Goal: Task Accomplishment & Management: Complete application form

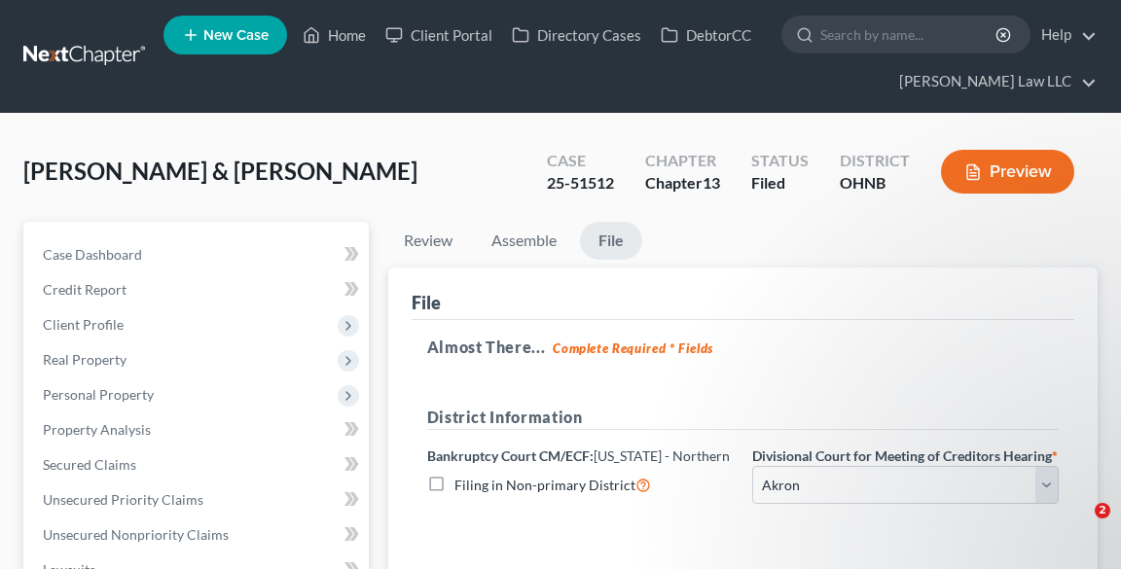
select select "0"
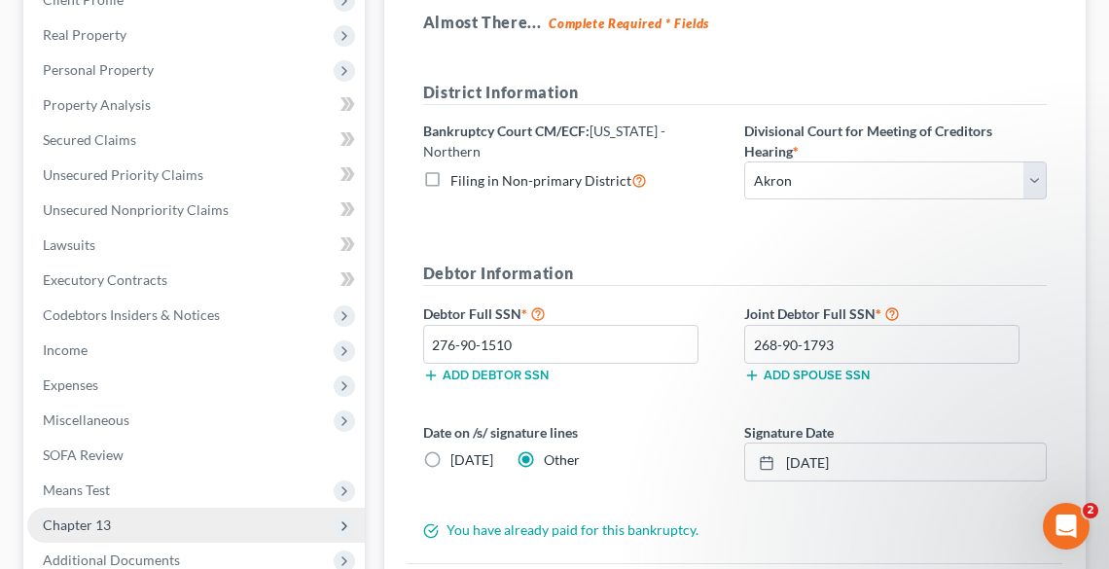
scroll to position [533, 0]
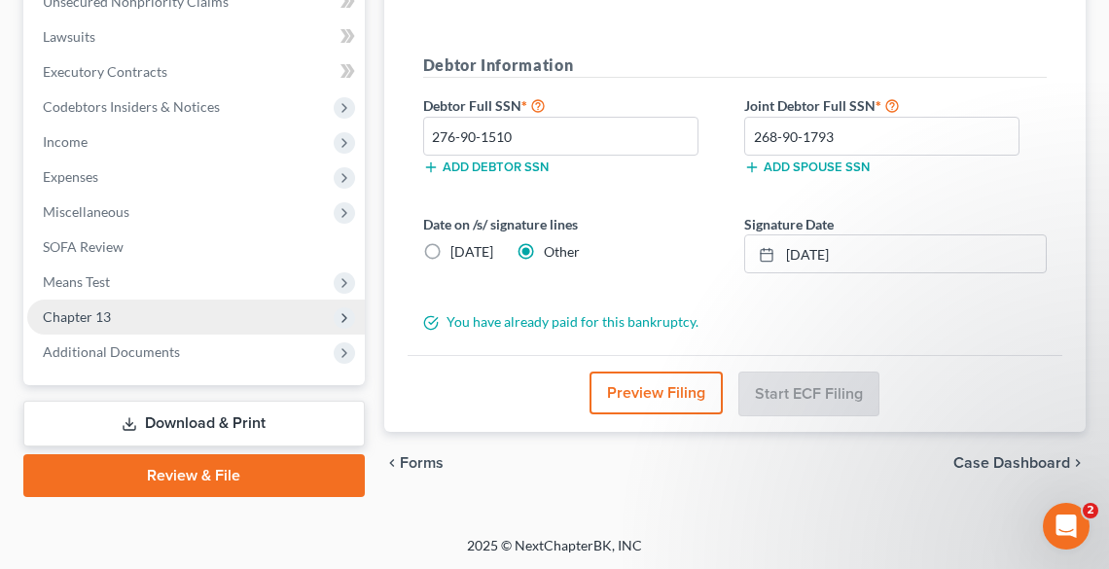
click at [135, 310] on span "Chapter 13" at bounding box center [196, 317] width 338 height 35
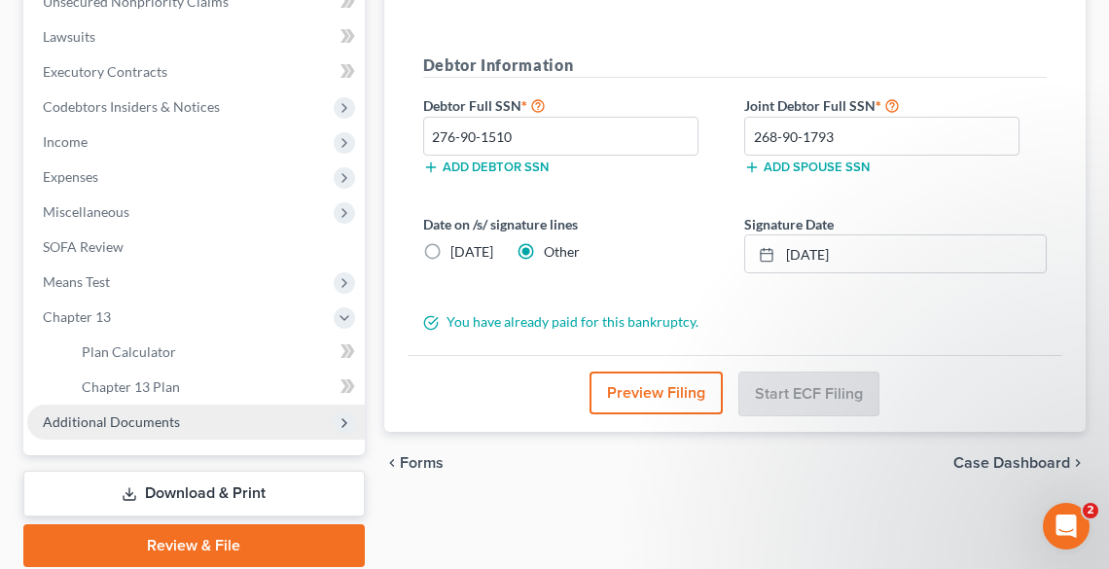
click at [160, 420] on span "Additional Documents" at bounding box center [111, 422] width 137 height 17
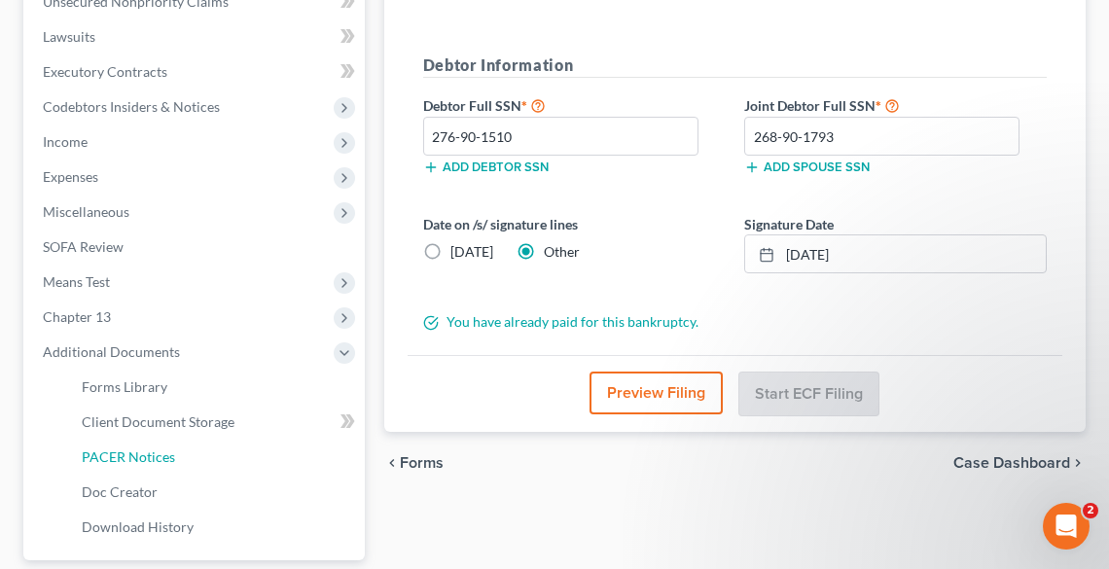
drag, startPoint x: 153, startPoint y: 454, endPoint x: 683, endPoint y: 348, distance: 540.8
click at [154, 454] on span "PACER Notices" at bounding box center [128, 457] width 93 height 17
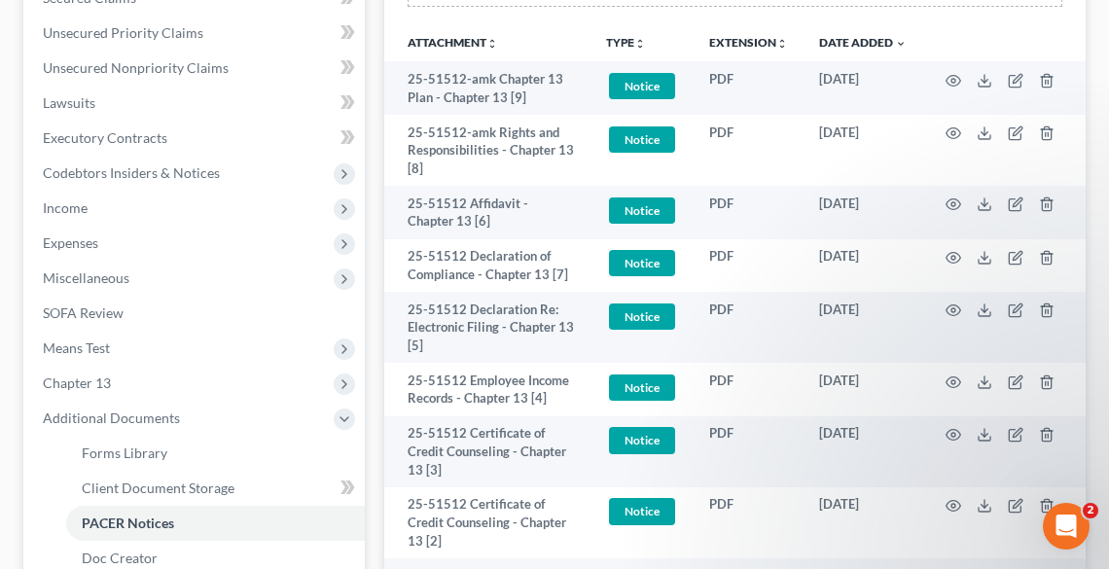
scroll to position [467, 0]
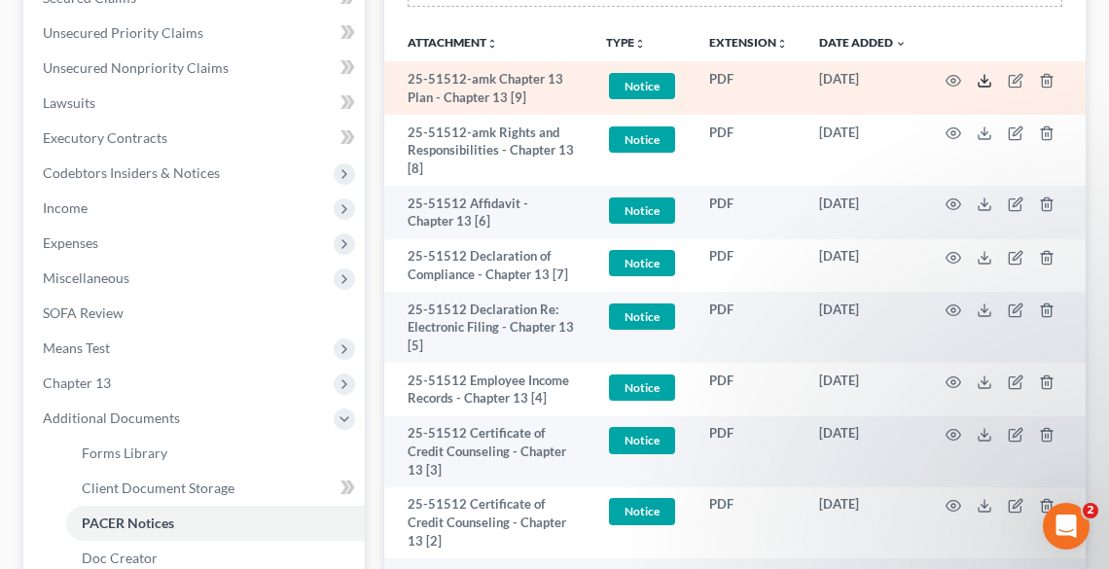
click at [981, 80] on icon at bounding box center [985, 81] width 16 height 16
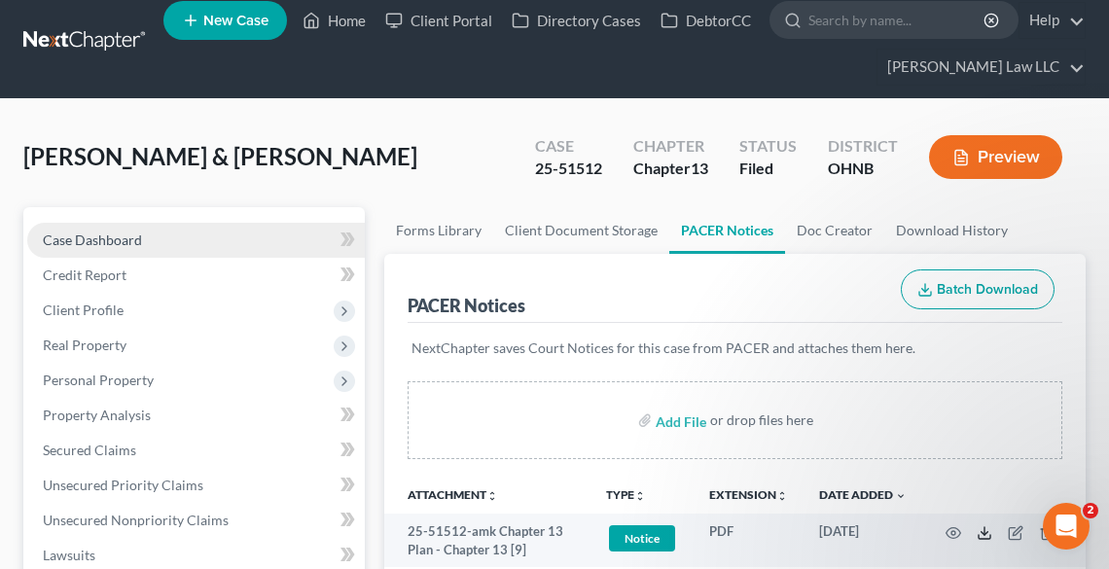
scroll to position [0, 0]
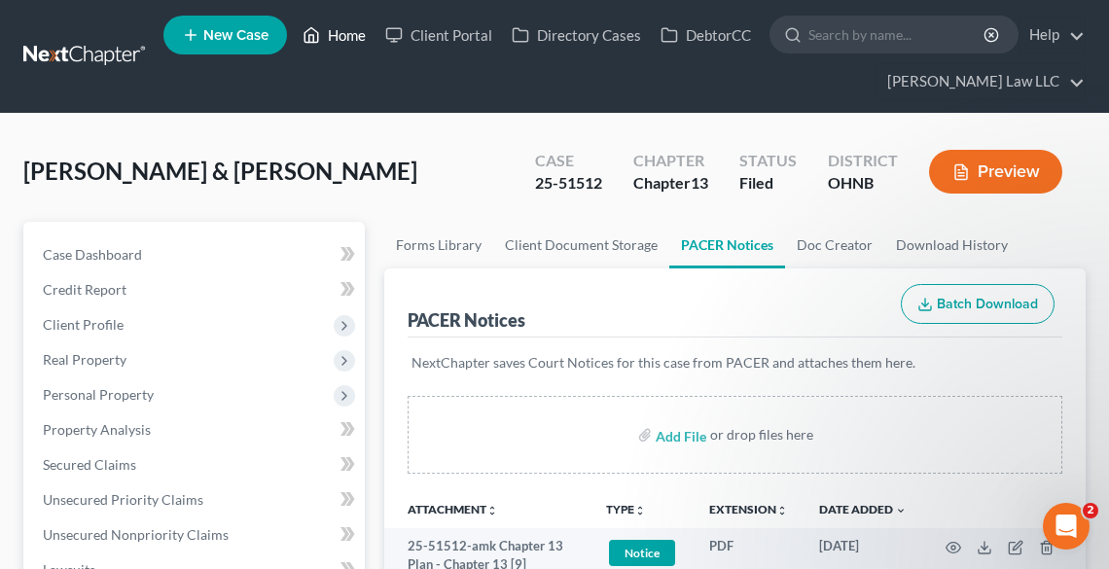
click at [333, 31] on link "Home" at bounding box center [334, 35] width 83 height 35
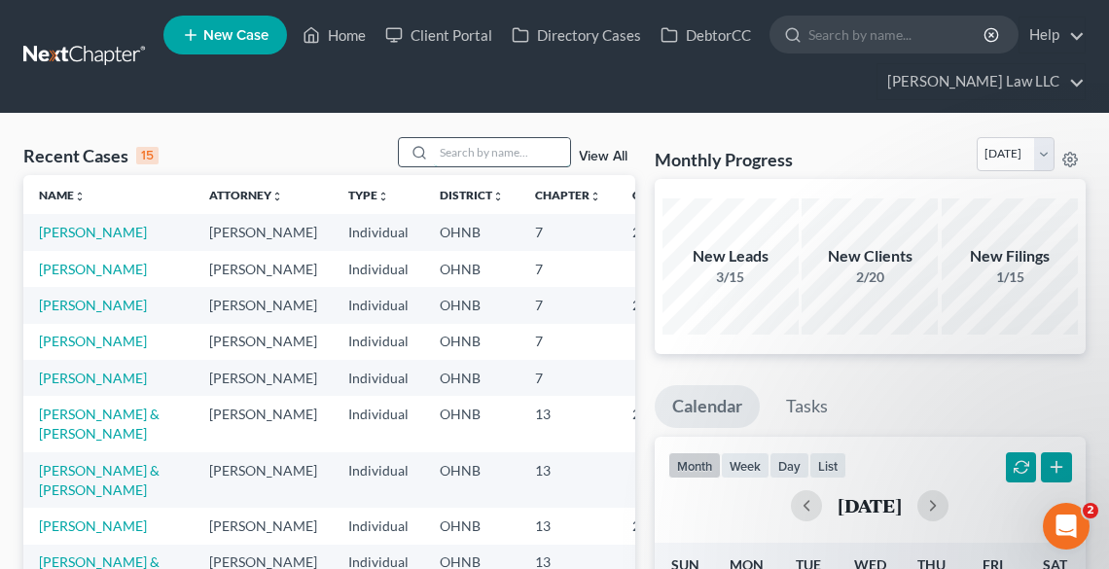
click at [479, 151] on input "search" at bounding box center [502, 152] width 136 height 28
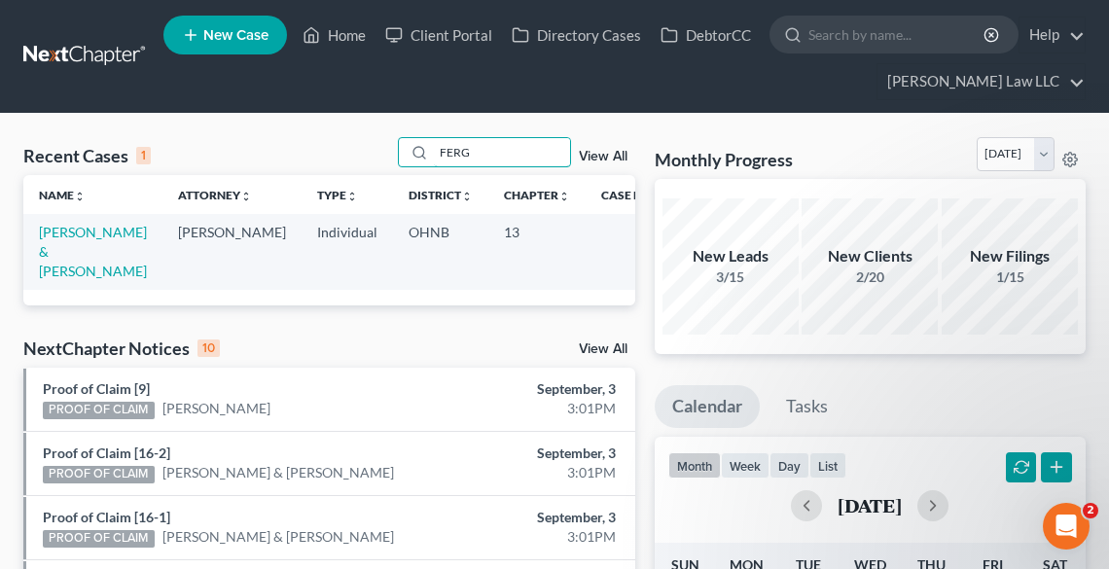
type input "FERG"
click at [101, 240] on td "[PERSON_NAME] & [PERSON_NAME]" at bounding box center [92, 251] width 139 height 75
click at [74, 254] on link "[PERSON_NAME] & [PERSON_NAME]" at bounding box center [93, 251] width 108 height 55
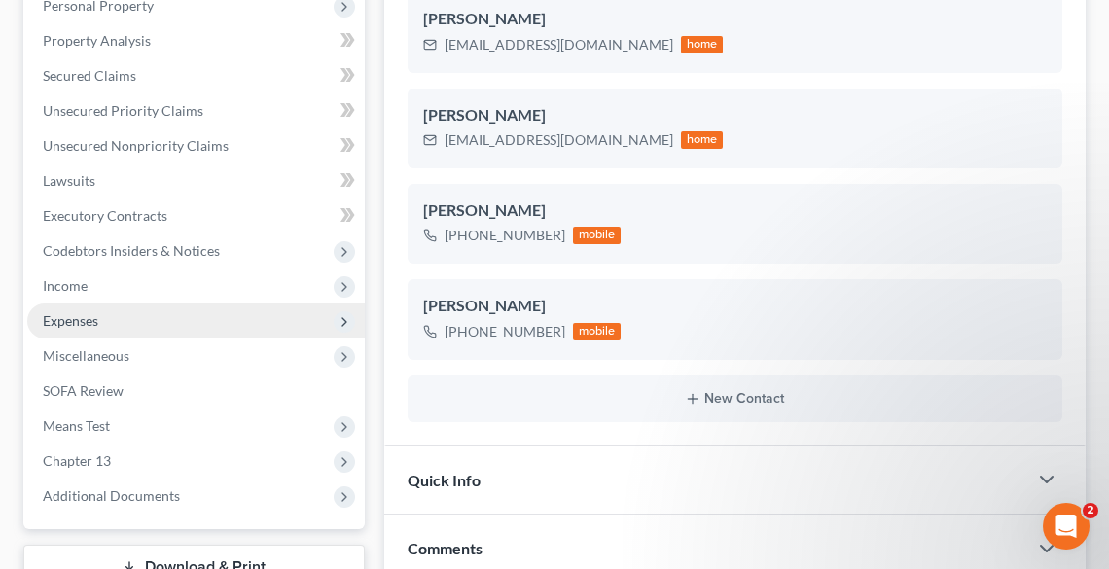
scroll to position [467, 0]
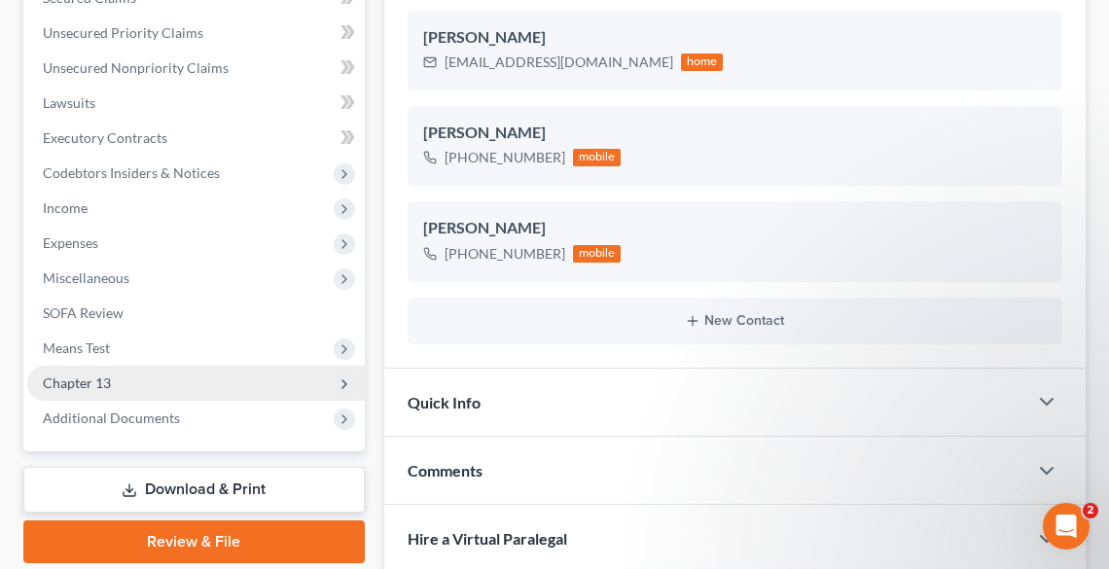
click at [135, 378] on span "Chapter 13" at bounding box center [196, 383] width 338 height 35
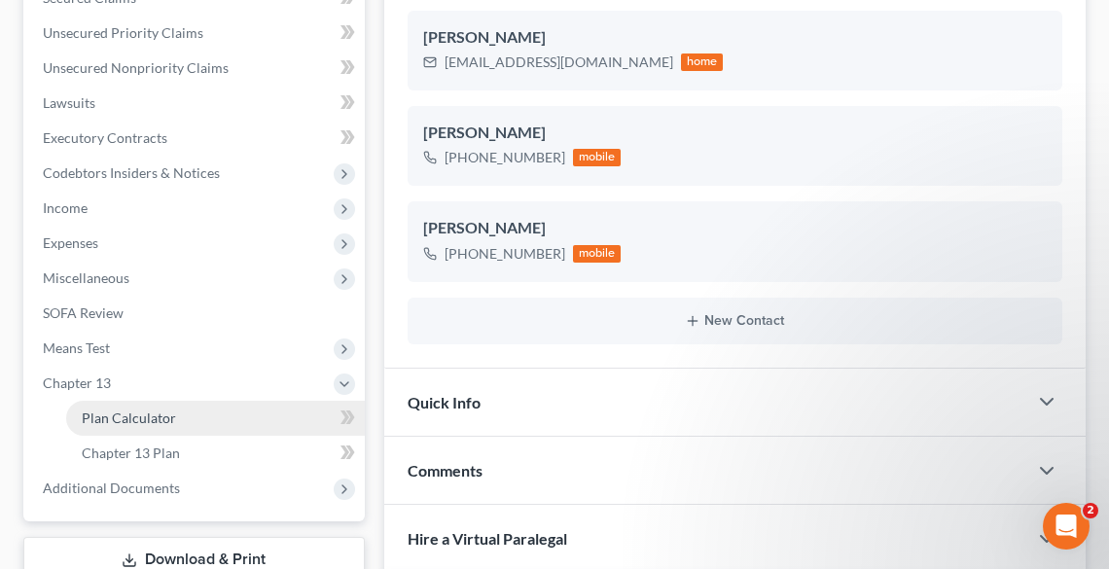
click at [155, 414] on span "Plan Calculator" at bounding box center [129, 418] width 94 height 17
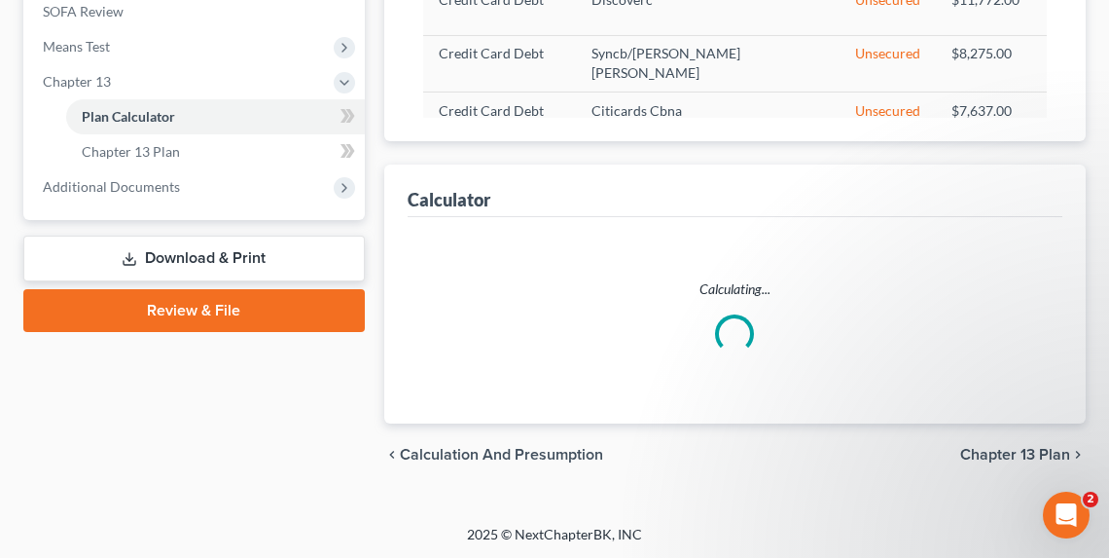
select select "59"
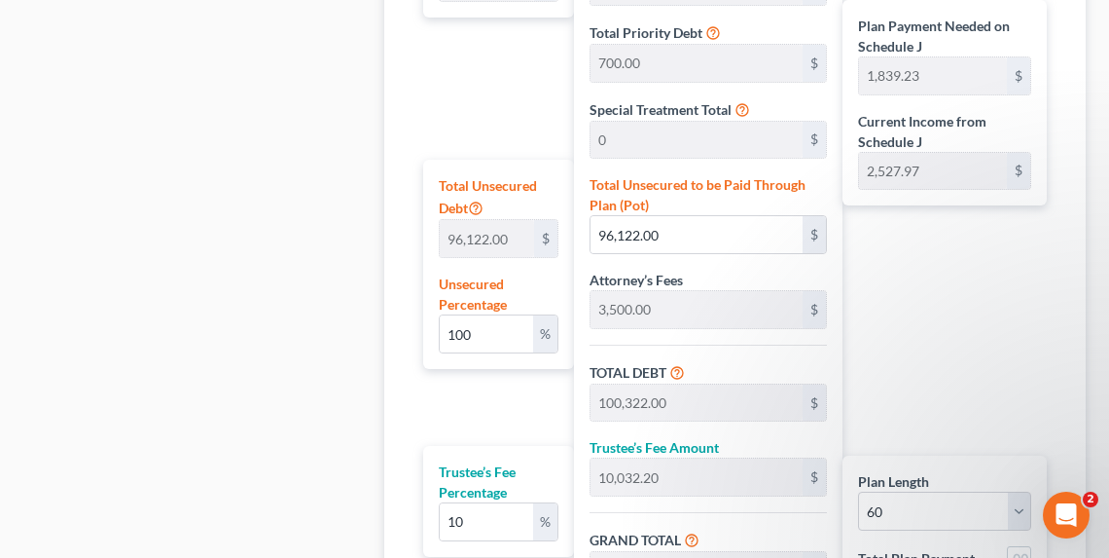
scroll to position [1392, 0]
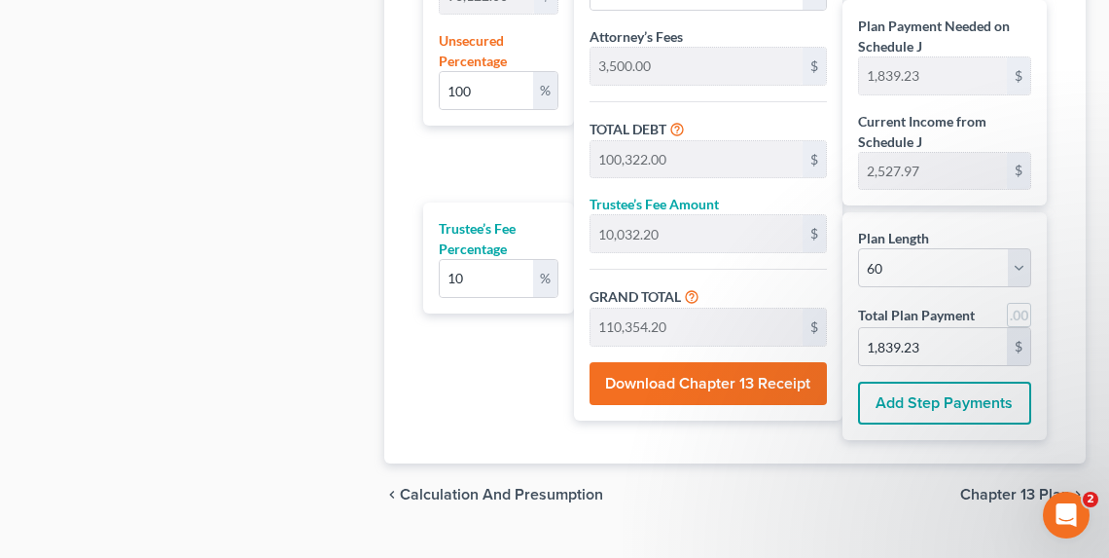
click at [1007, 491] on span "Chapter 13 Plan" at bounding box center [1015, 495] width 110 height 16
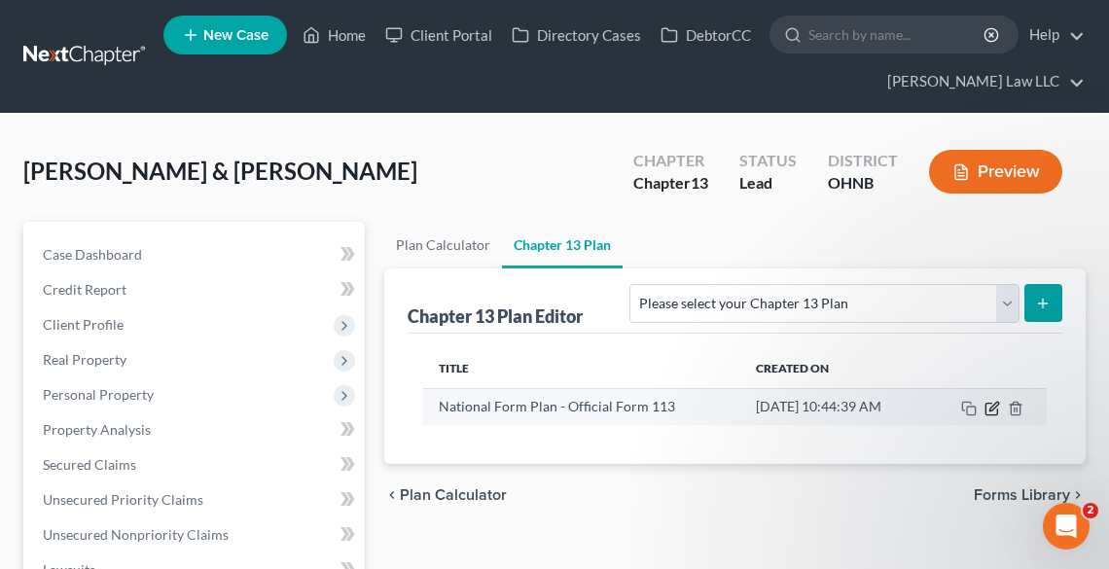
click at [993, 407] on icon "button" at bounding box center [993, 409] width 16 height 16
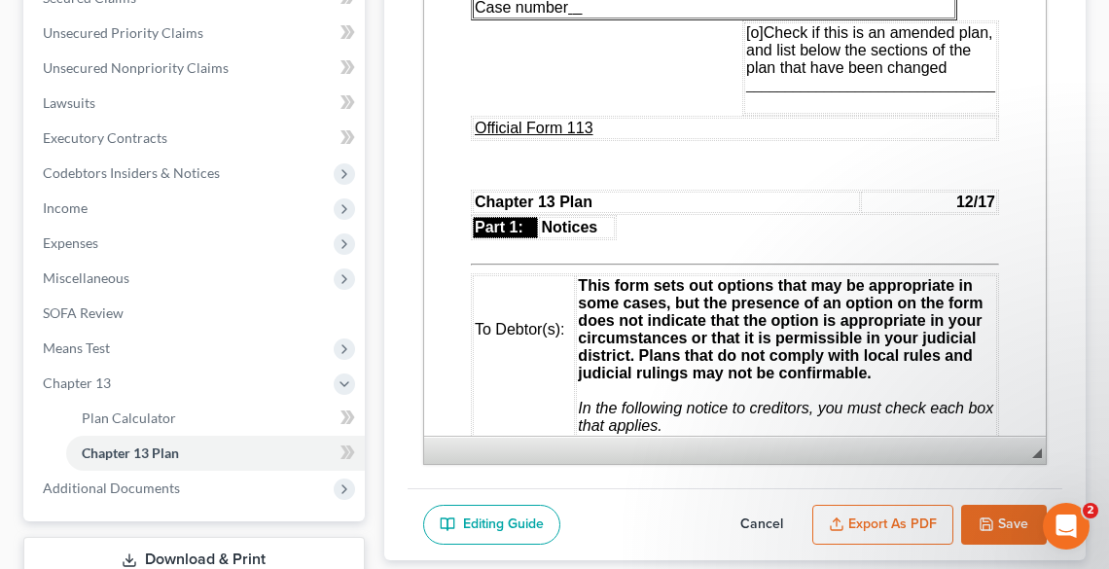
scroll to position [389, 0]
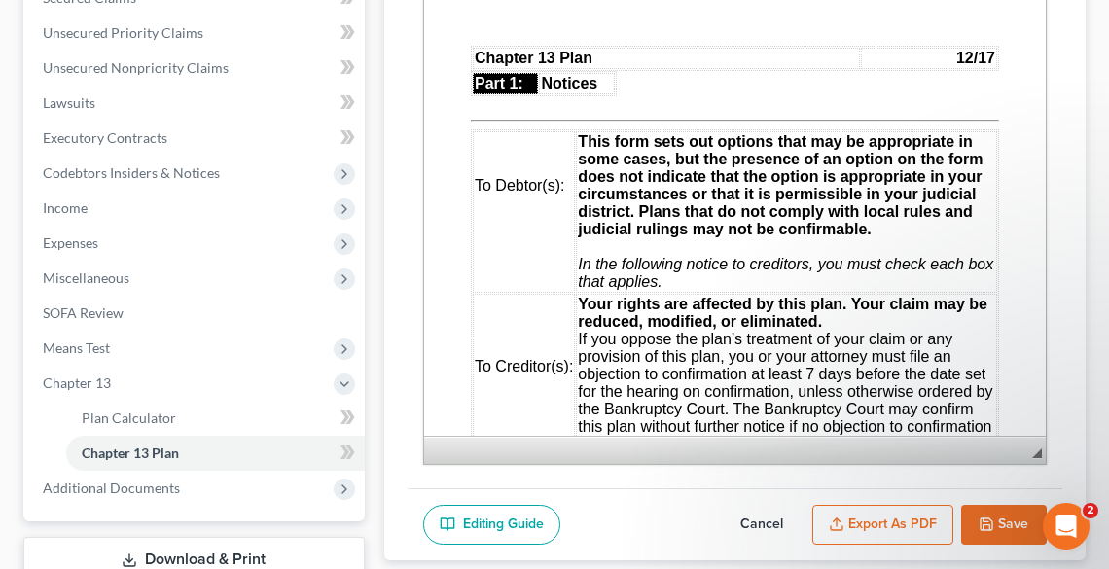
click at [875, 516] on button "Export as PDF" at bounding box center [883, 525] width 141 height 41
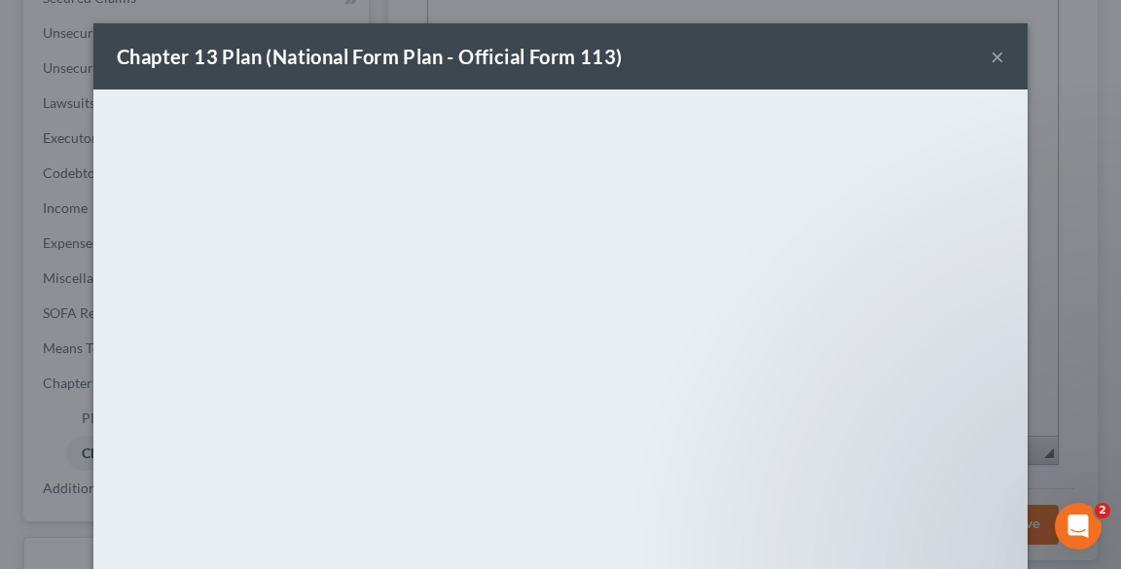
drag, startPoint x: 990, startPoint y: 60, endPoint x: 965, endPoint y: 91, distance: 39.5
click at [991, 59] on button "×" at bounding box center [998, 56] width 14 height 23
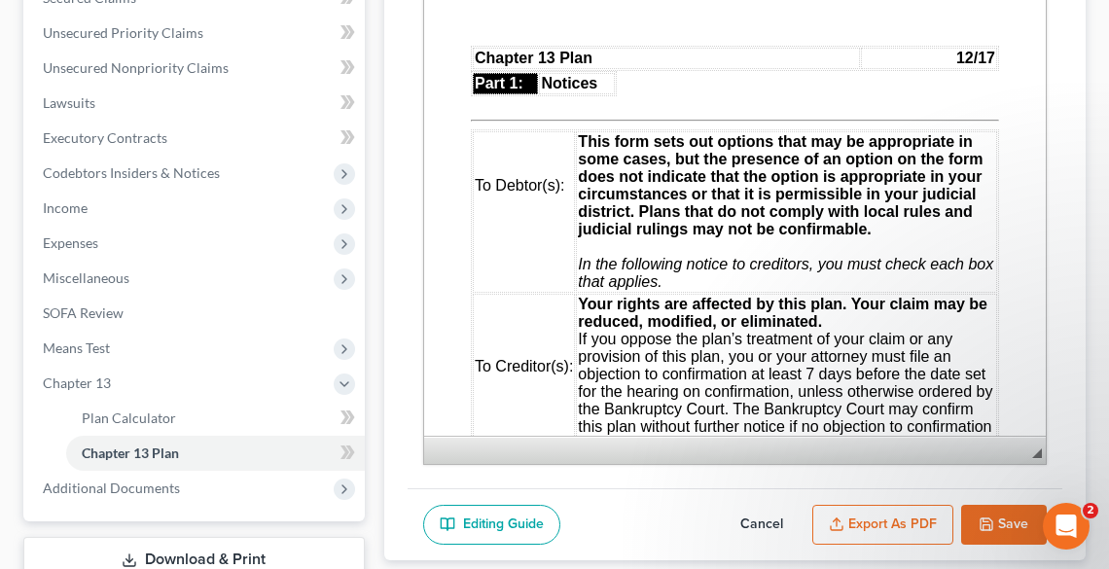
click at [999, 512] on button "Save" at bounding box center [1004, 525] width 86 height 41
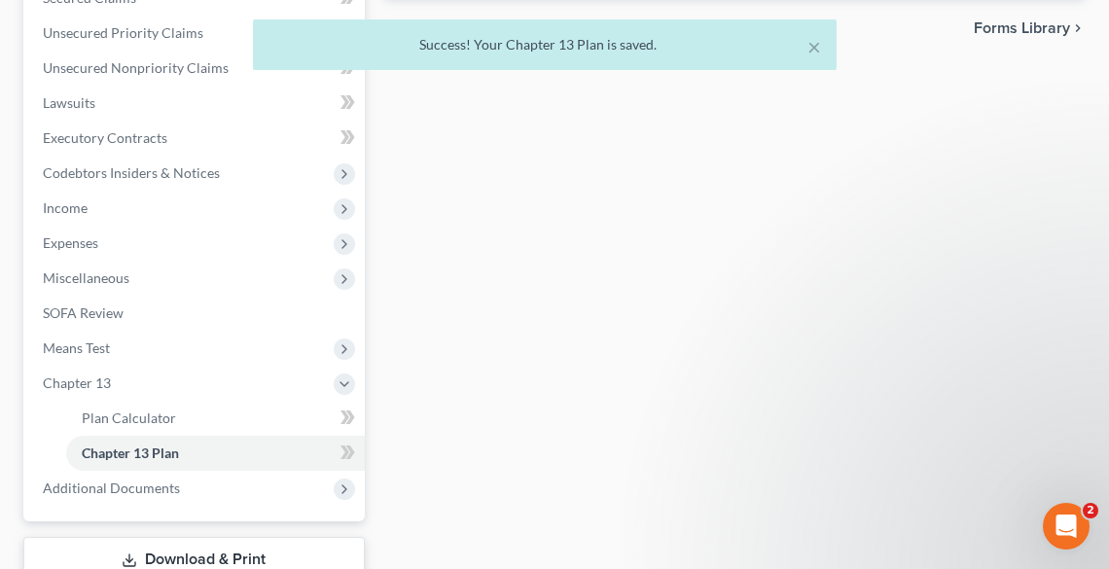
click at [125, 486] on span "Additional Documents" at bounding box center [111, 488] width 137 height 17
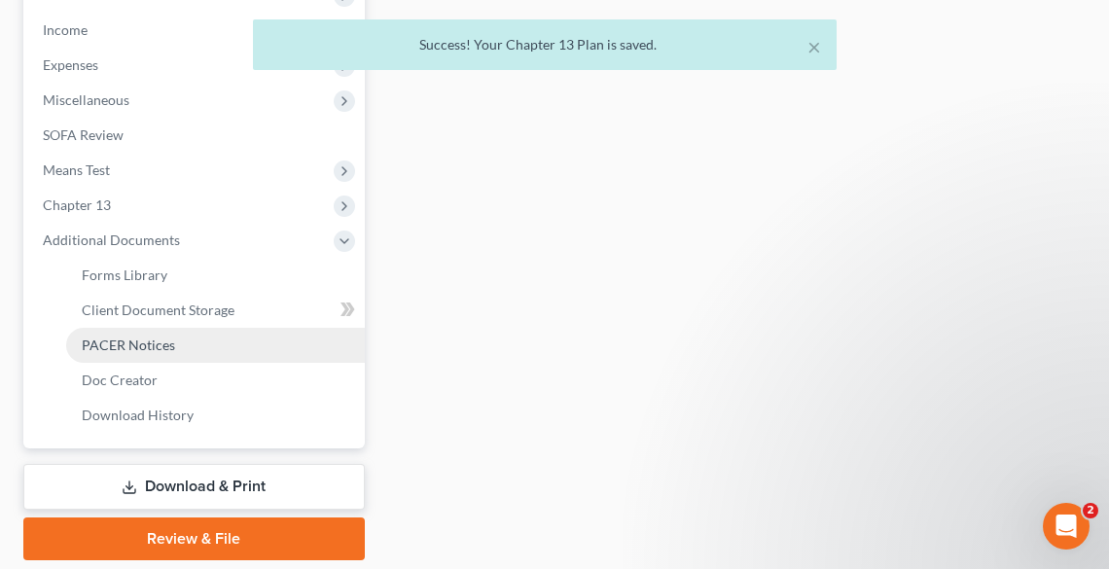
scroll to position [701, 0]
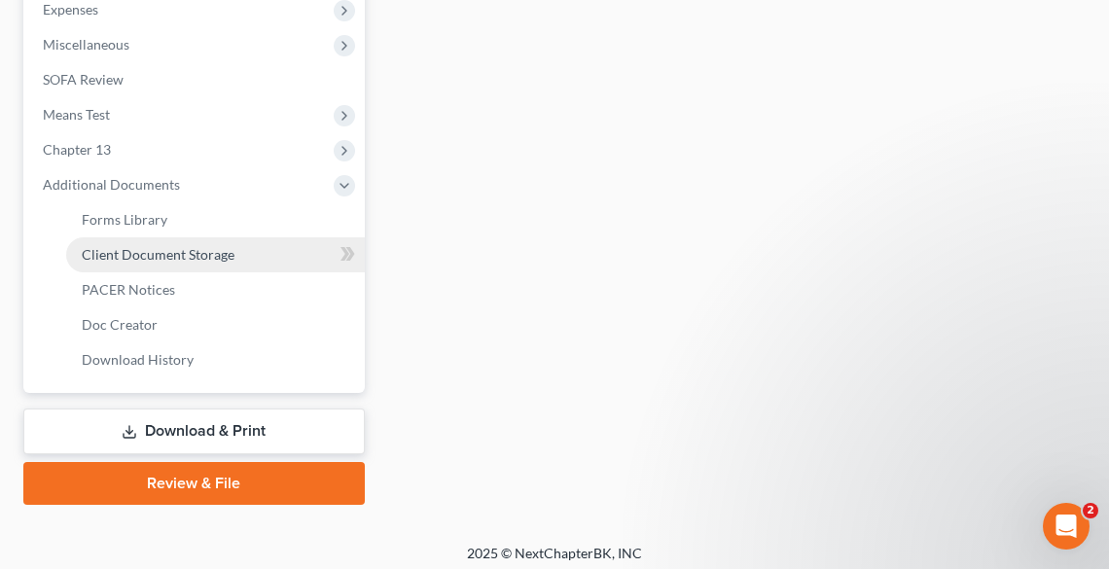
click at [130, 246] on span "Client Document Storage" at bounding box center [158, 254] width 153 height 17
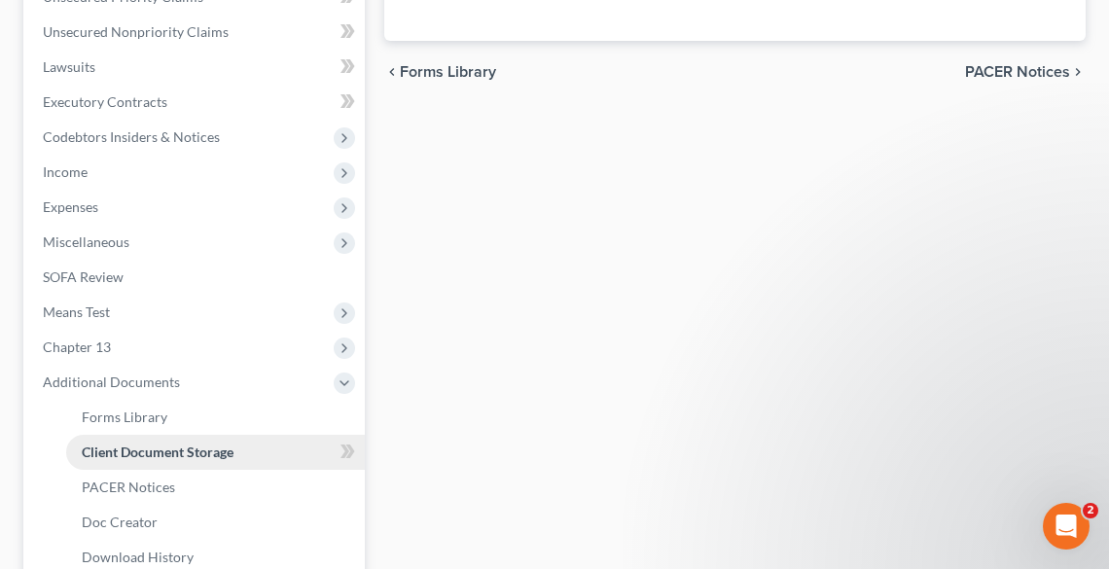
select select "5"
select select "20"
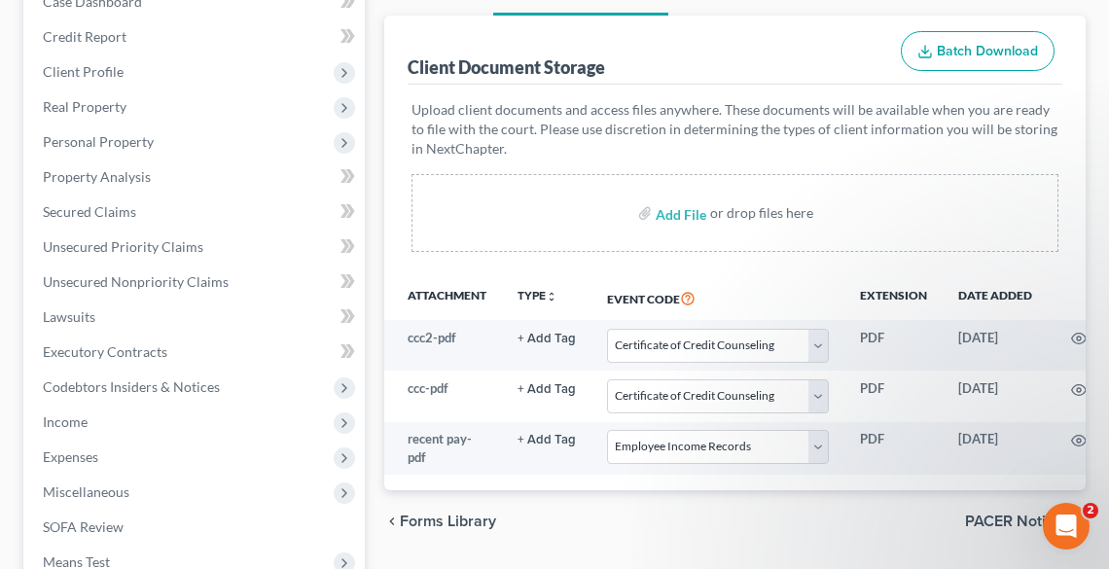
scroll to position [389, 0]
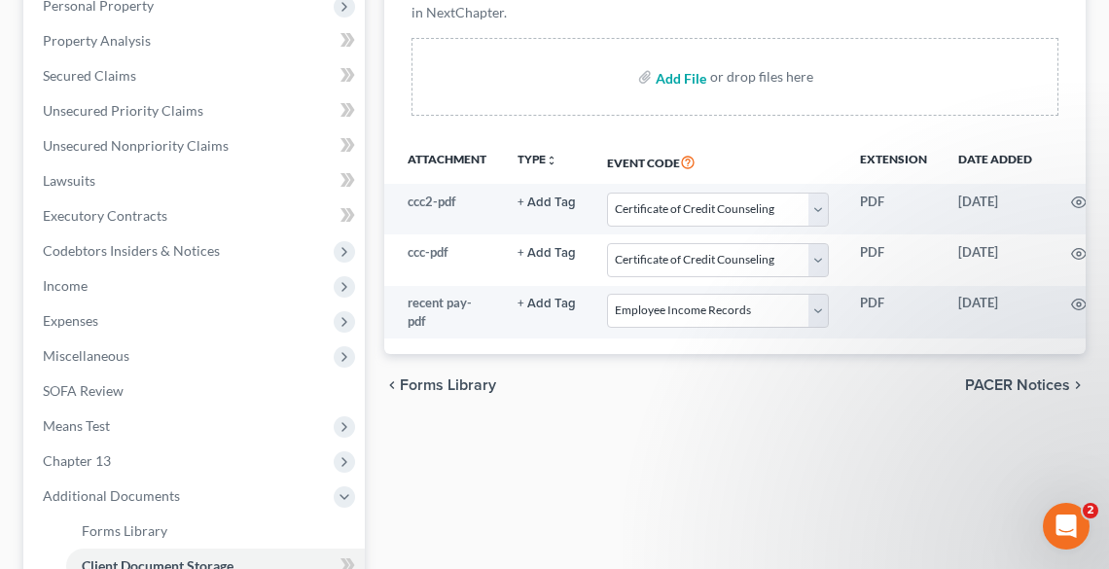
click at [677, 70] on input "file" at bounding box center [679, 76] width 47 height 35
type input "C:\fakepath\CH 13 PLAN.pdf"
select select "5"
select select "20"
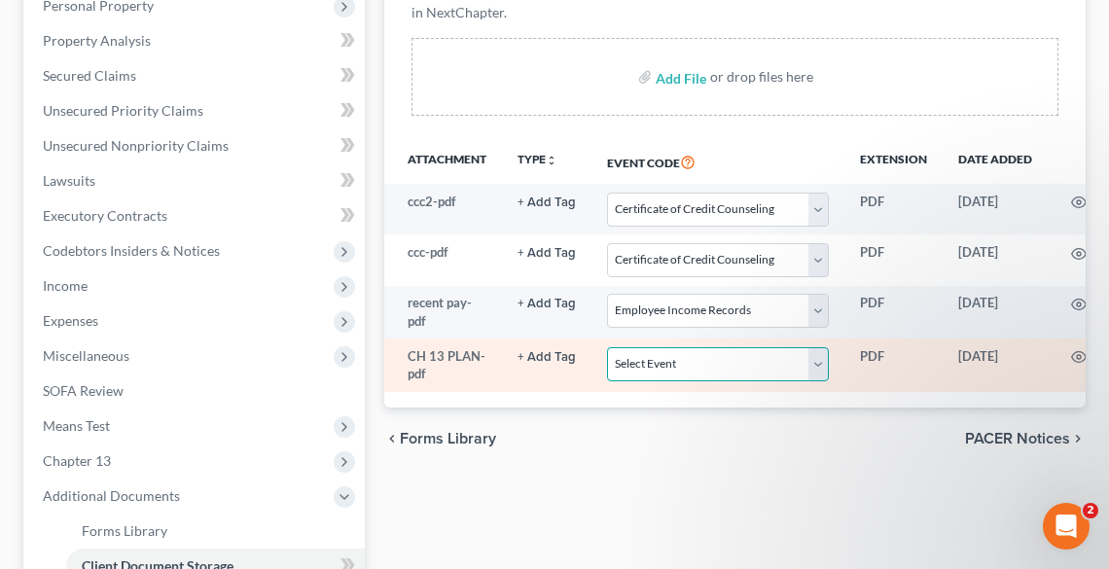
click at [694, 362] on select "Select Event 20 Largest Unsecured Creditors Amended List of Creditors (Fee) Ame…" at bounding box center [718, 364] width 222 height 34
select select "11"
click at [607, 347] on select "Select Event 20 Largest Unsecured Creditors Amended List of Creditors (Fee) Ame…" at bounding box center [718, 364] width 222 height 34
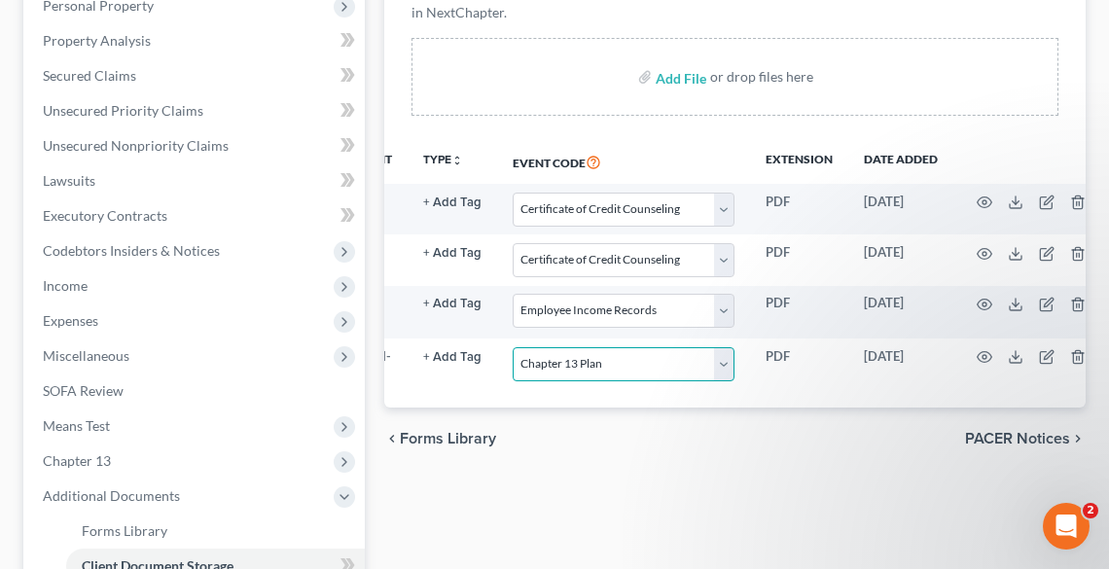
scroll to position [0, 125]
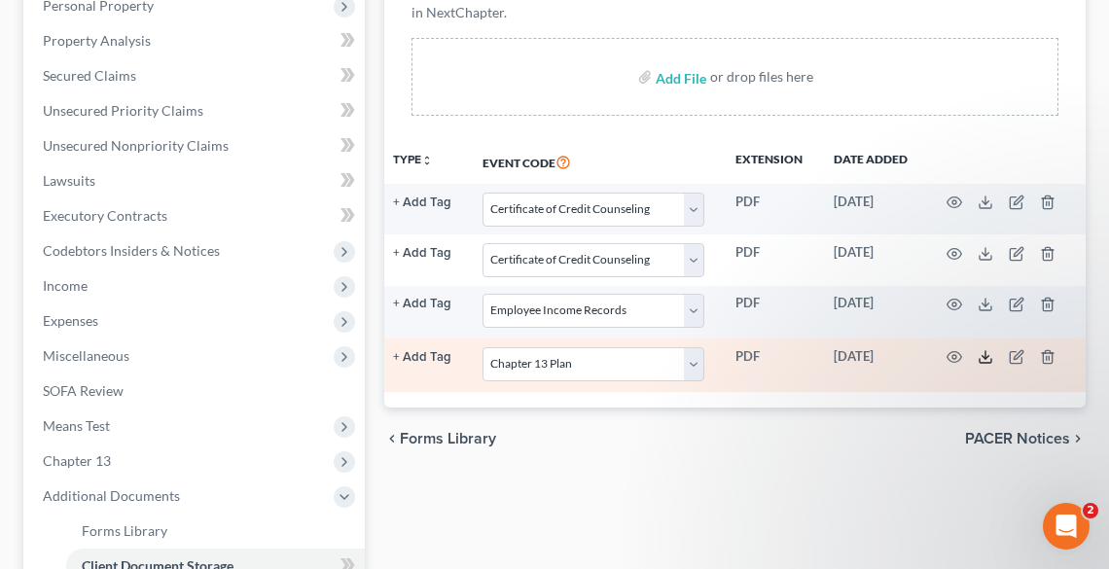
click at [986, 354] on line at bounding box center [986, 355] width 0 height 8
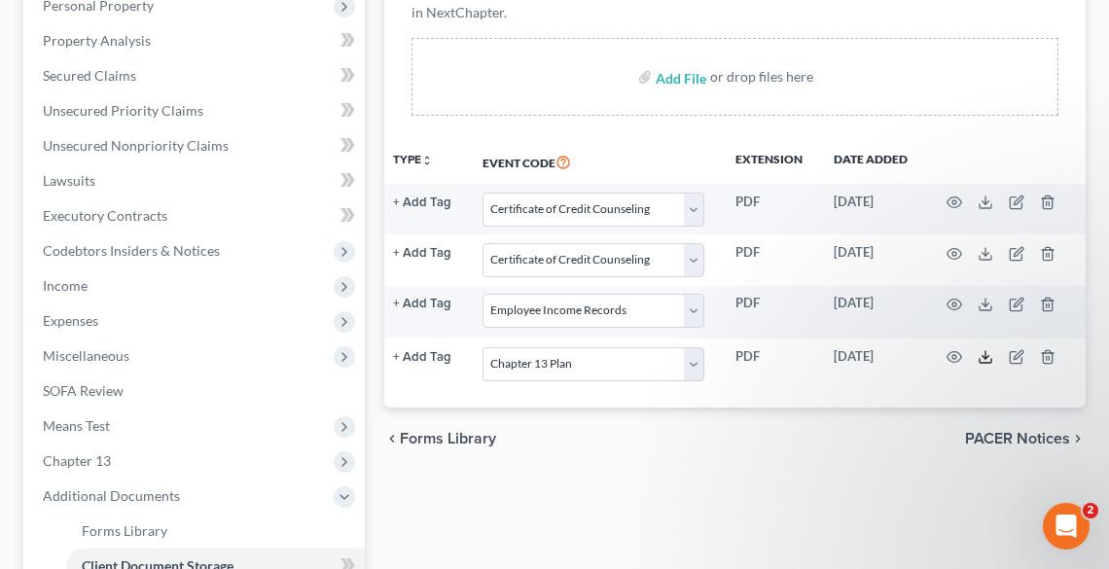
scroll to position [0, 0]
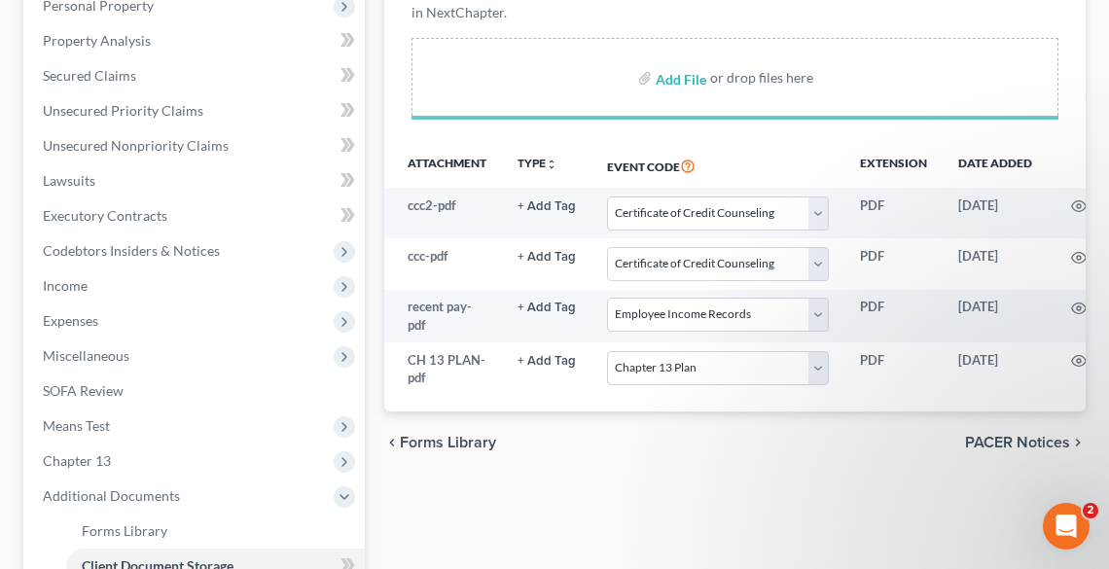
select select "5"
select select "20"
select select "11"
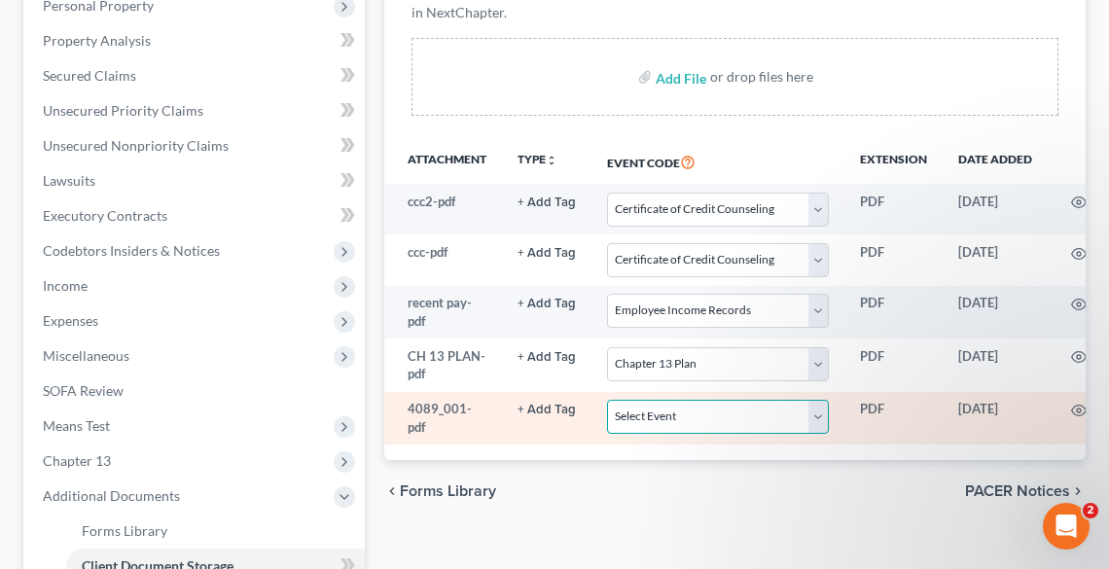
click at [697, 417] on select "Select Event 20 Largest Unsecured Creditors Amended List of Creditors (Fee) Ame…" at bounding box center [718, 417] width 222 height 34
select select "16"
click at [607, 400] on select "Select Event 20 Largest Unsecured Creditors Amended List of Creditors (Fee) Ame…" at bounding box center [718, 417] width 222 height 34
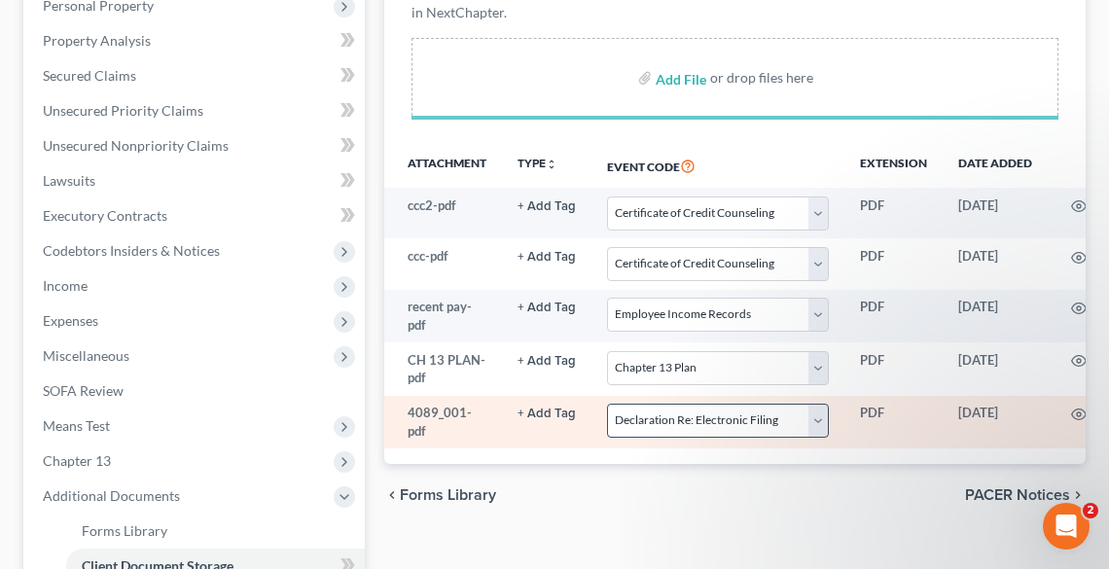
select select "5"
select select "20"
select select "11"
select select "16"
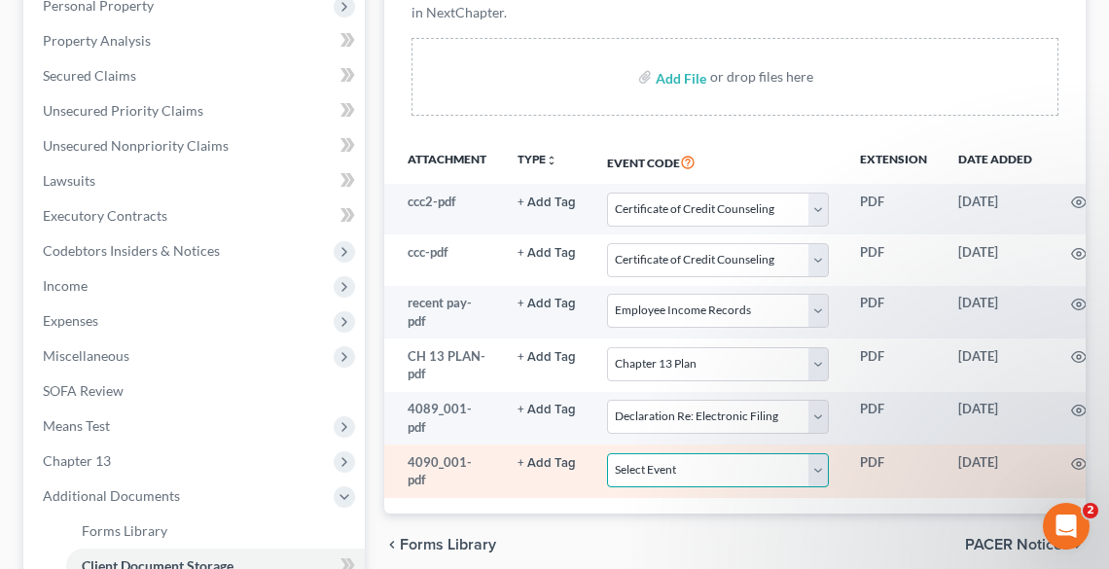
click at [657, 468] on select "Select Event 20 Largest Unsecured Creditors Amended List of Creditors (Fee) Ame…" at bounding box center [718, 470] width 222 height 34
select select "26"
click at [607, 453] on select "Select Event 20 Largest Unsecured Creditors Amended List of Creditors (Fee) Ame…" at bounding box center [718, 470] width 222 height 34
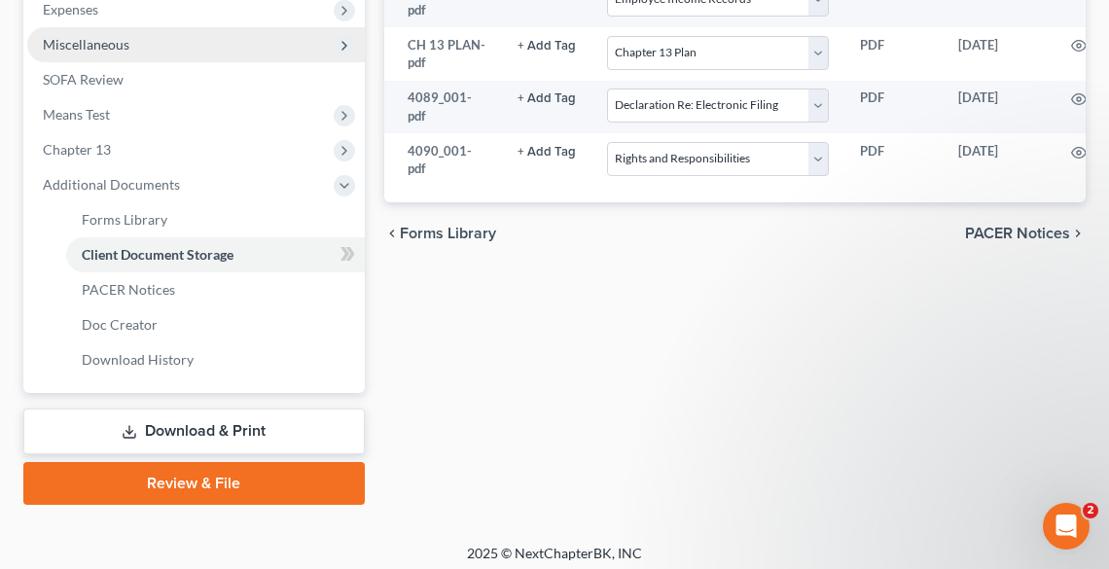
click at [93, 34] on span "Miscellaneous" at bounding box center [196, 44] width 338 height 35
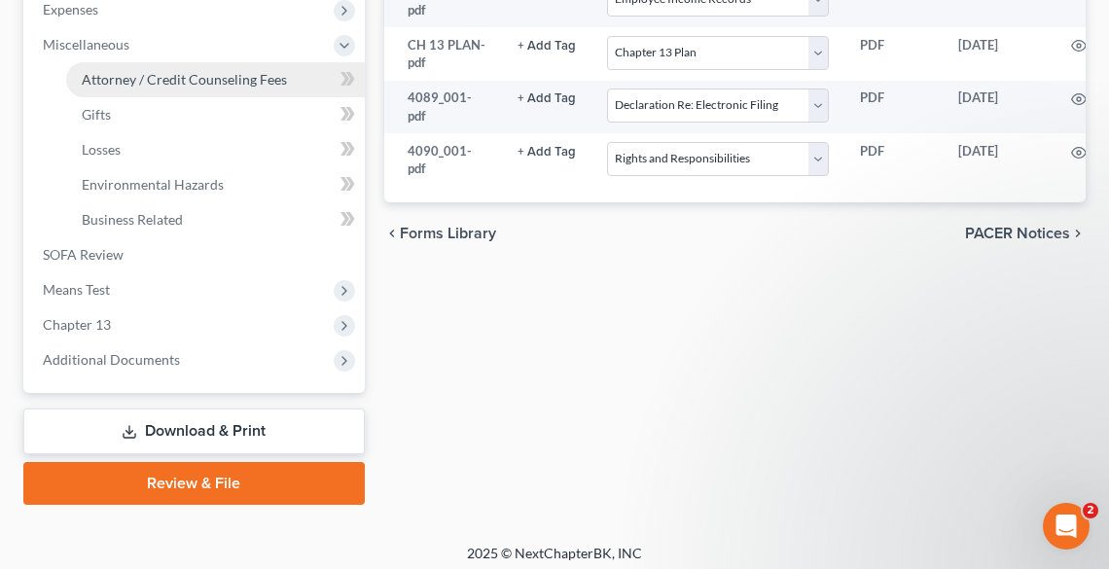
click at [128, 90] on link "Attorney / Credit Counseling Fees" at bounding box center [215, 79] width 299 height 35
select select "0"
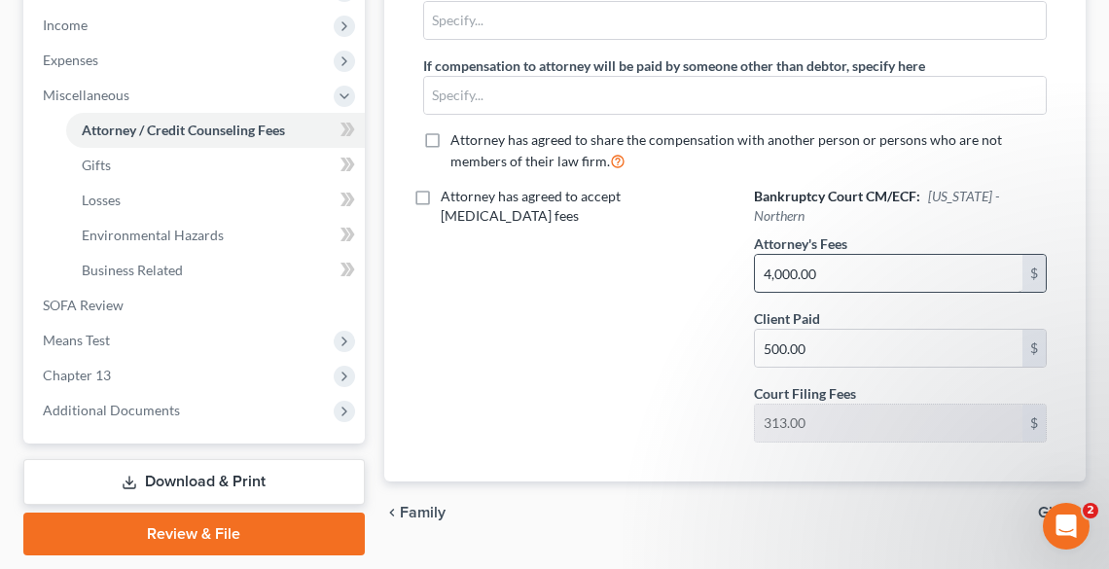
scroll to position [708, 0]
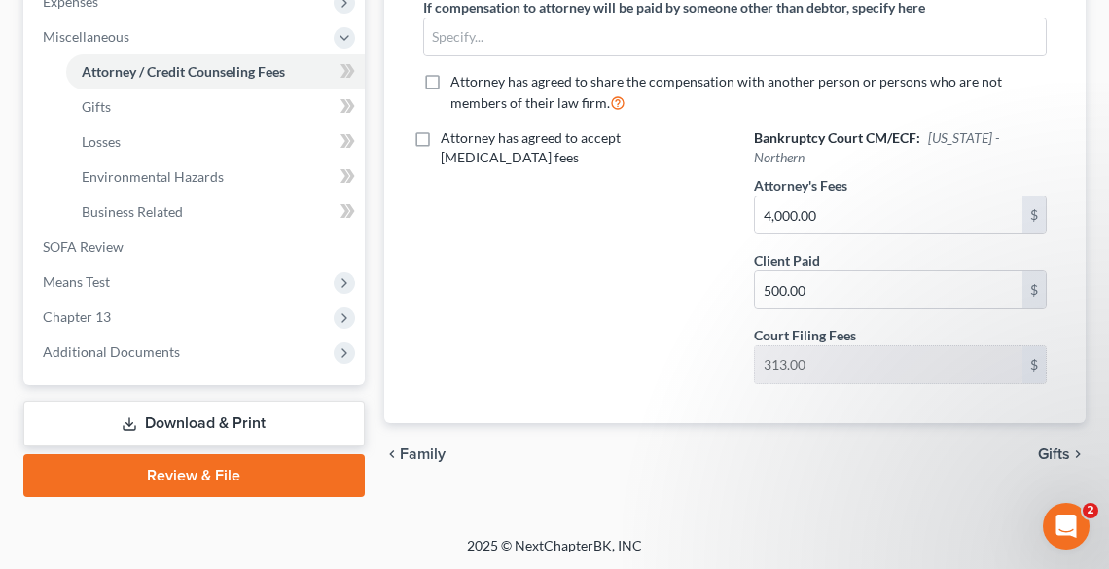
click at [226, 470] on link "Review & File" at bounding box center [194, 475] width 342 height 43
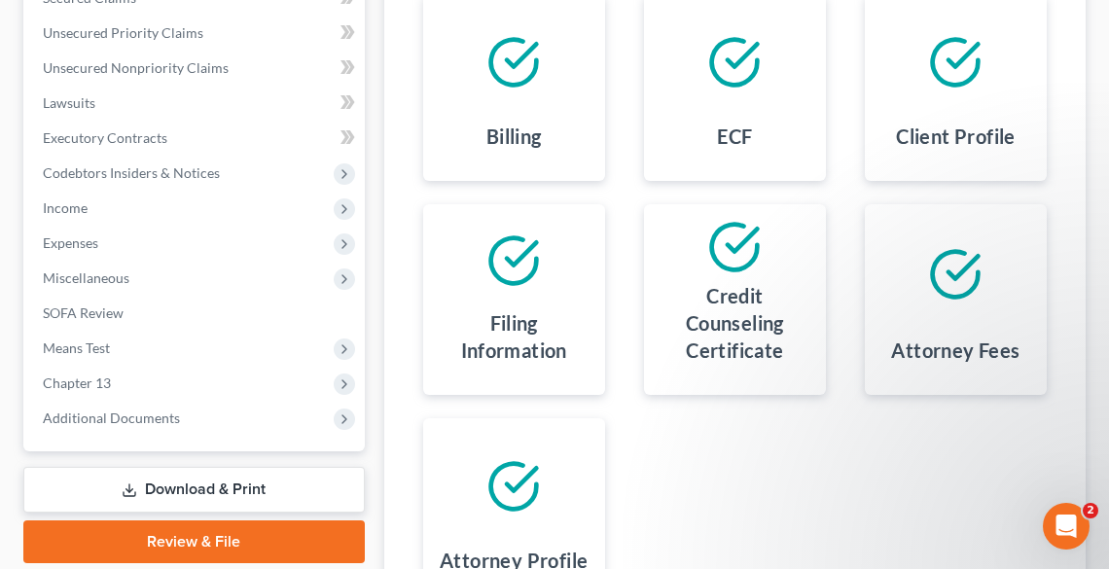
scroll to position [684, 0]
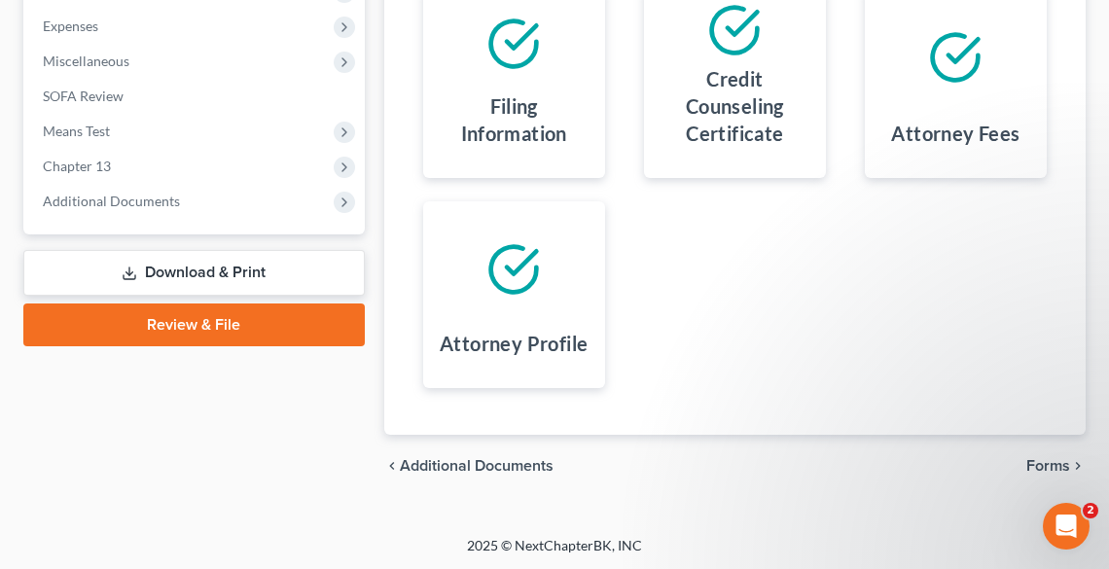
click at [1057, 463] on span "Forms" at bounding box center [1049, 466] width 44 height 16
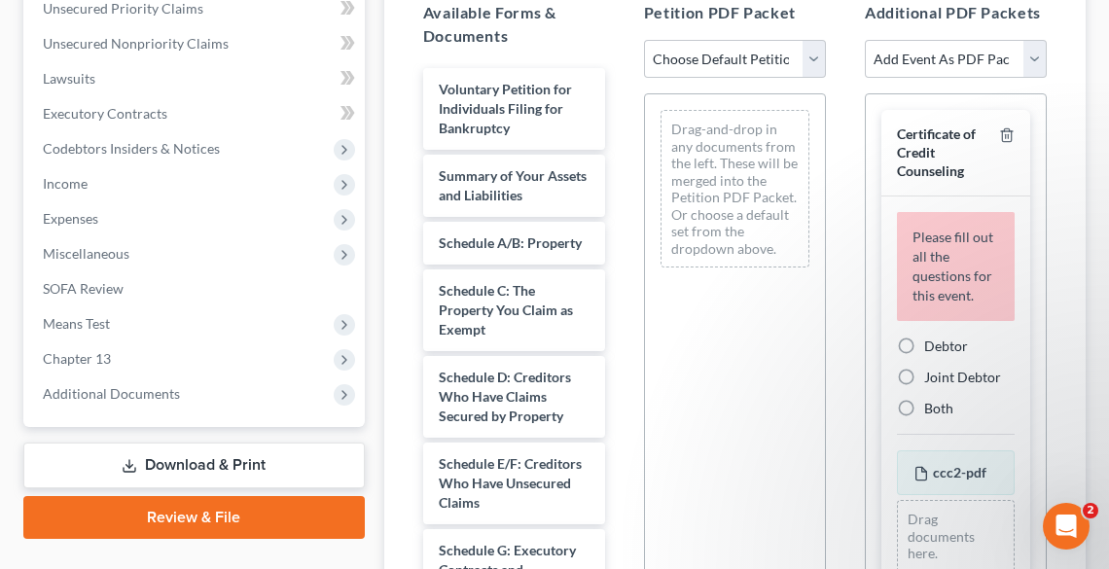
scroll to position [451, 0]
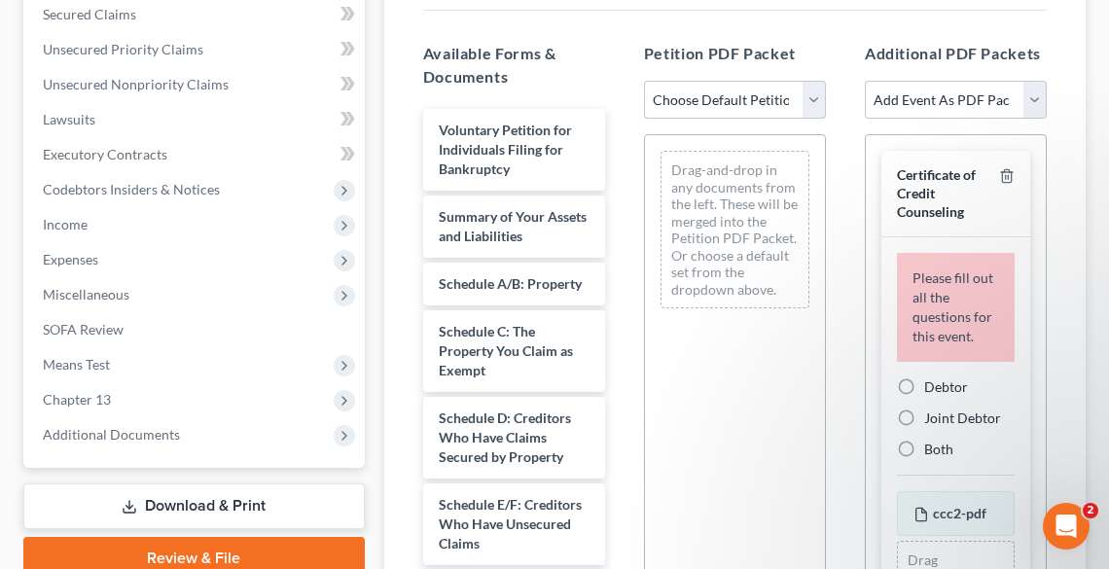
click at [692, 96] on select "Choose Default Petition PDF Packet Complete Bankruptcy Petition (all forms and …" at bounding box center [735, 100] width 182 height 39
select select "0"
click at [644, 81] on select "Choose Default Petition PDF Packet Complete Bankruptcy Petition (all forms and …" at bounding box center [735, 100] width 182 height 39
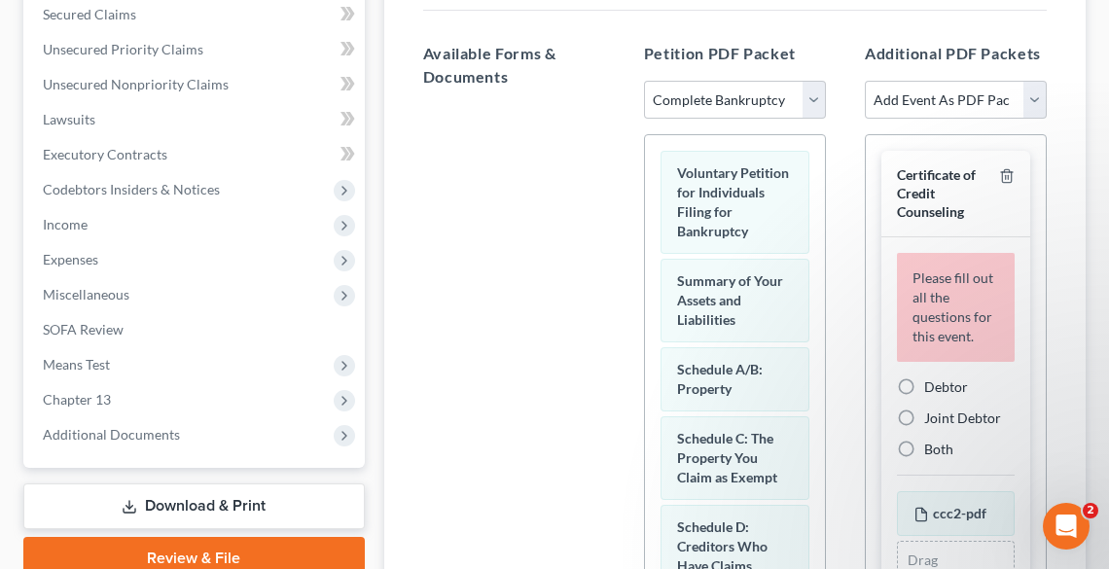
click at [924, 397] on label "Debtor" at bounding box center [946, 387] width 44 height 19
click at [932, 390] on input "Debtor" at bounding box center [938, 384] width 13 height 13
radio input "true"
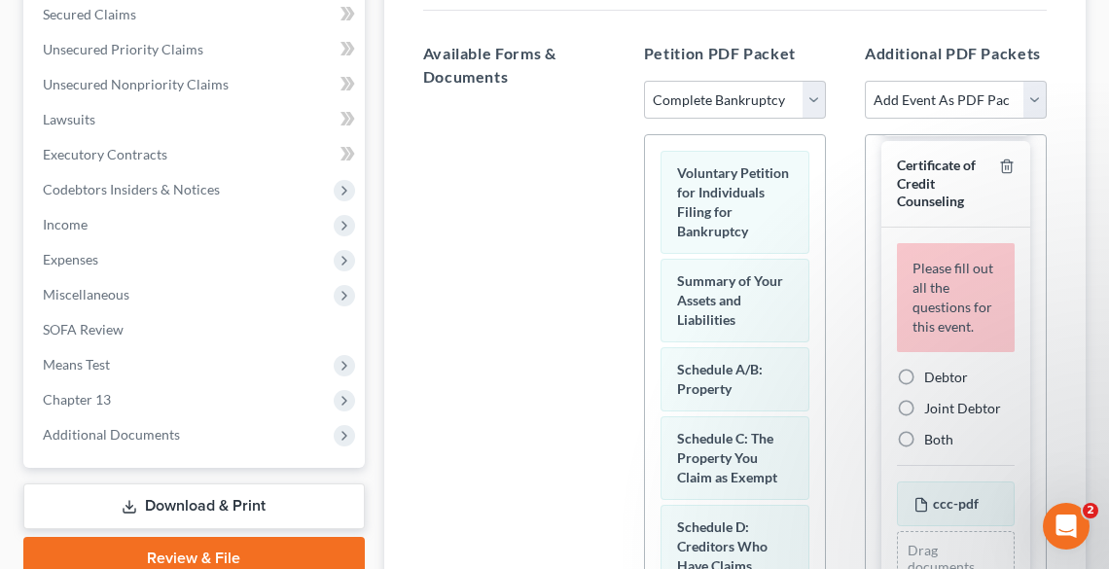
scroll to position [389, 0]
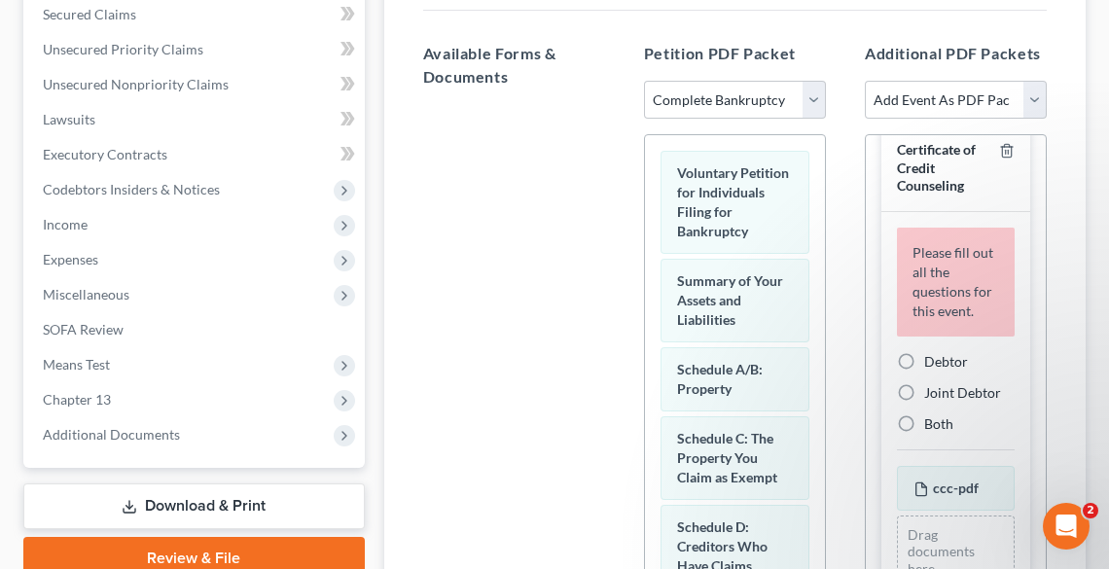
click at [924, 403] on label "Joint Debtor" at bounding box center [962, 392] width 77 height 19
click at [932, 396] on input "Joint Debtor" at bounding box center [938, 389] width 13 height 13
radio input "true"
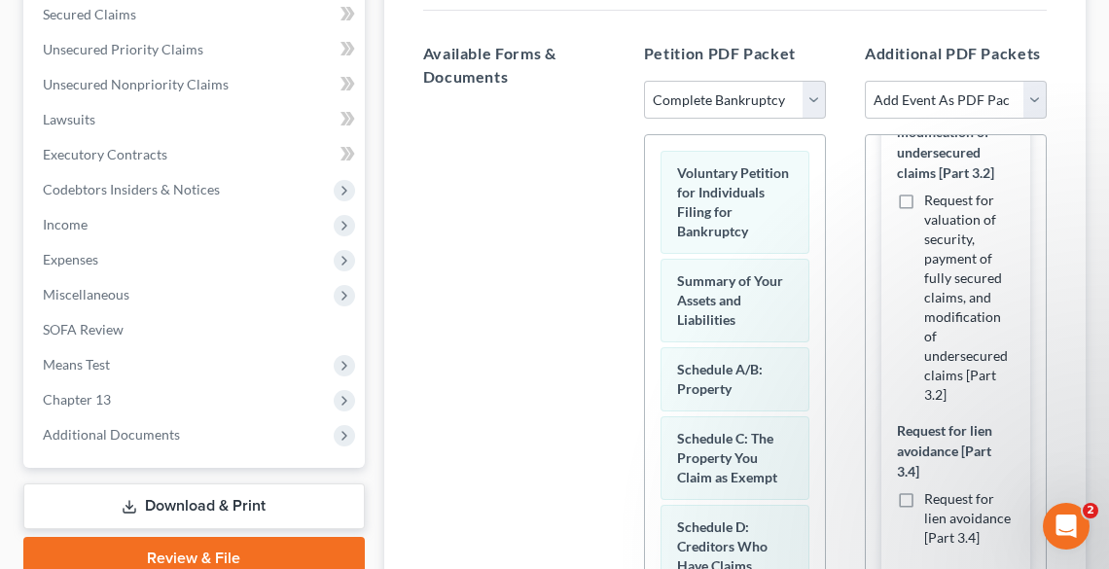
scroll to position [1143, 0]
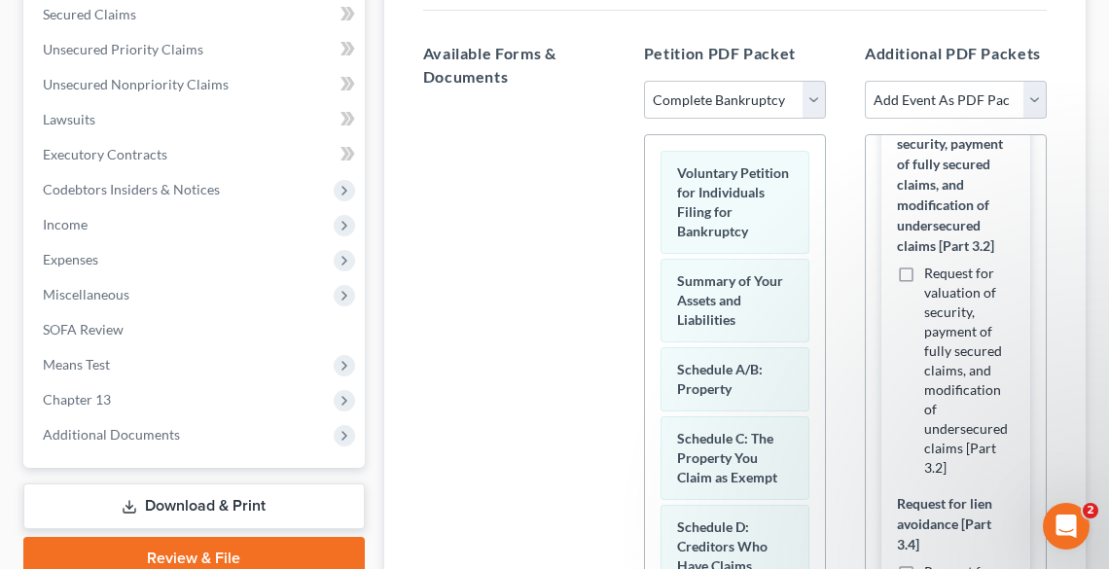
click at [924, 266] on label "Request for valuation of security, payment of fully secured claims, and modific…" at bounding box center [969, 371] width 90 height 214
click at [932, 266] on input "Request for valuation of security, payment of fully secured claims, and modific…" at bounding box center [938, 270] width 13 height 13
checkbox input "true"
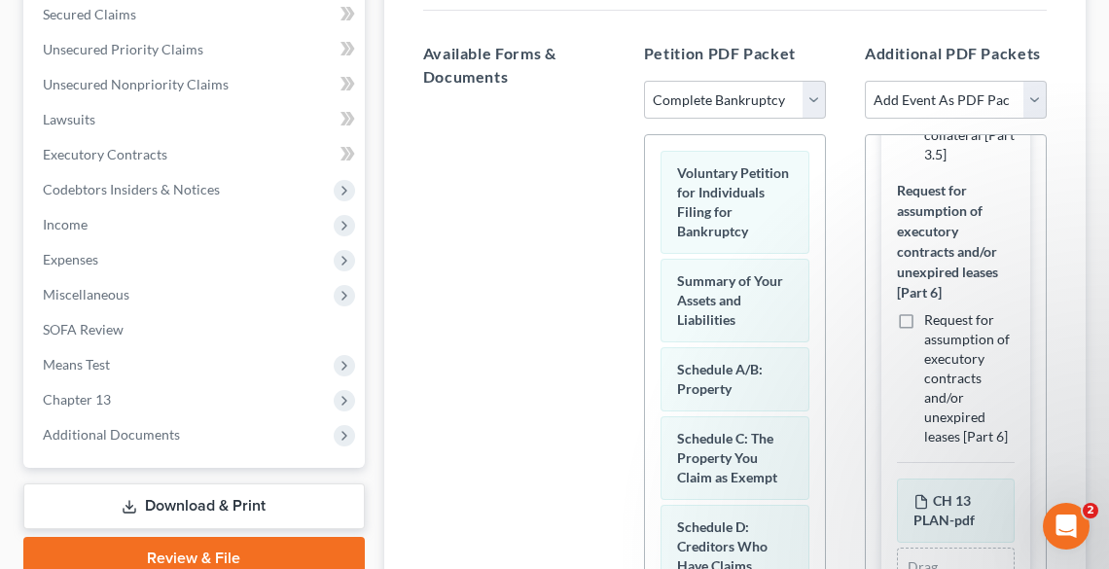
scroll to position [1766, 0]
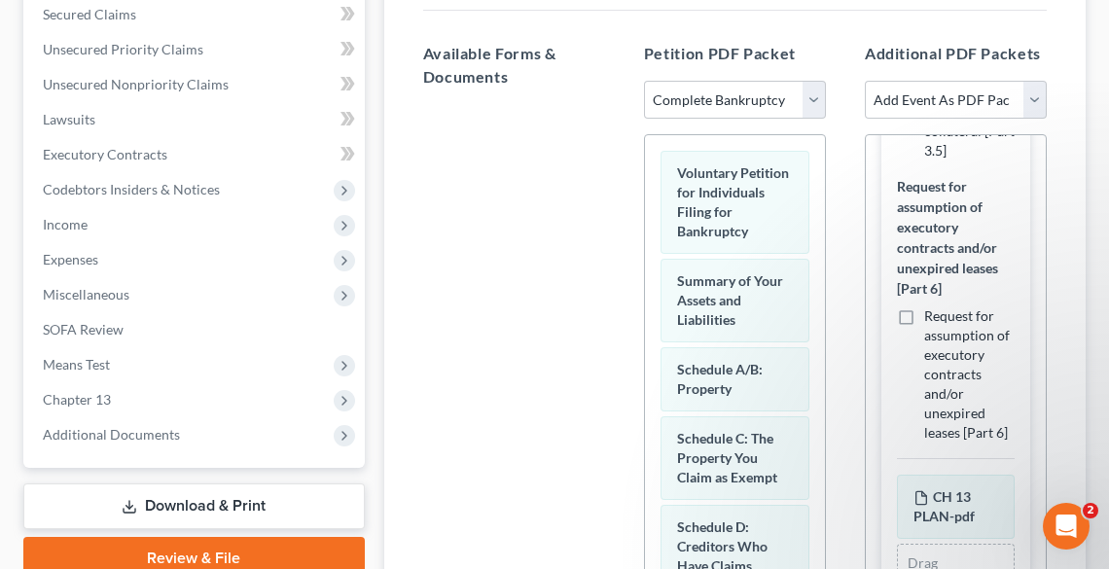
click at [924, 344] on label "Request for assumption of executory contracts and/or unexpired leases [Part 6]" at bounding box center [969, 375] width 90 height 136
click at [932, 319] on input "Request for assumption of executory contracts and/or unexpired leases [Part 6]" at bounding box center [938, 313] width 13 height 13
checkbox input "true"
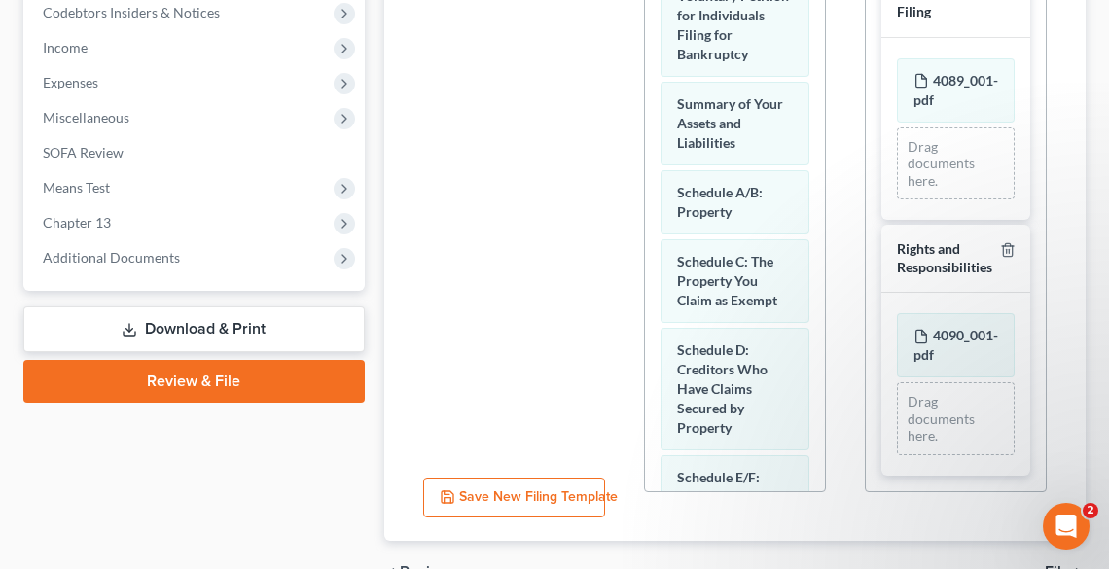
scroll to position [734, 0]
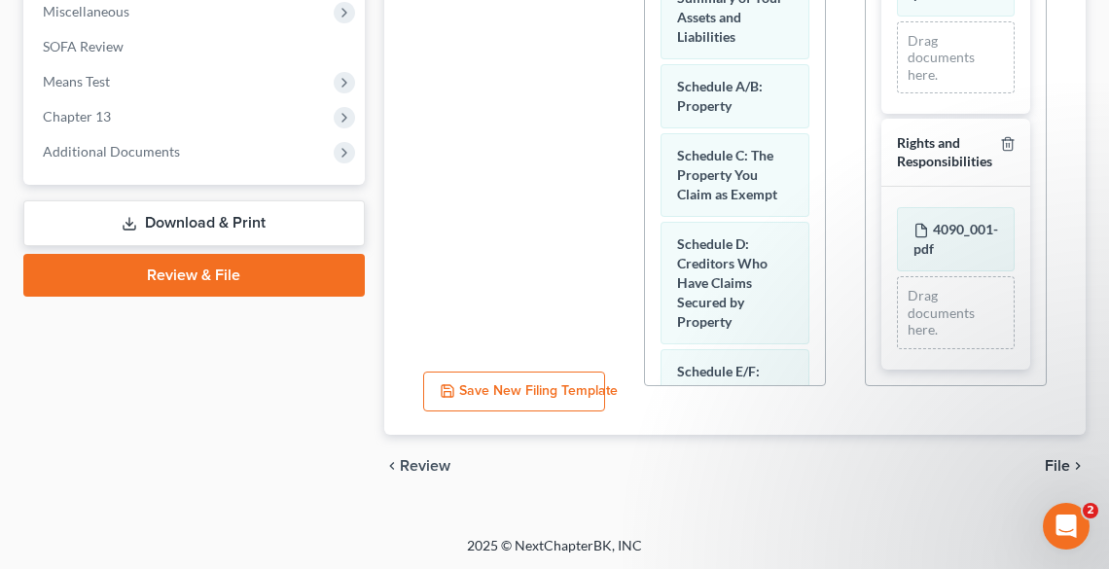
click at [1053, 459] on span "File" at bounding box center [1057, 466] width 25 height 16
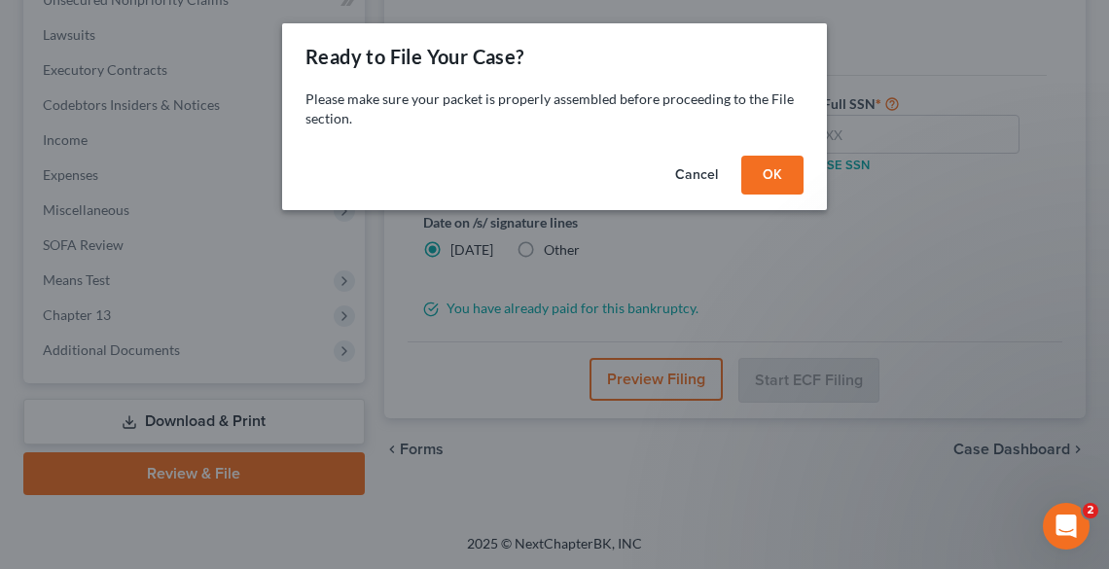
scroll to position [533, 0]
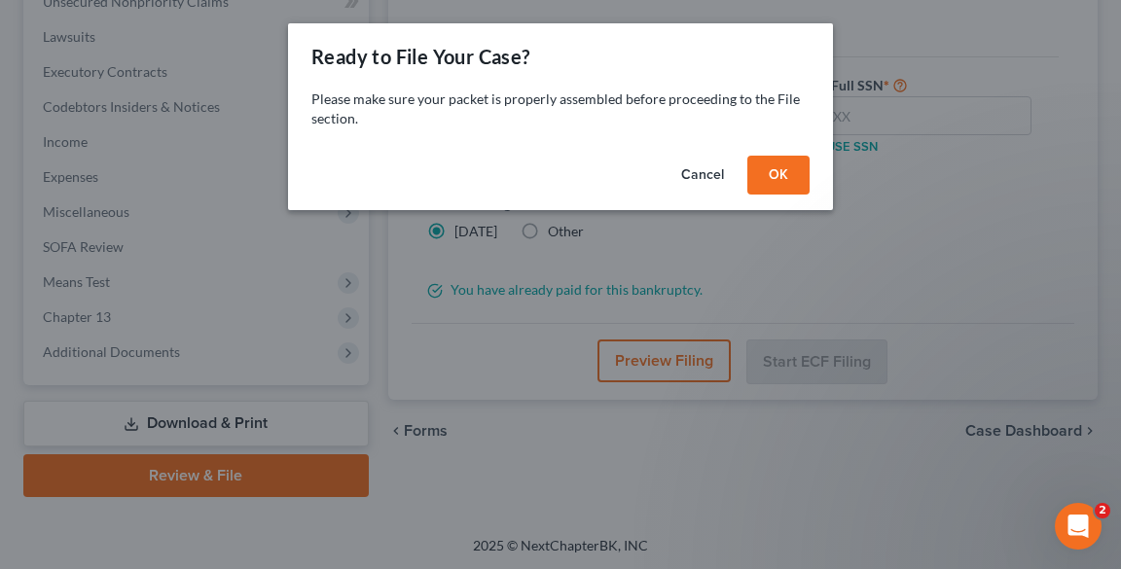
click at [770, 168] on button "OK" at bounding box center [778, 175] width 62 height 39
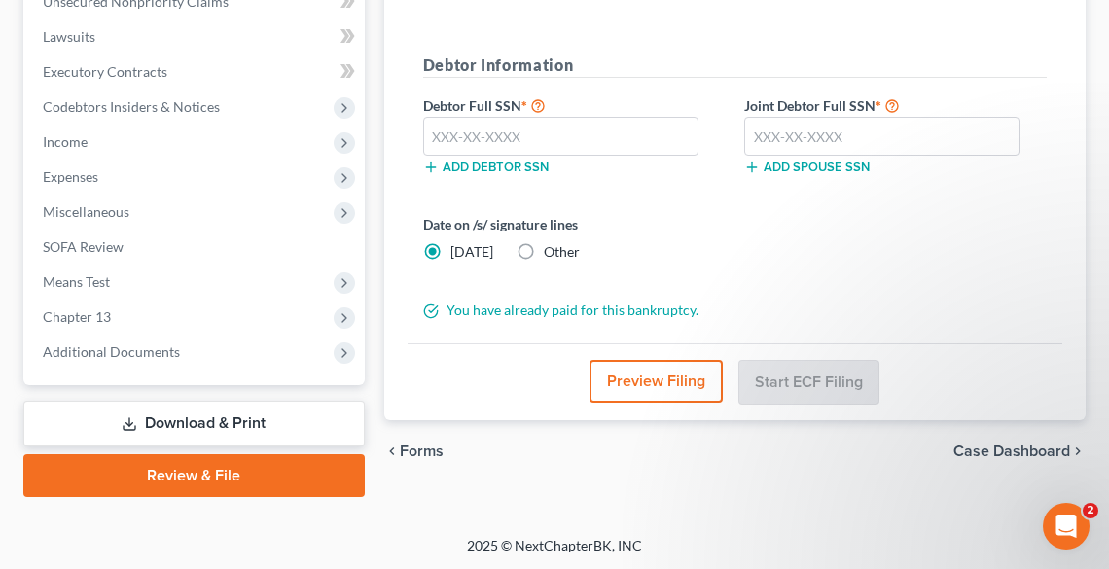
click at [544, 256] on label "Other" at bounding box center [562, 251] width 36 height 19
click at [552, 255] on input "Other" at bounding box center [558, 248] width 13 height 13
radio input "true"
radio input "false"
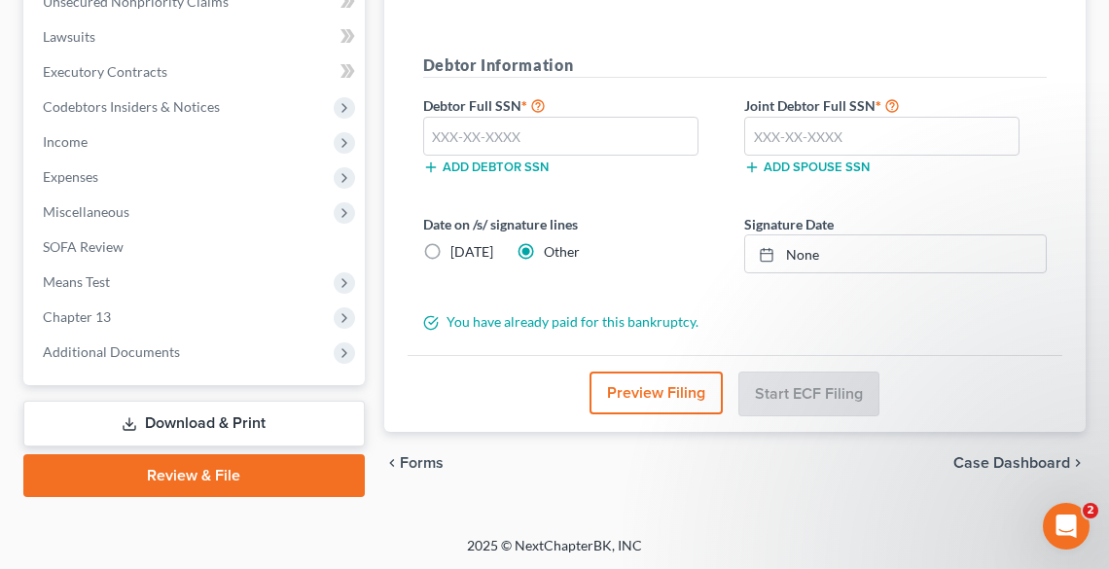
click at [544, 253] on label "Other" at bounding box center [562, 251] width 36 height 19
click at [552, 253] on input "Other" at bounding box center [558, 248] width 13 height 13
click at [780, 246] on div at bounding box center [772, 254] width 27 height 17
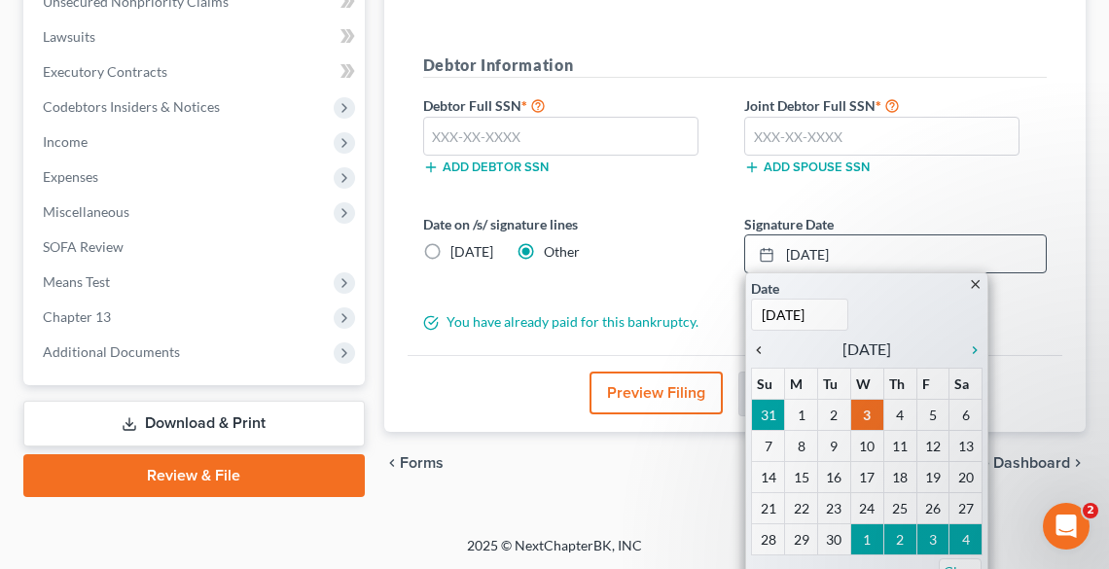
click at [764, 347] on icon "chevron_left" at bounding box center [763, 351] width 25 height 16
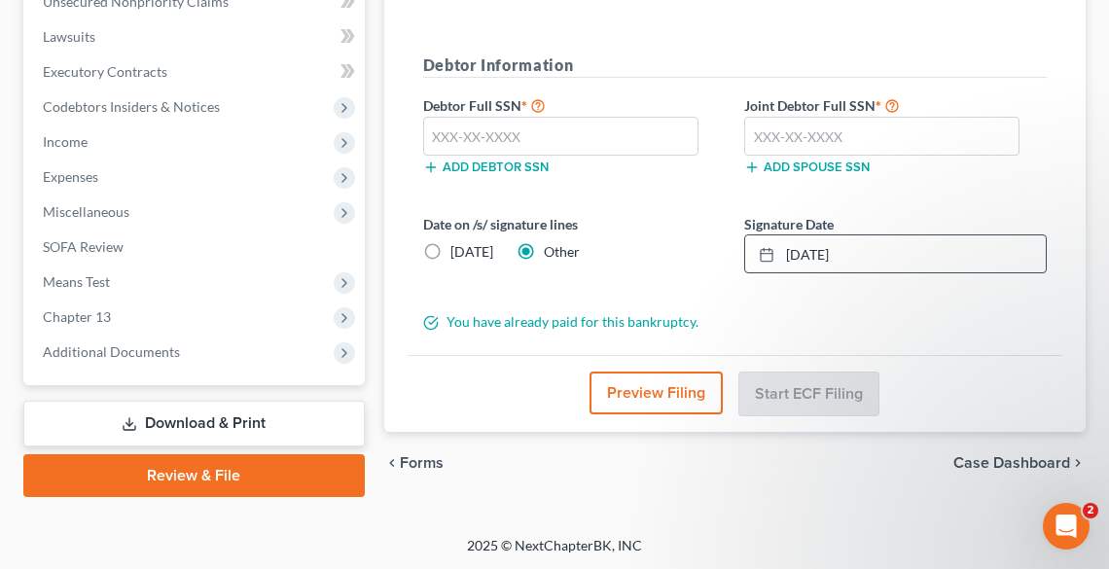
click at [932, 35] on form "District Information Bankruptcy Court CM/ECF: [US_STATE] - Northern Filing in N…" at bounding box center [735, 102] width 624 height 459
click at [597, 131] on input "text" at bounding box center [560, 136] width 275 height 39
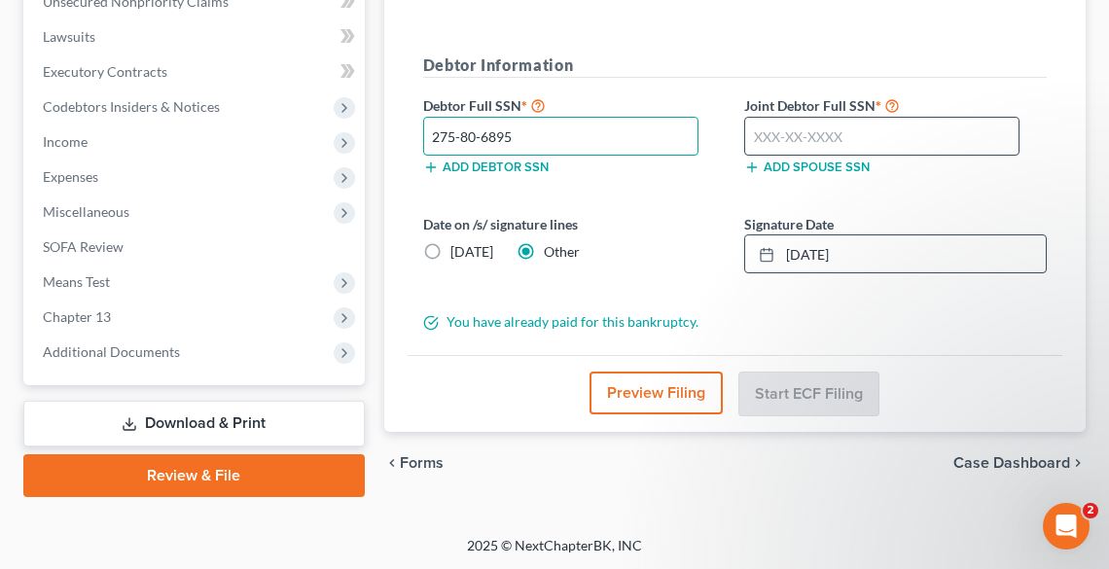
type input "275-80-6895"
click at [828, 129] on input "text" at bounding box center [881, 136] width 275 height 39
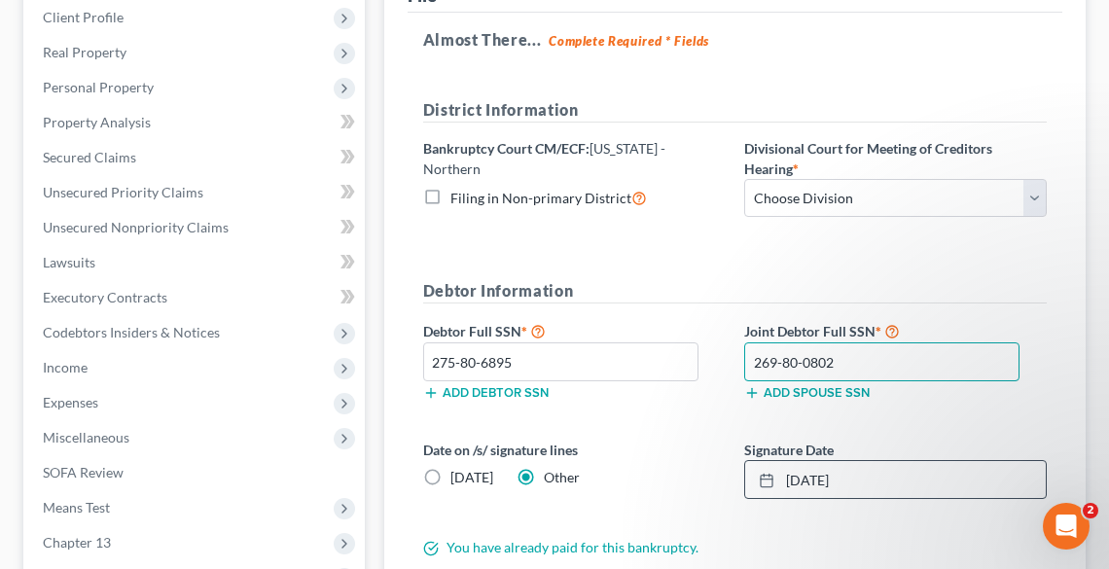
scroll to position [300, 0]
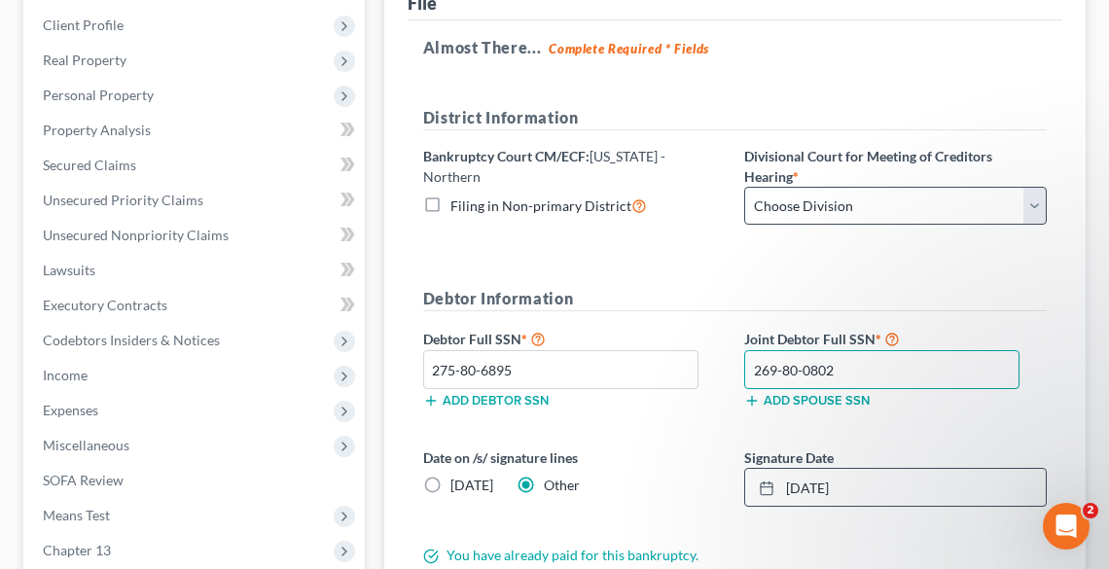
type input "269-80-0802"
click at [788, 213] on select "Choose Division Akron [GEOGRAPHIC_DATA] [GEOGRAPHIC_DATA] [GEOGRAPHIC_DATA] [GE…" at bounding box center [895, 206] width 303 height 39
select select "0"
click at [744, 187] on select "Choose Division Akron [GEOGRAPHIC_DATA] [GEOGRAPHIC_DATA] [GEOGRAPHIC_DATA] [GE…" at bounding box center [895, 206] width 303 height 39
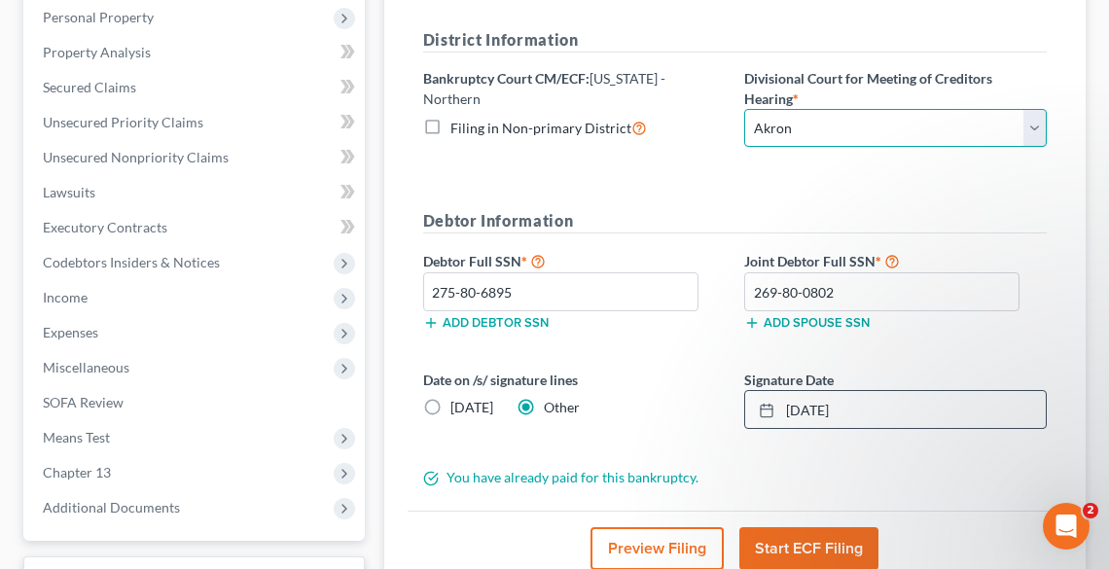
scroll to position [533, 0]
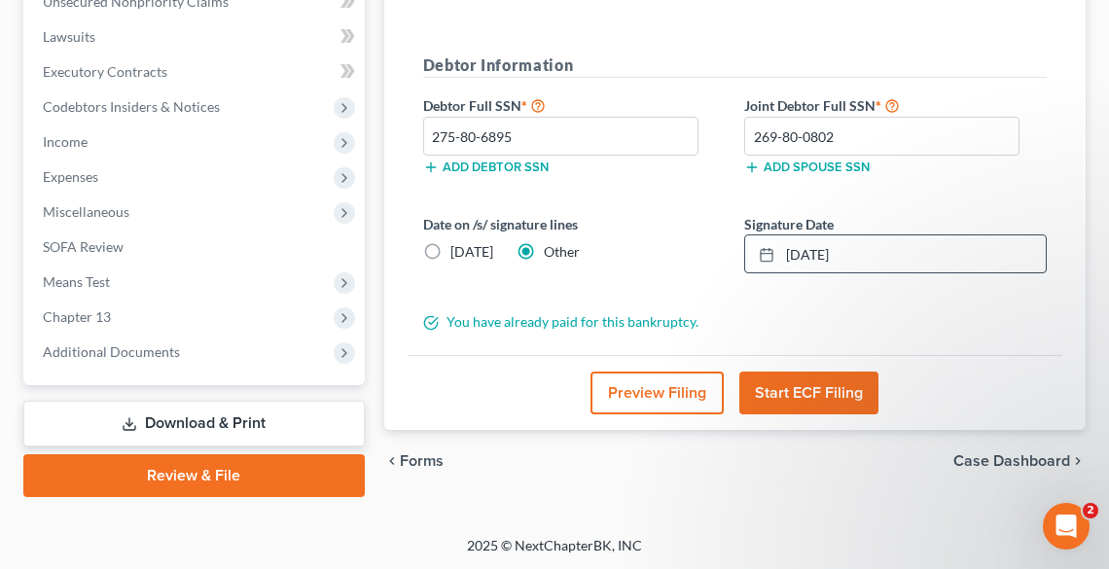
click at [826, 379] on button "Start ECF Filing" at bounding box center [809, 393] width 139 height 43
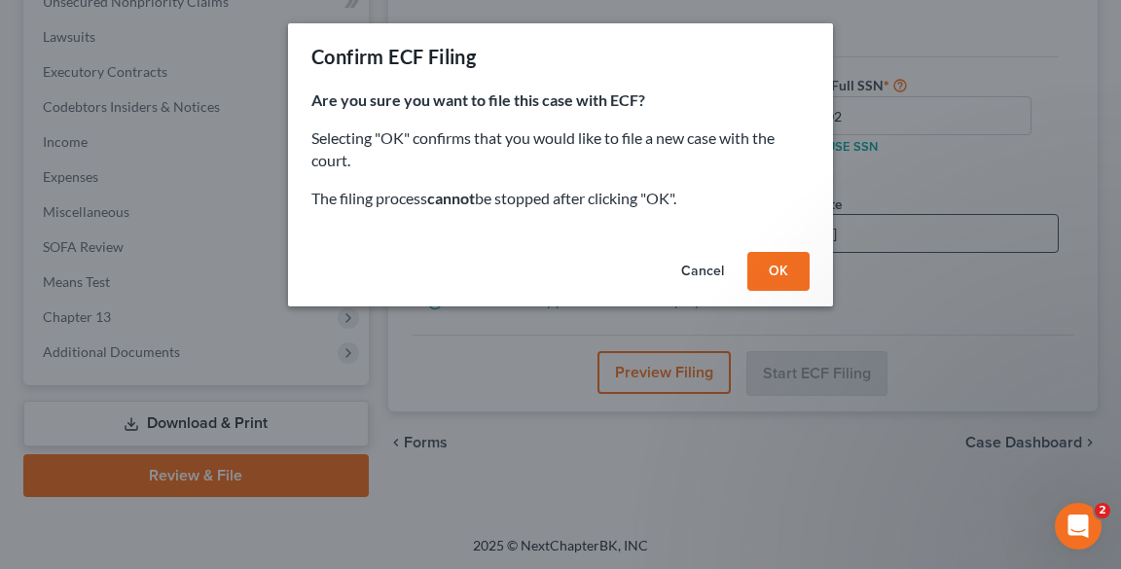
click at [781, 276] on button "OK" at bounding box center [778, 271] width 62 height 39
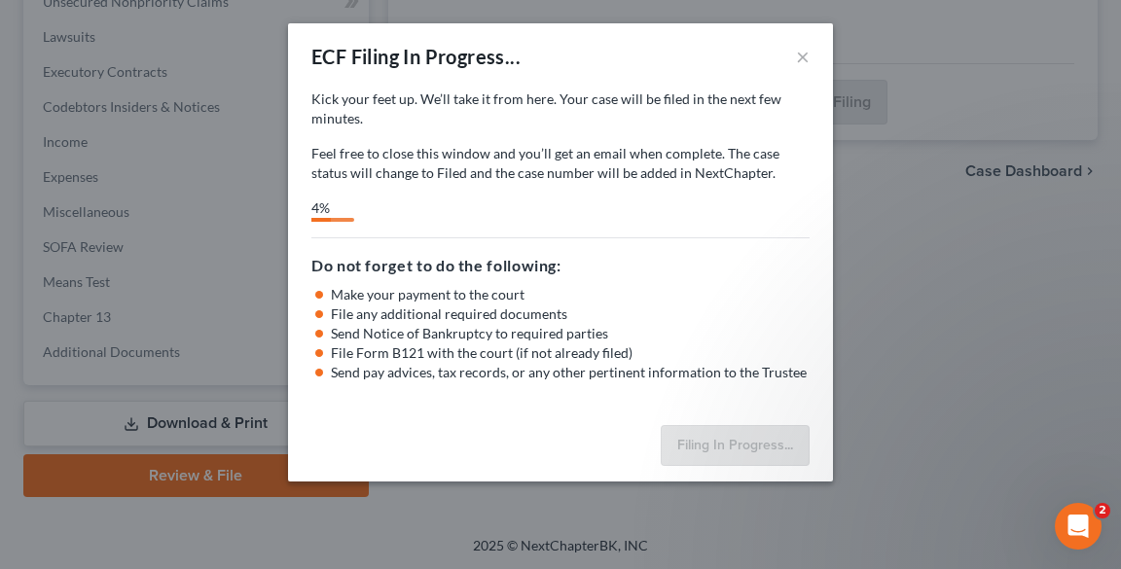
select select "0"
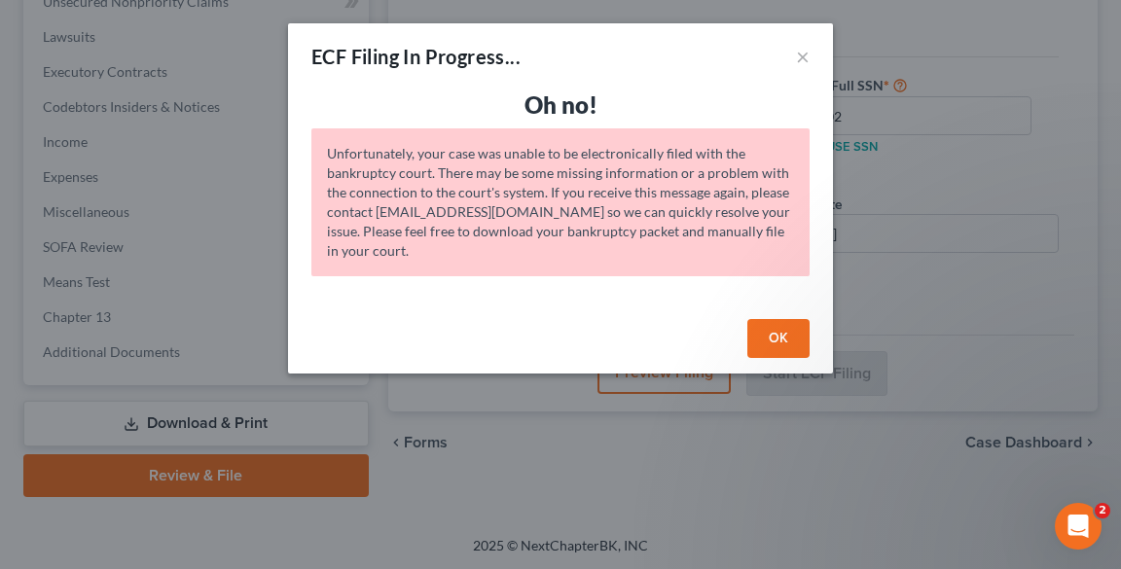
click at [759, 326] on button "OK" at bounding box center [778, 338] width 62 height 39
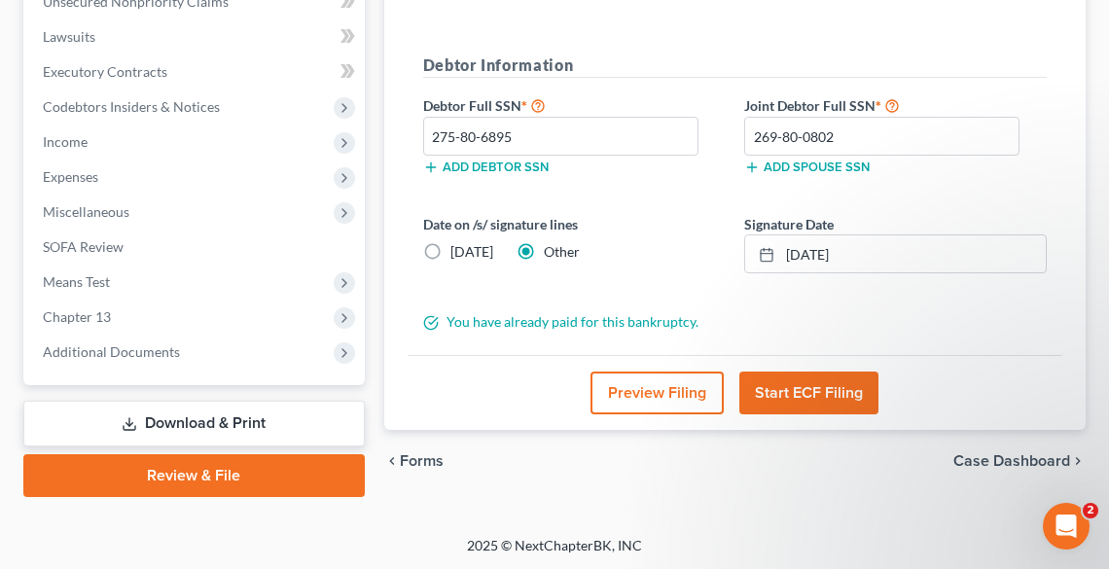
click at [790, 389] on button "Start ECF Filing" at bounding box center [809, 393] width 139 height 43
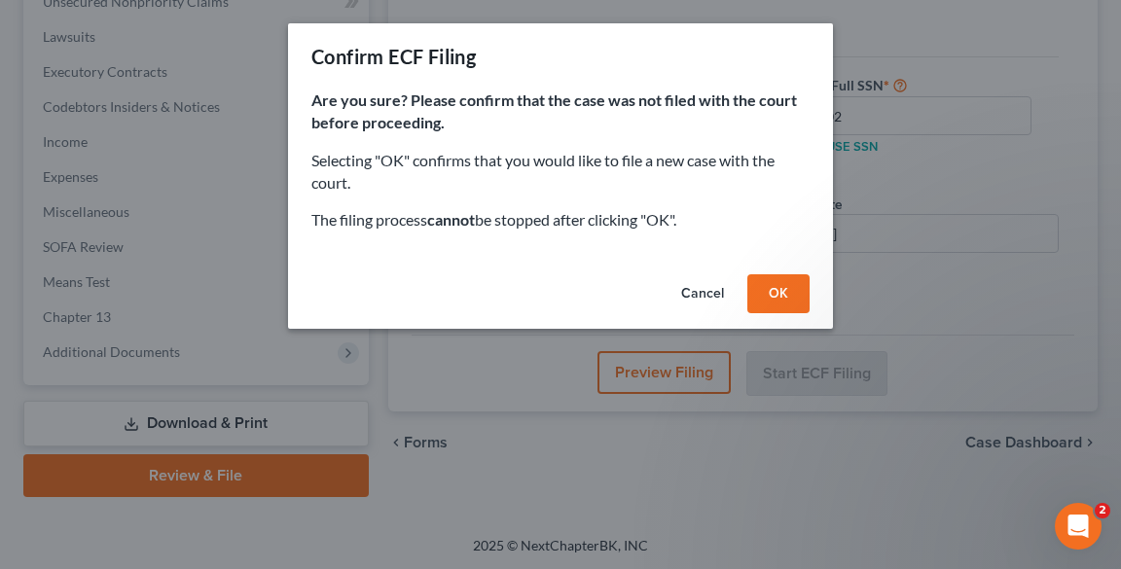
click at [761, 286] on button "OK" at bounding box center [778, 293] width 62 height 39
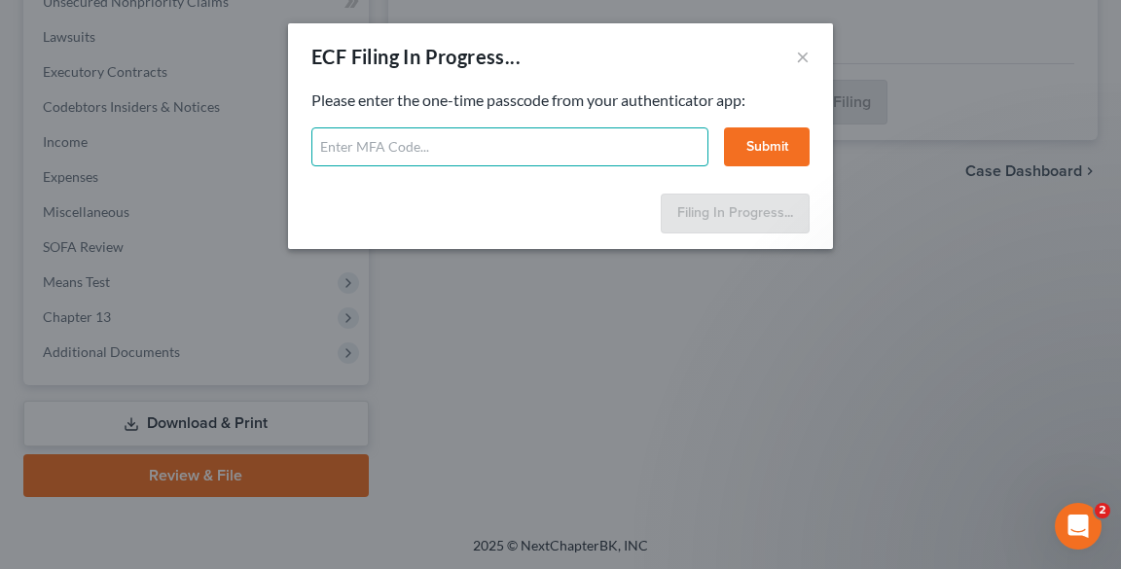
click at [428, 148] on input "text" at bounding box center [509, 146] width 397 height 39
type input "207135"
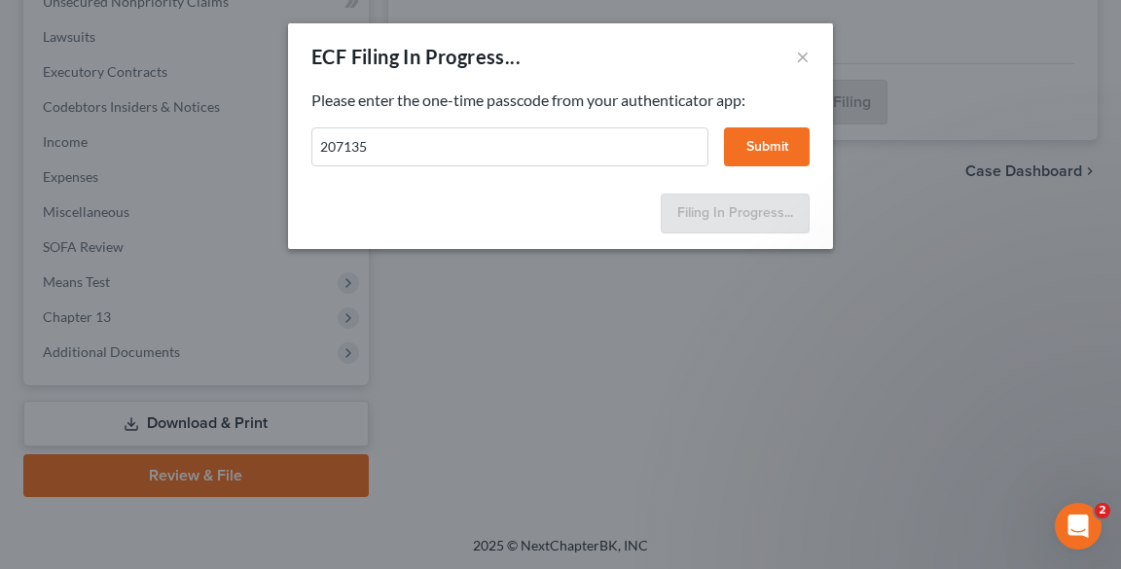
click at [767, 142] on button "Submit" at bounding box center [767, 146] width 86 height 39
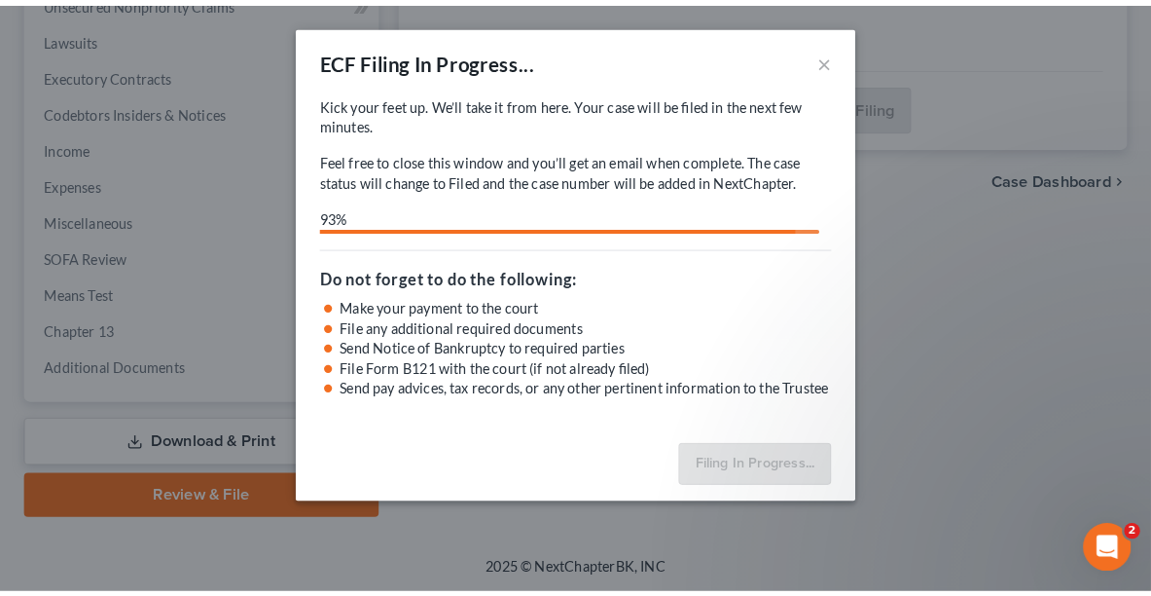
scroll to position [504, 0]
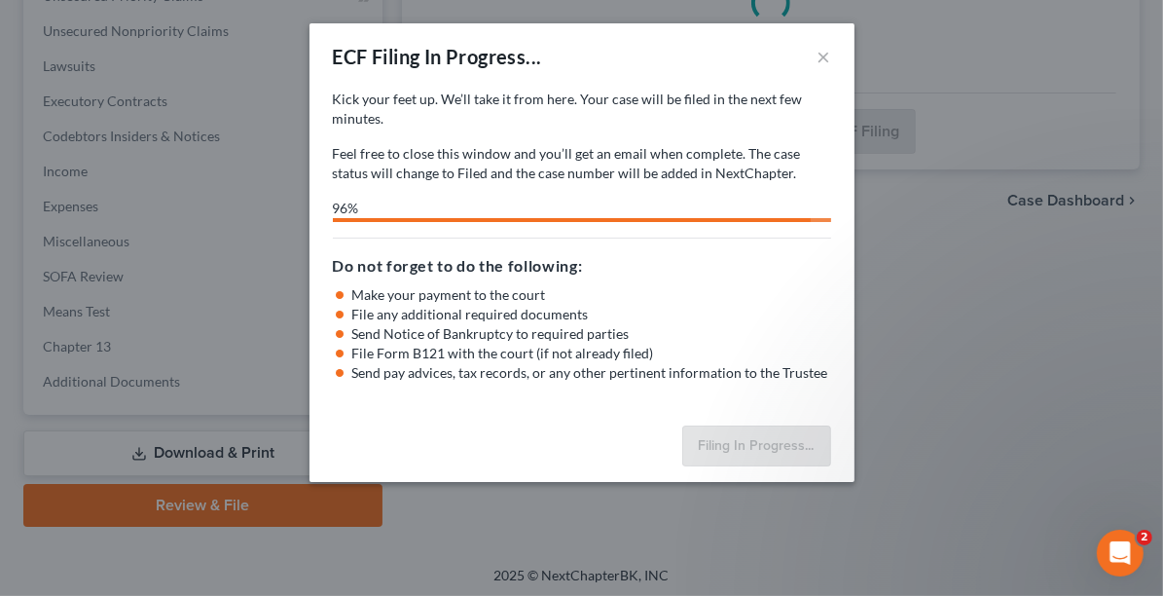
click at [988, 67] on div "ECF Filing In Progress... × Kick your feet up. We’ll take it from here. Your ca…" at bounding box center [581, 298] width 1163 height 596
select select "0"
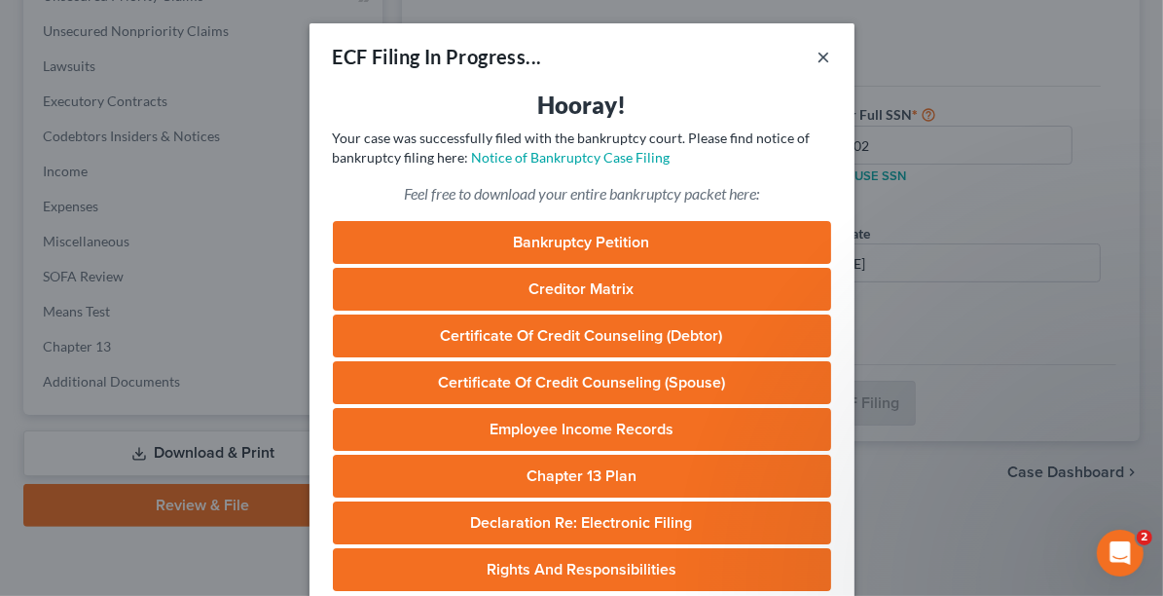
click at [820, 54] on button "×" at bounding box center [824, 56] width 14 height 23
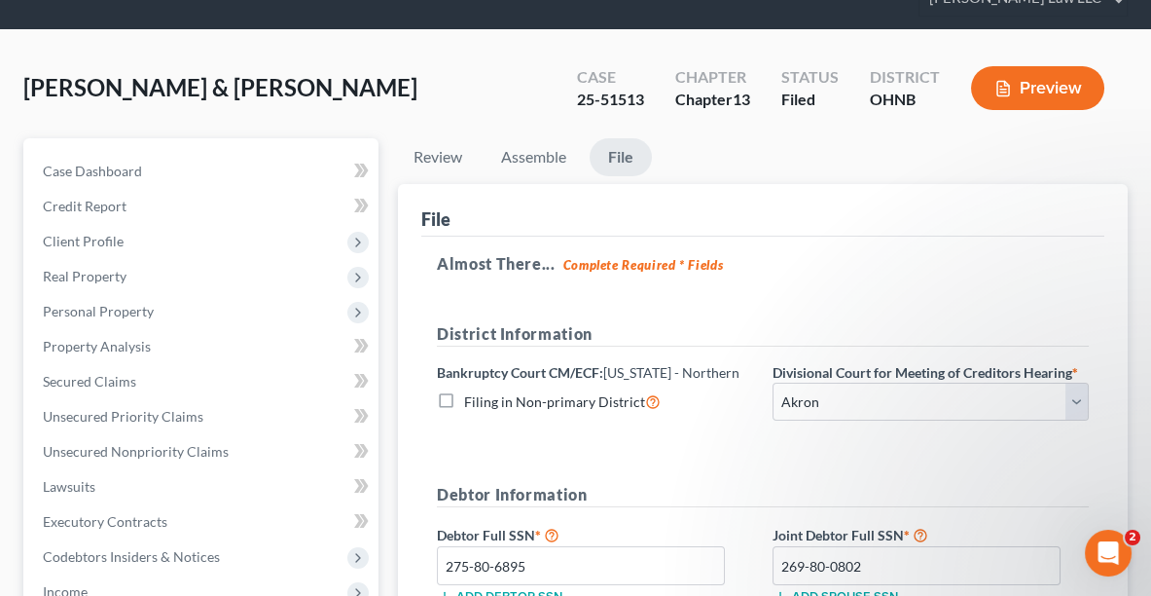
scroll to position [0, 0]
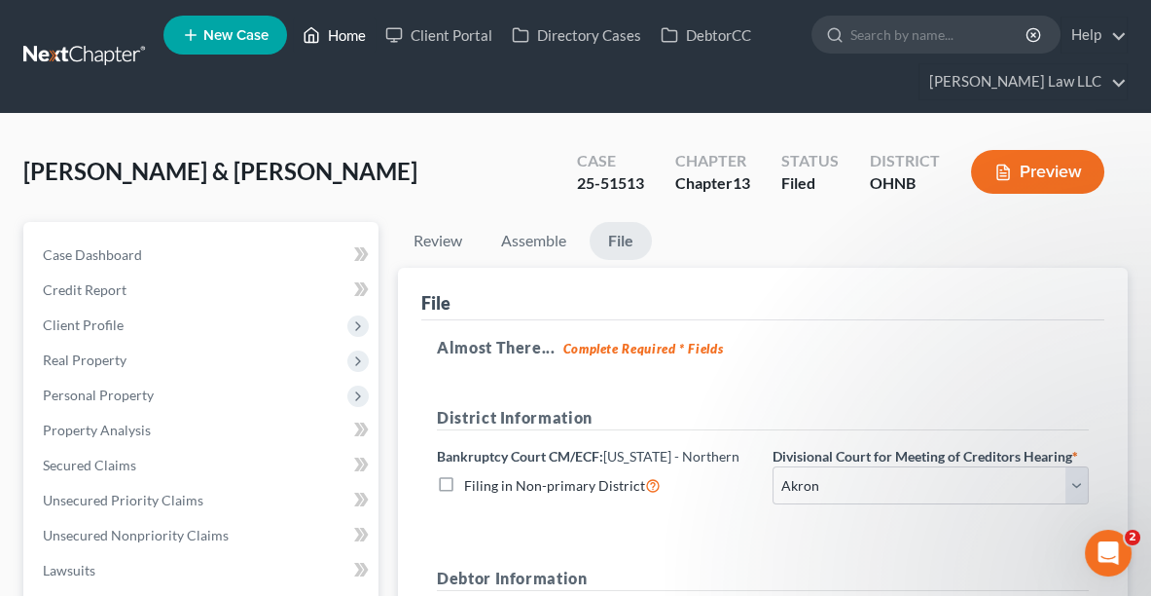
click at [336, 32] on link "Home" at bounding box center [334, 35] width 83 height 35
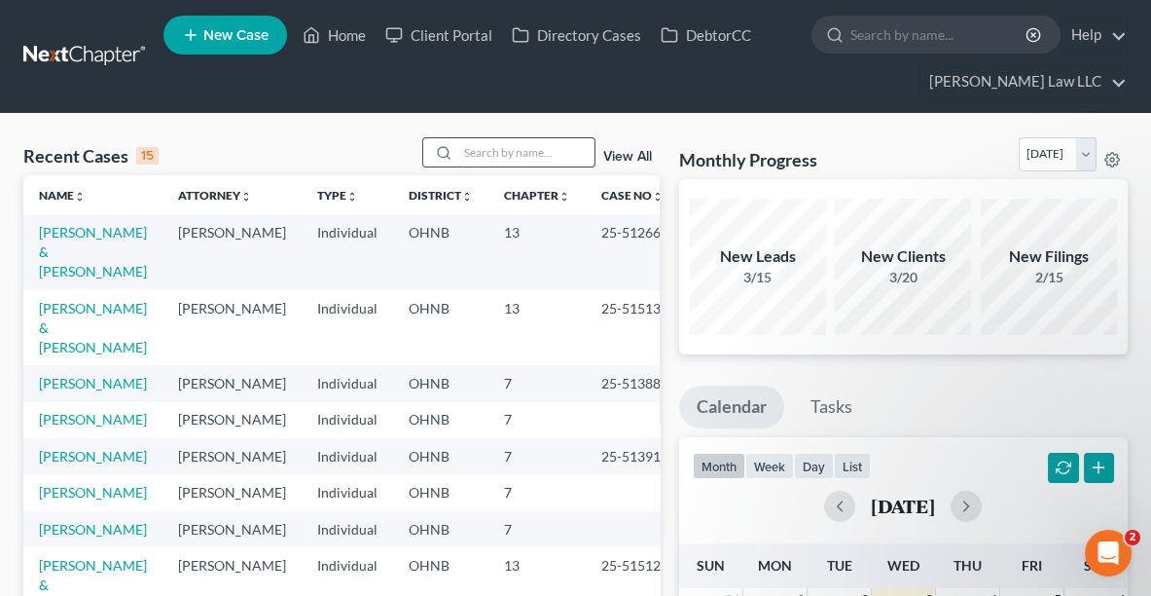
click at [485, 157] on input "search" at bounding box center [526, 152] width 136 height 28
type input "[PERSON_NAME]"
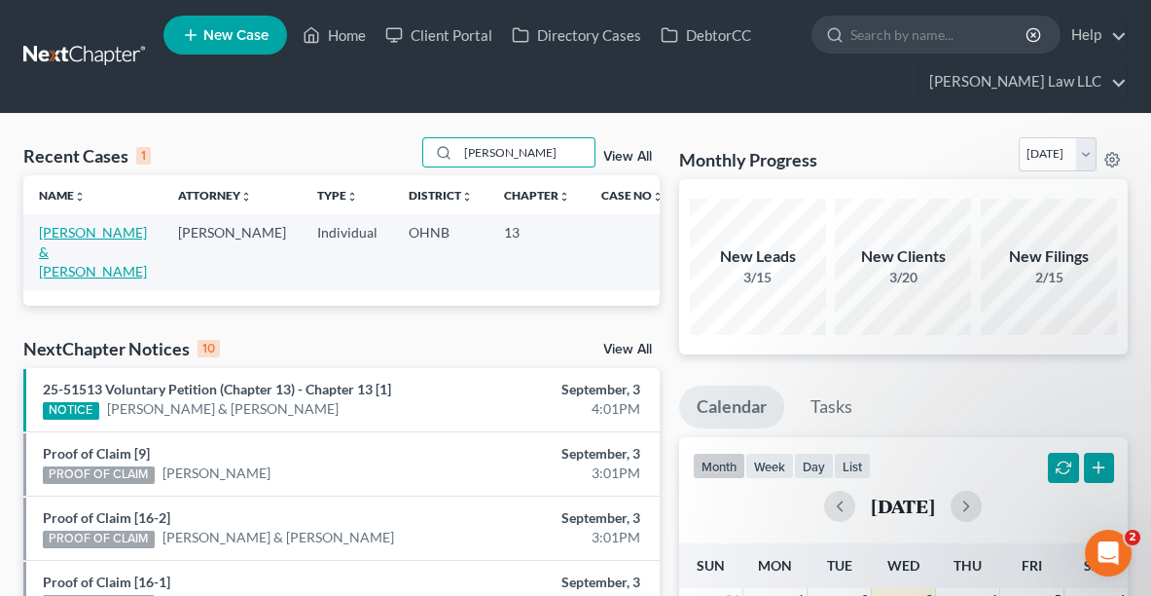
click at [51, 255] on link "[PERSON_NAME] & [PERSON_NAME]" at bounding box center [93, 251] width 108 height 55
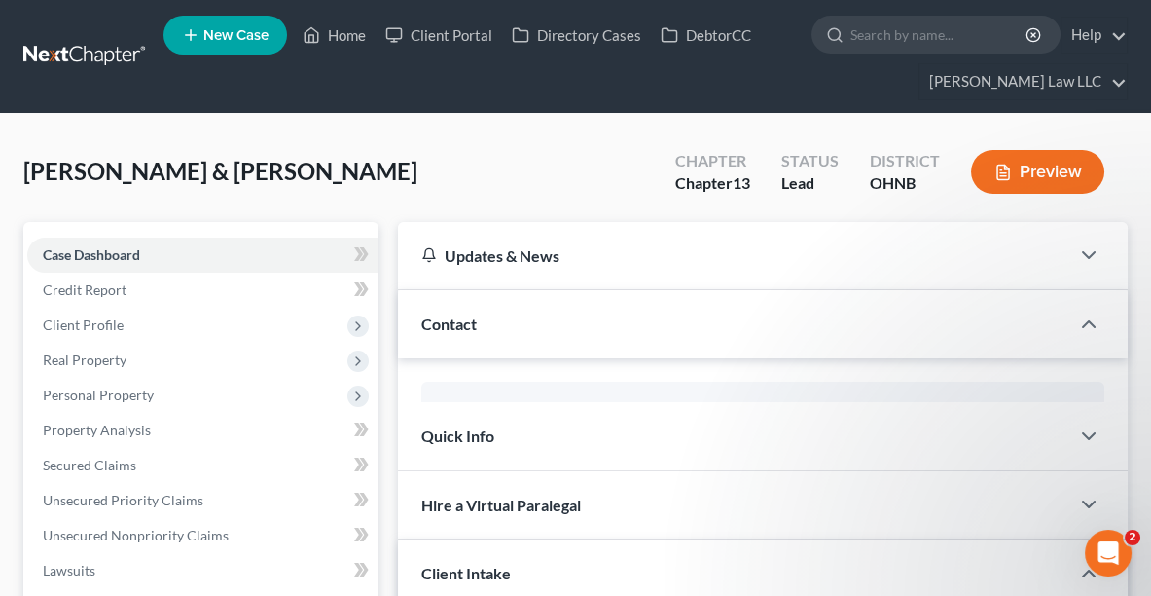
click at [59, 232] on div "Case Dashboard Payments Invoices Payments Payments Credit Report Client Profile…" at bounding box center [200, 570] width 355 height 697
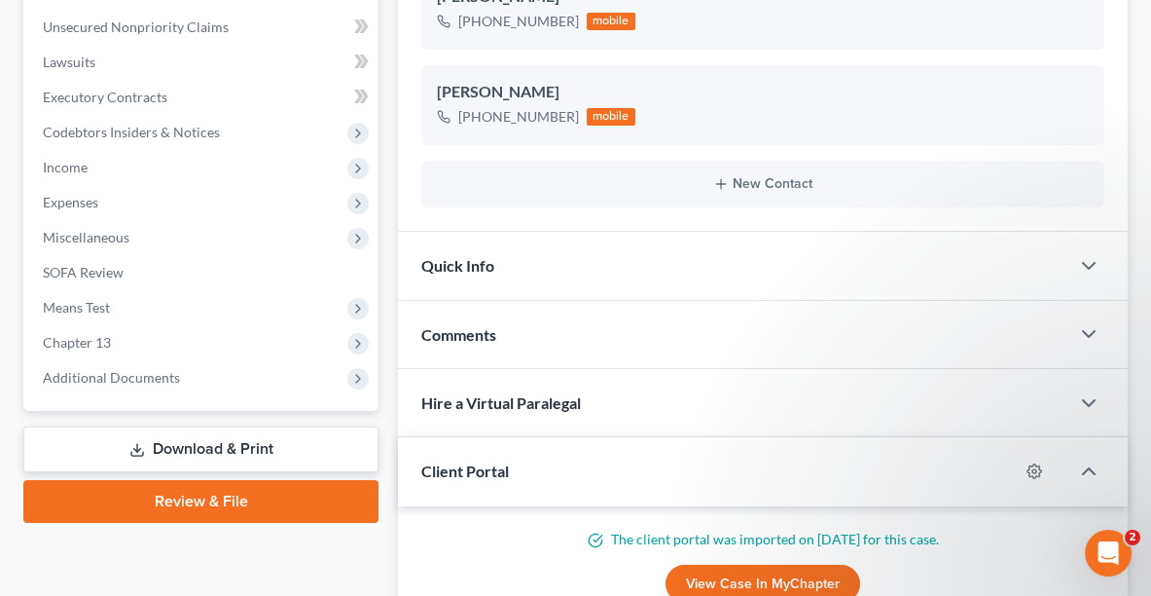
scroll to position [506, 0]
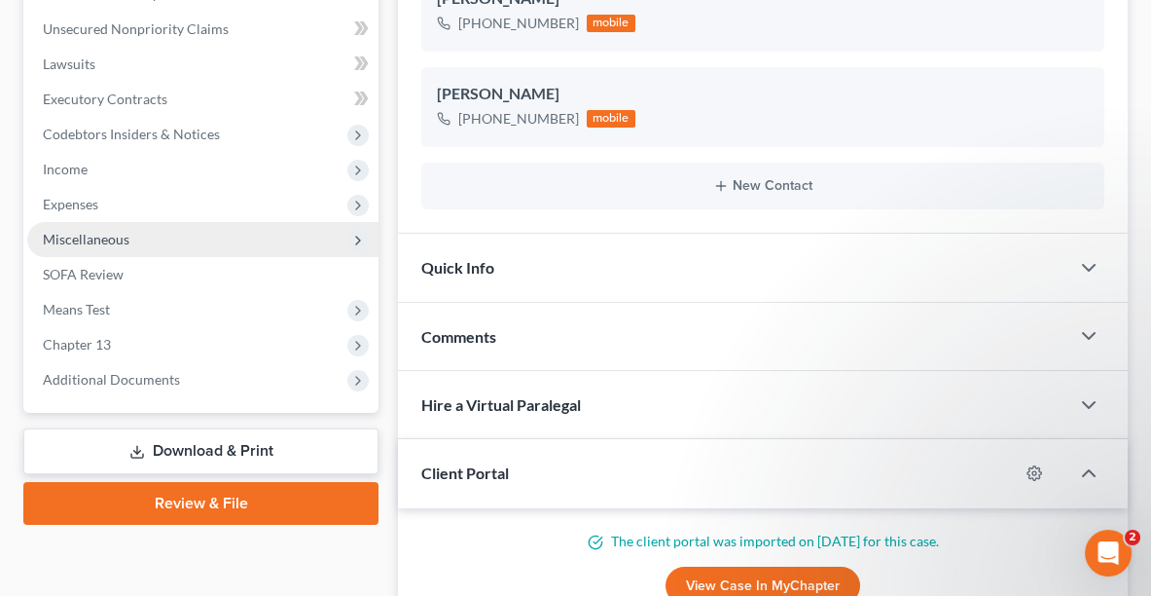
click at [81, 241] on span "Miscellaneous" at bounding box center [86, 239] width 87 height 17
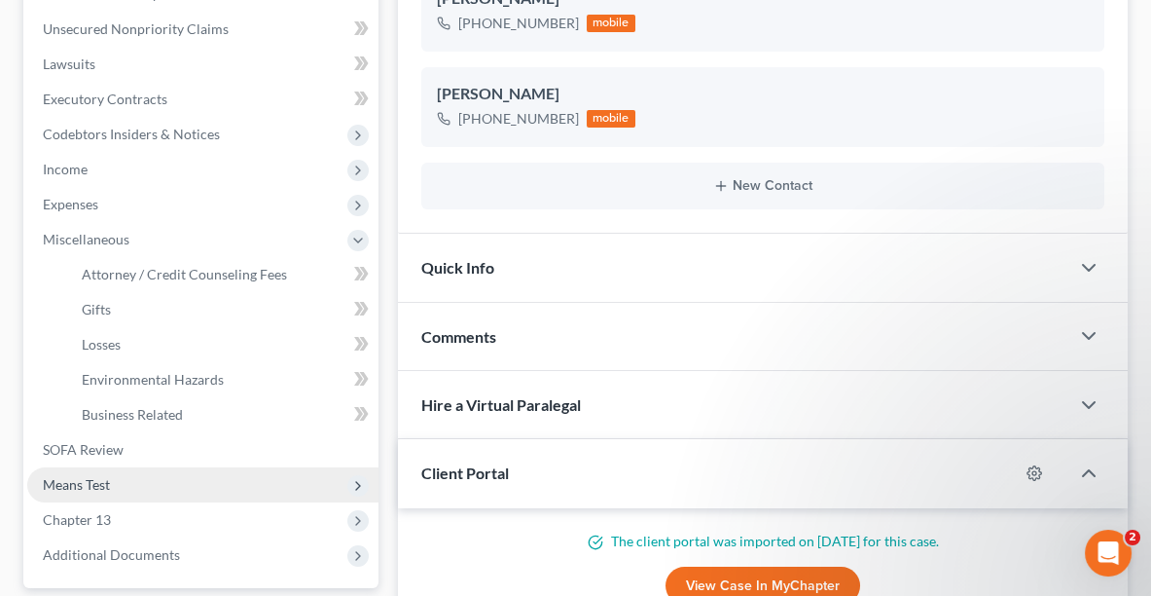
click at [75, 489] on span "Means Test" at bounding box center [202, 484] width 351 height 35
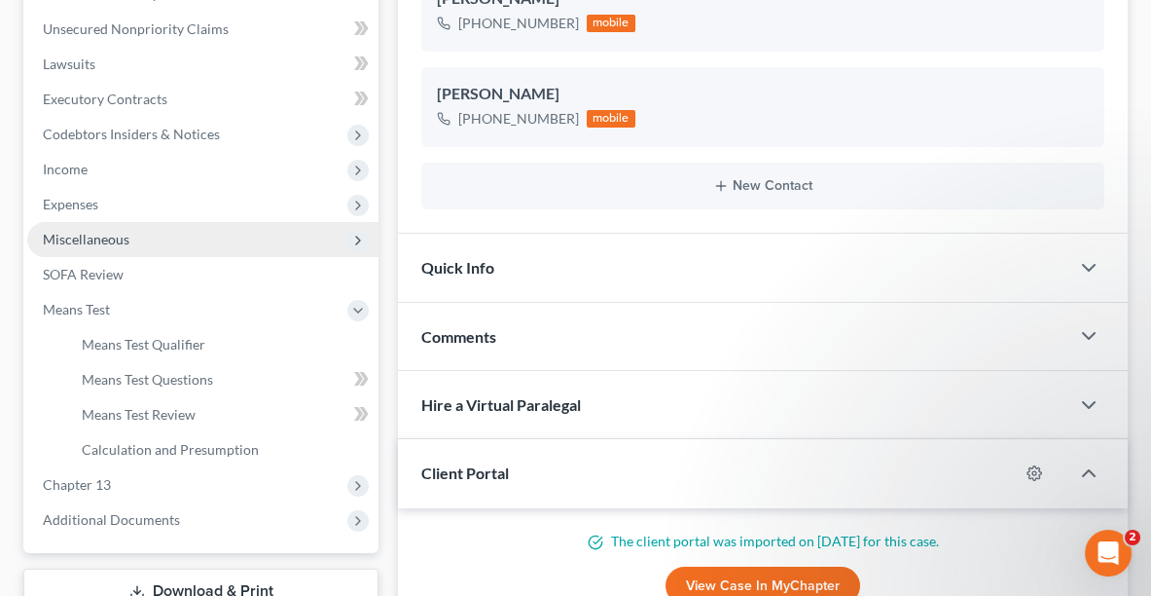
click at [71, 233] on span "Miscellaneous" at bounding box center [86, 239] width 87 height 17
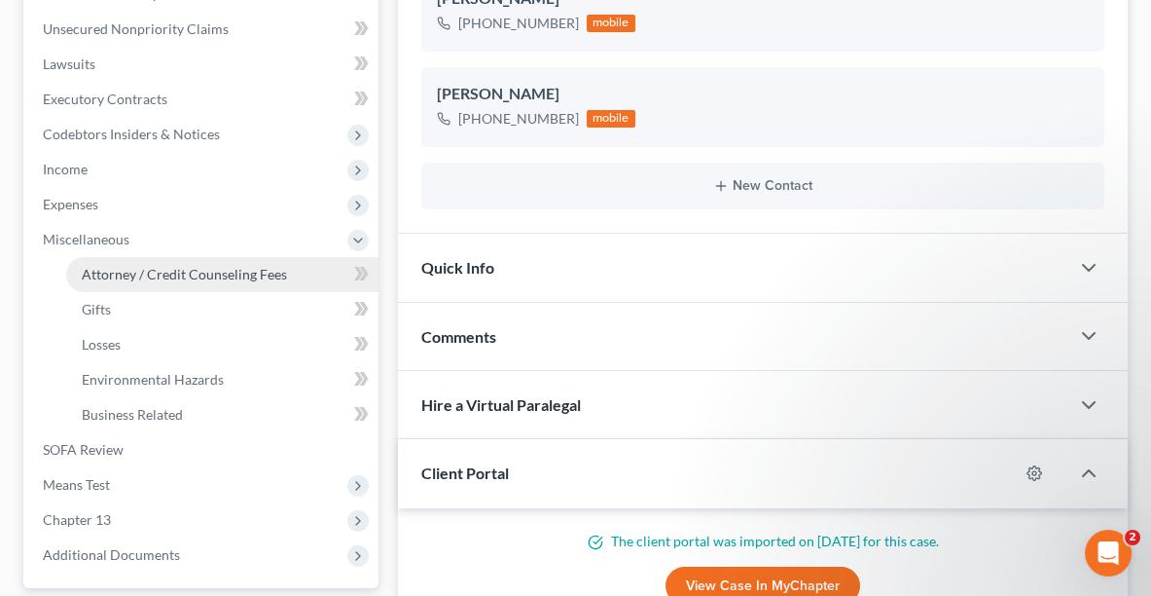
click at [219, 271] on span "Attorney / Credit Counseling Fees" at bounding box center [184, 274] width 205 height 17
select select "0"
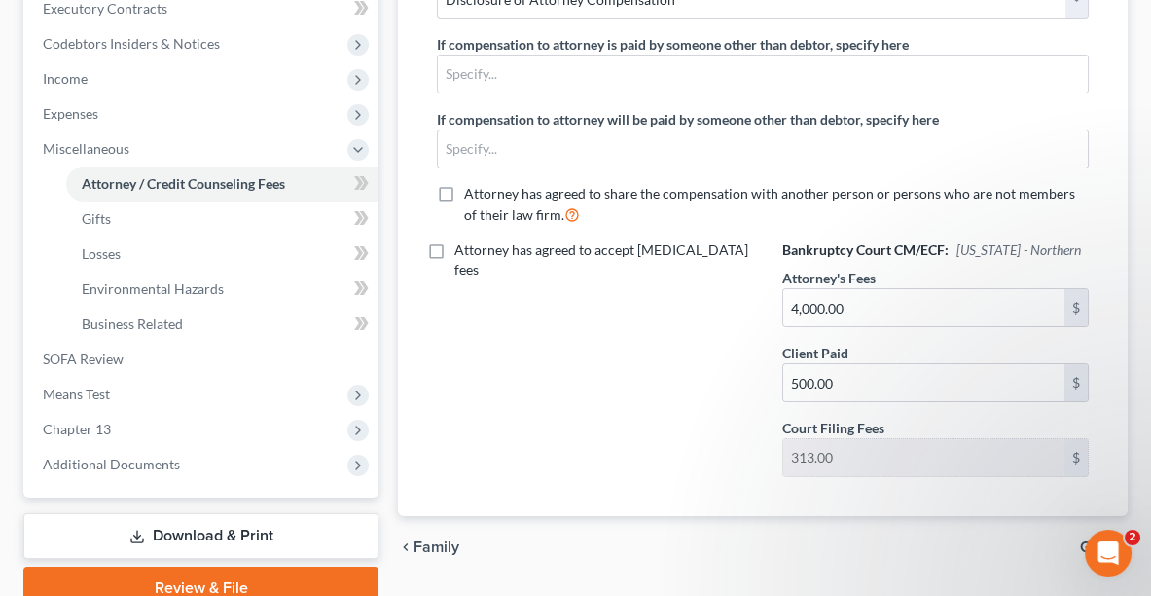
scroll to position [680, 0]
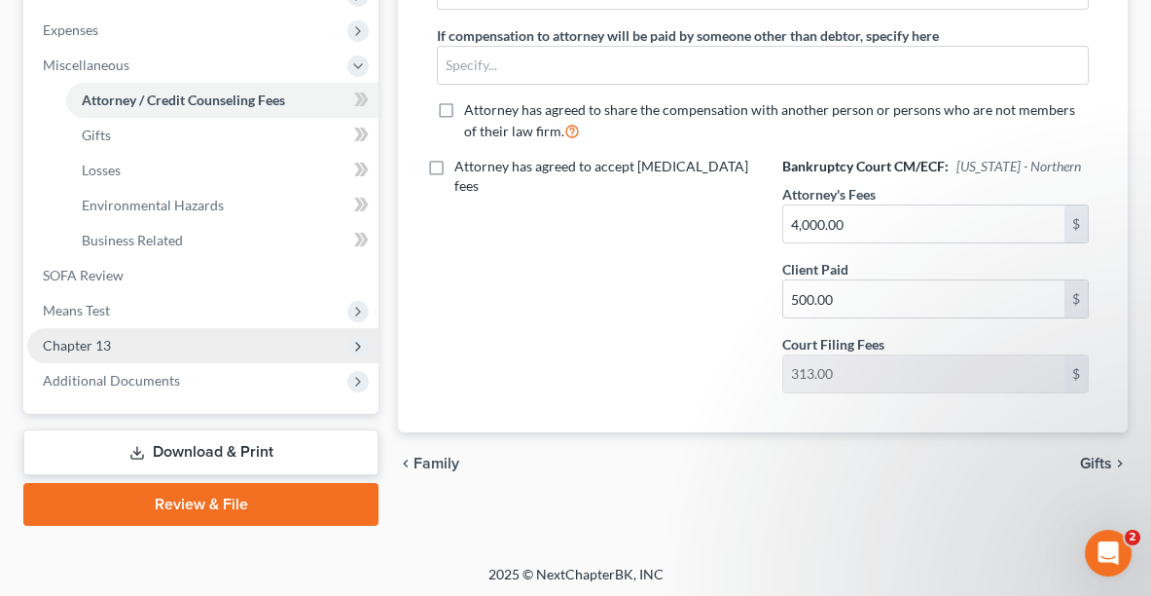
click at [115, 339] on span "Chapter 13" at bounding box center [202, 345] width 351 height 35
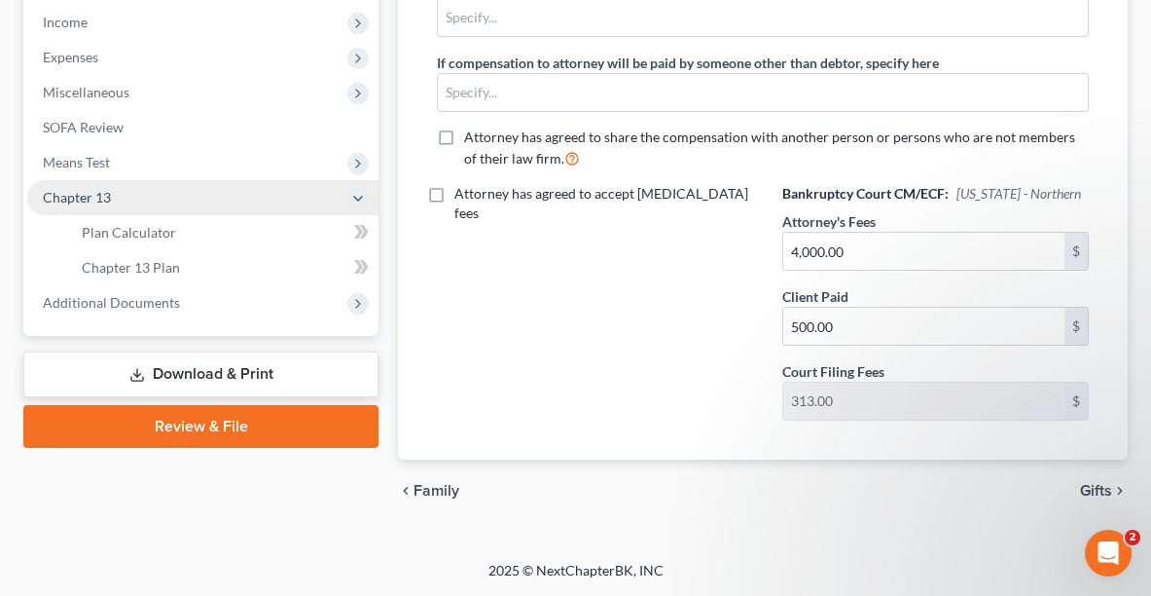
scroll to position [643, 0]
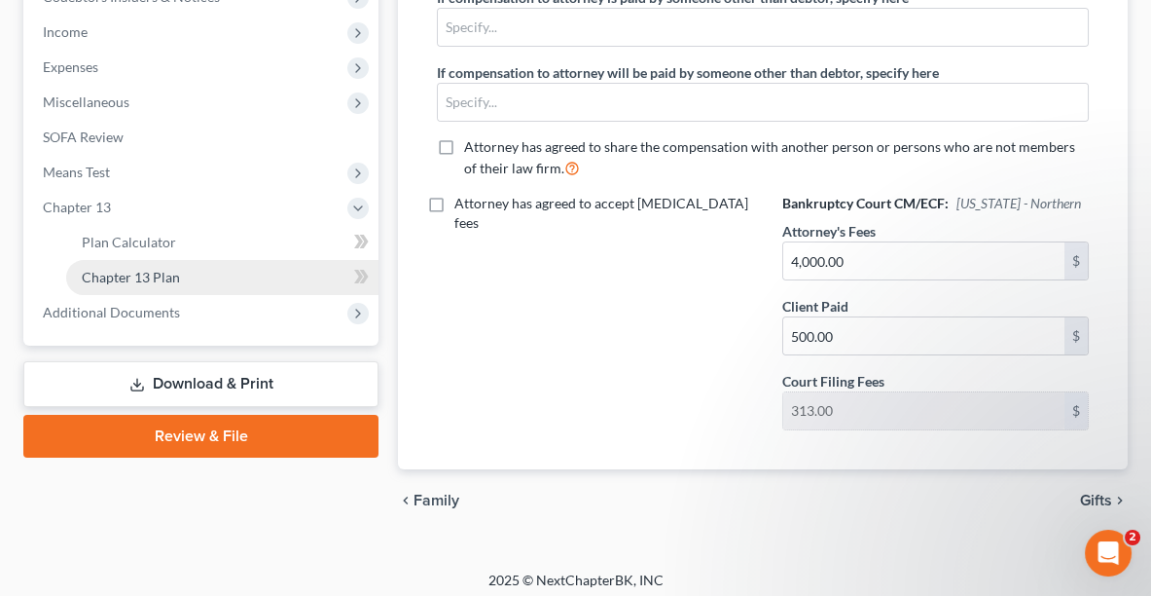
click at [120, 277] on span "Chapter 13 Plan" at bounding box center [131, 277] width 98 height 17
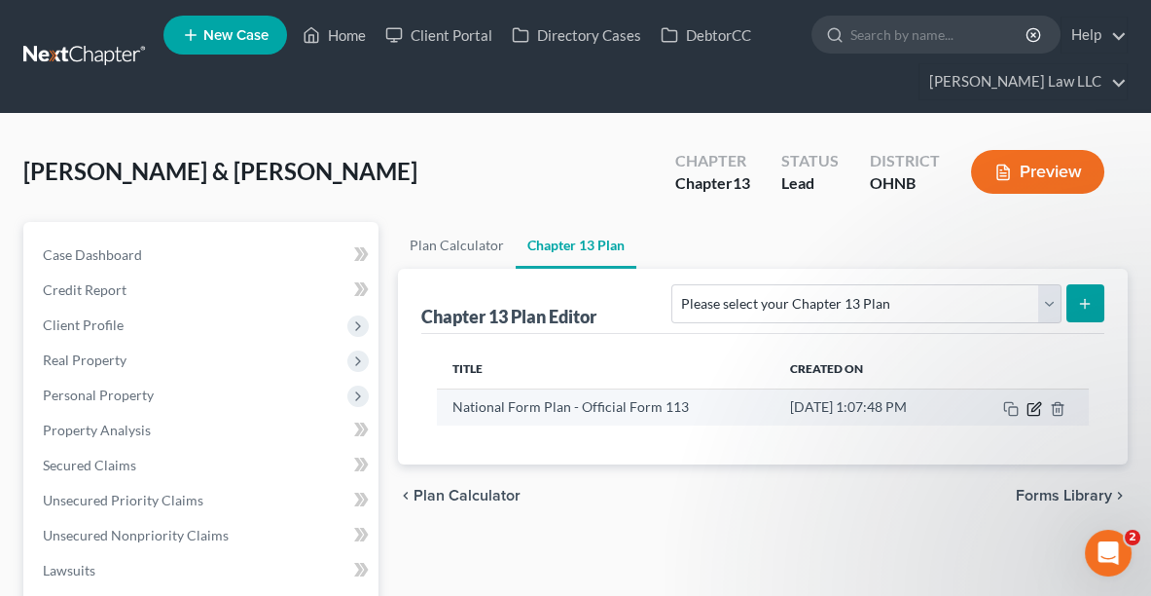
click at [1031, 405] on icon "button" at bounding box center [1035, 406] width 9 height 9
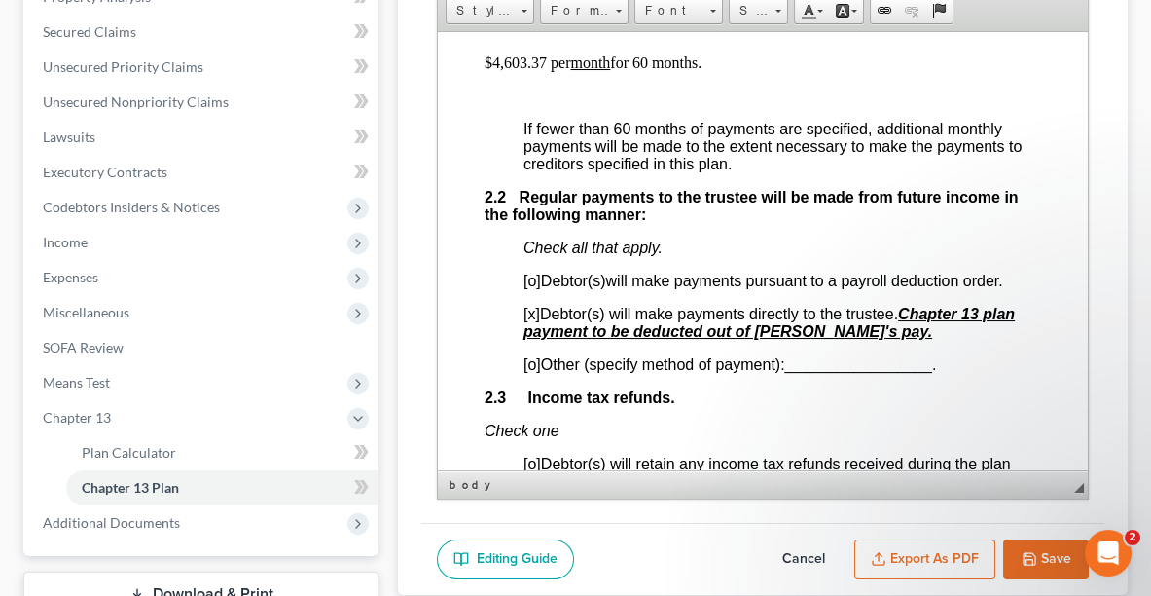
scroll to position [1420, 0]
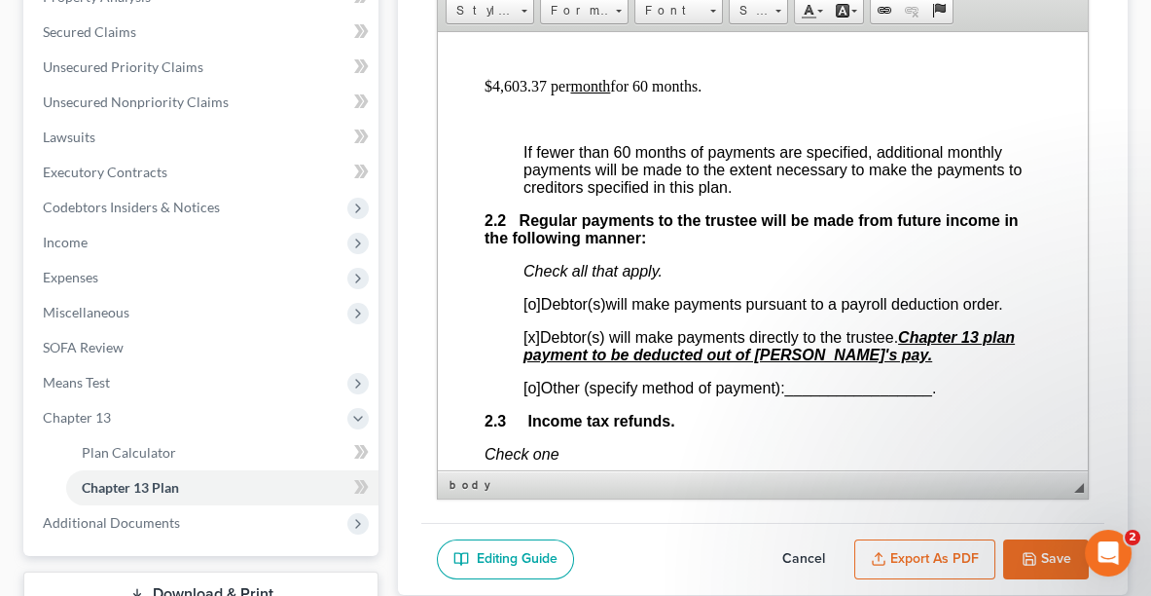
drag, startPoint x: 1080, startPoint y: 56, endPoint x: 1542, endPoint y: 147, distance: 471.0
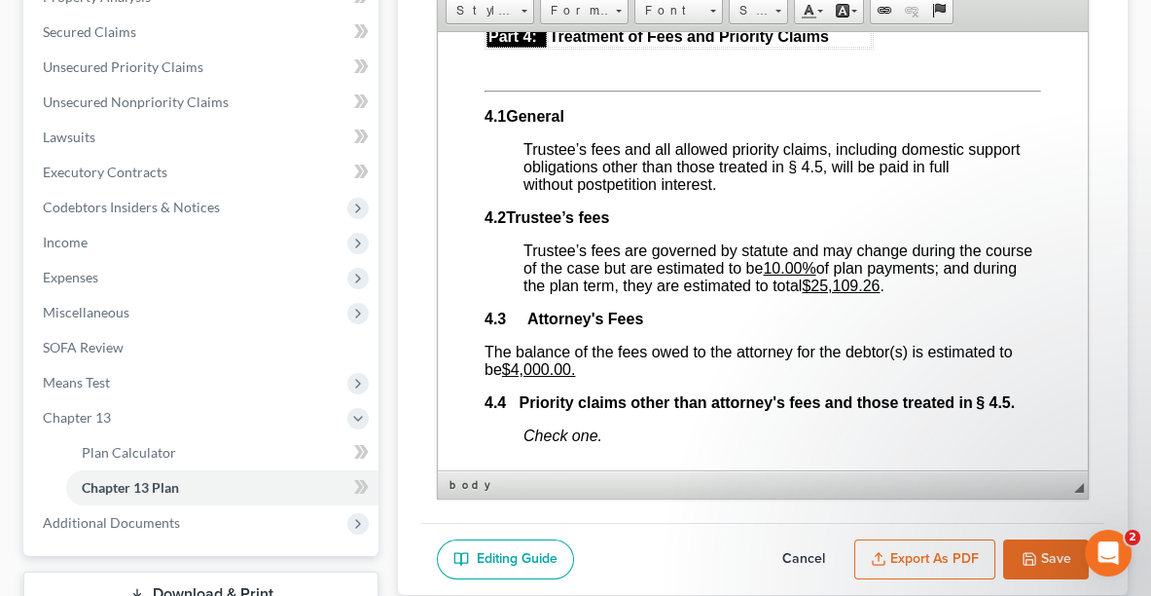
scroll to position [4900, 0]
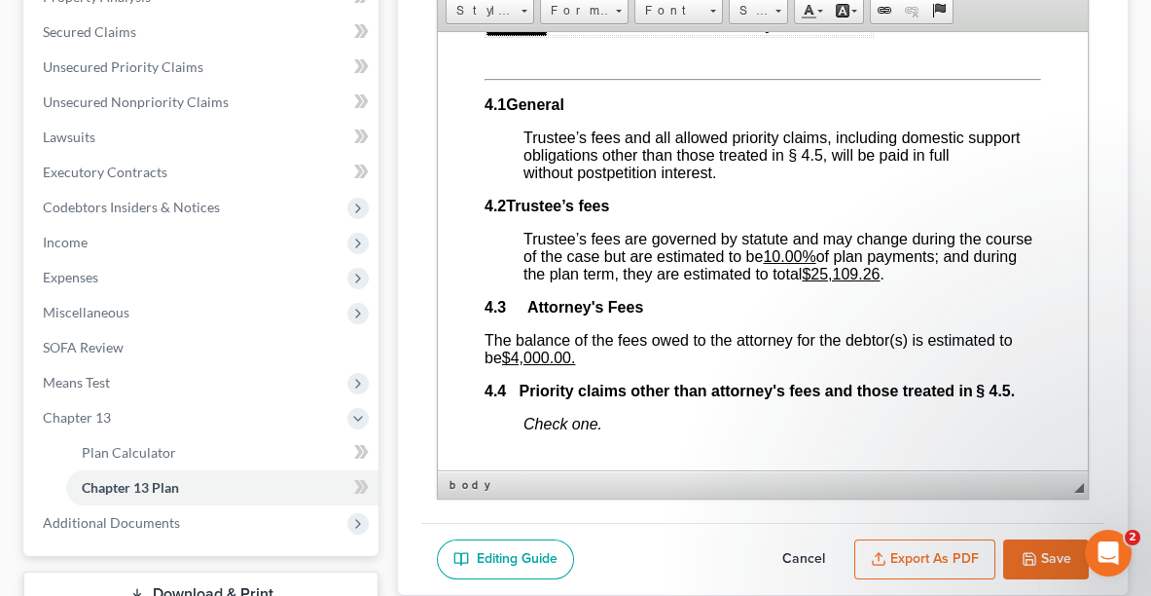
drag, startPoint x: 1079, startPoint y: 118, endPoint x: 1544, endPoint y: 300, distance: 499.5
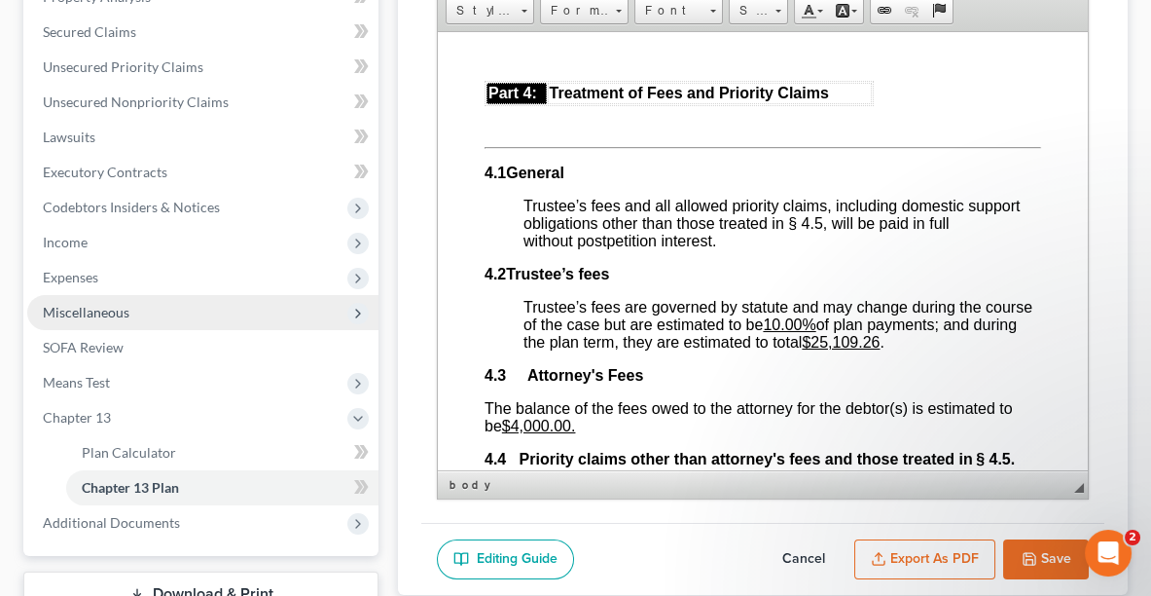
click at [90, 311] on span "Miscellaneous" at bounding box center [86, 312] width 87 height 17
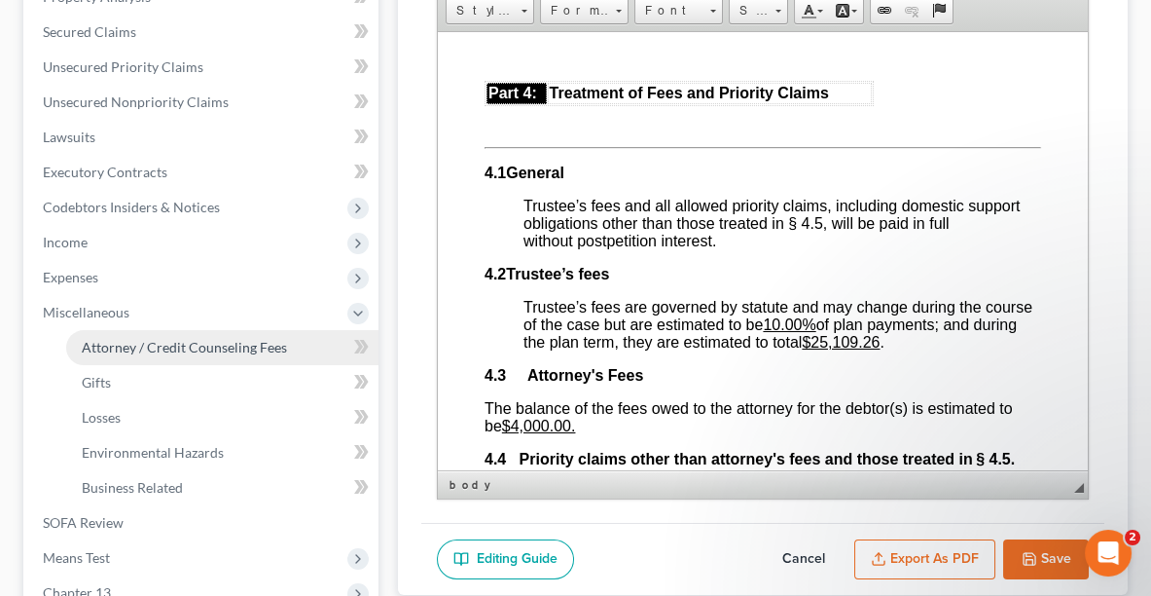
click at [138, 339] on span "Attorney / Credit Counseling Fees" at bounding box center [184, 347] width 205 height 17
select select "0"
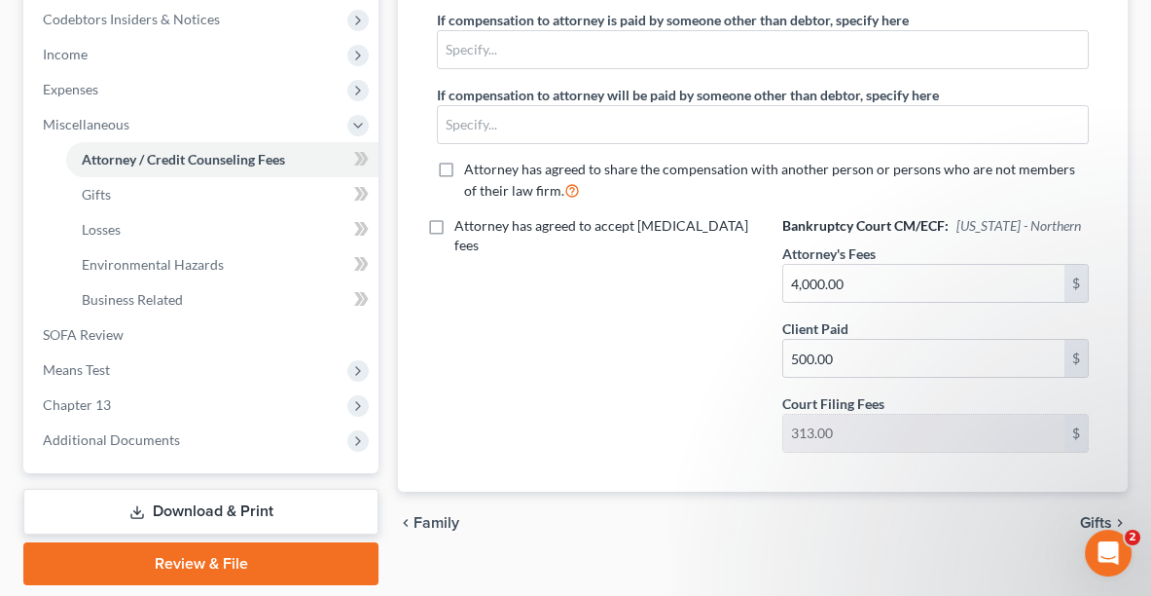
scroll to position [623, 0]
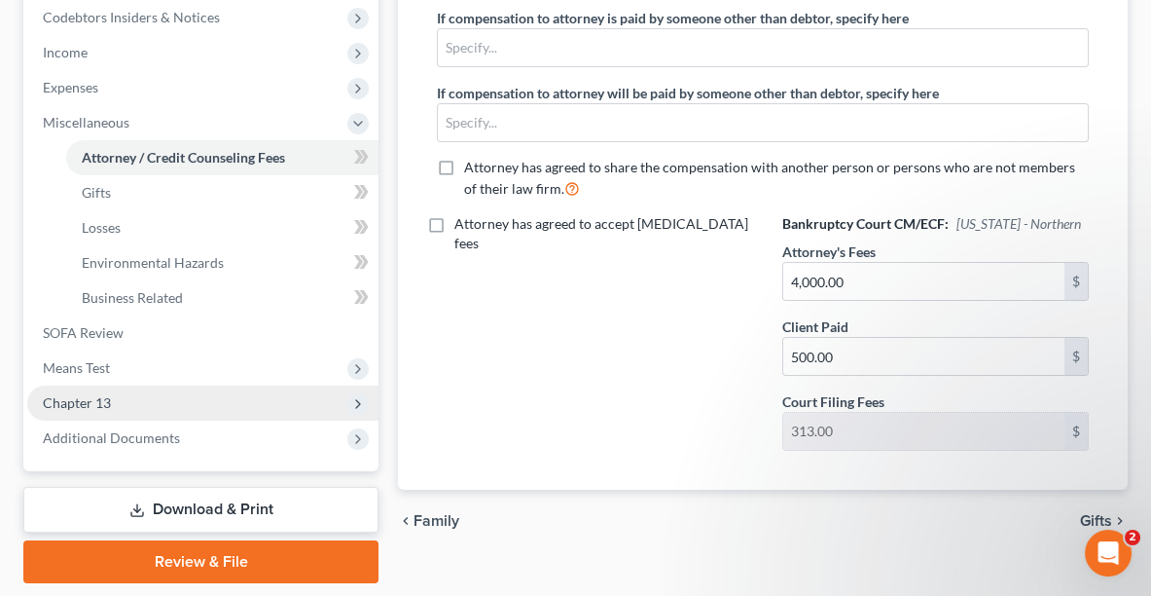
click at [113, 411] on span "Chapter 13" at bounding box center [202, 402] width 351 height 35
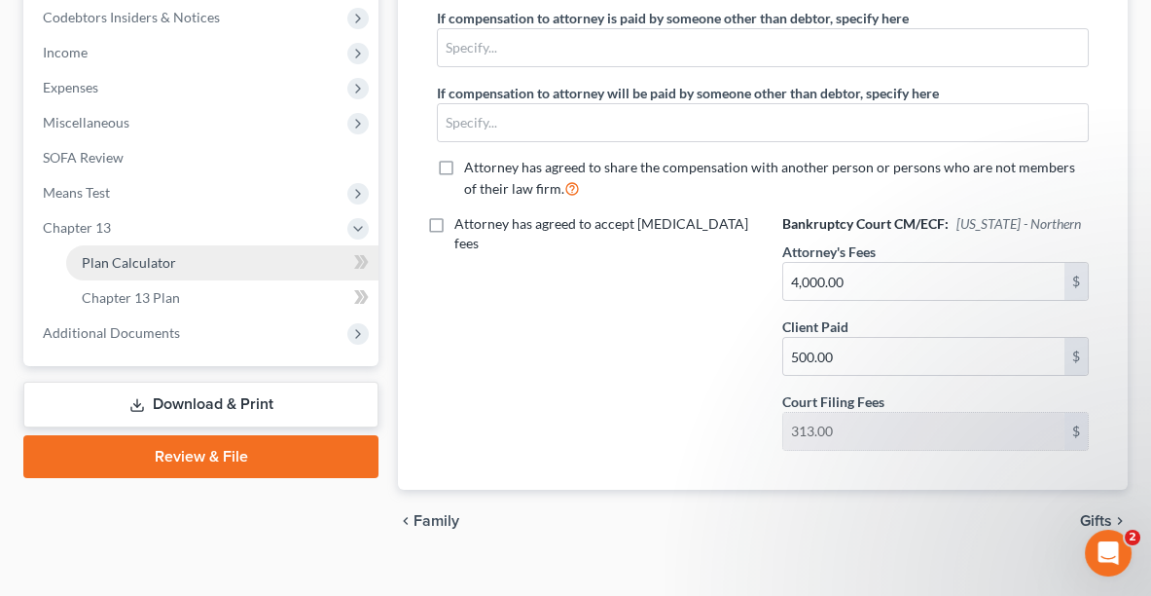
click at [170, 254] on span "Plan Calculator" at bounding box center [129, 262] width 94 height 17
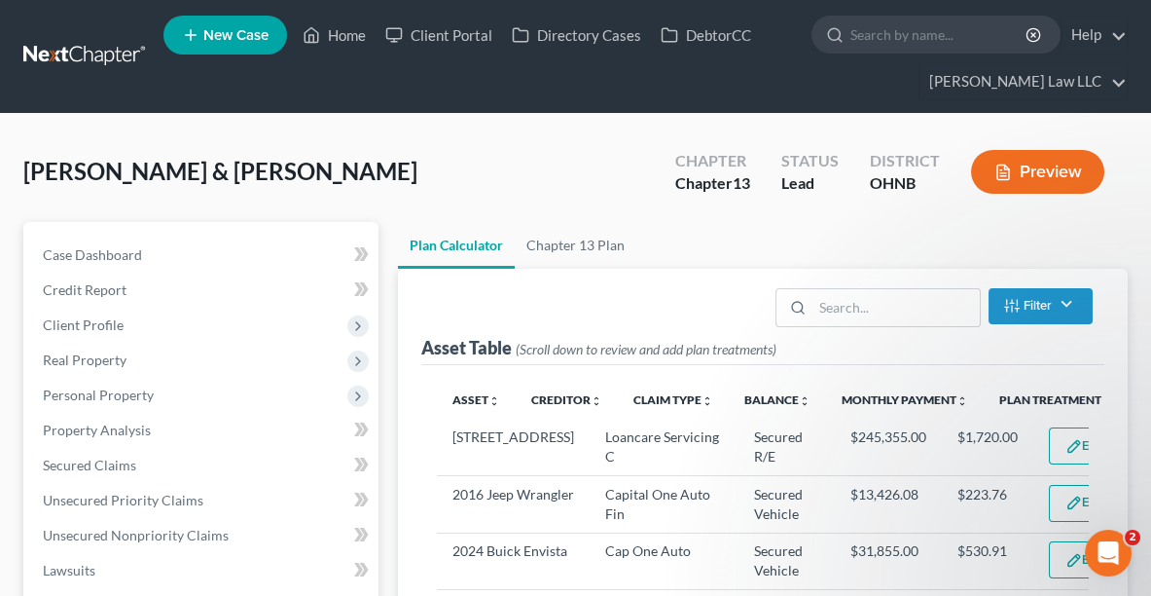
select select "59"
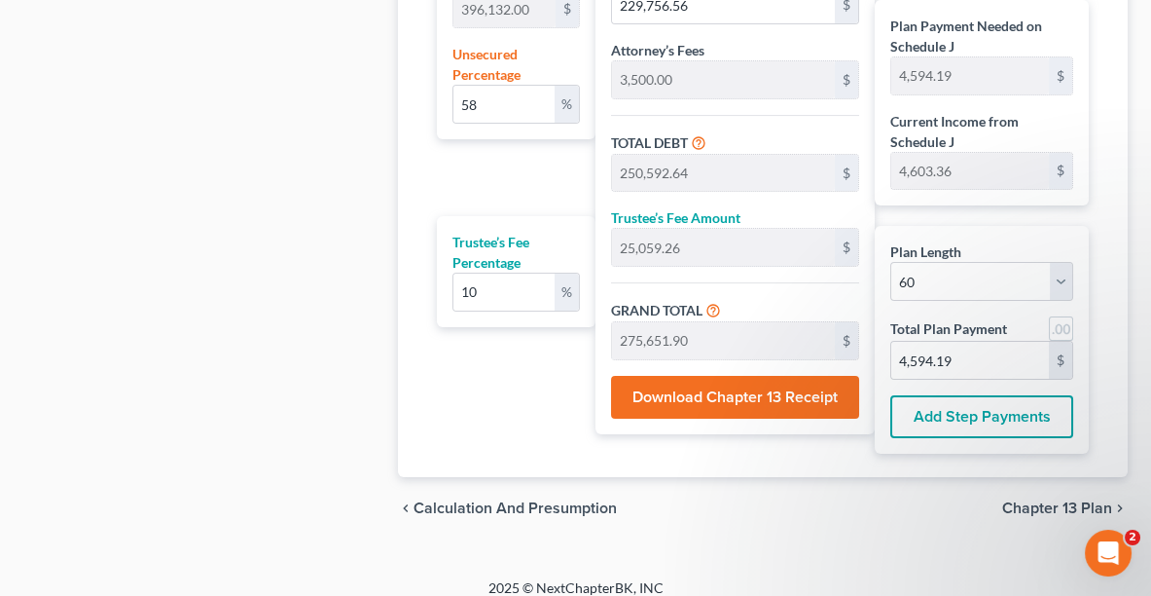
scroll to position [1388, 0]
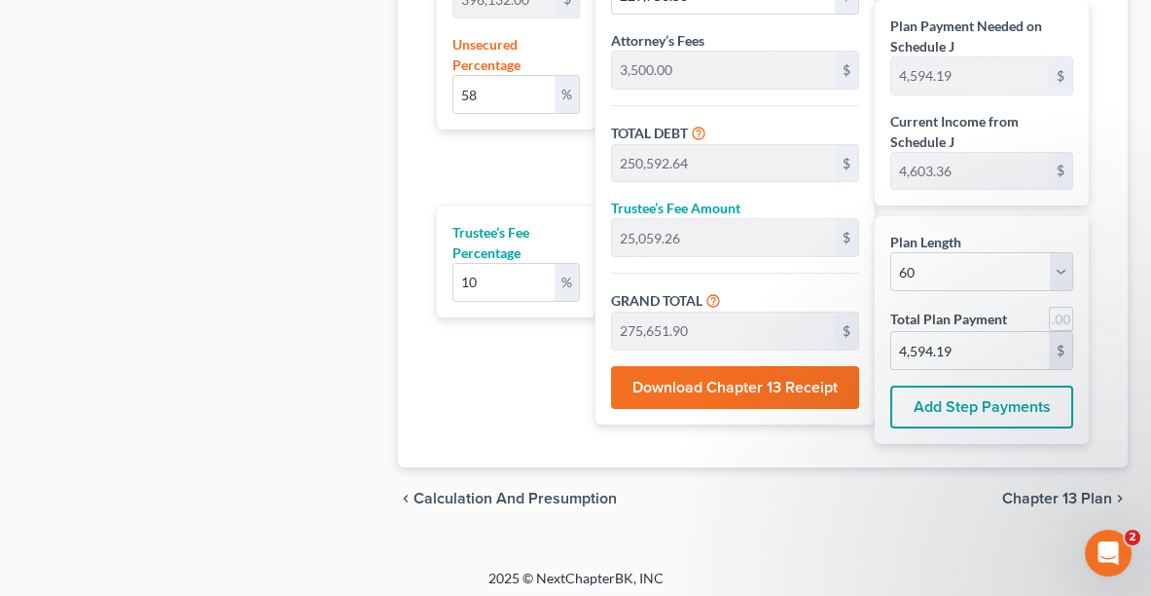
click at [1044, 490] on span "Chapter 13 Plan" at bounding box center [1057, 498] width 110 height 16
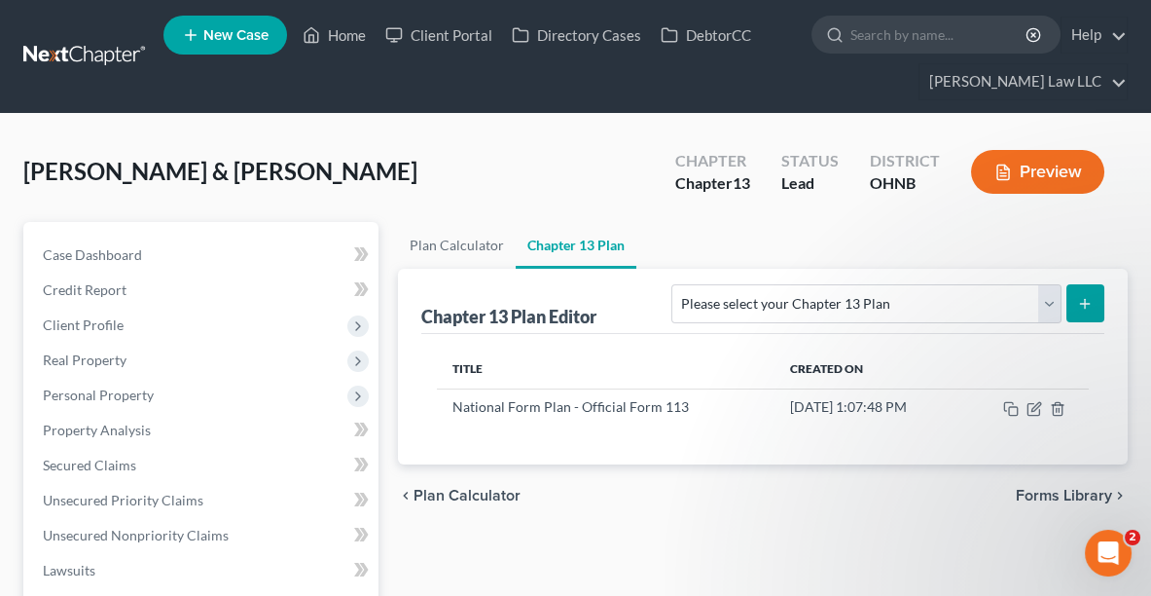
click at [1090, 297] on icon "submit" at bounding box center [1085, 304] width 16 height 16
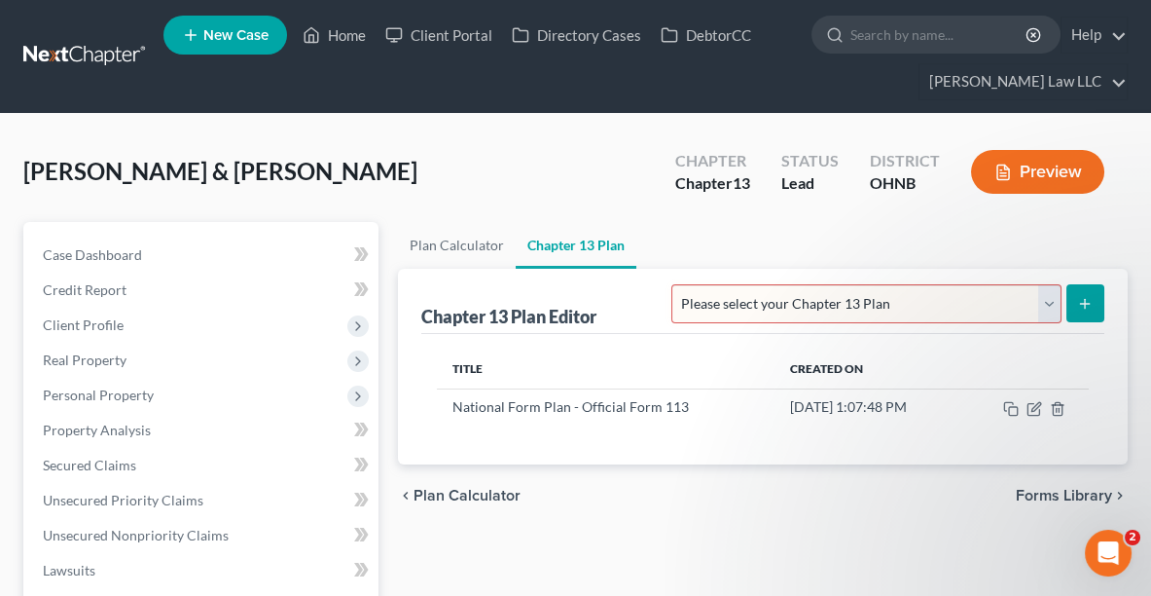
click at [1036, 289] on select "Please select your Chapter 13 Plan National Form Plan - Official Form 113 North…" at bounding box center [865, 303] width 389 height 39
select select "0"
click at [787, 284] on select "Please select your Chapter 13 Plan National Form Plan - Official Form 113 North…" at bounding box center [865, 303] width 389 height 39
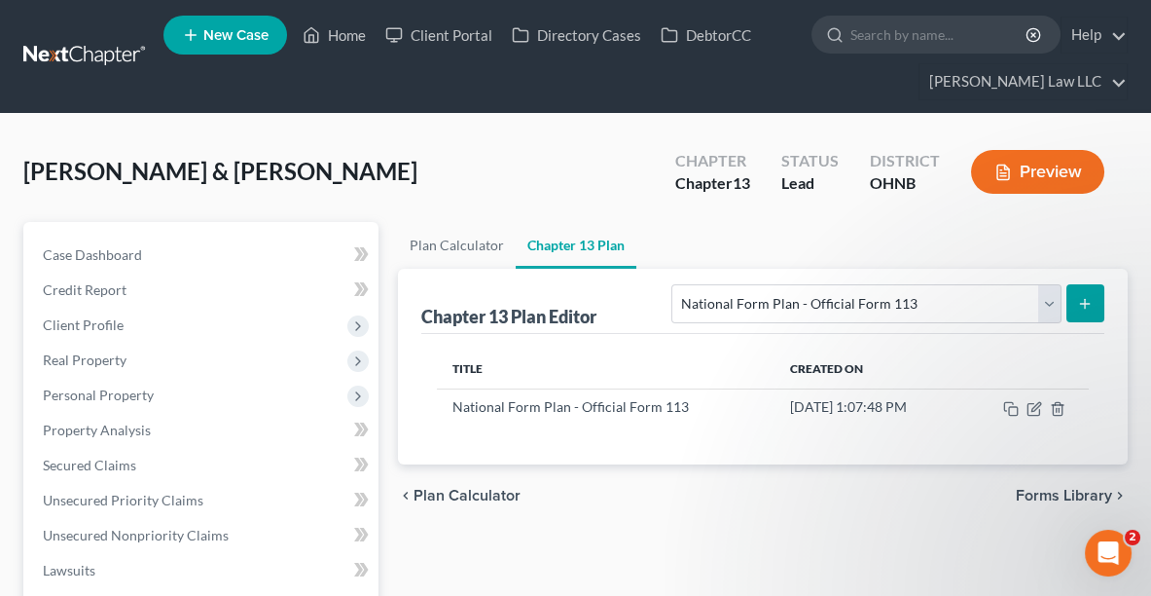
click at [1085, 309] on button "submit" at bounding box center [1086, 303] width 38 height 38
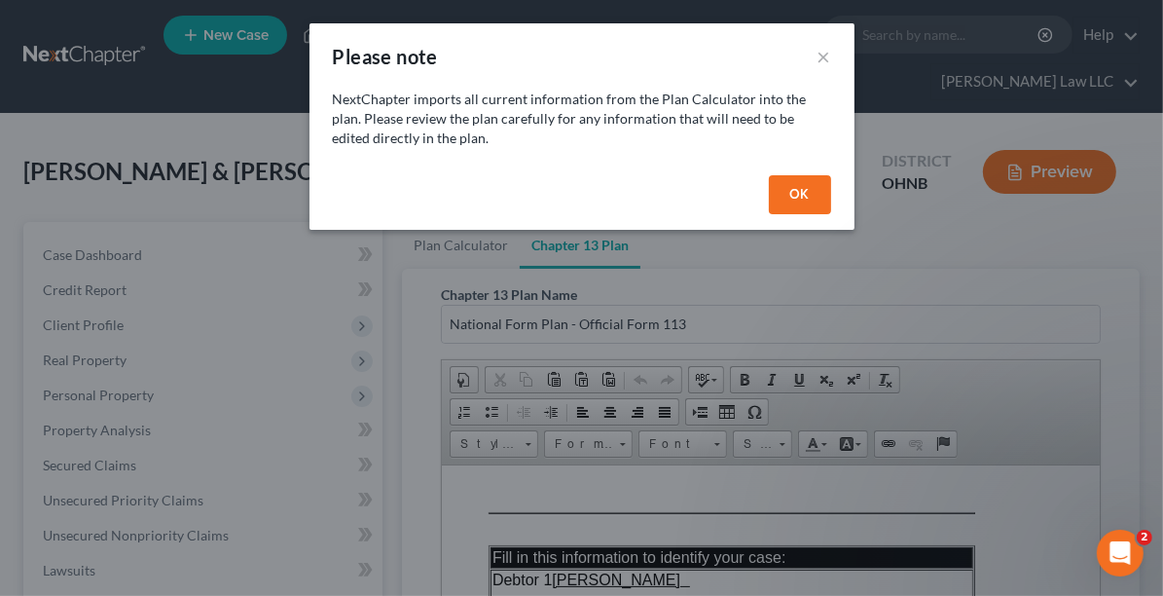
click at [807, 194] on button "OK" at bounding box center [800, 194] width 62 height 39
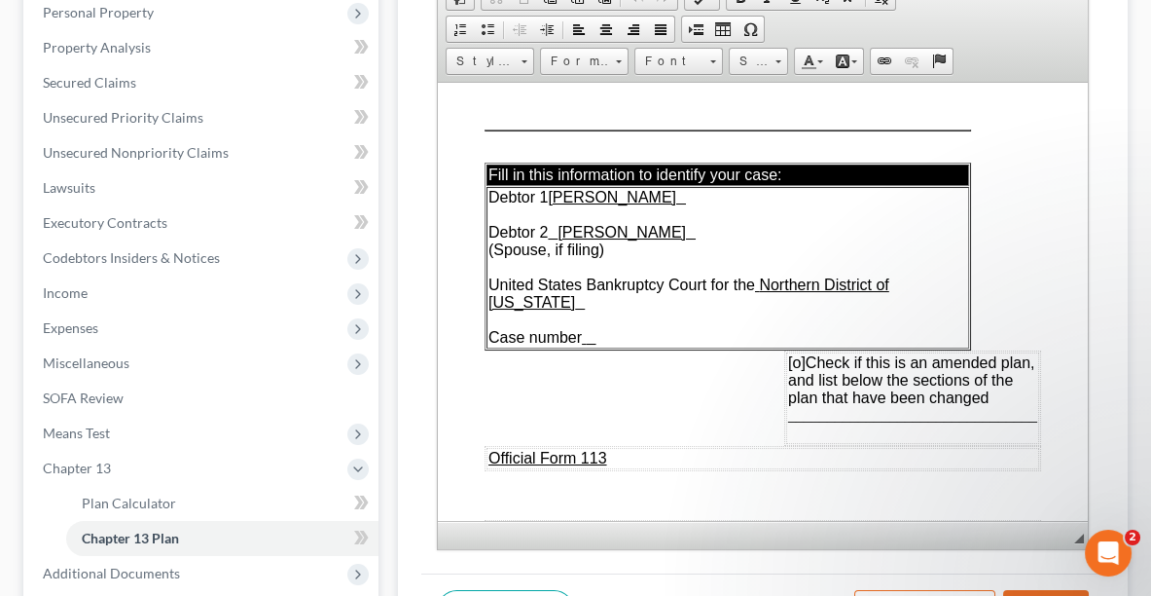
scroll to position [574, 0]
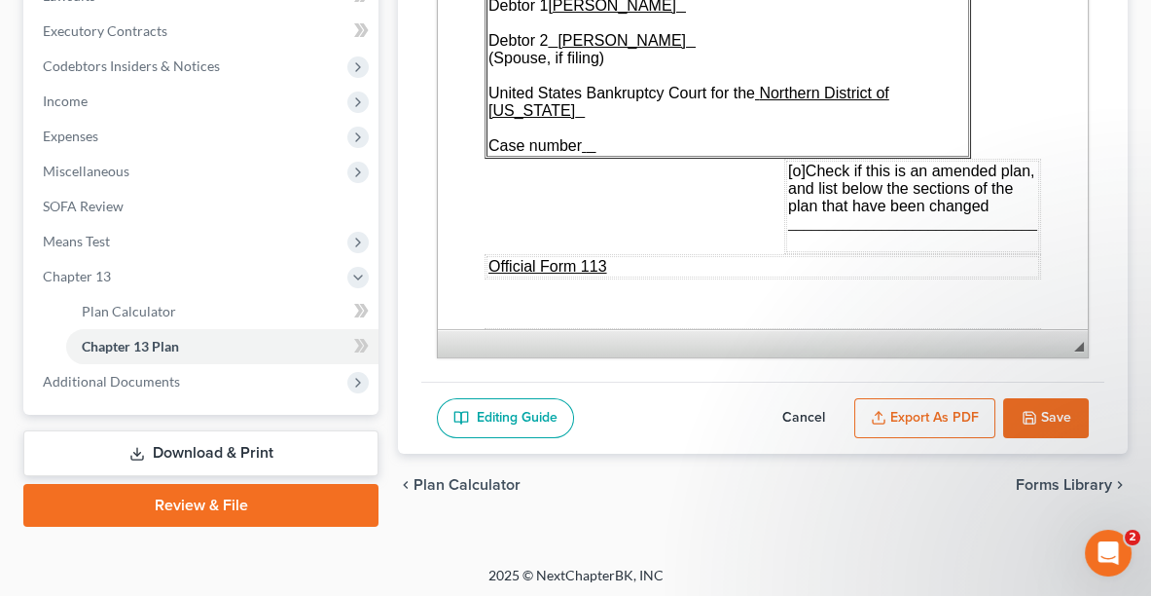
click at [917, 409] on button "Export as PDF" at bounding box center [924, 418] width 141 height 41
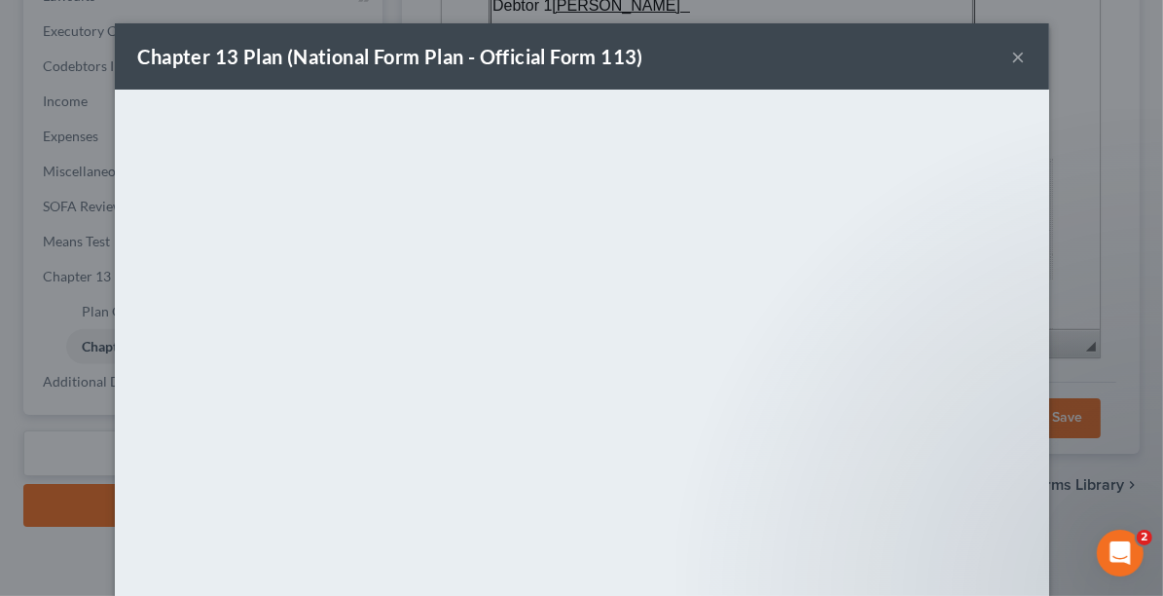
click at [1012, 60] on button "×" at bounding box center [1019, 56] width 14 height 23
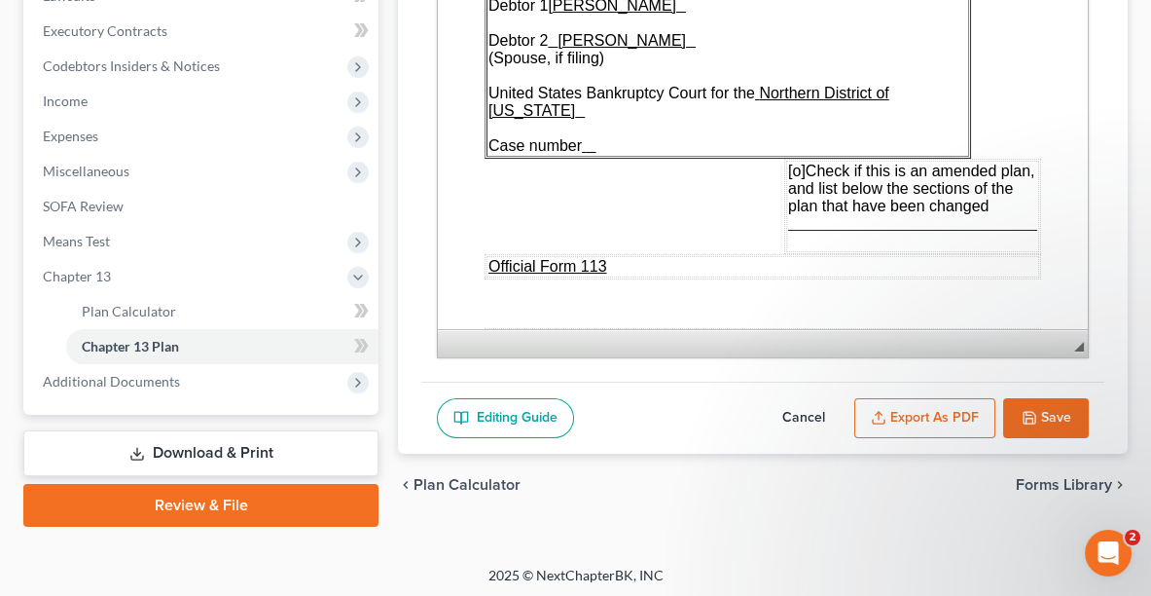
click at [1063, 404] on button "Save" at bounding box center [1046, 418] width 86 height 41
select select "0"
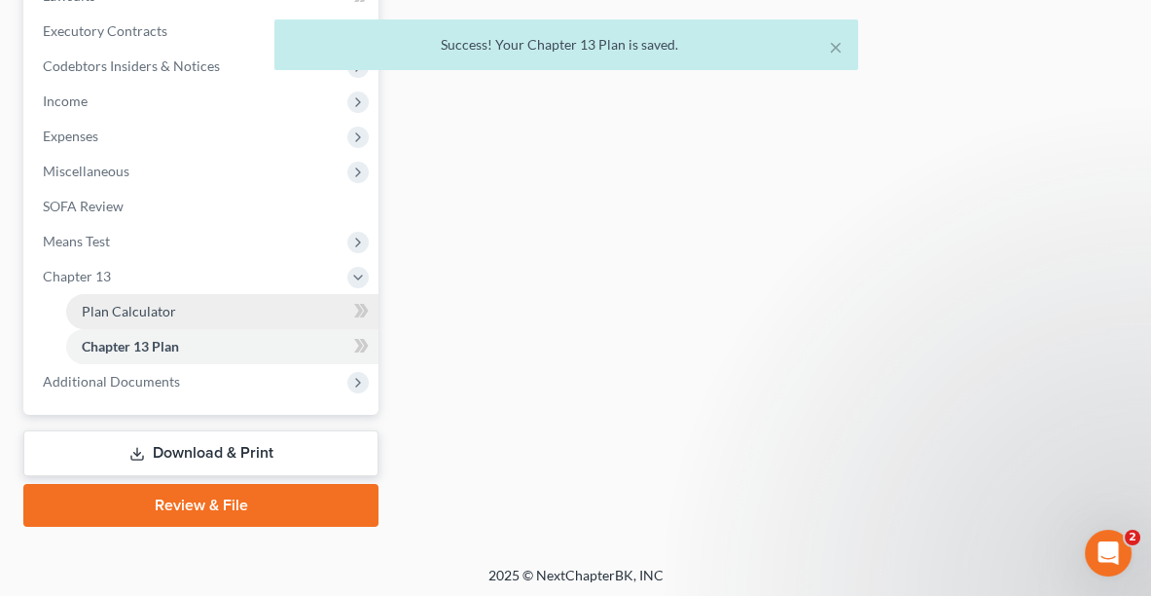
click at [142, 307] on span "Plan Calculator" at bounding box center [129, 311] width 94 height 17
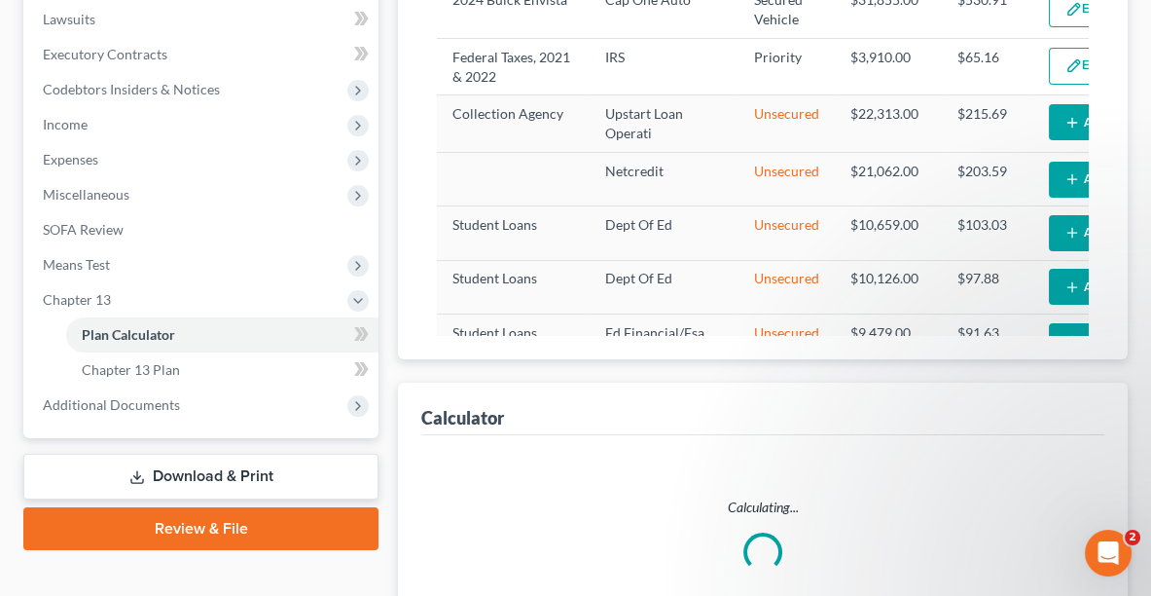
select select "59"
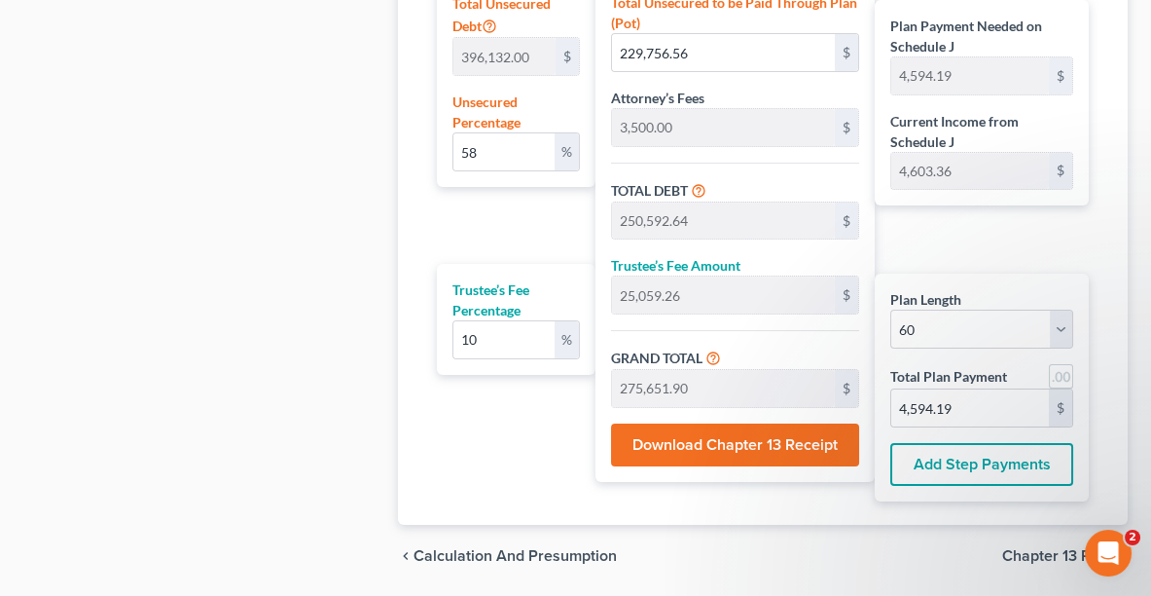
scroll to position [1334, 0]
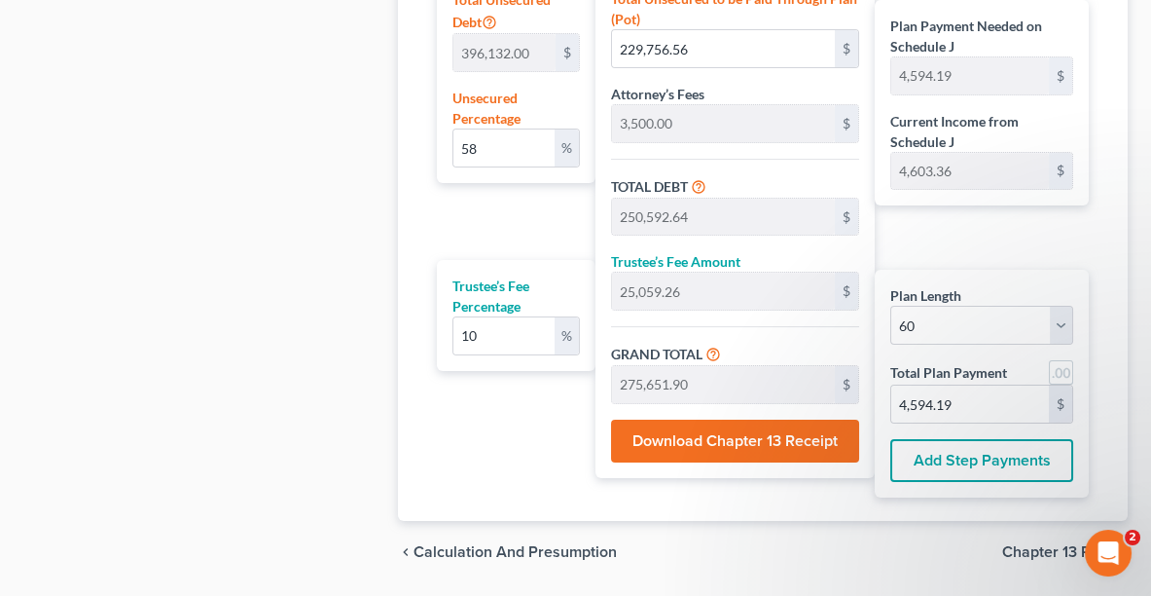
click at [681, 419] on button "Download Chapter 13 Receipt" at bounding box center [735, 440] width 249 height 43
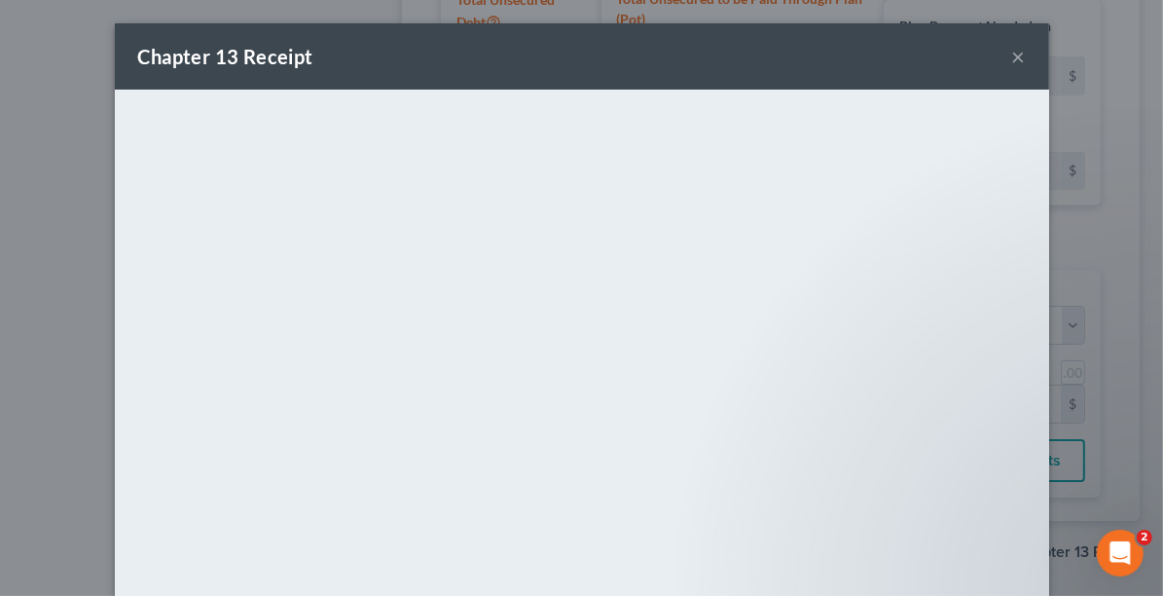
click at [1012, 56] on button "×" at bounding box center [1019, 56] width 14 height 23
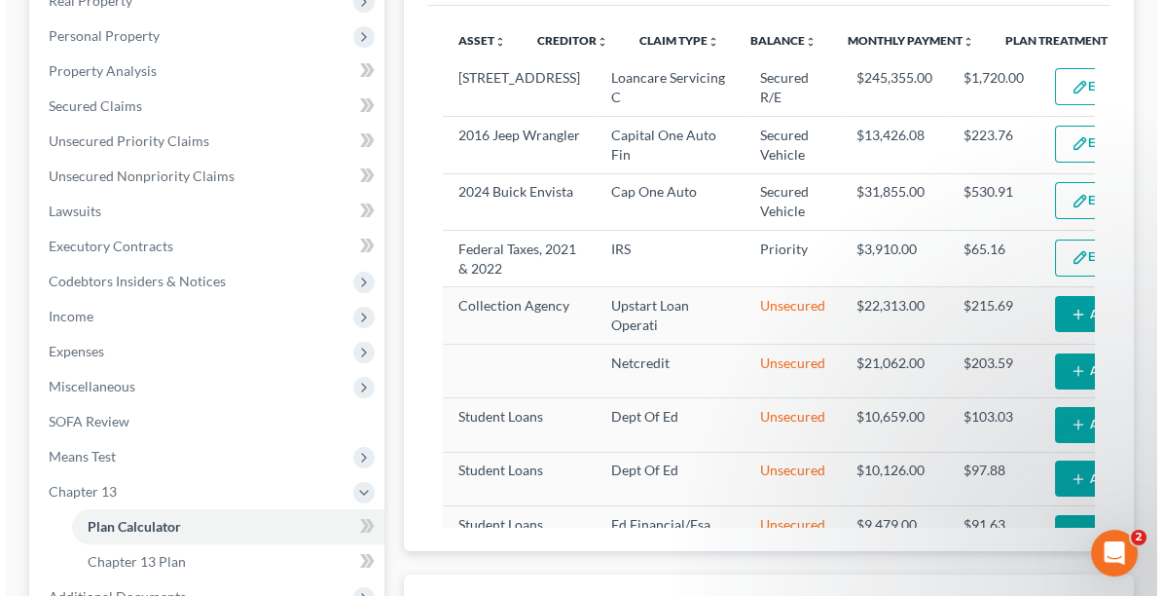
scroll to position [353, 0]
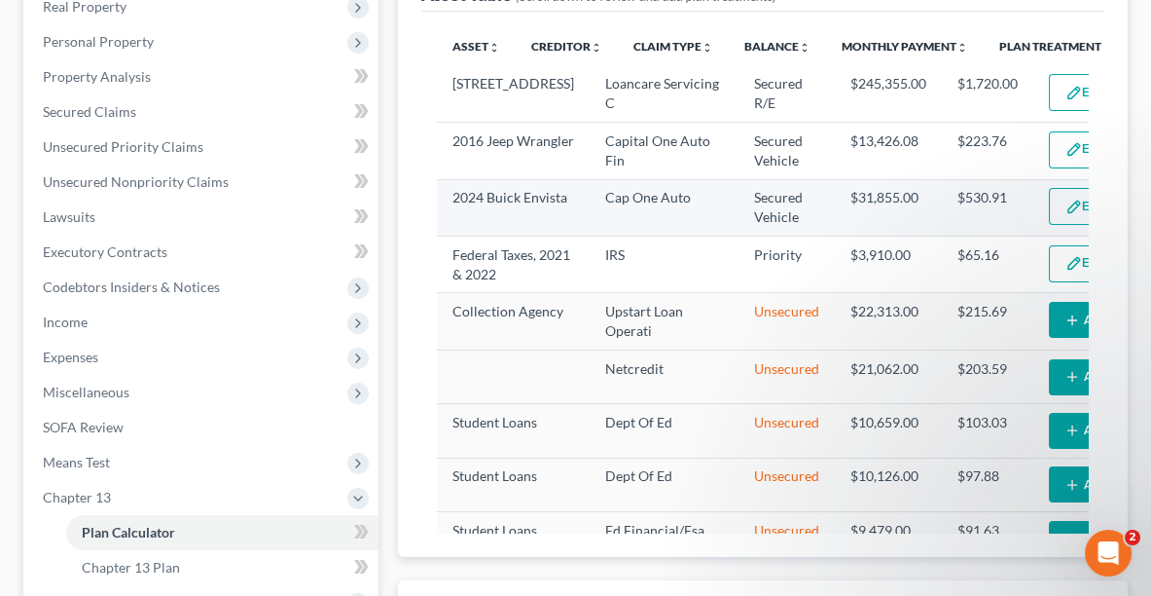
click at [1049, 210] on button "Edit Plan Treatment" at bounding box center [1129, 206] width 160 height 37
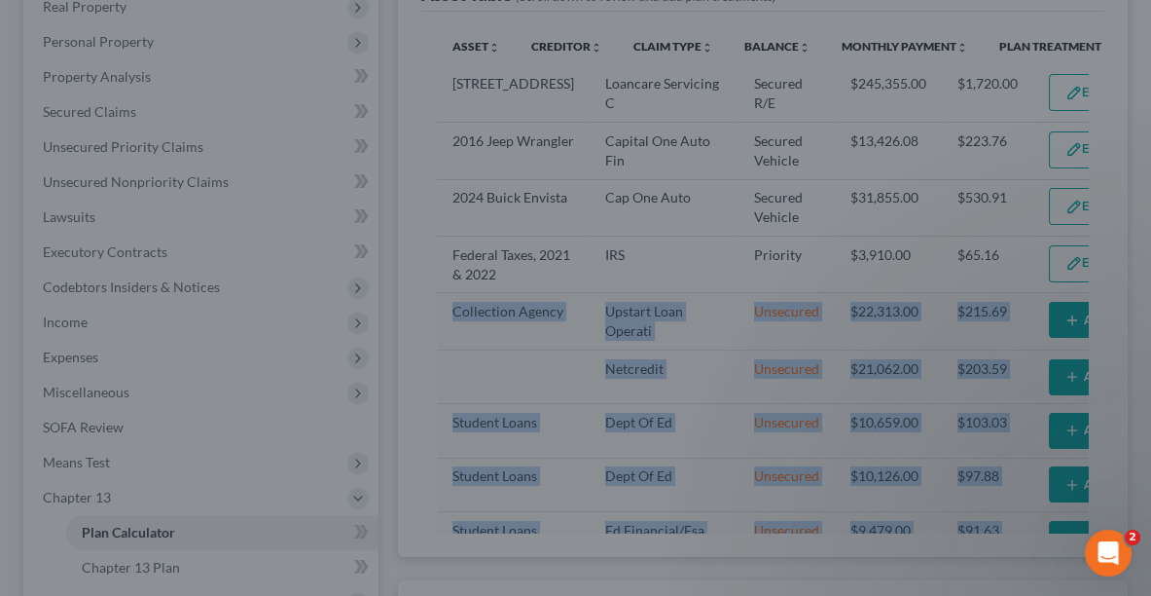
drag, startPoint x: 1149, startPoint y: 206, endPoint x: 1151, endPoint y: 265, distance: 58.4
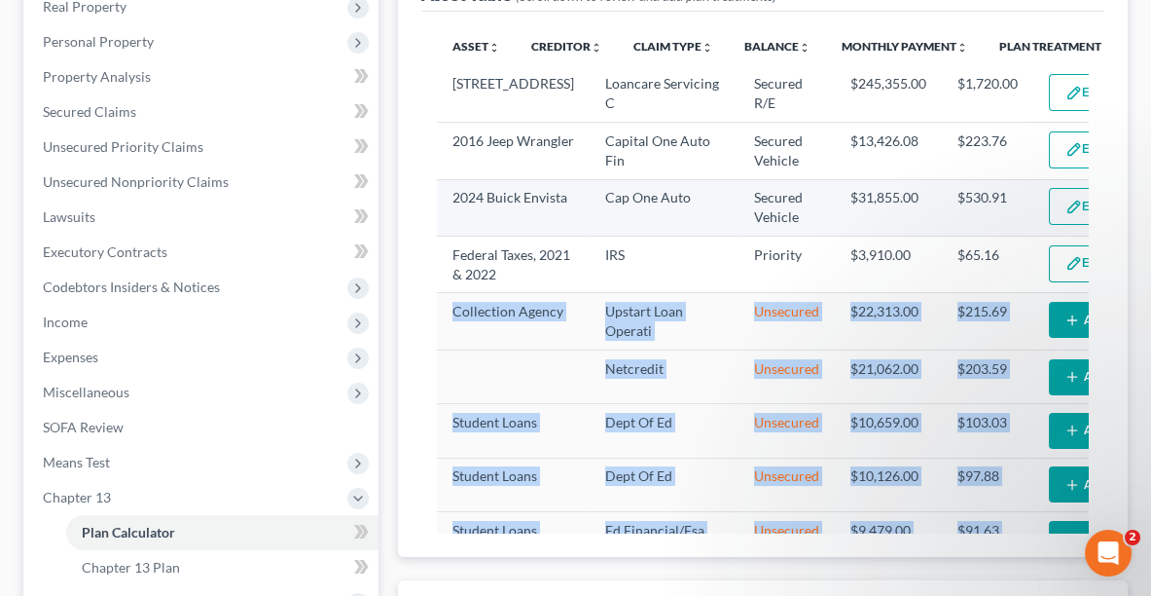
click at [1066, 215] on img "button" at bounding box center [1074, 207] width 17 height 17
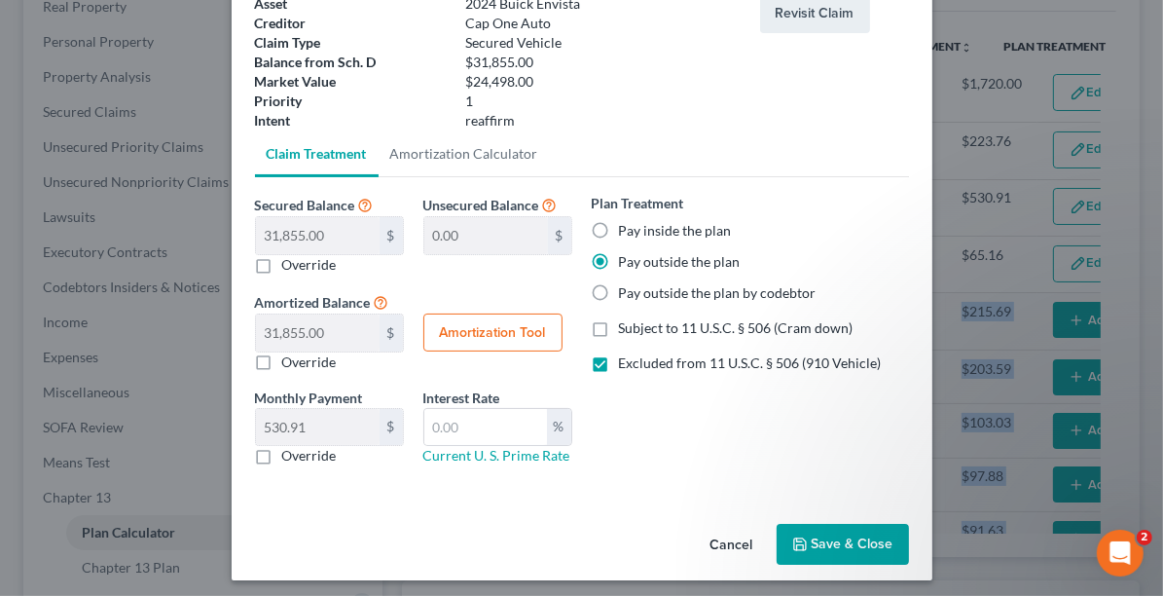
scroll to position [136, 0]
click at [619, 224] on label "Pay inside the plan" at bounding box center [675, 229] width 113 height 19
click at [627, 224] on input "Pay inside the plan" at bounding box center [633, 226] width 13 height 13
radio input "true"
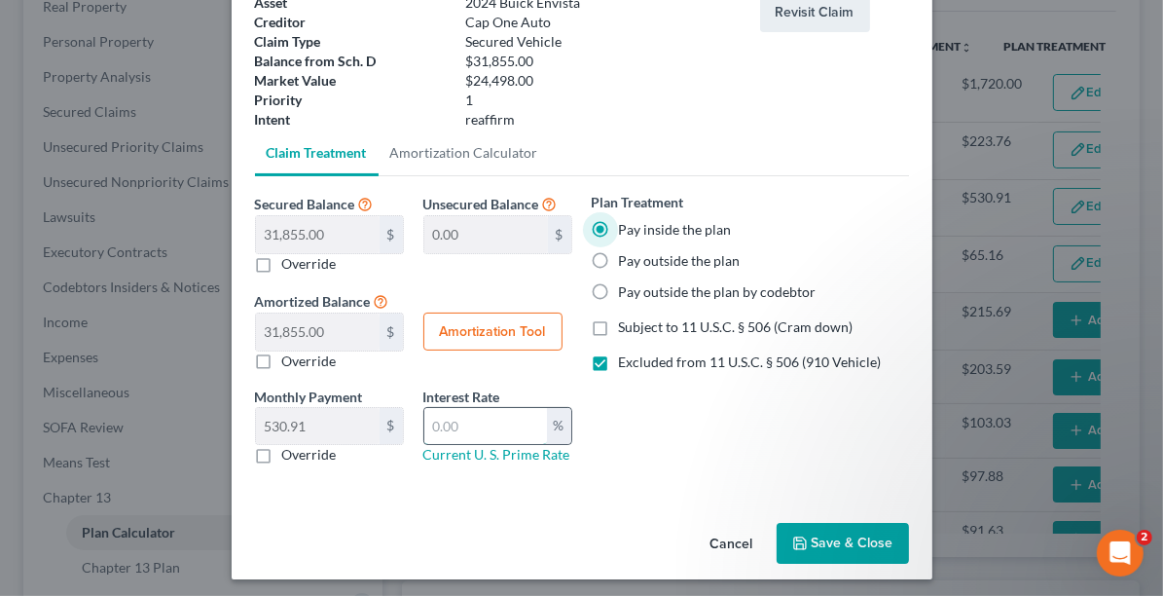
click at [488, 415] on input "text" at bounding box center [485, 426] width 123 height 37
type input "9.5"
click at [513, 329] on button "Amortization Tool" at bounding box center [492, 331] width 139 height 39
type input "31,855.00"
type input "9.5"
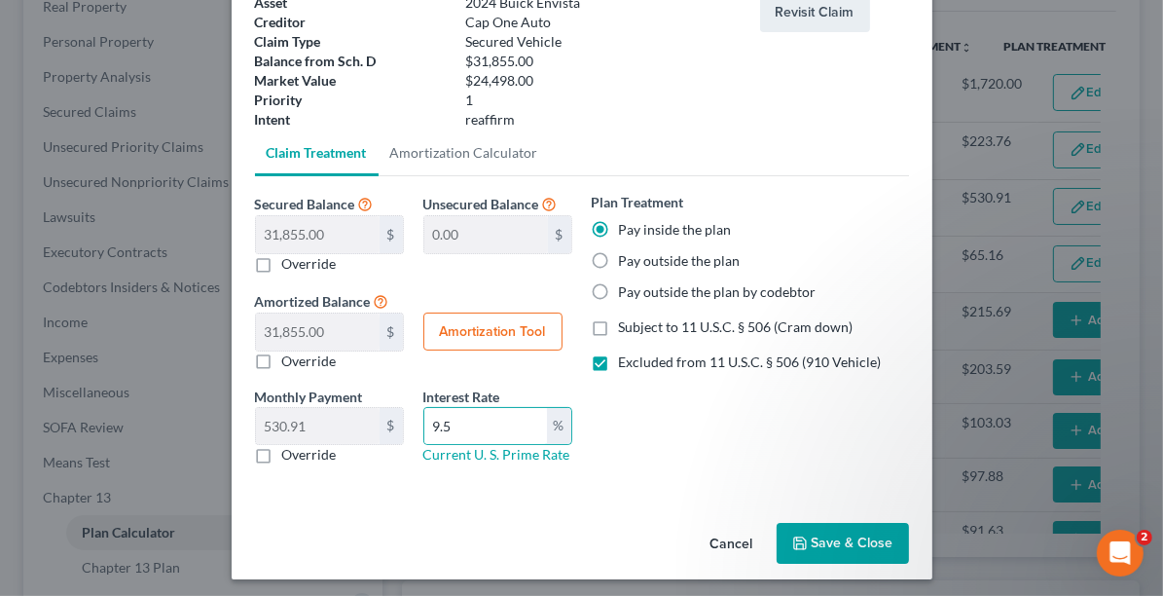
type input "60"
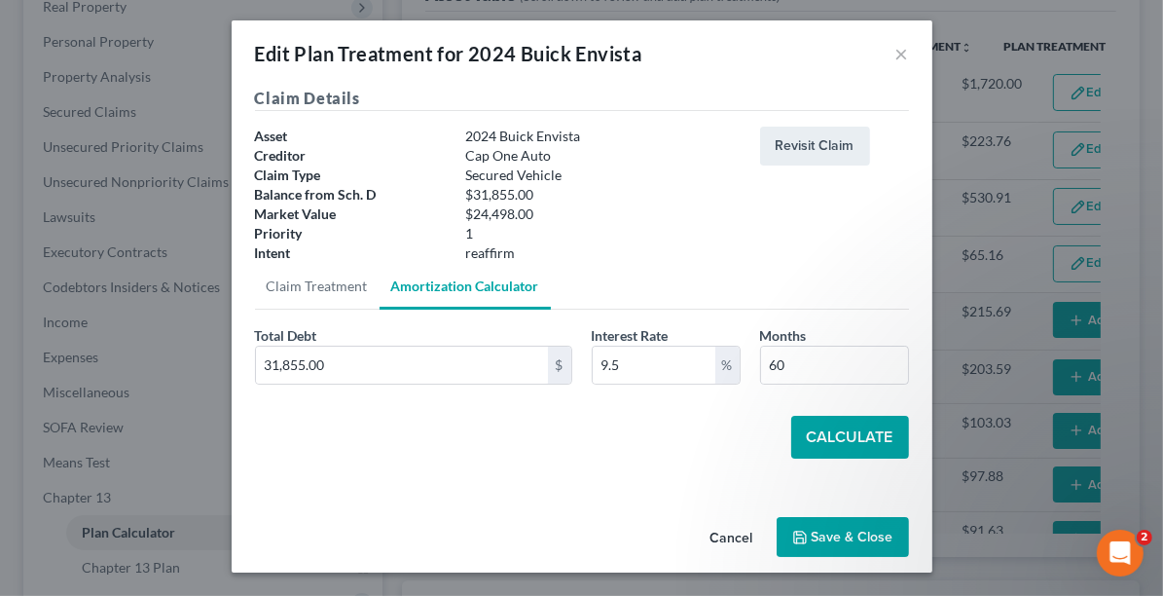
scroll to position [1, 0]
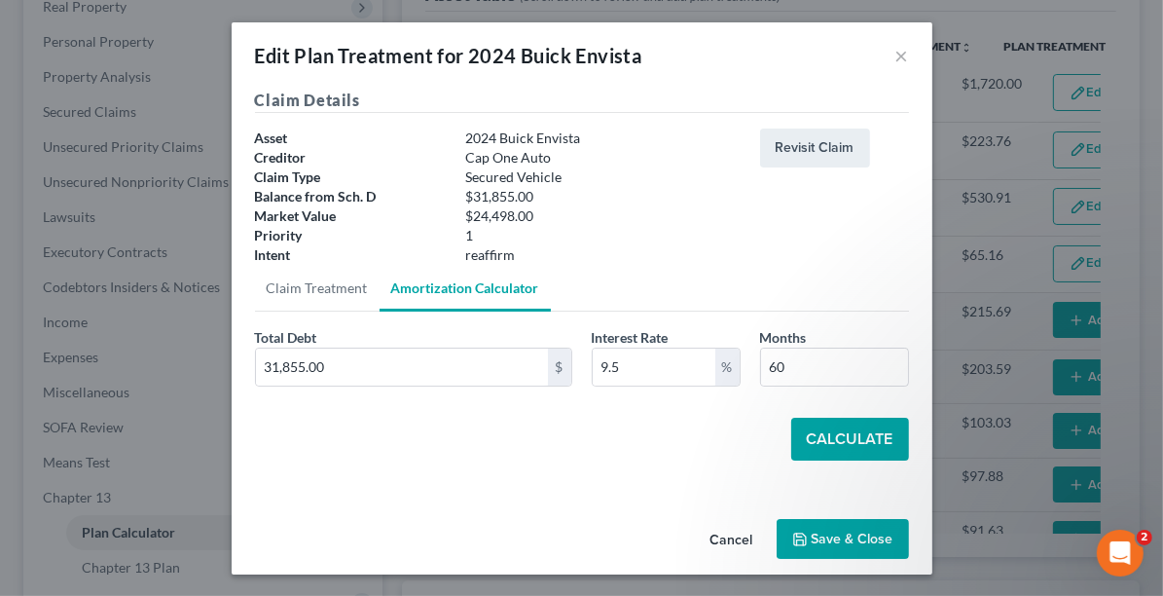
click at [821, 438] on button "Calculate" at bounding box center [850, 438] width 118 height 43
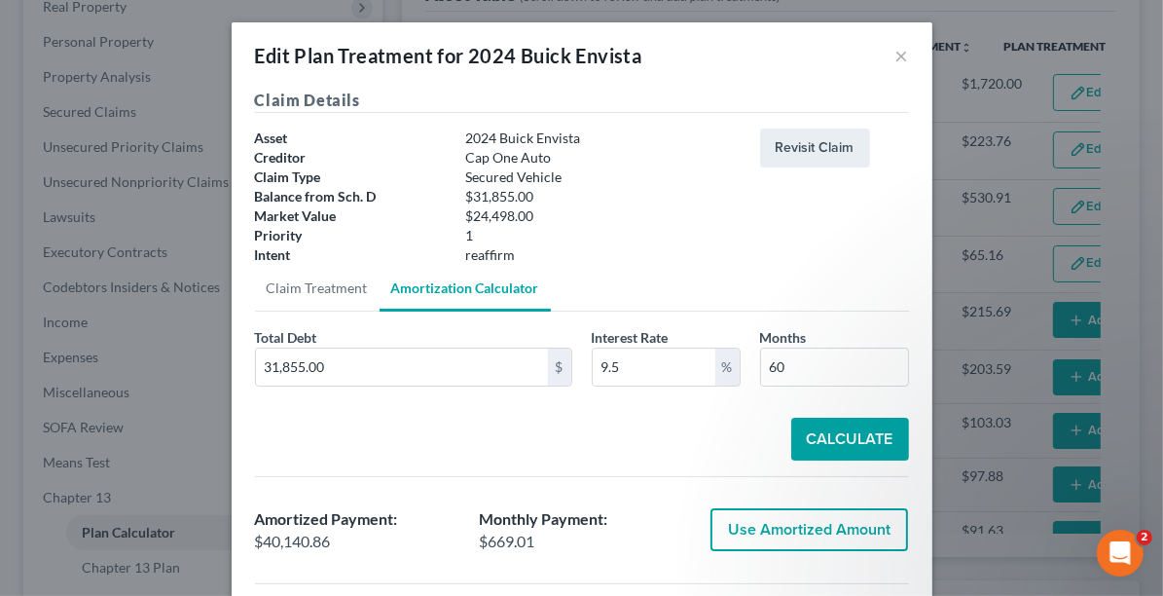
click at [797, 525] on button "Use Amortized Amount" at bounding box center [809, 529] width 198 height 43
type input "40,140.85"
checkbox input "true"
type input "669.01"
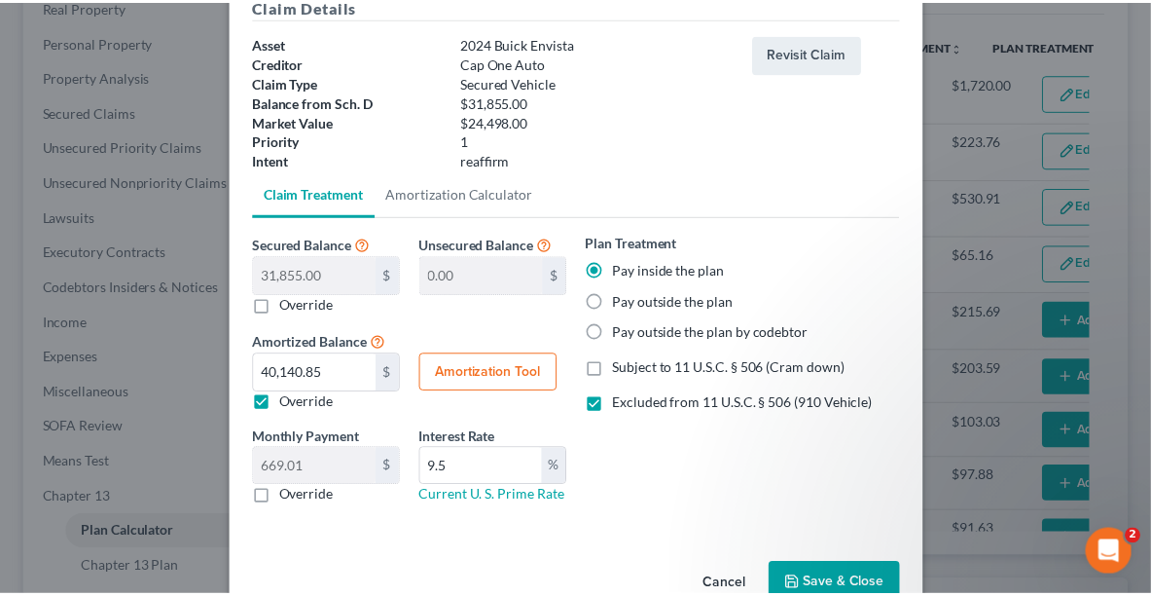
scroll to position [139, 0]
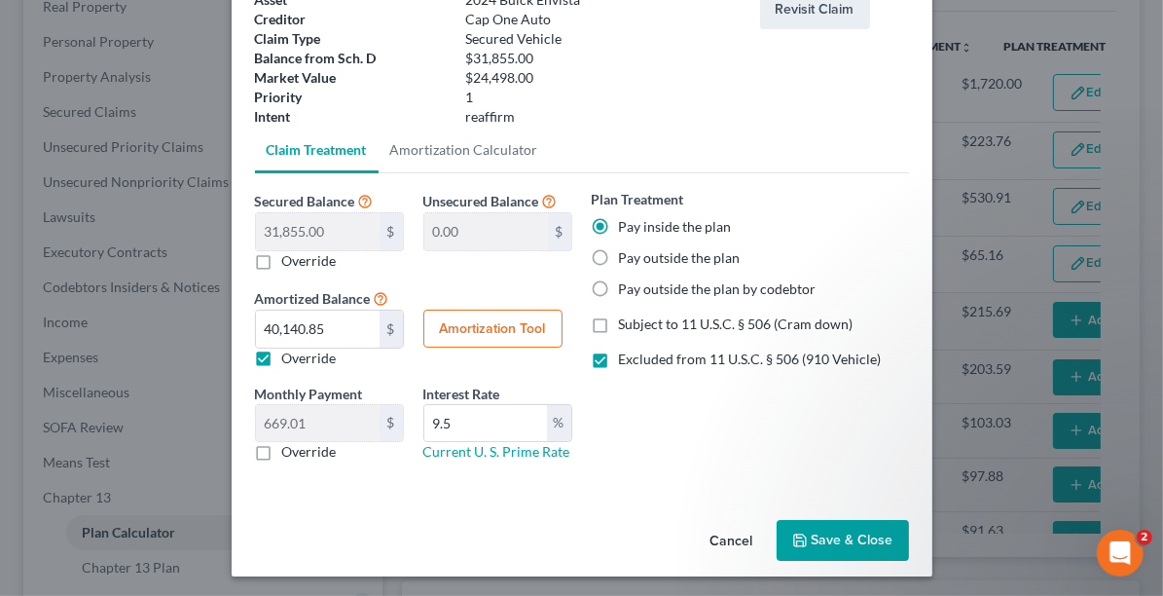
click at [826, 538] on button "Save & Close" at bounding box center [843, 540] width 132 height 41
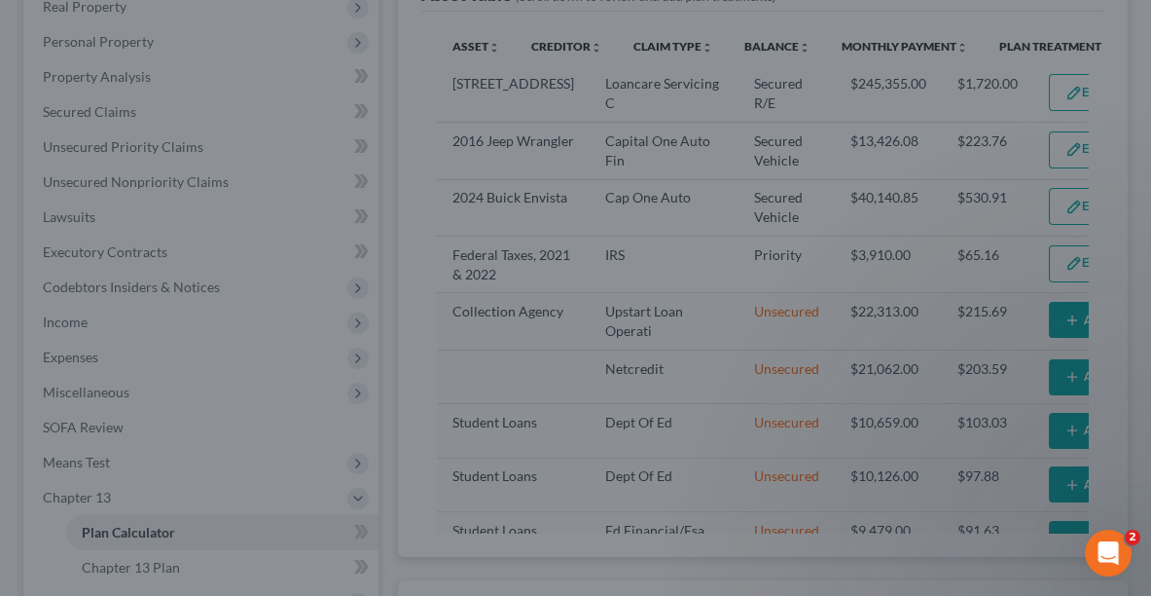
select select "59"
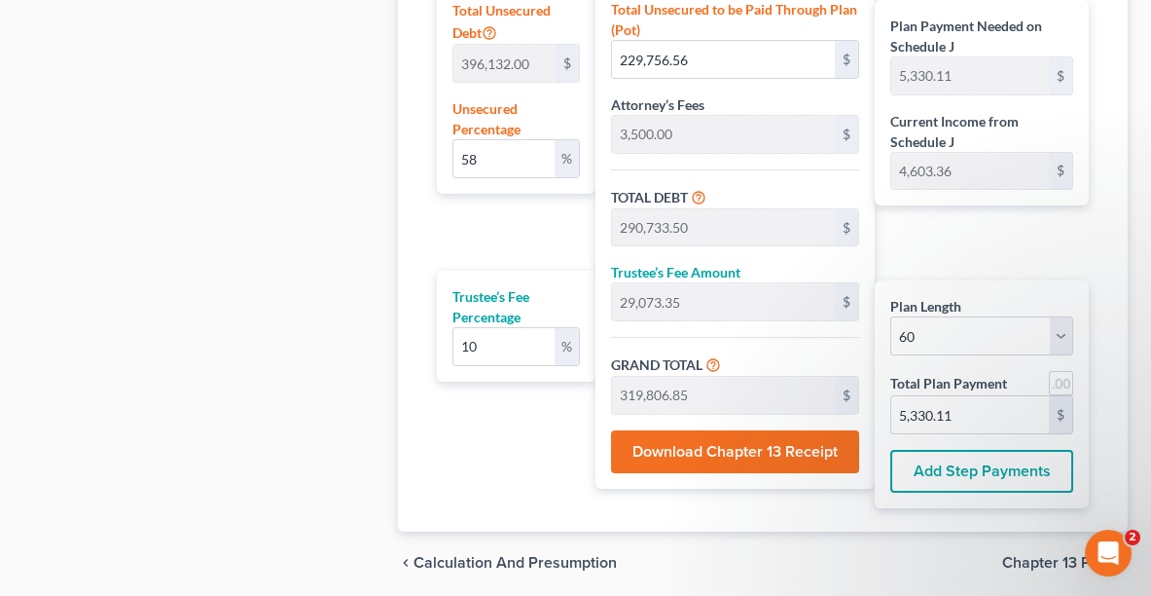
scroll to position [1294, 0]
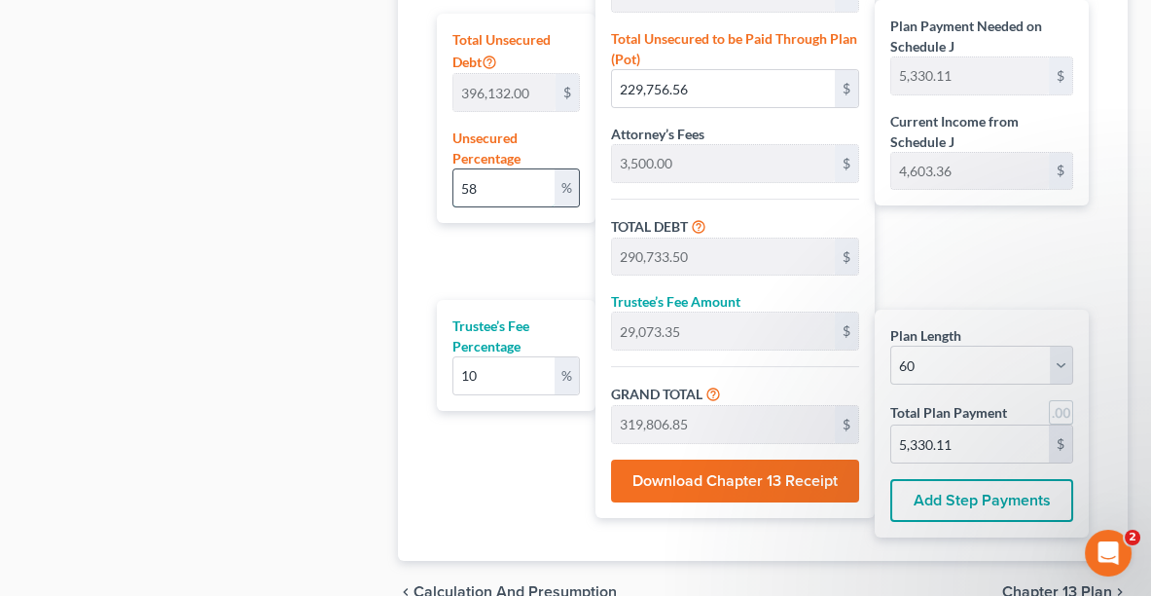
click at [534, 184] on input "58" at bounding box center [503, 187] width 101 height 37
type input "5"
type input "19,806.60"
type input "80,783.54"
type input "8,078.35"
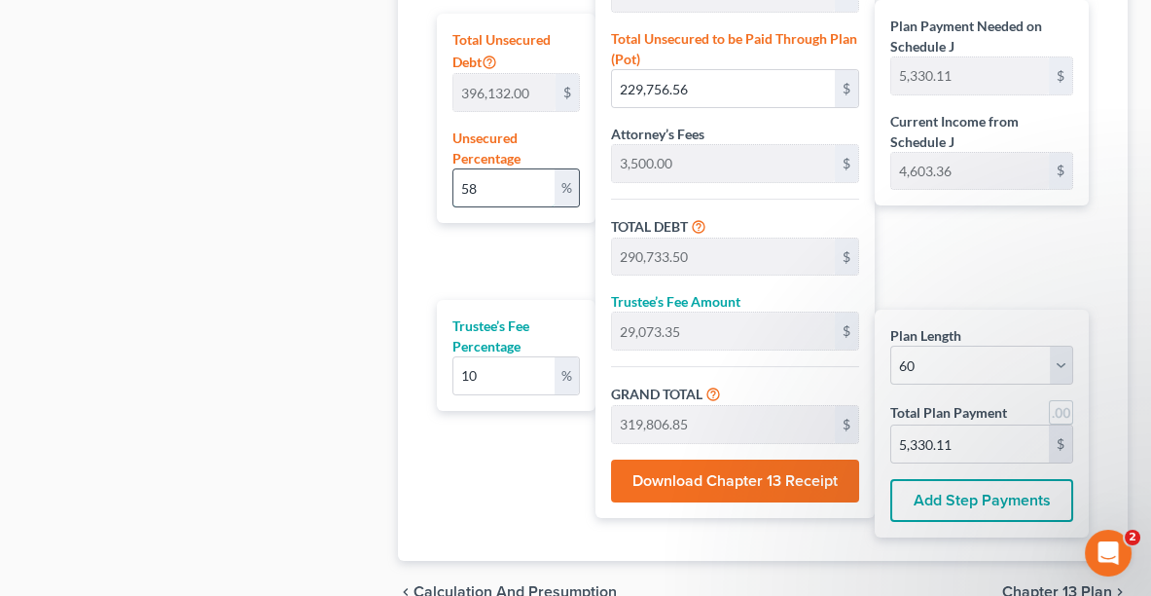
type input "88,861.89"
type input "1,481.03"
type input "60,976.94"
type input "6,097.69"
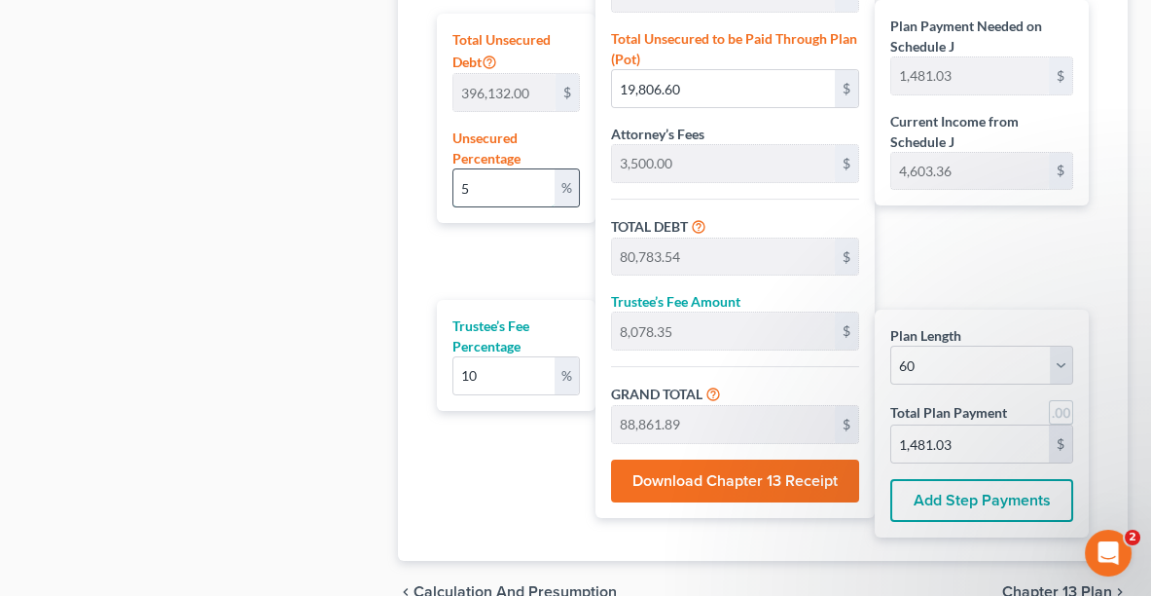
type input "67,074.63"
type input "1,117.91"
type input "5"
type input "19,806.60"
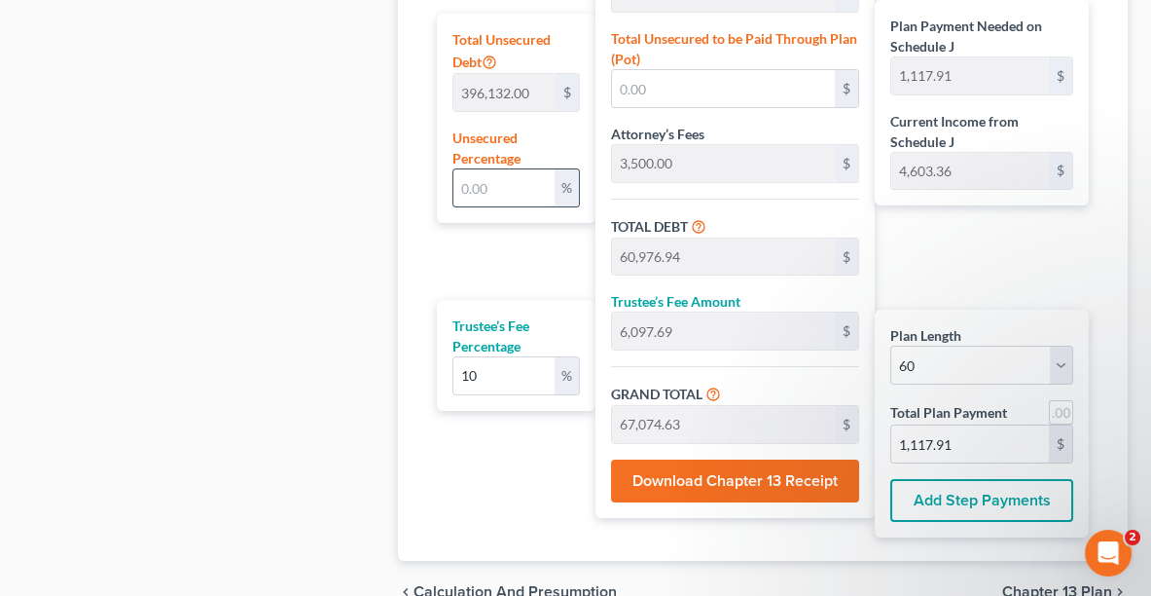
type input "80,783.54"
type input "8,078.35"
type input "88,861.89"
type input "1,481.03"
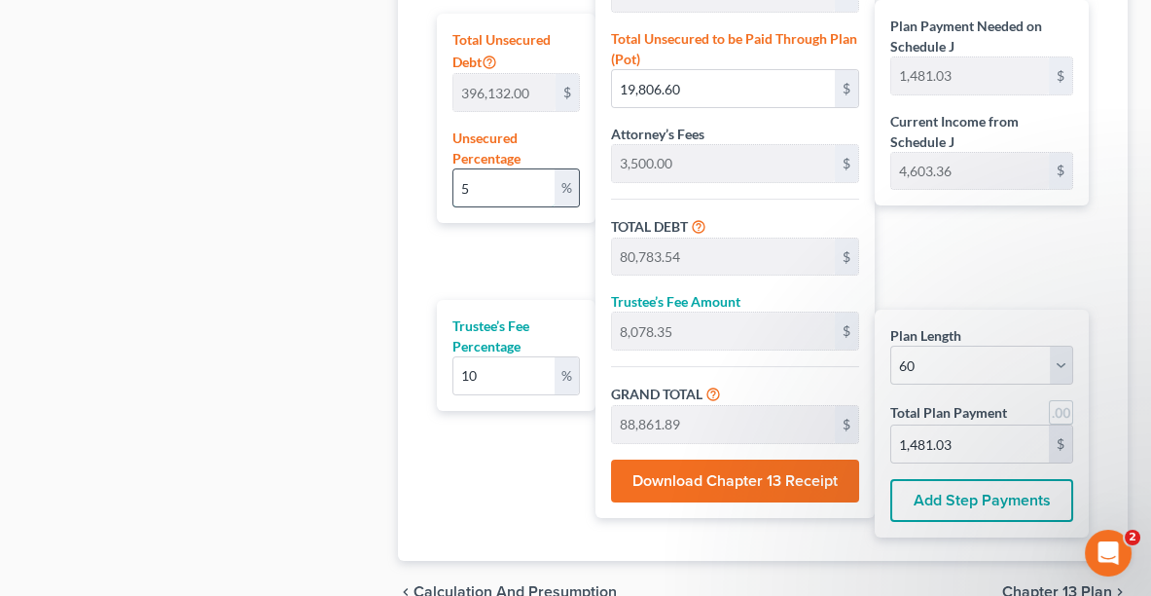
type input "50"
type input "198,066.00"
type input "259,042.94"
type input "25,904.29"
type input "284,947.23"
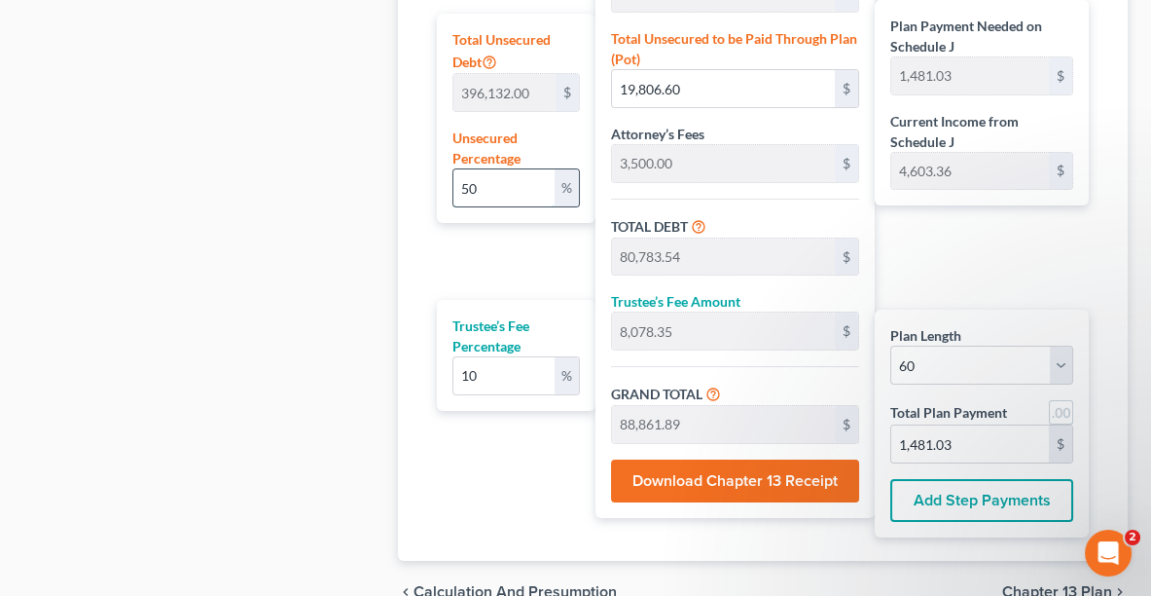
type input "4,749.12"
type input "5"
type input "19,806.60"
type input "80,783.54"
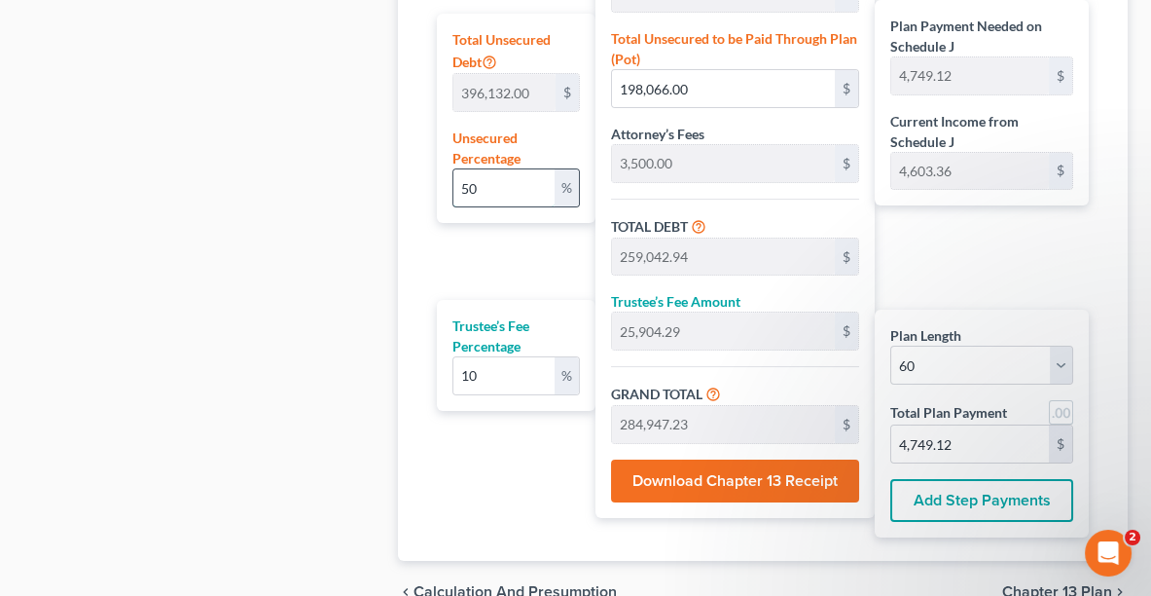
type input "8,078.35"
type input "88,861.89"
type input "1,481.03"
type input "60,976.94"
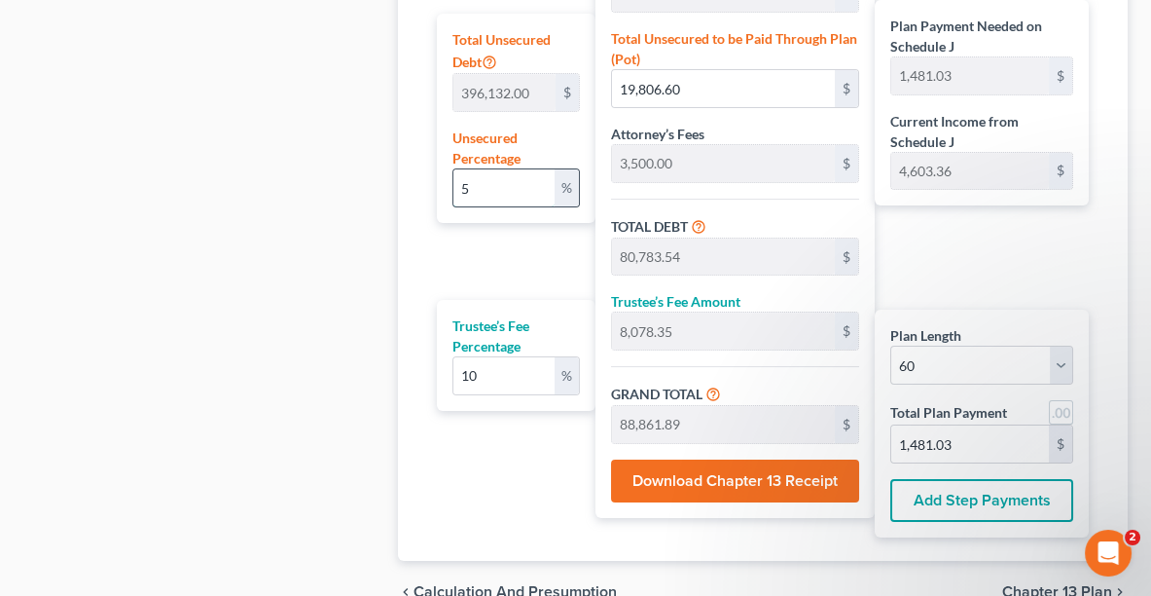
type input "6,097.69"
type input "67,074.63"
type input "1,117.91"
type input "4"
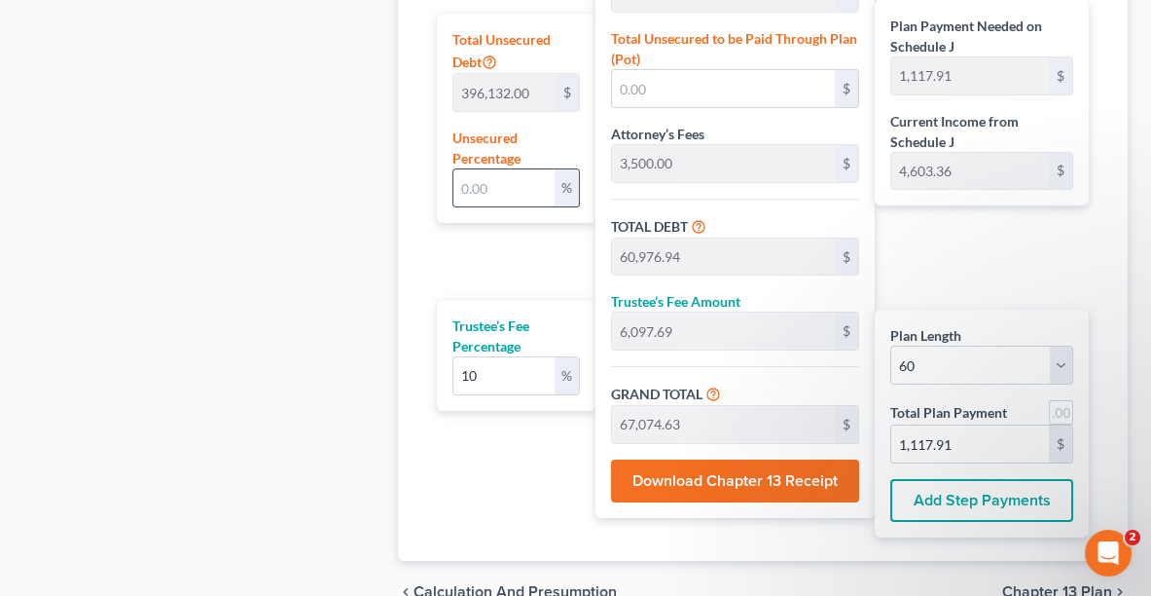
type input "15,845.28"
type input "76,822.22"
type input "7,682.22"
type input "84,504.44"
type input "1,408.40"
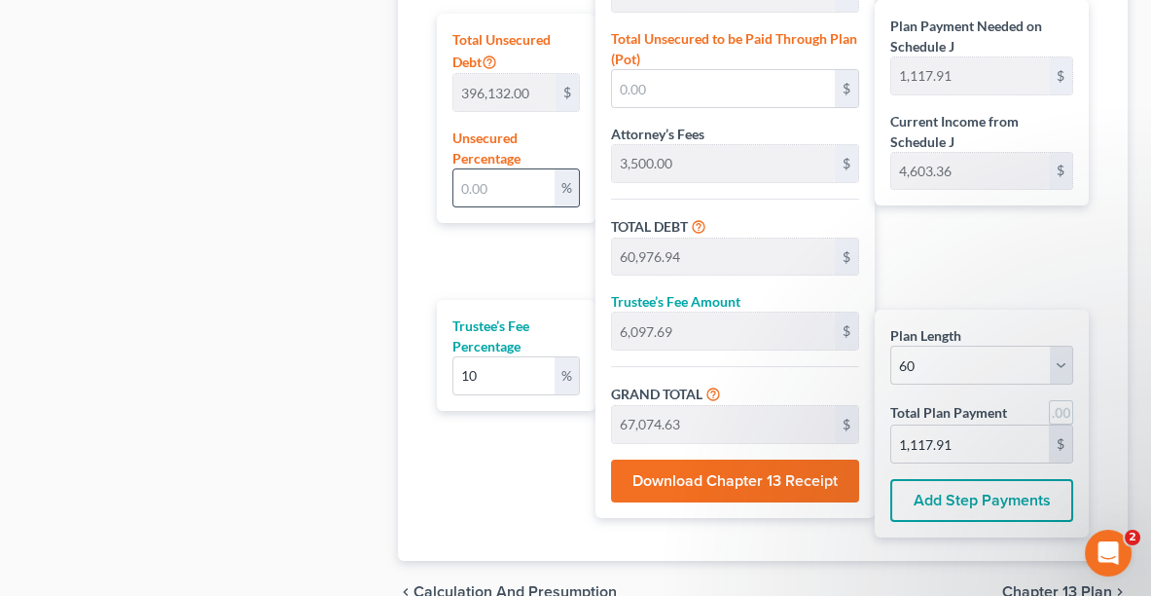
type input "1,408.40"
type input "49"
type input "194,104.68"
type input "255,081.62"
type input "25,508.16"
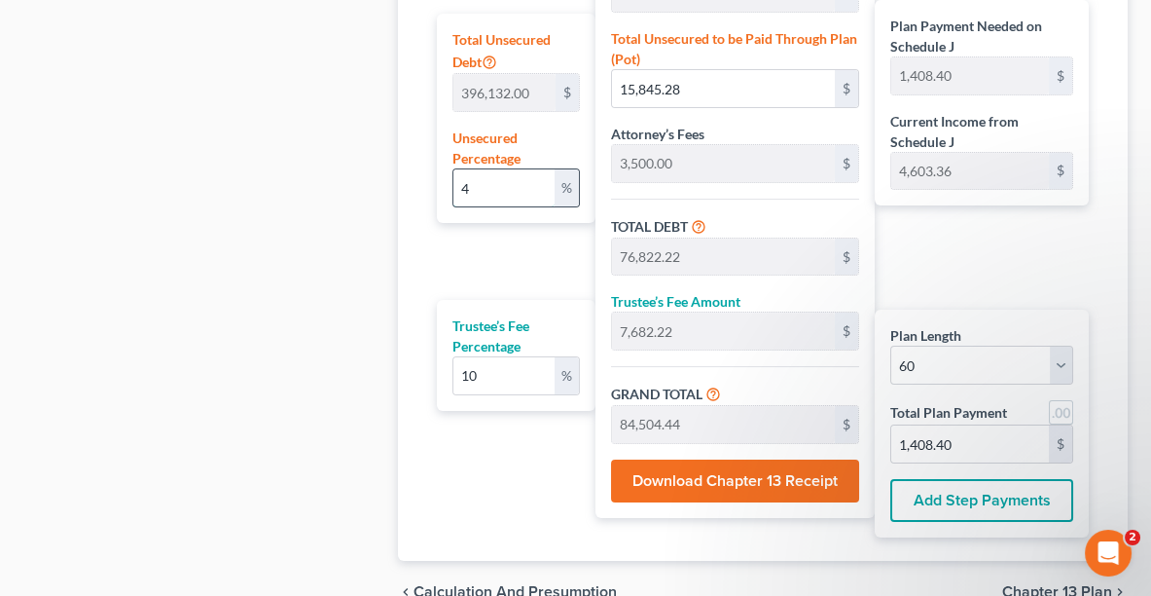
type input "280,589.78"
type input "4,676.49"
type input "4"
type input "15,845.28"
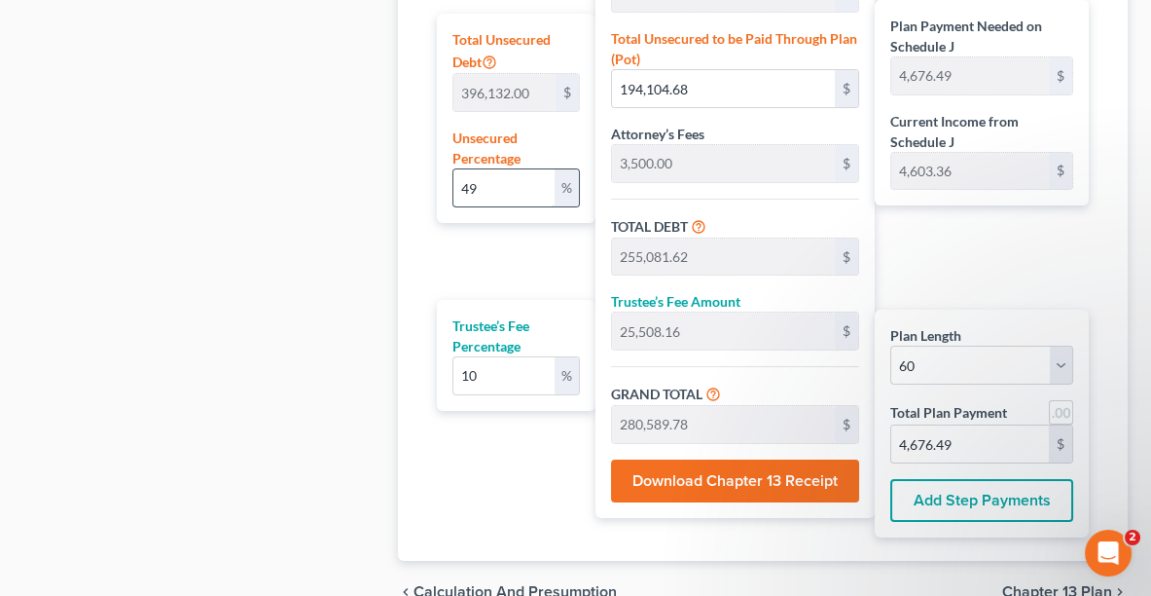
type input "76,822.22"
type input "7,682.22"
type input "84,504.44"
type input "1,408.40"
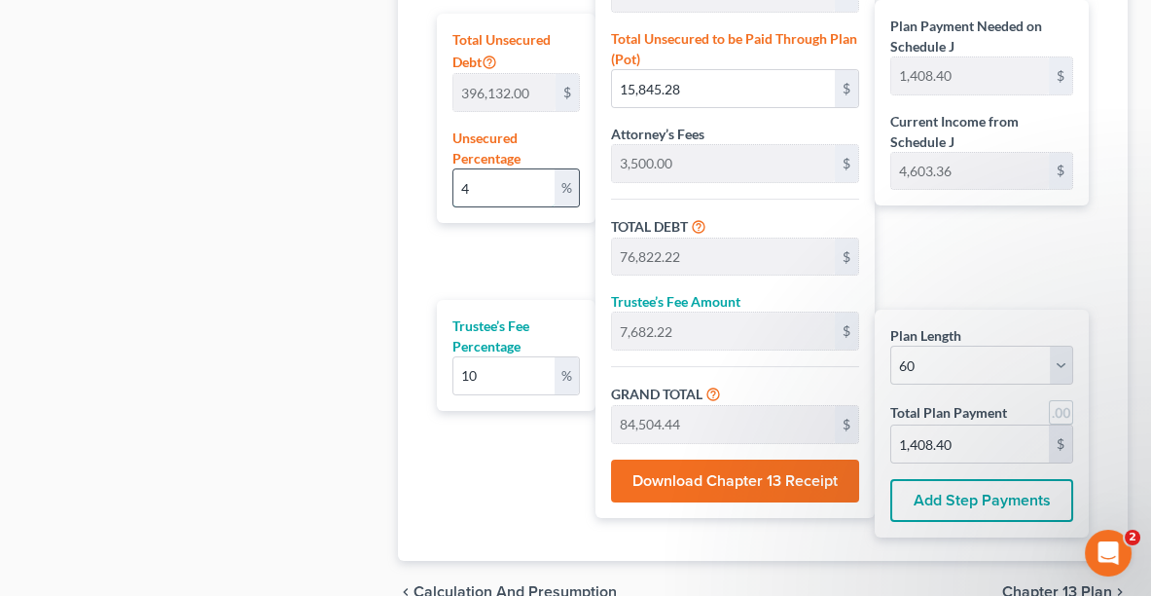
type input "48"
type input "190,143.36"
type input "251,120.30"
type input "25,112.03"
type input "276,232.32"
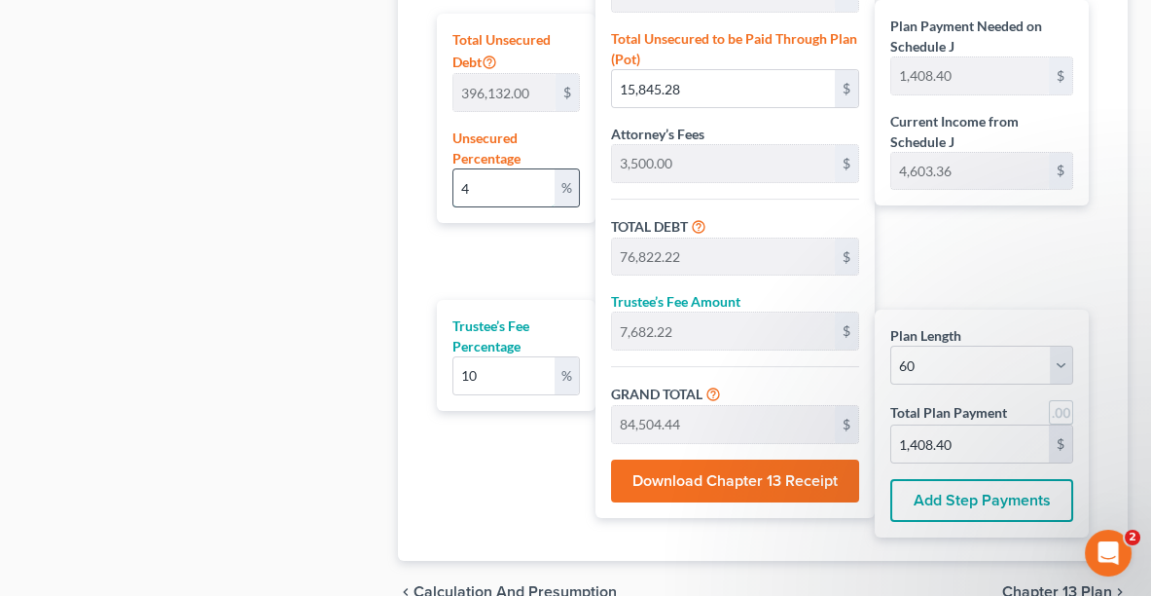
type input "4,603.87"
type input "48"
click at [727, 461] on button "Download Chapter 13 Receipt" at bounding box center [735, 480] width 249 height 43
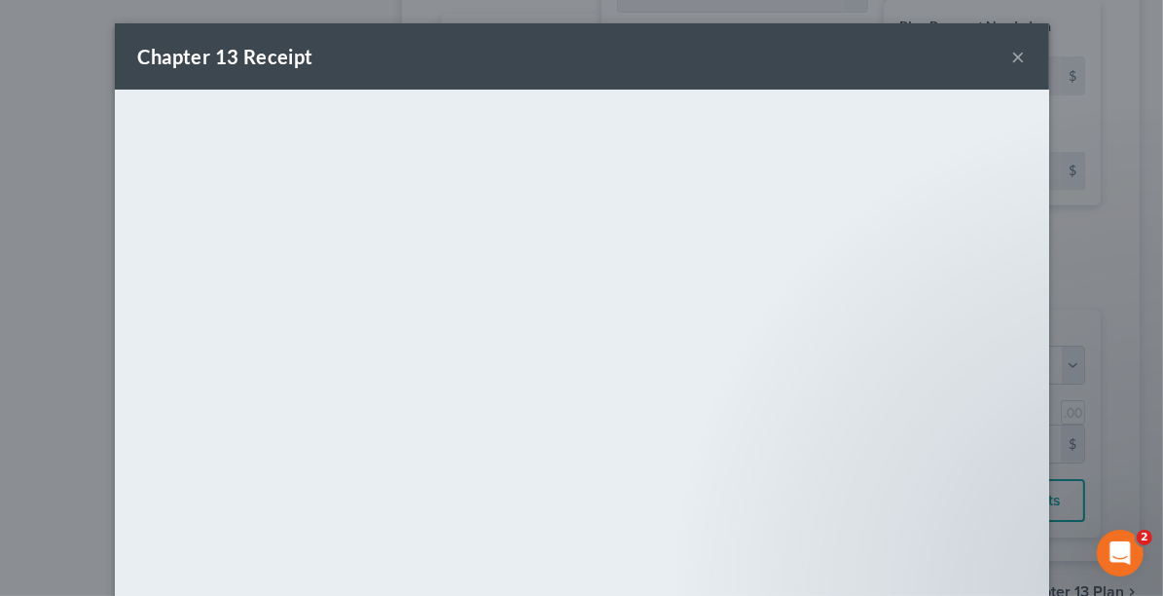
click at [922, 76] on div "Chapter 13 Receipt ×" at bounding box center [582, 56] width 934 height 66
click at [1015, 62] on button "×" at bounding box center [1019, 56] width 14 height 23
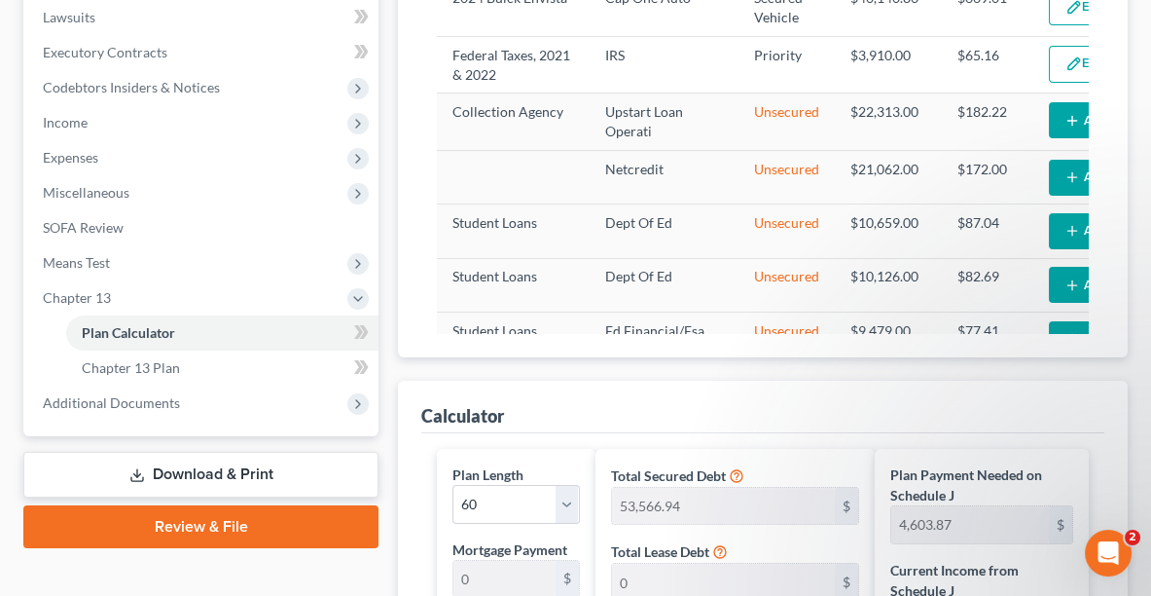
scroll to position [410, 0]
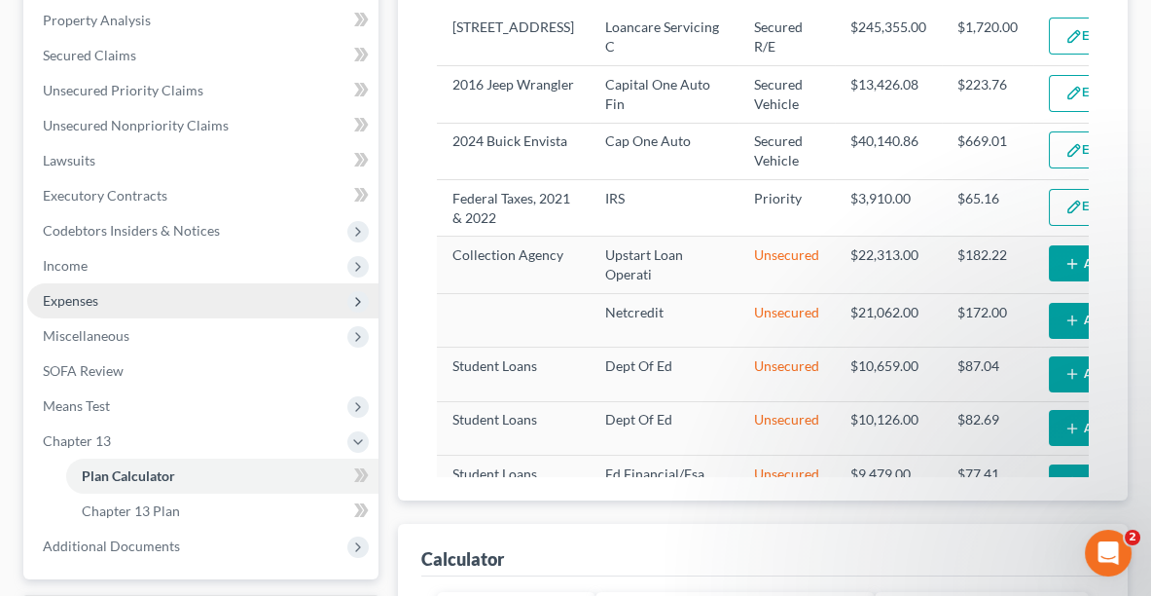
click at [55, 309] on span "Expenses" at bounding box center [202, 300] width 351 height 35
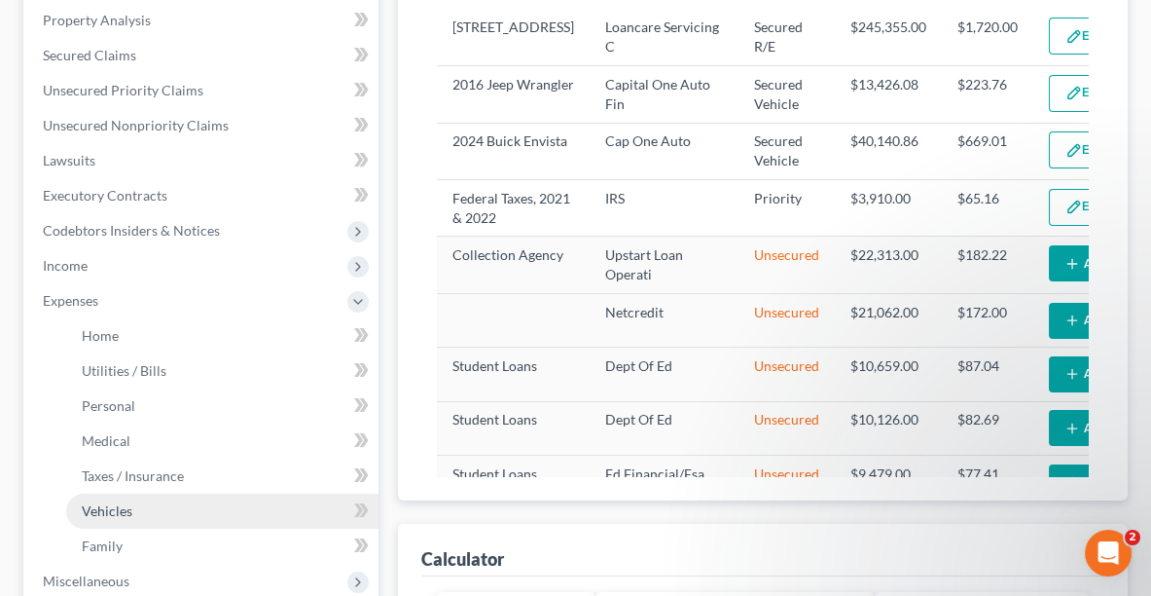
click at [111, 513] on span "Vehicles" at bounding box center [107, 510] width 51 height 17
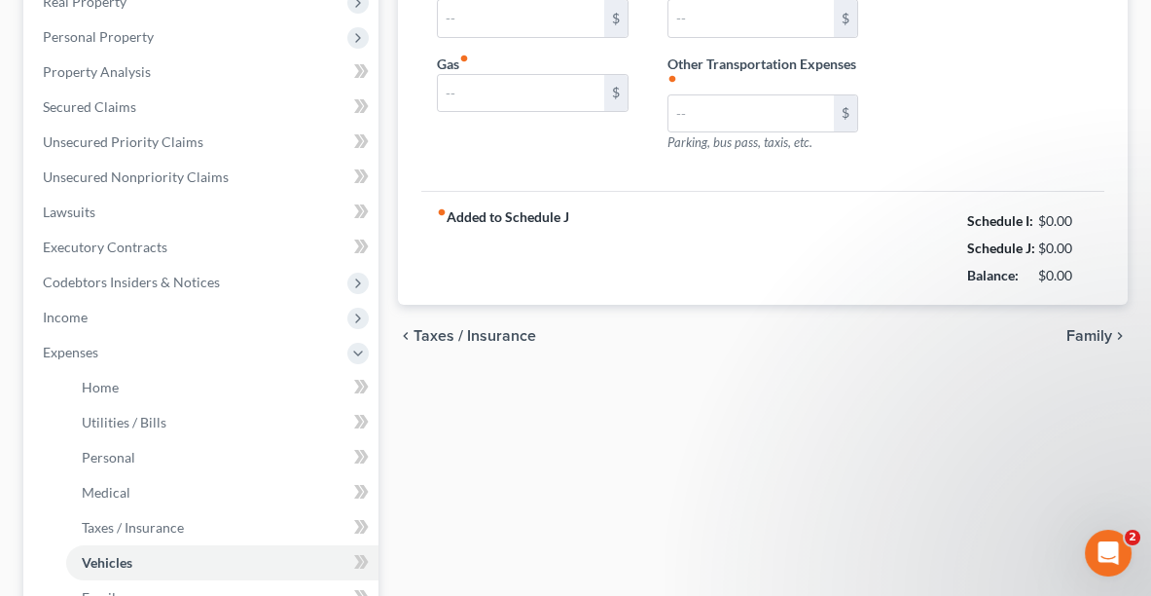
type input "457.00"
type input "450.00"
type input "0.00"
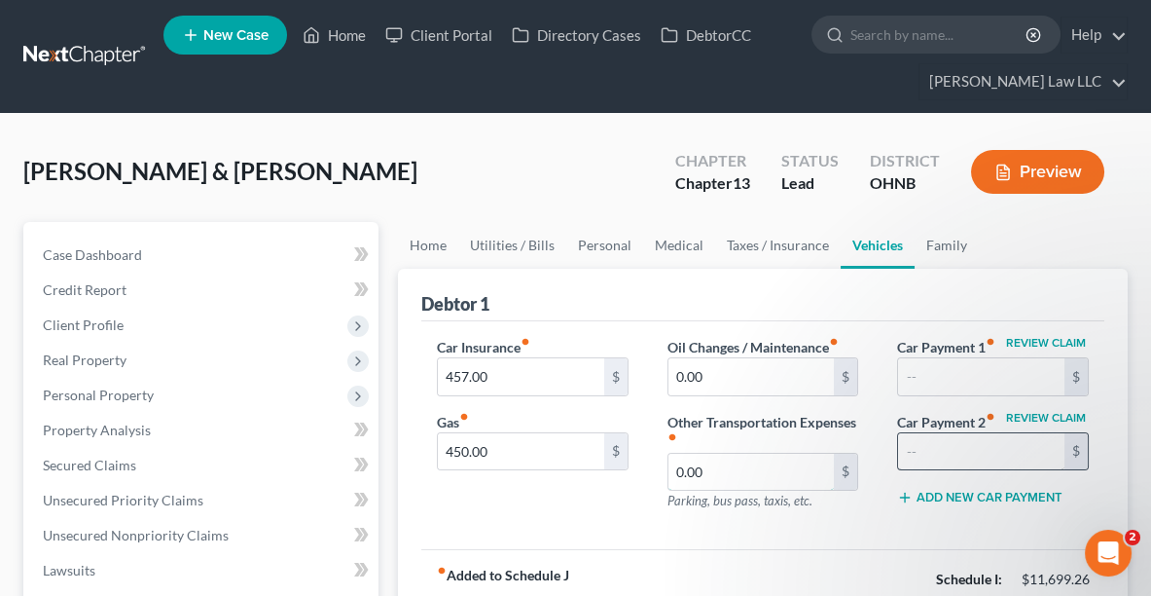
type input "671.00"
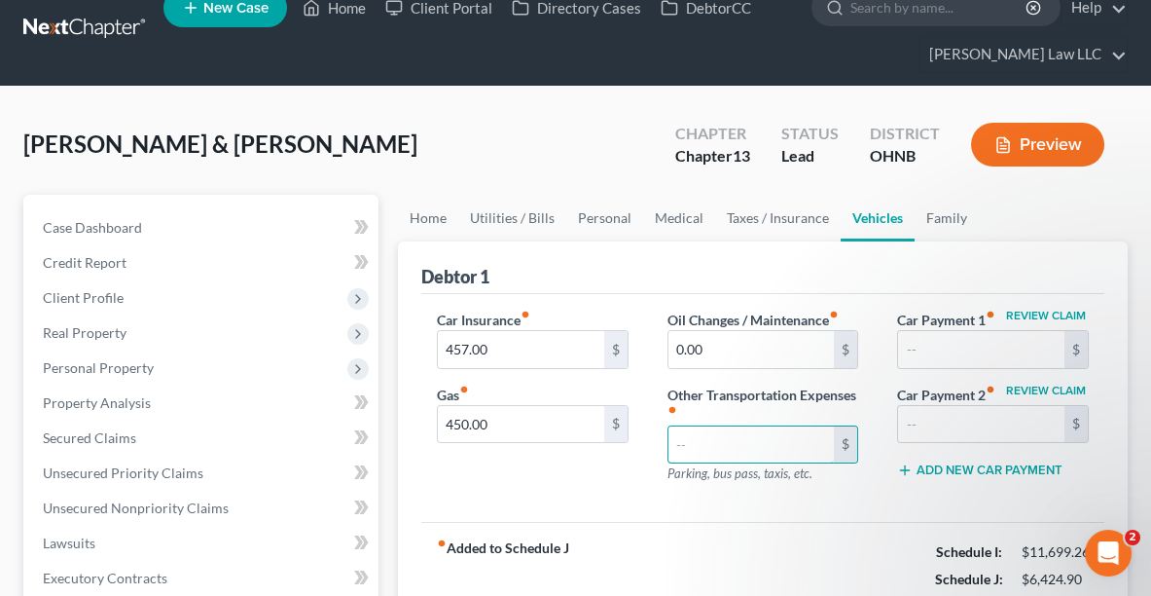
scroll to position [28, 0]
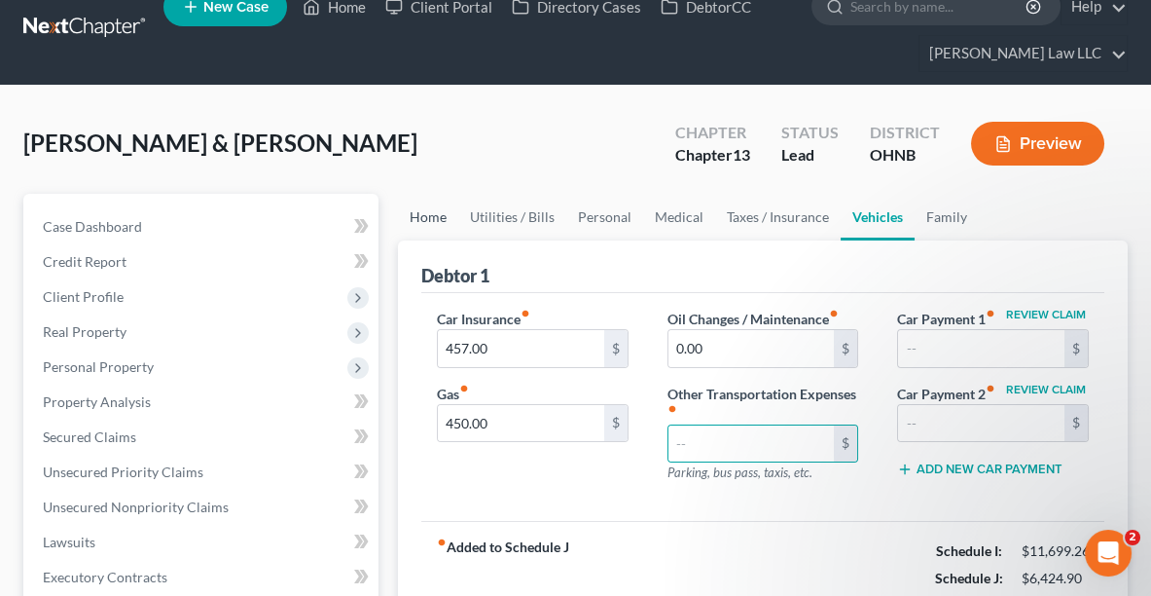
click at [412, 220] on link "Home" at bounding box center [428, 217] width 60 height 47
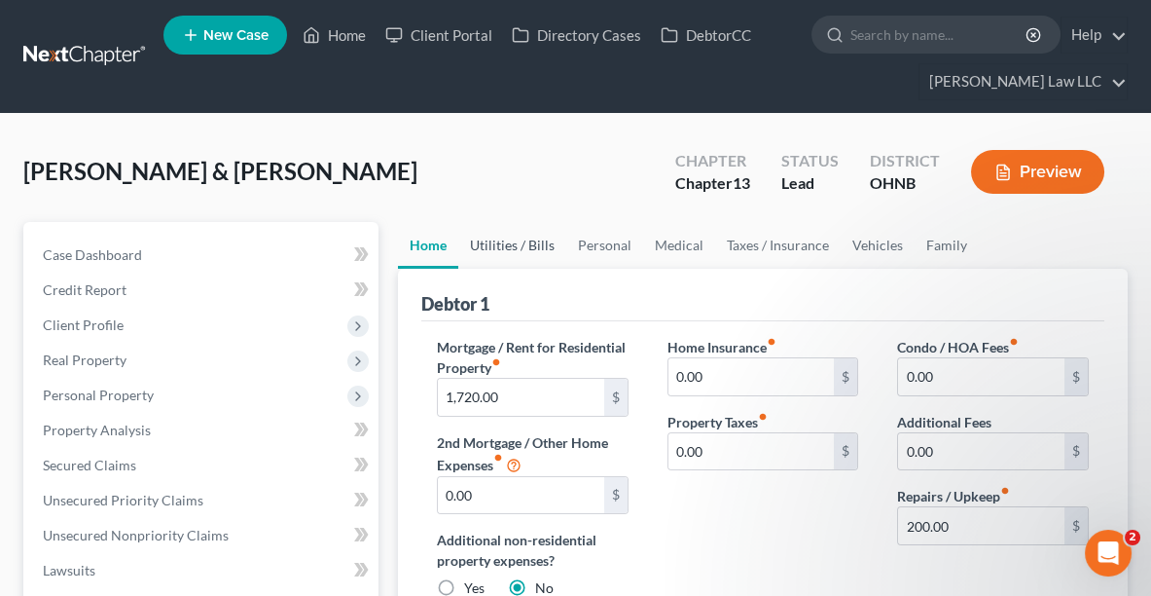
click at [506, 240] on link "Utilities / Bills" at bounding box center [512, 245] width 108 height 47
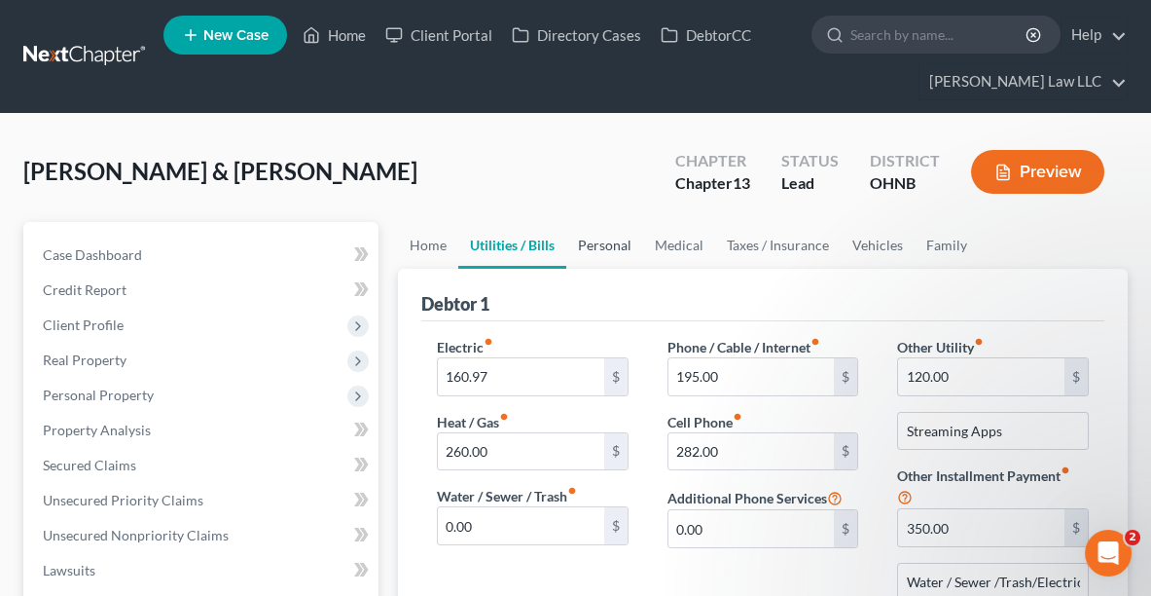
click at [599, 251] on link "Personal" at bounding box center [604, 245] width 77 height 47
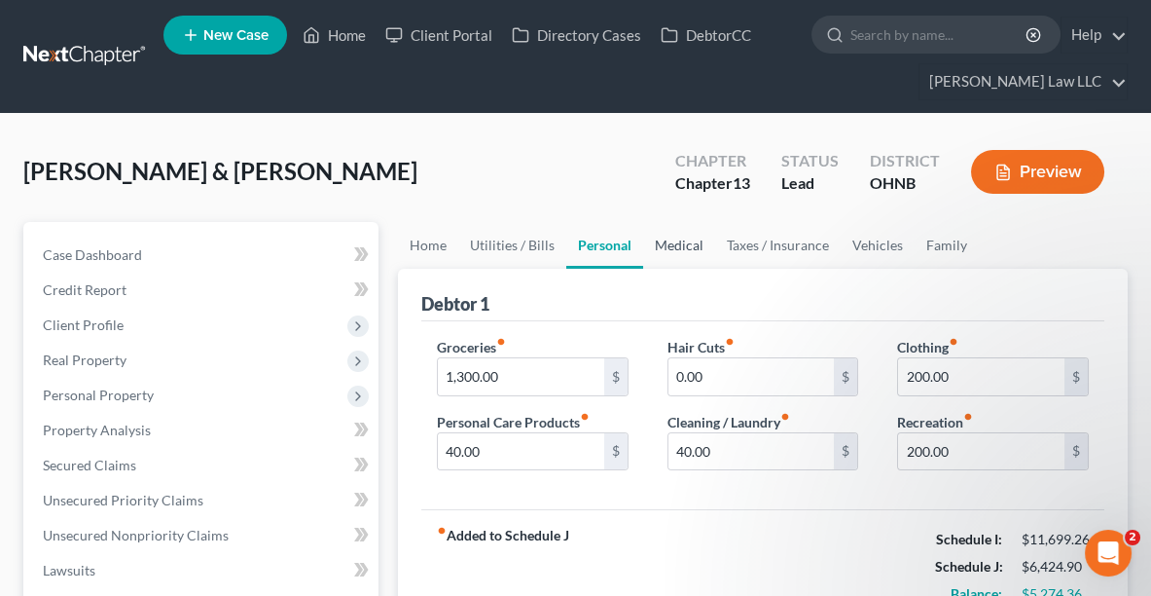
click at [676, 247] on link "Medical" at bounding box center [679, 245] width 72 height 47
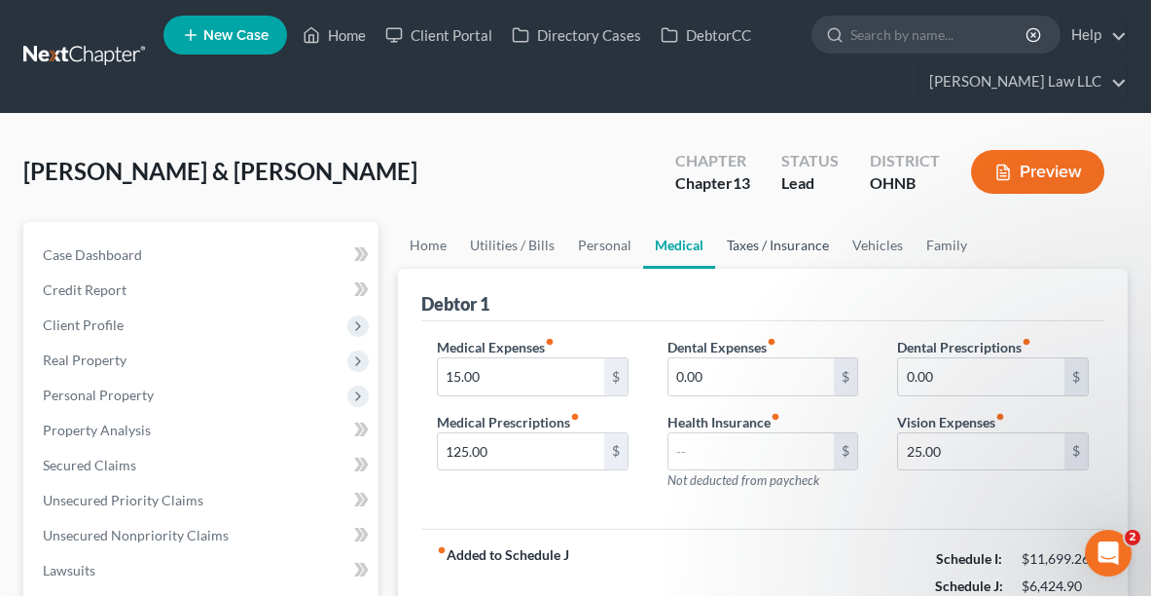
click at [742, 251] on link "Taxes / Insurance" at bounding box center [778, 245] width 126 height 47
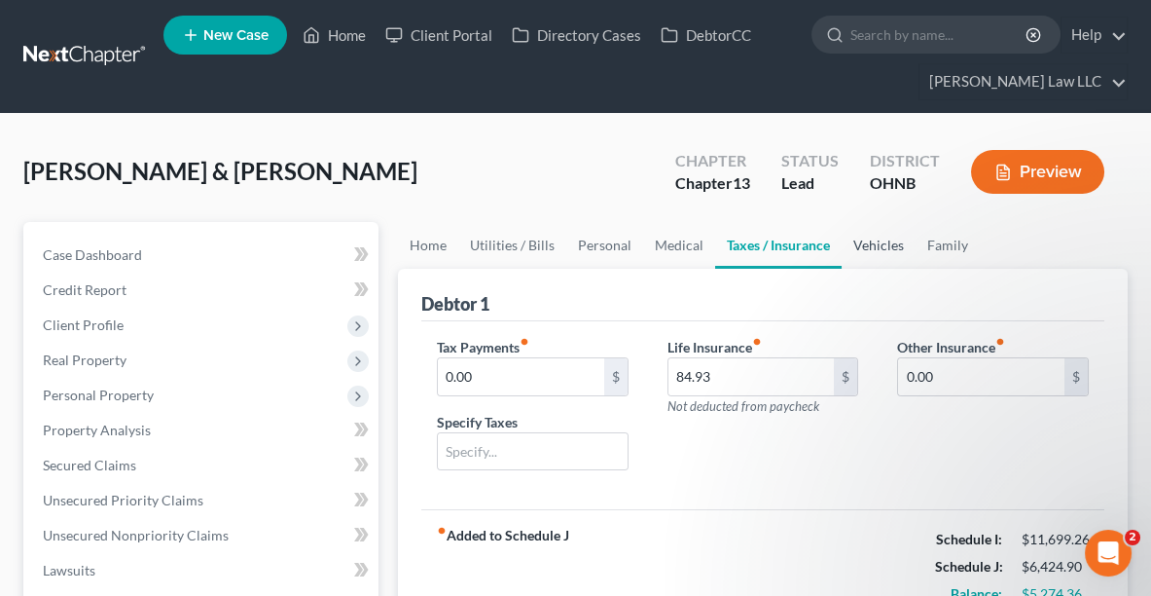
click at [876, 235] on link "Vehicles" at bounding box center [879, 245] width 74 height 47
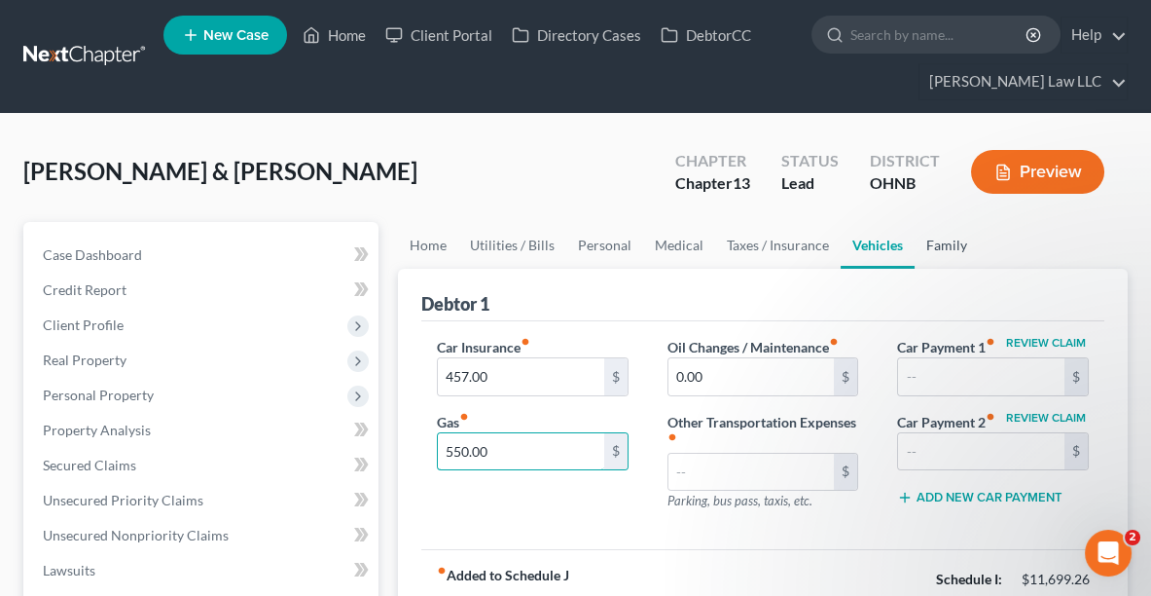
type input "550.00"
click at [923, 243] on link "Family" at bounding box center [947, 245] width 64 height 47
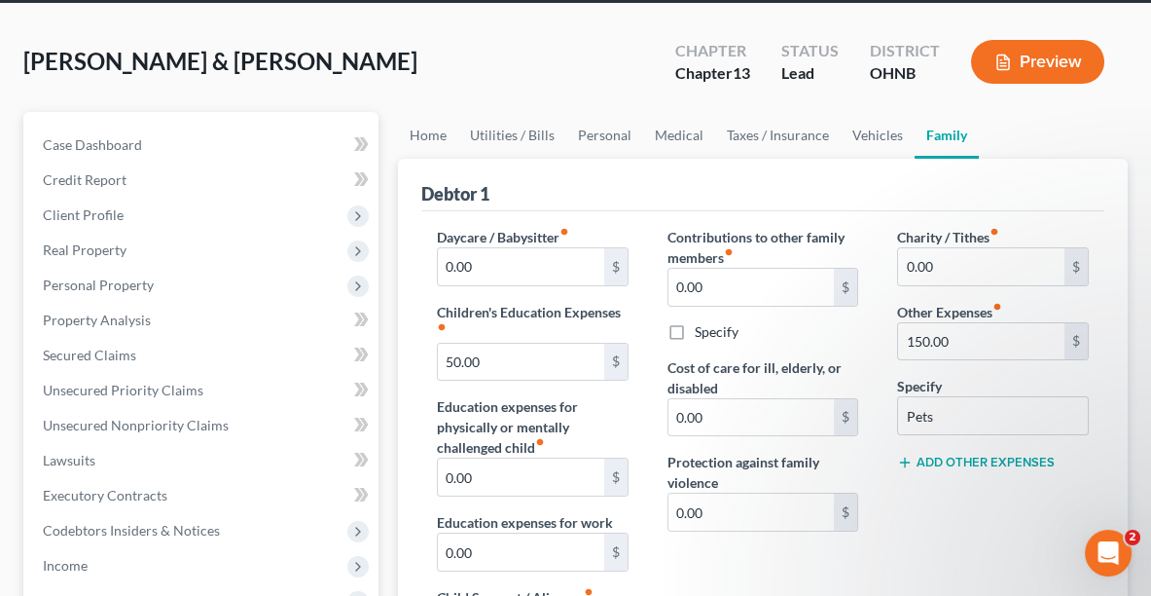
scroll to position [117, 0]
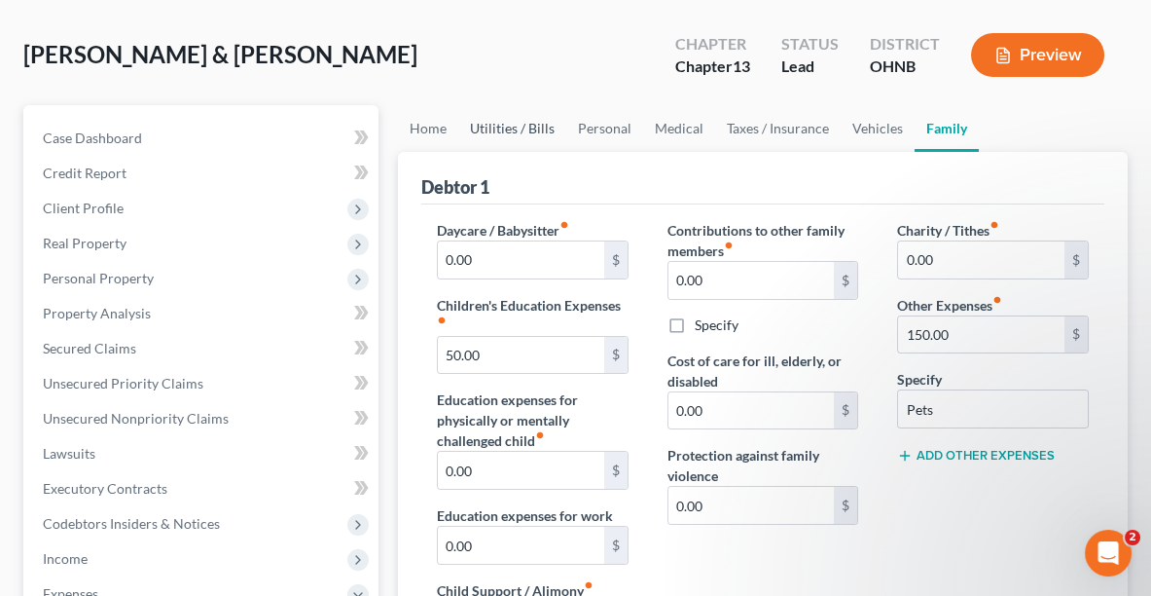
click at [495, 122] on link "Utilities / Bills" at bounding box center [512, 128] width 108 height 47
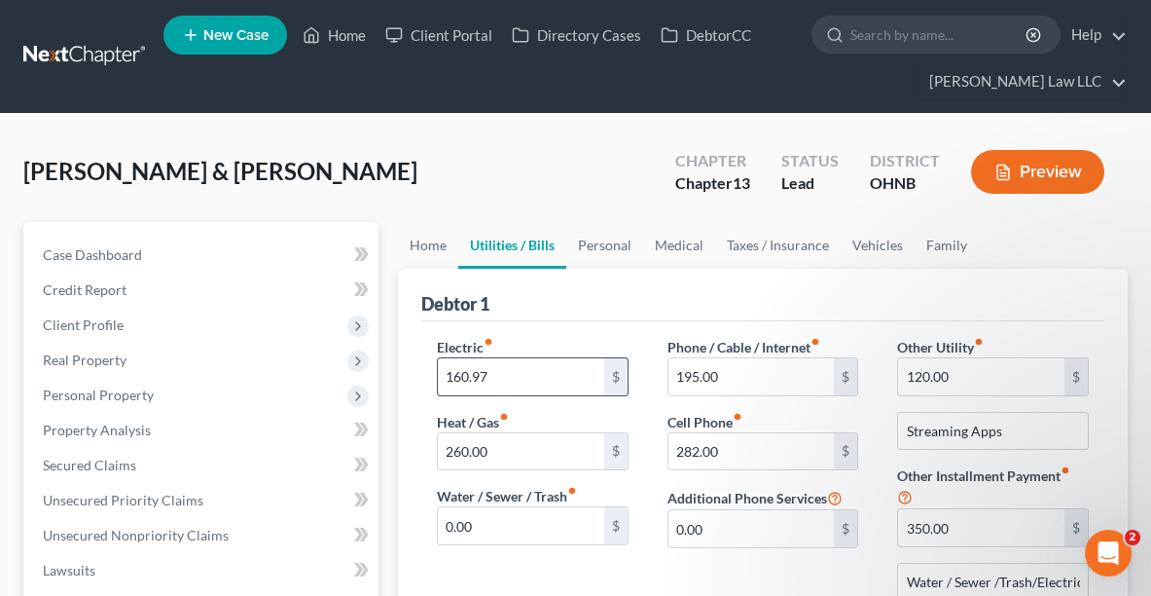
click at [501, 380] on input "160.97" at bounding box center [521, 376] width 166 height 37
type input "1"
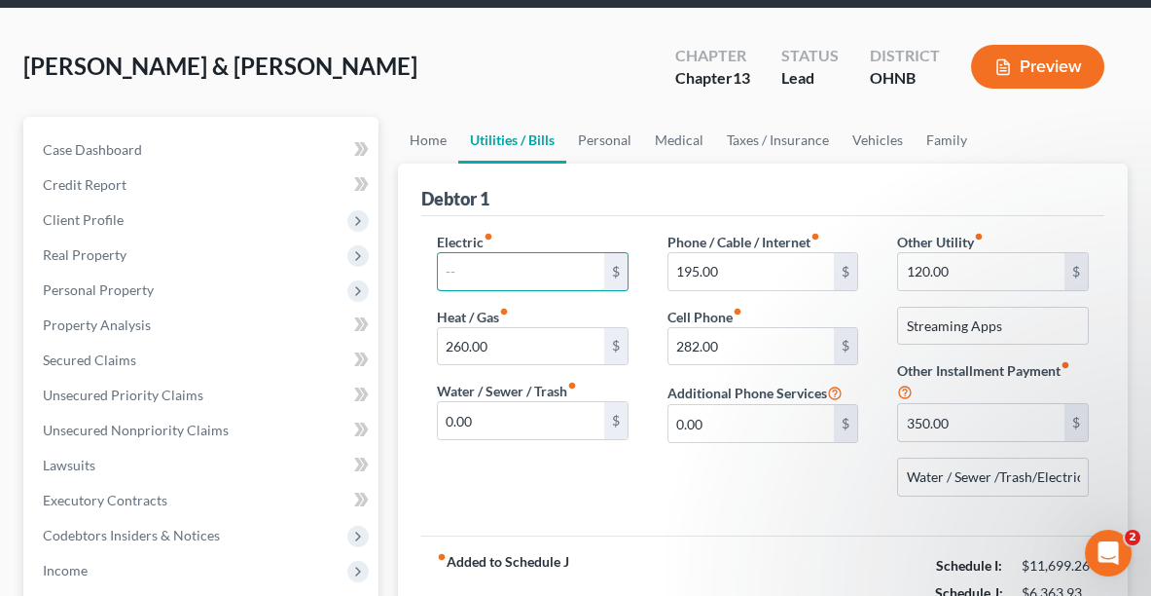
scroll to position [90, 0]
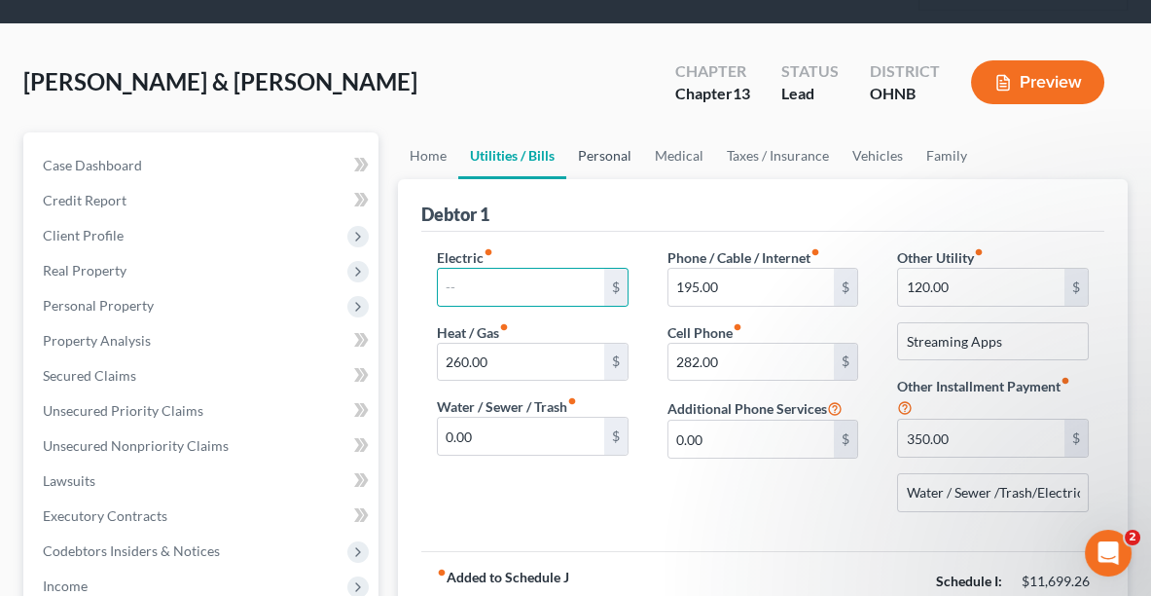
click at [594, 150] on link "Personal" at bounding box center [604, 155] width 77 height 47
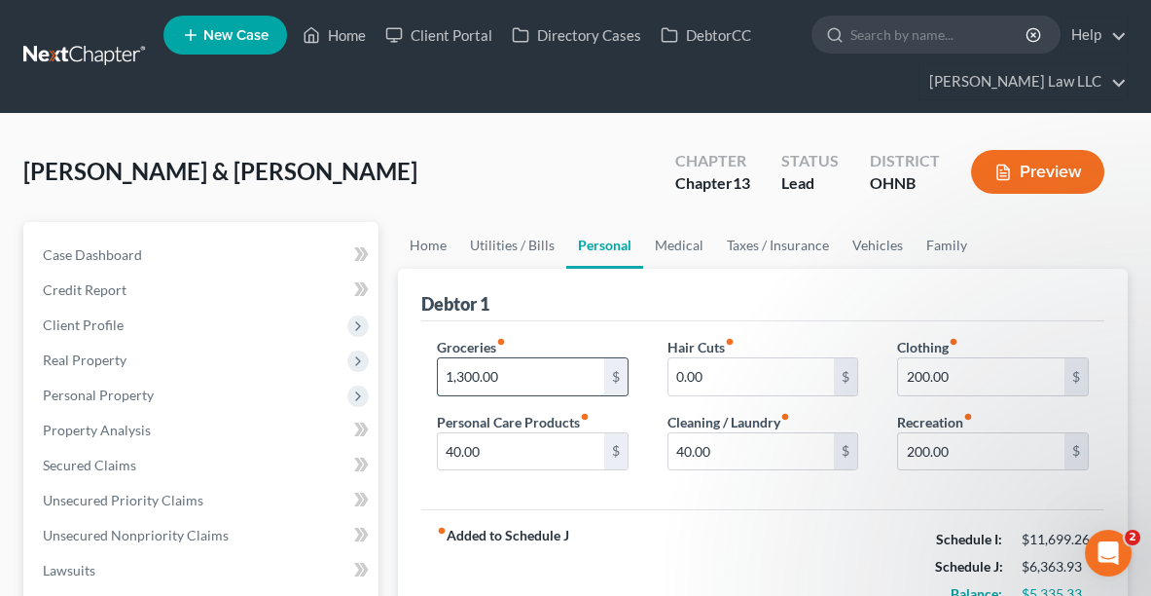
click at [507, 371] on input "1,300.00" at bounding box center [521, 376] width 166 height 37
type input "1,350.00"
click at [741, 371] on input "0.00" at bounding box center [752, 376] width 166 height 37
type input "40.00"
click at [679, 251] on link "Medical" at bounding box center [679, 245] width 72 height 47
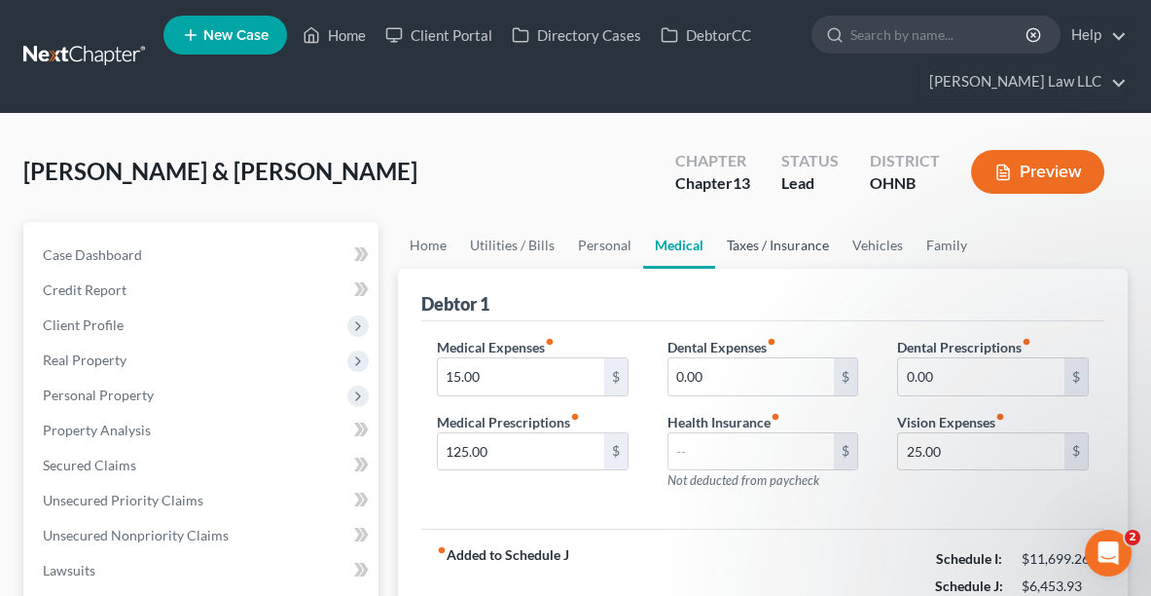
click at [756, 246] on link "Taxes / Insurance" at bounding box center [778, 245] width 126 height 47
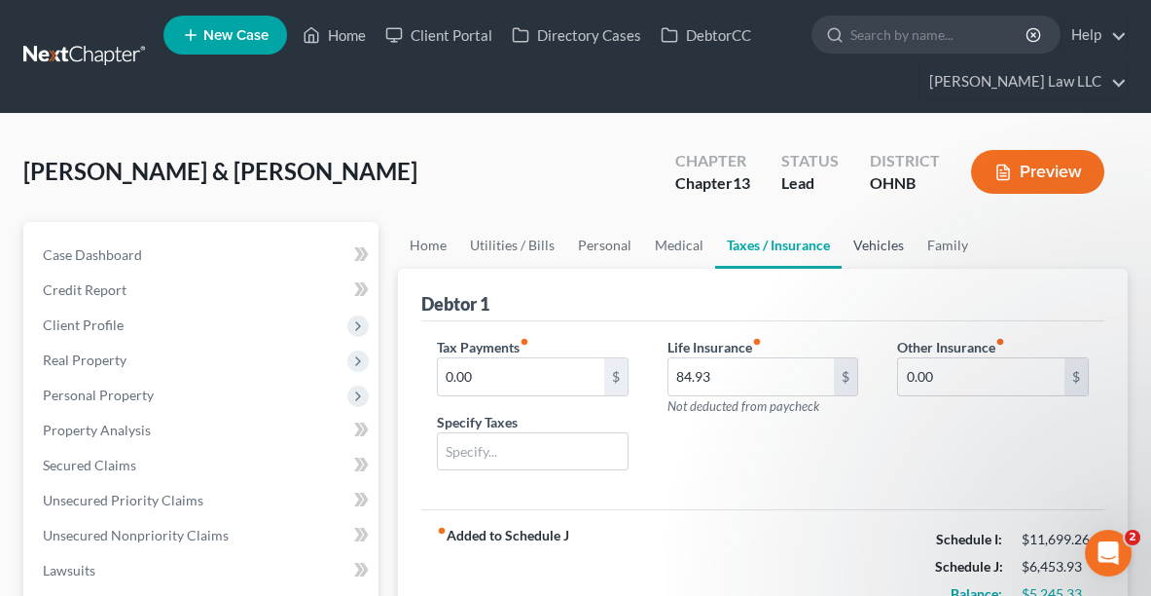
click at [848, 241] on link "Vehicles" at bounding box center [879, 245] width 74 height 47
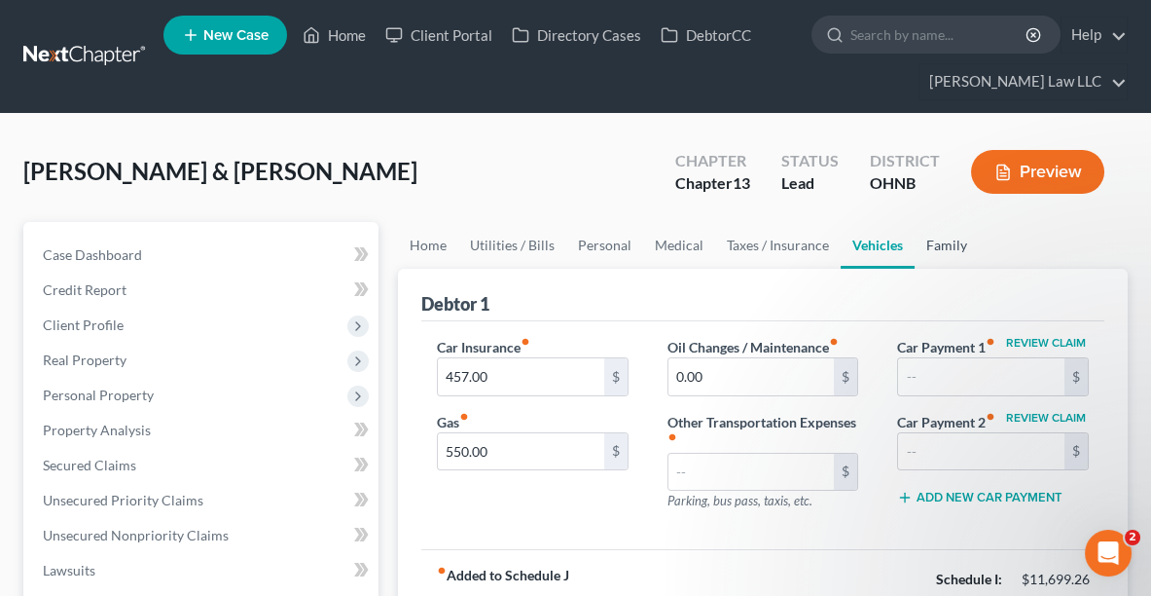
click at [940, 239] on link "Family" at bounding box center [947, 245] width 64 height 47
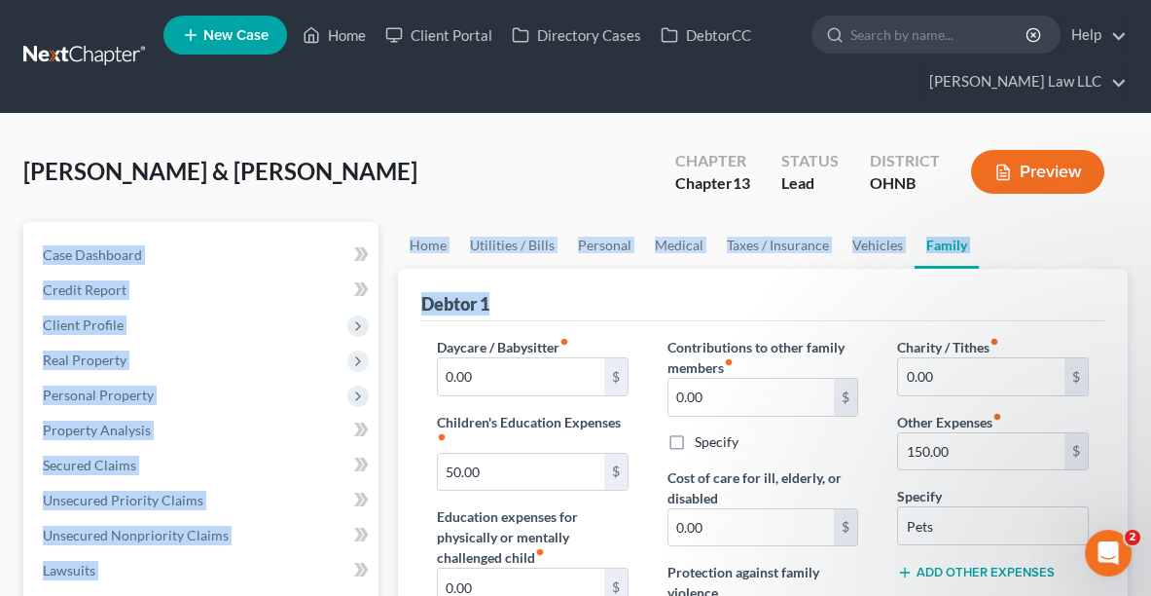
drag, startPoint x: 1148, startPoint y: 219, endPoint x: 1160, endPoint y: 302, distance: 83.5
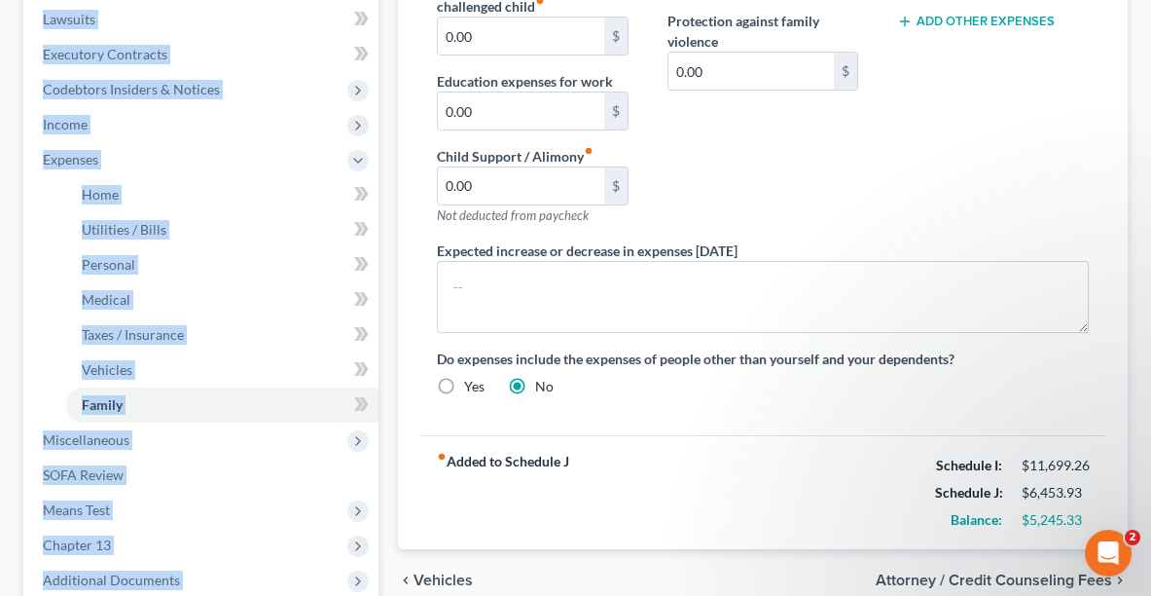
scroll to position [553, 0]
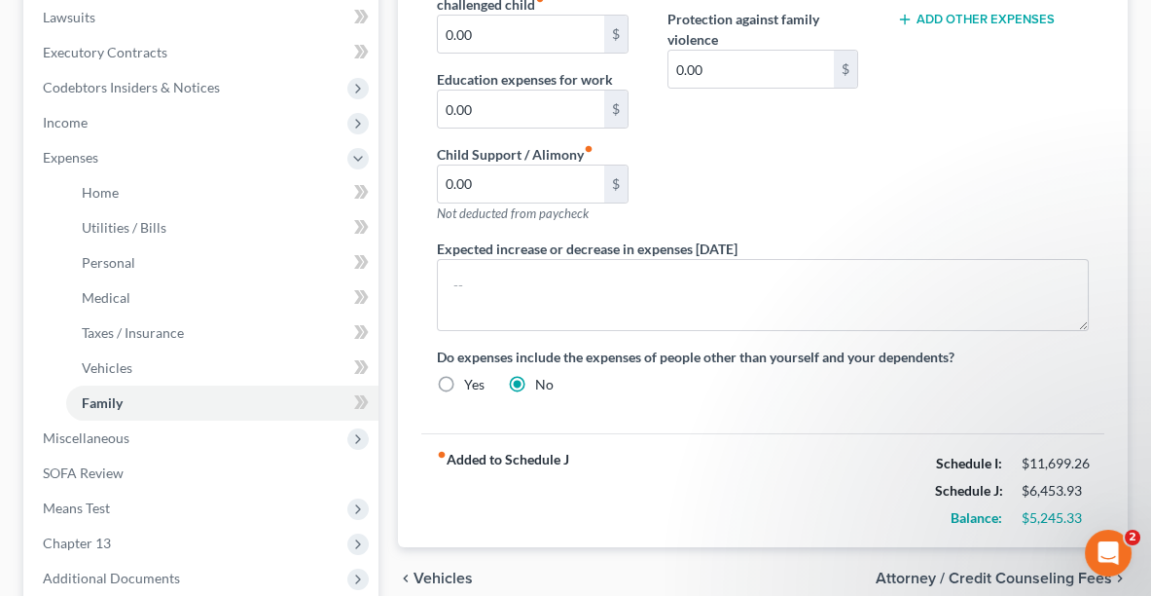
click at [993, 204] on div "Charity / Tithes fiber_manual_record 0.00 $ Other Expenses fiber_manual_record …" at bounding box center [993, 11] width 231 height 454
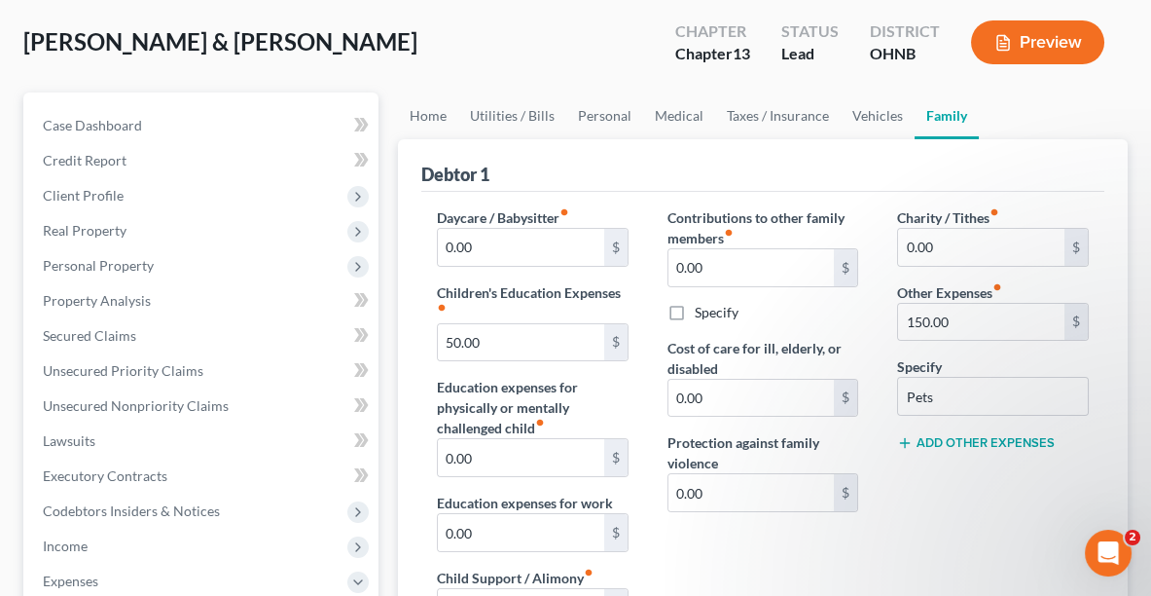
scroll to position [105, 0]
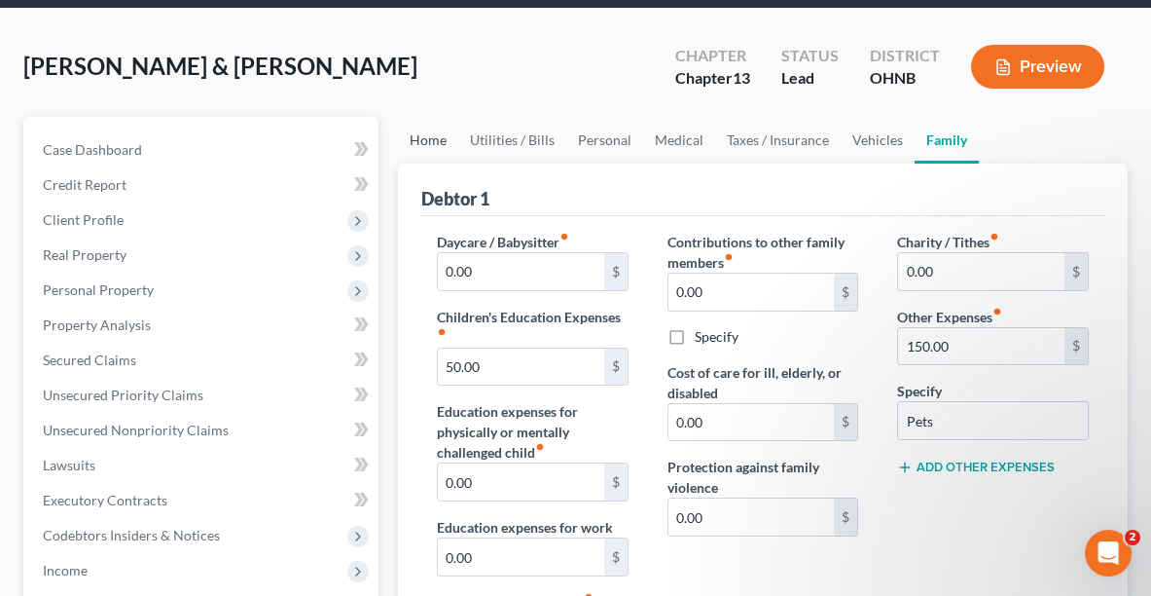
click at [436, 136] on link "Home" at bounding box center [428, 140] width 60 height 47
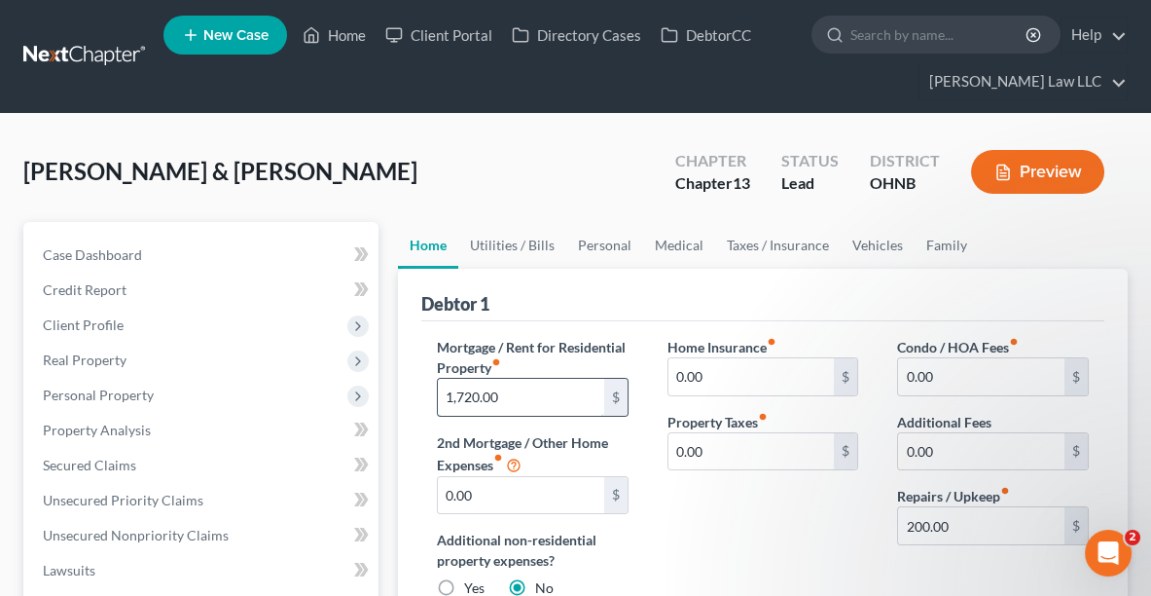
click at [521, 406] on input "1,720.00" at bounding box center [521, 397] width 166 height 37
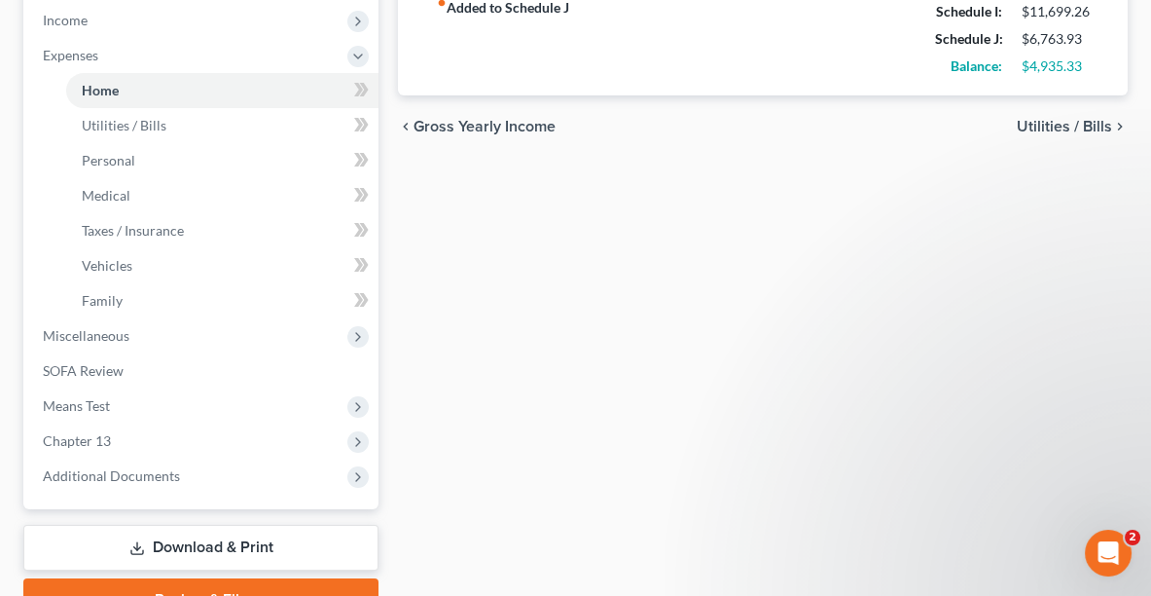
scroll to position [669, 0]
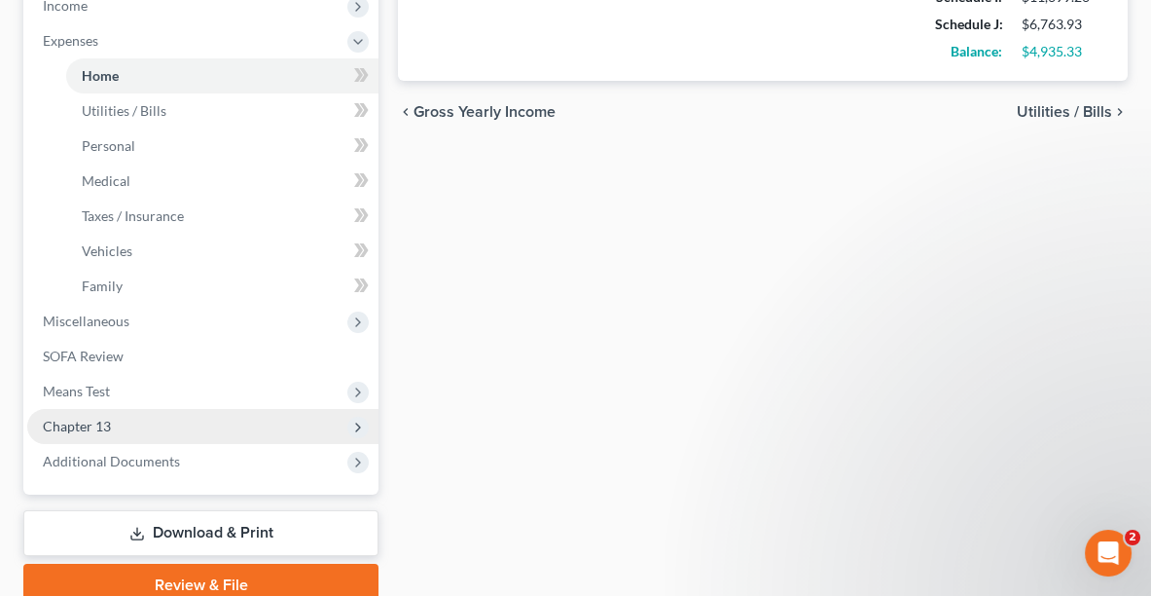
type input "2,030.00"
click at [121, 427] on span "Chapter 13" at bounding box center [202, 426] width 351 height 35
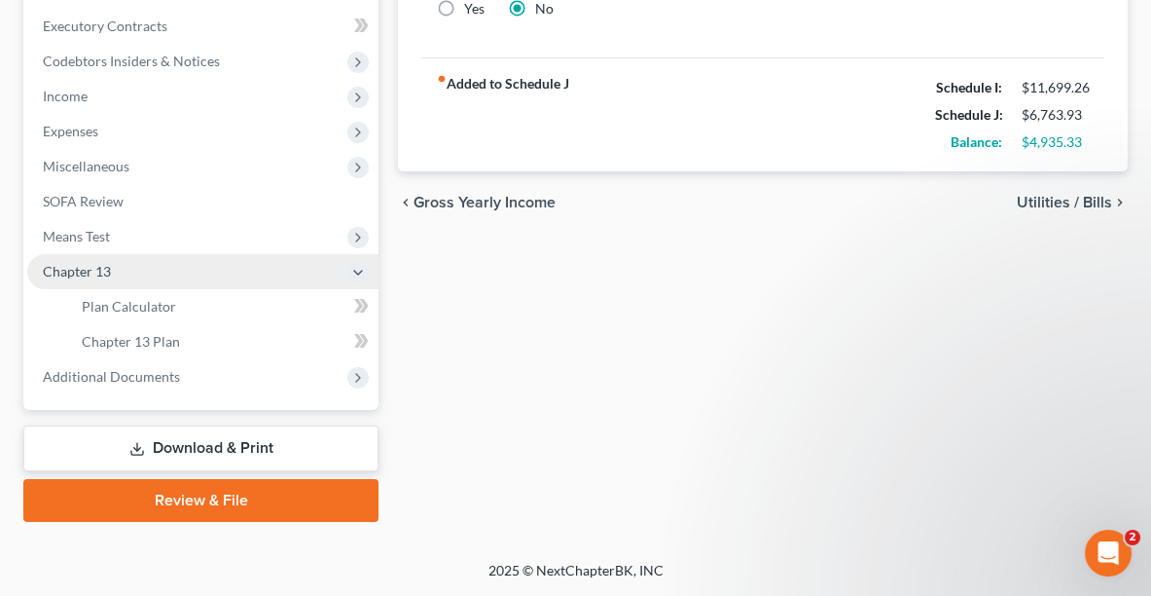
scroll to position [574, 0]
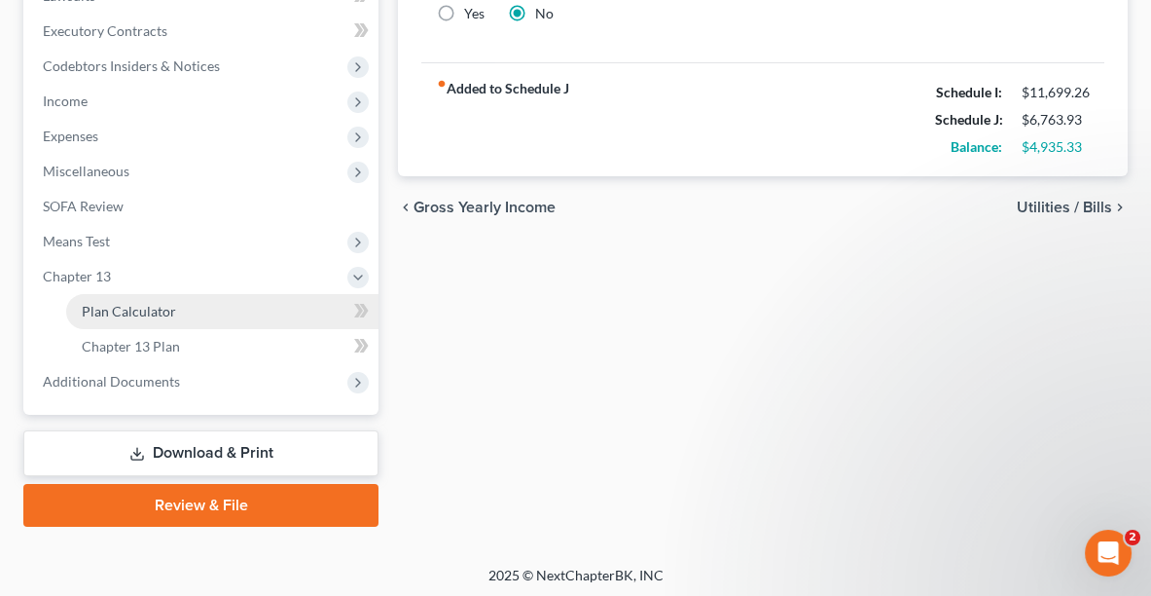
click at [121, 308] on span "Plan Calculator" at bounding box center [129, 311] width 94 height 17
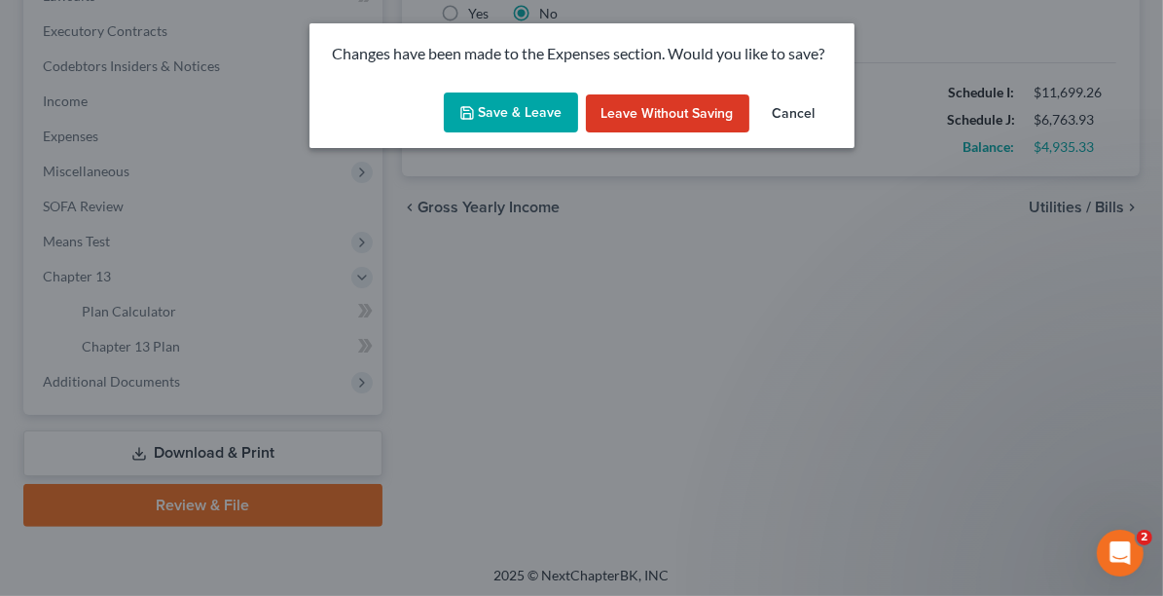
click at [480, 123] on button "Save & Leave" at bounding box center [511, 112] width 134 height 41
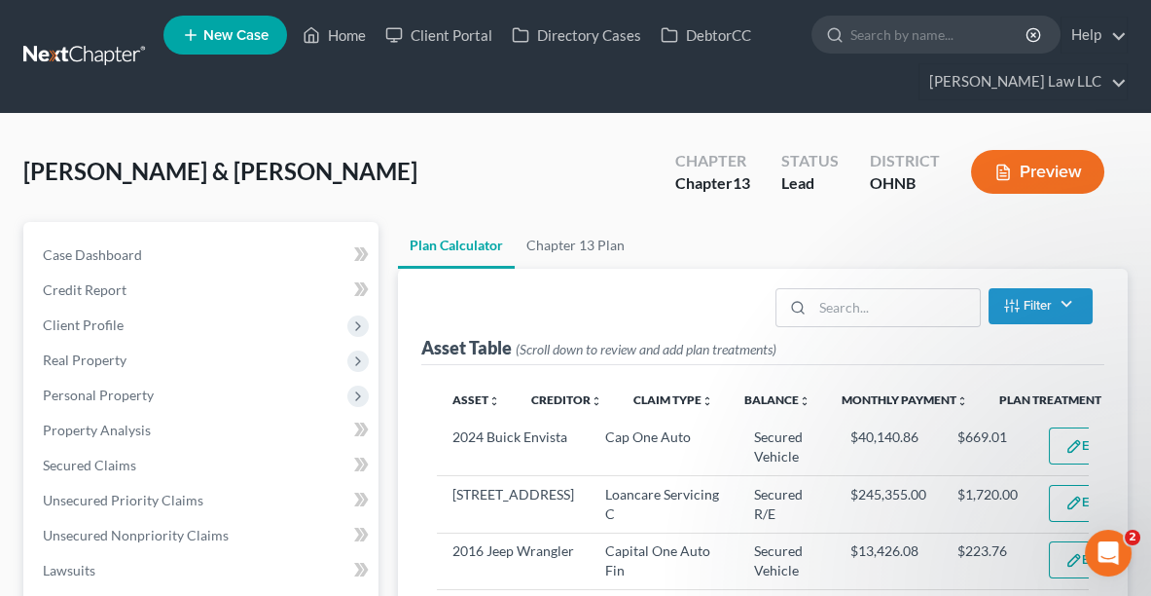
select select "59"
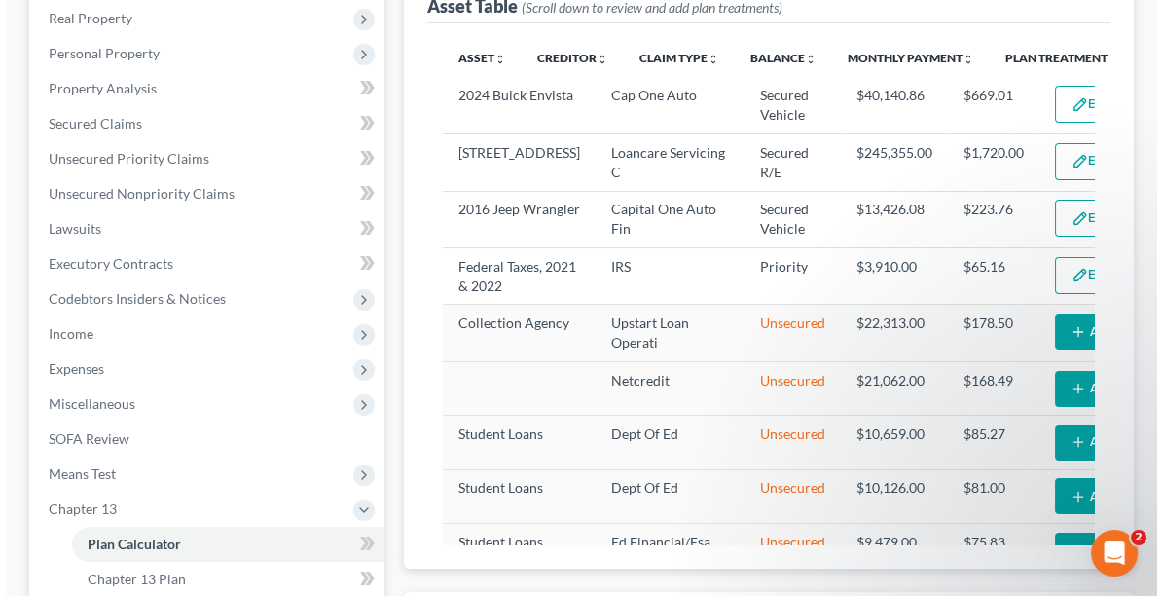
scroll to position [316, 0]
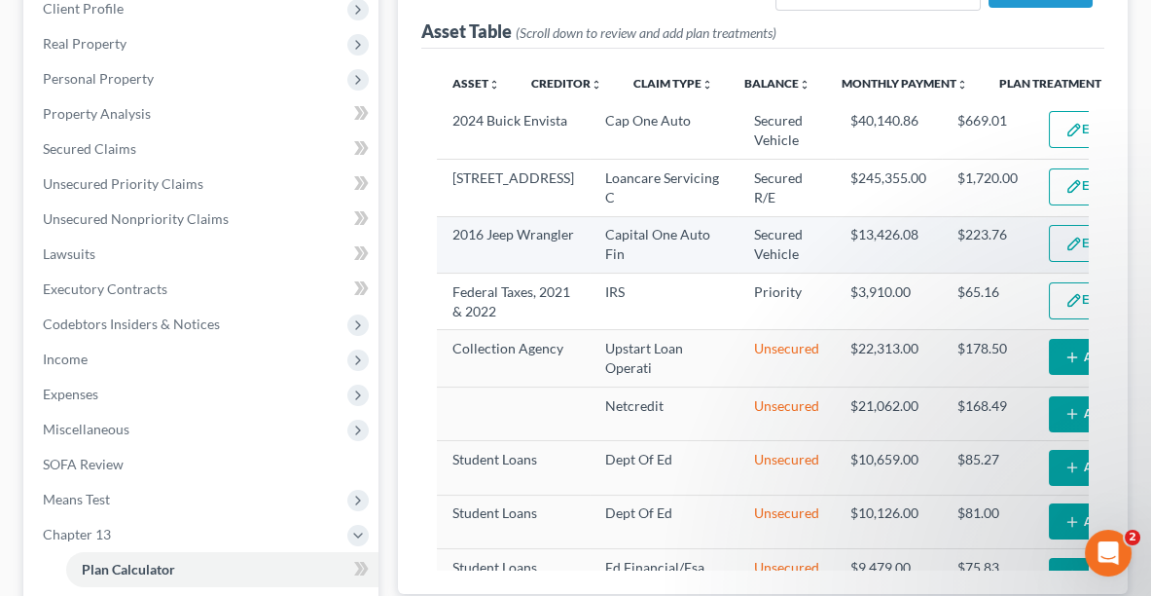
click at [1049, 259] on button "Edit Plan Treatment" at bounding box center [1129, 243] width 160 height 37
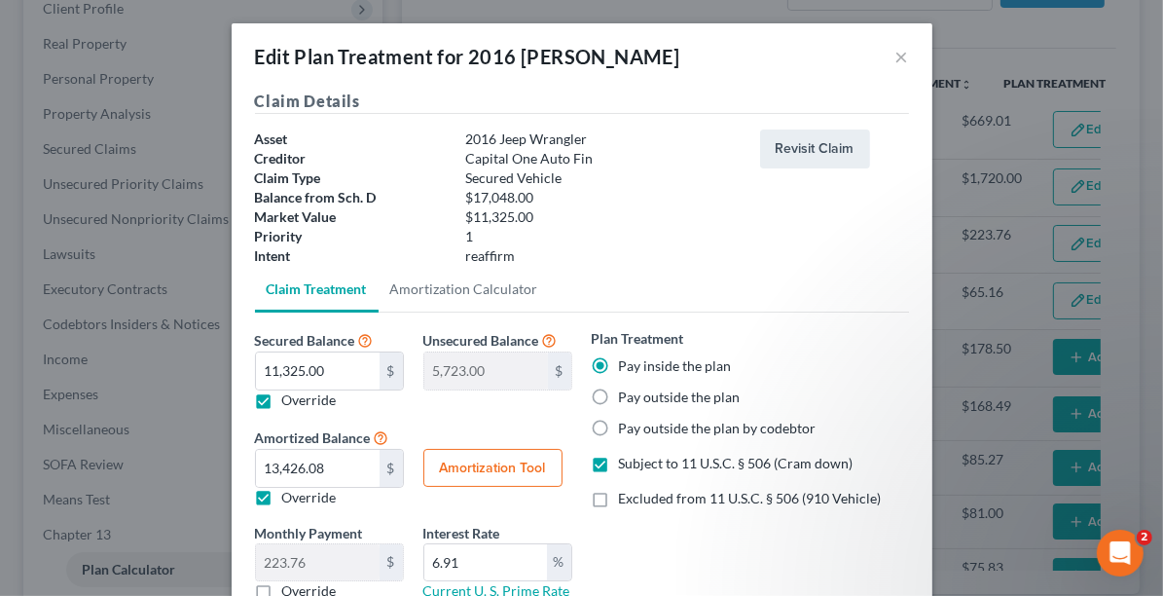
click at [619, 463] on label "Subject to 11 U.S.C. § 506 (Cram down)" at bounding box center [736, 462] width 235 height 19
click at [627, 463] on input "Subject to 11 U.S.C. § 506 (Cram down)" at bounding box center [633, 459] width 13 height 13
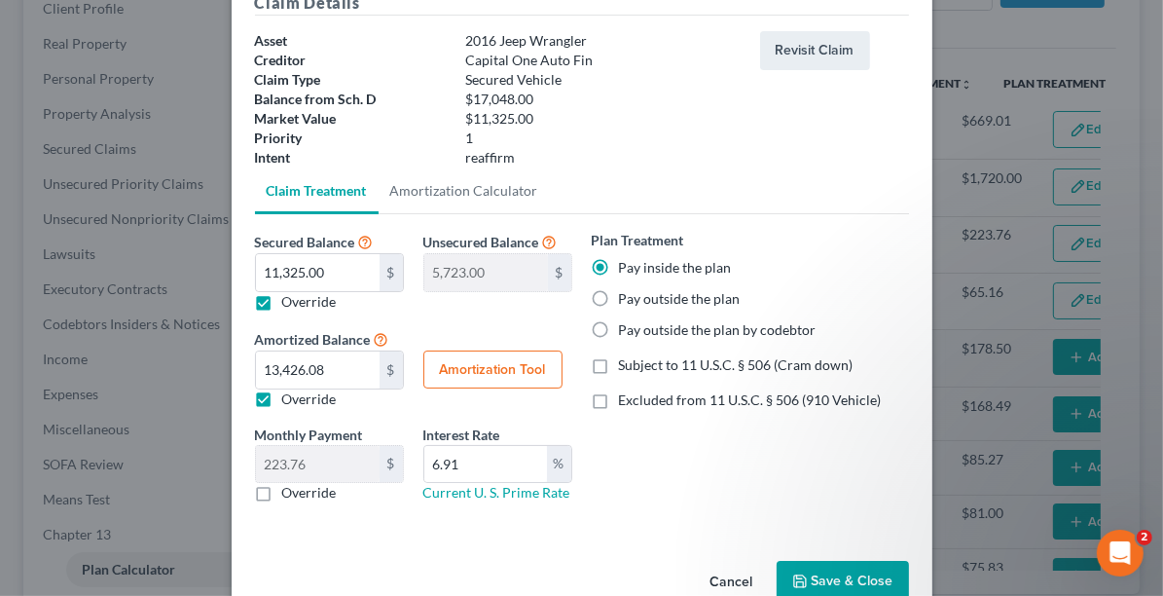
scroll to position [99, 0]
click at [619, 370] on label "Subject to 11 U.S.C. § 506 (Cram down)" at bounding box center [736, 363] width 235 height 19
click at [627, 367] on input "Subject to 11 U.S.C. § 506 (Cram down)" at bounding box center [633, 360] width 13 height 13
checkbox input "true"
click at [861, 568] on button "Save & Close" at bounding box center [843, 580] width 132 height 41
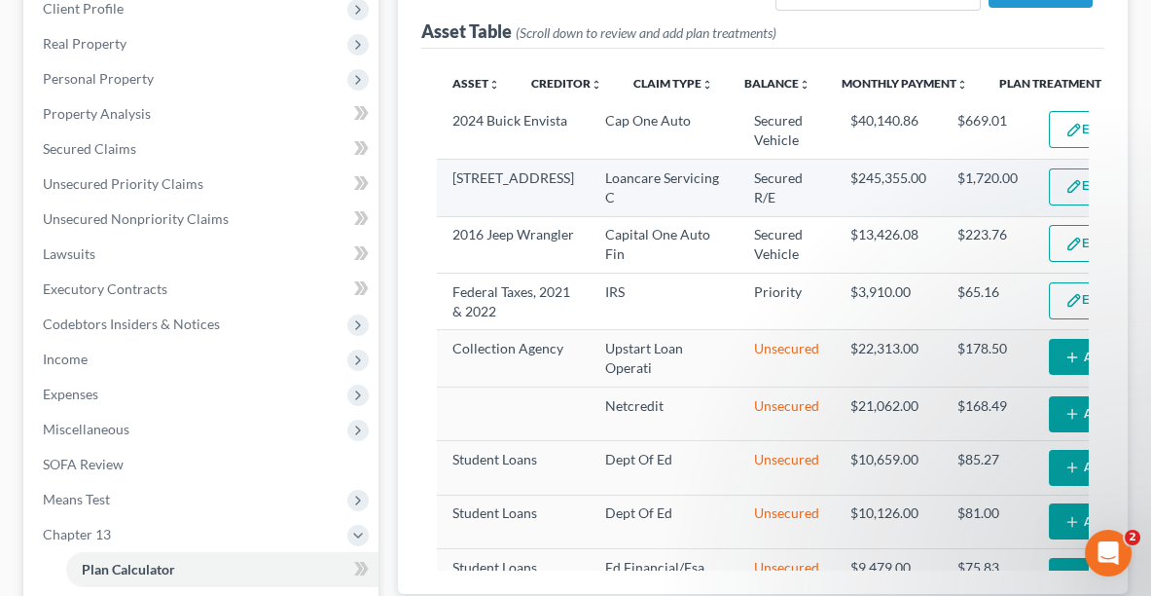
select select "59"
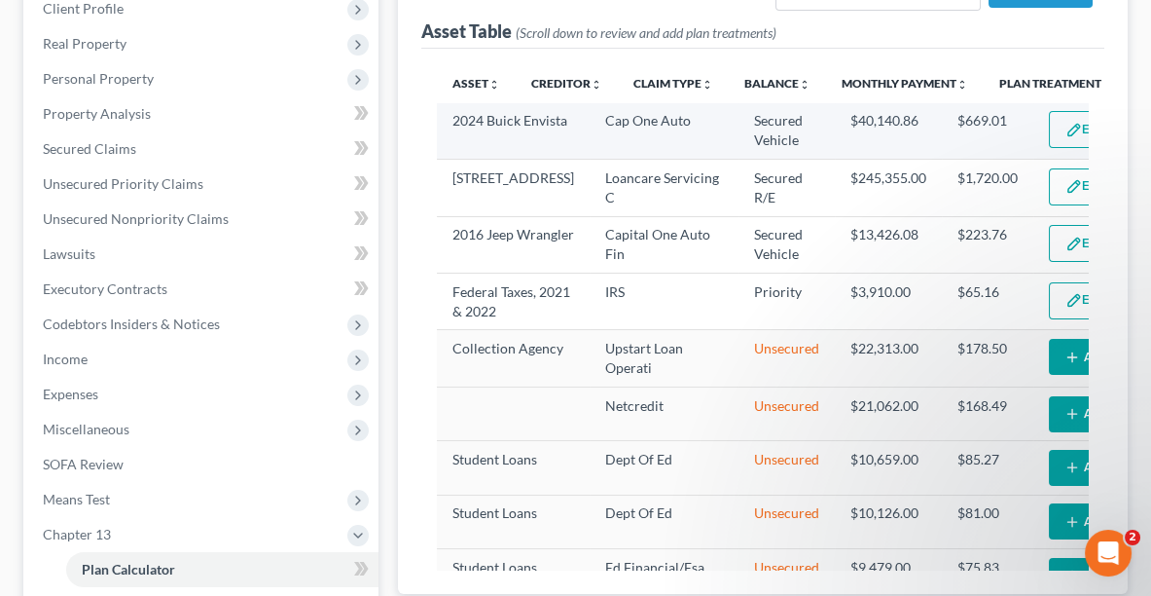
click at [1066, 126] on img "button" at bounding box center [1074, 130] width 17 height 17
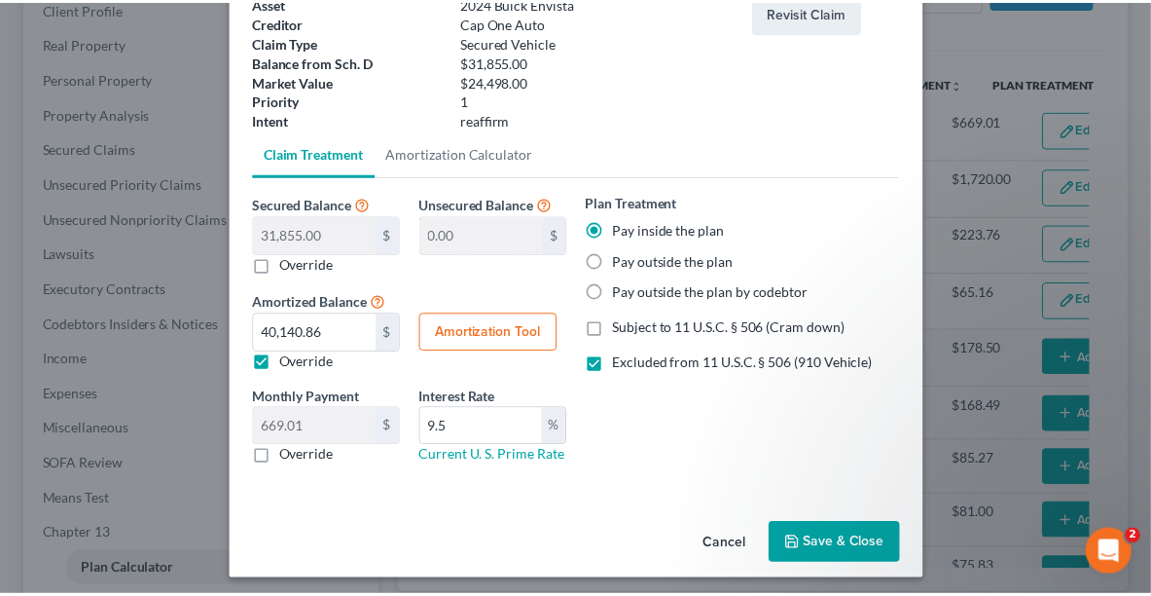
scroll to position [133, 0]
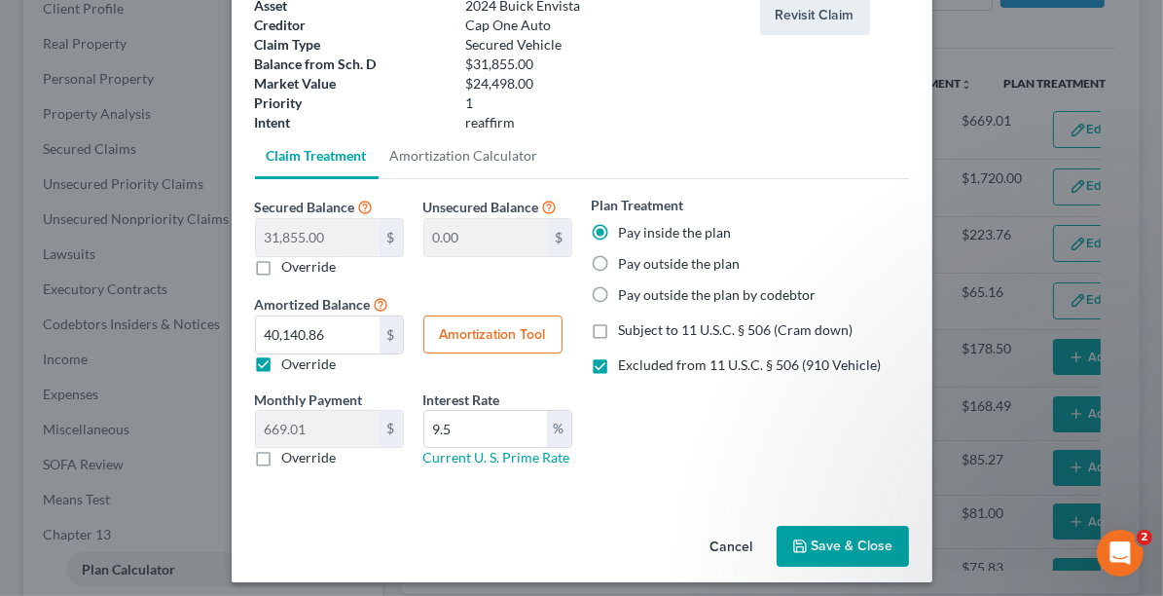
click at [813, 544] on button "Save & Close" at bounding box center [843, 545] width 132 height 41
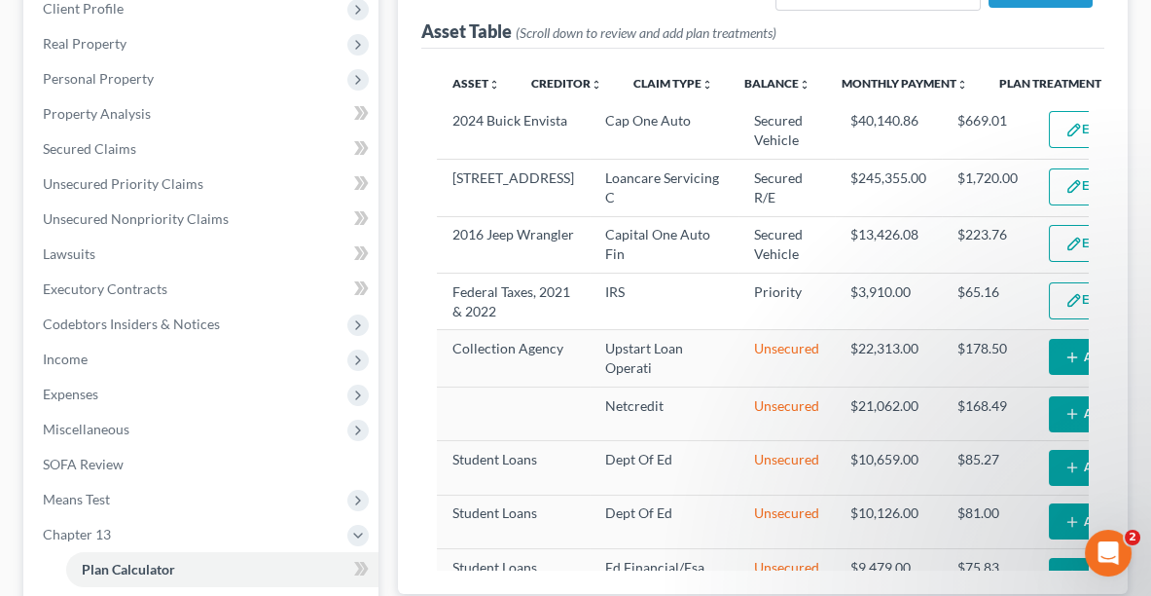
select select "59"
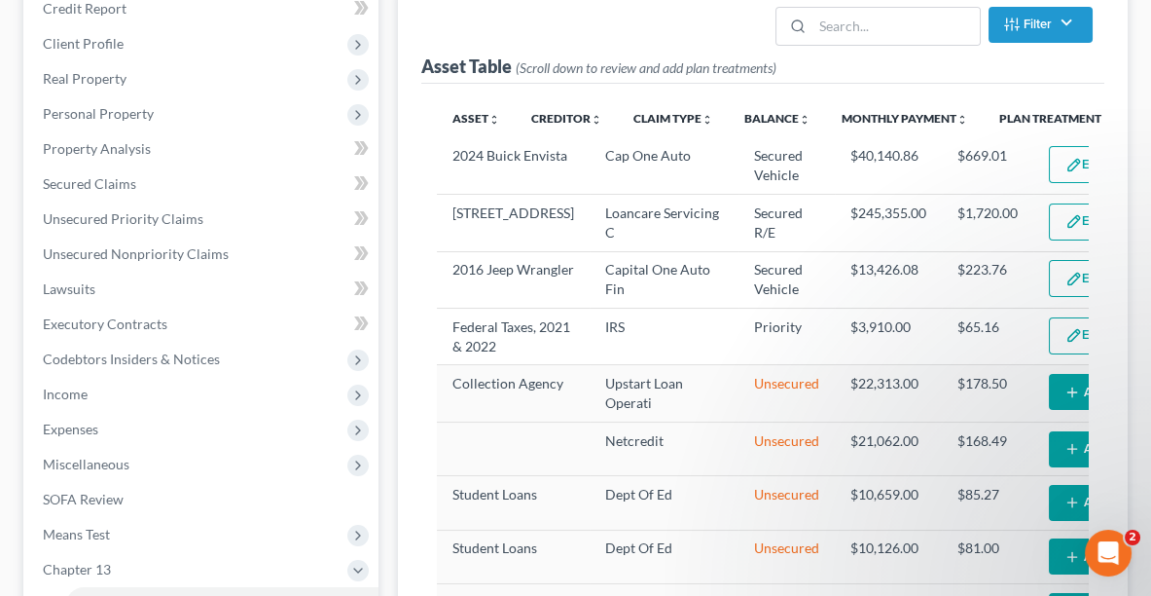
scroll to position [278, 0]
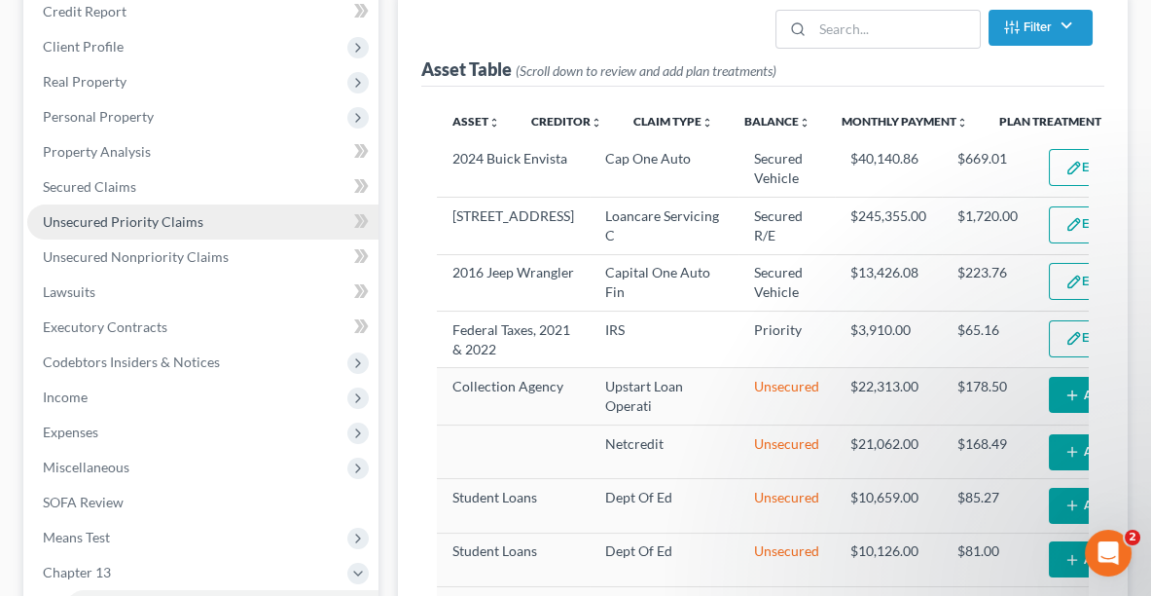
click at [129, 228] on link "Unsecured Priority Claims" at bounding box center [202, 221] width 351 height 35
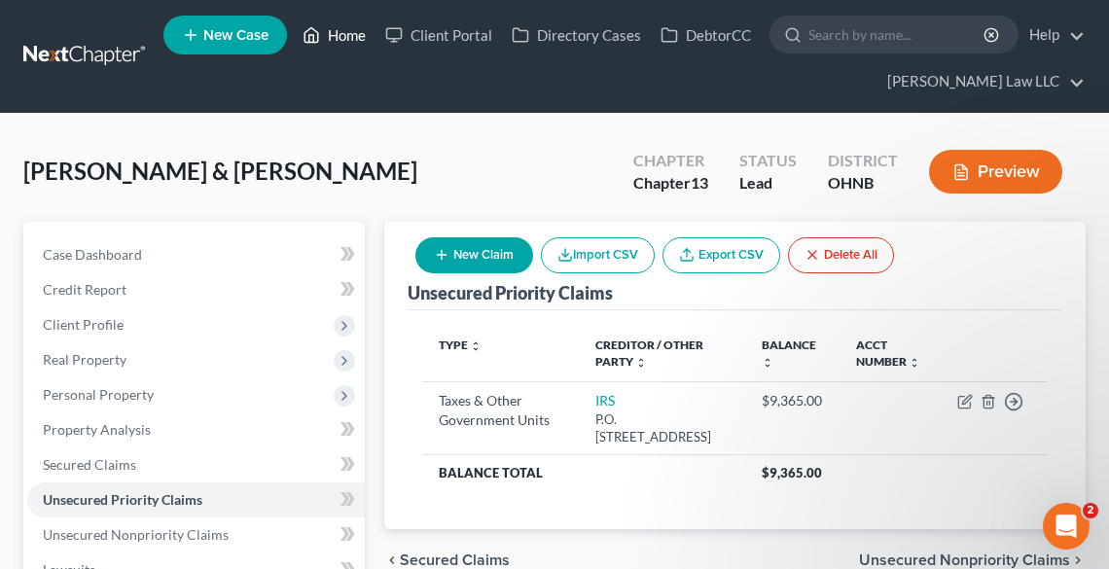
click at [336, 35] on link "Home" at bounding box center [334, 35] width 83 height 35
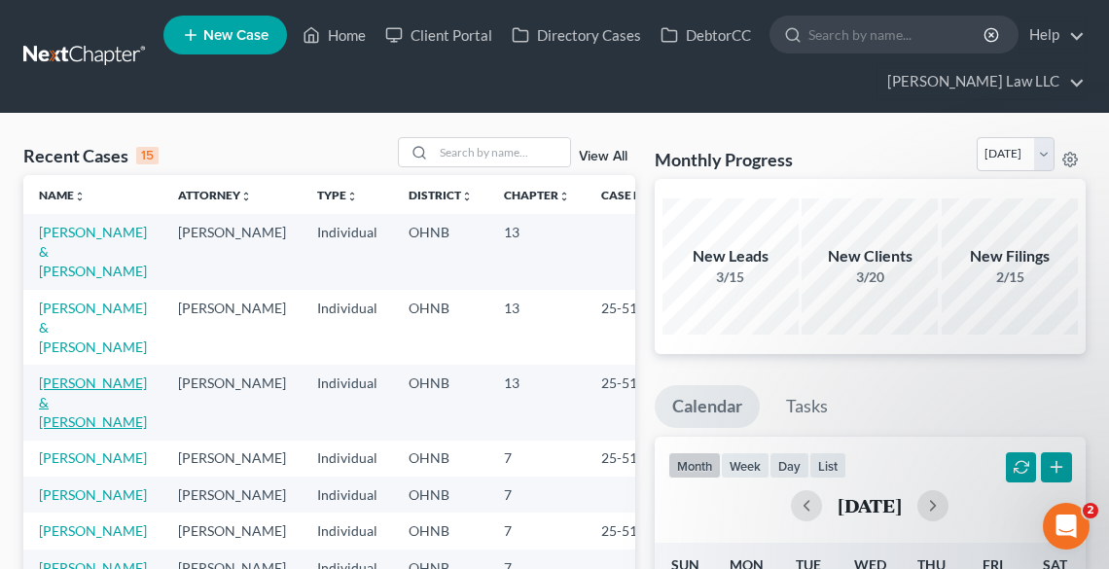
click at [83, 403] on link "[PERSON_NAME] & [PERSON_NAME]" at bounding box center [93, 402] width 108 height 55
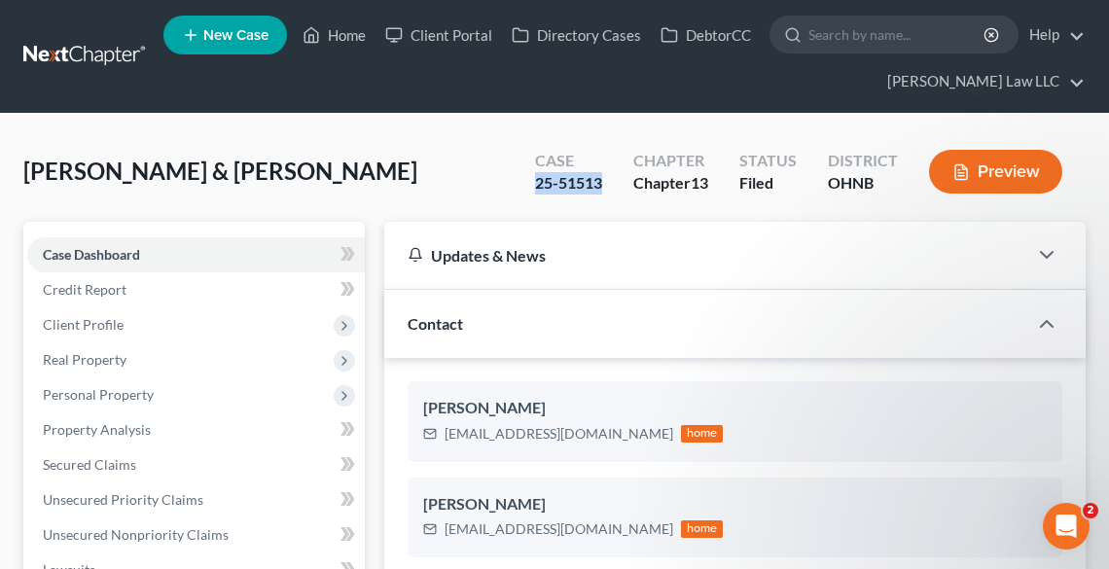
drag, startPoint x: 605, startPoint y: 191, endPoint x: 531, endPoint y: 192, distance: 74.0
click at [531, 192] on div "Case 25-51513" at bounding box center [569, 173] width 98 height 57
copy div "25-51513"
click at [101, 251] on span "Case Dashboard" at bounding box center [91, 254] width 97 height 17
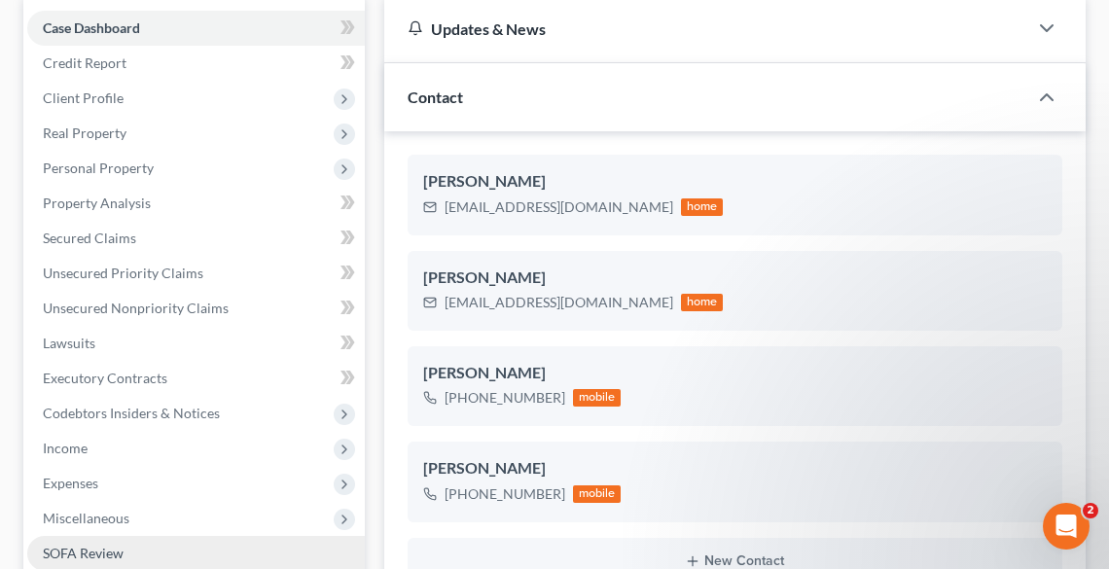
scroll to position [389, 0]
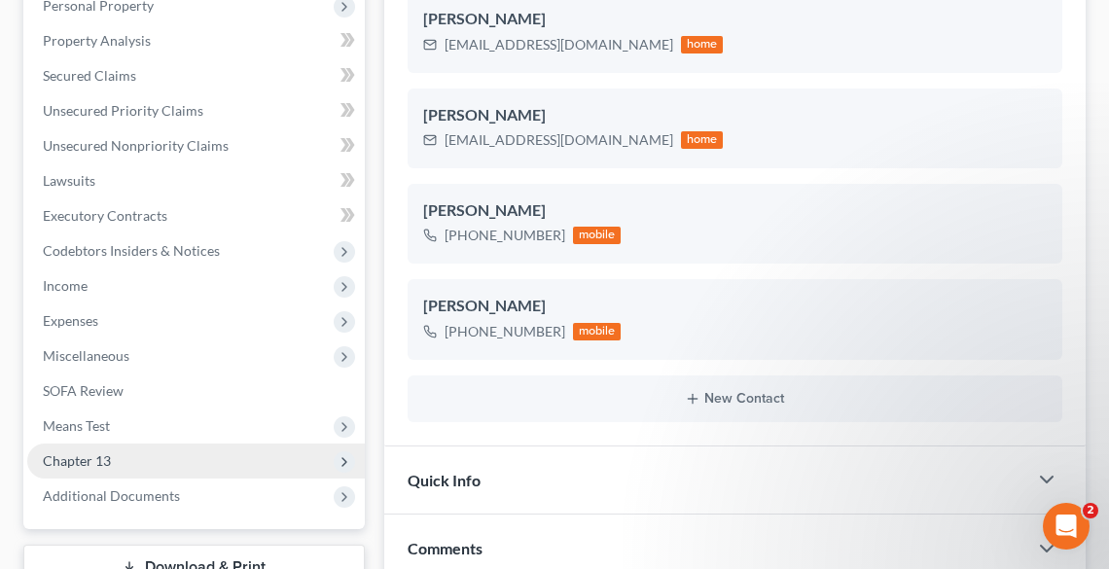
click at [99, 455] on span "Chapter 13" at bounding box center [77, 460] width 68 height 17
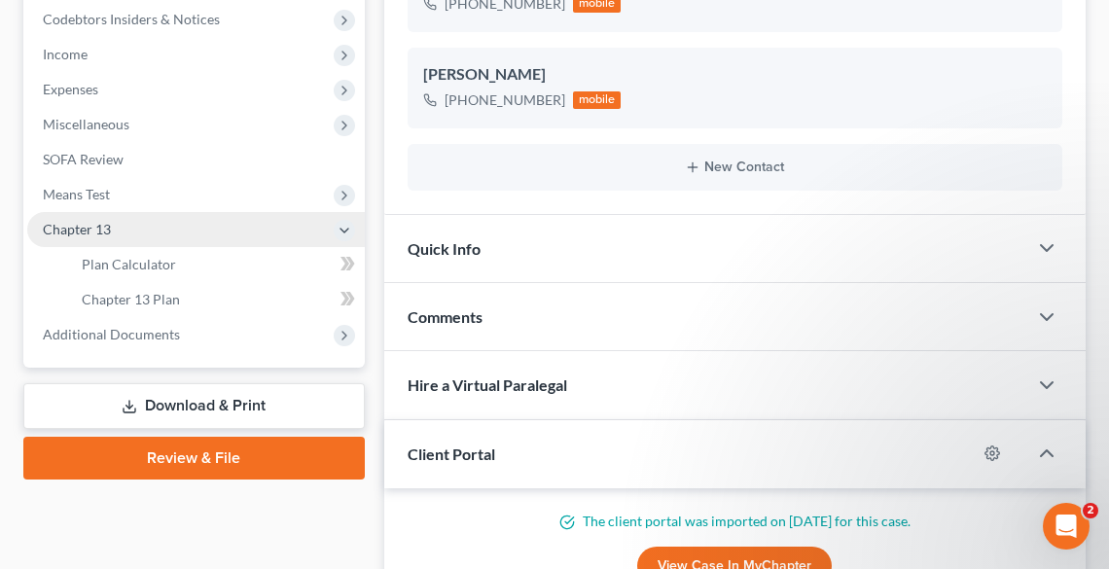
scroll to position [623, 0]
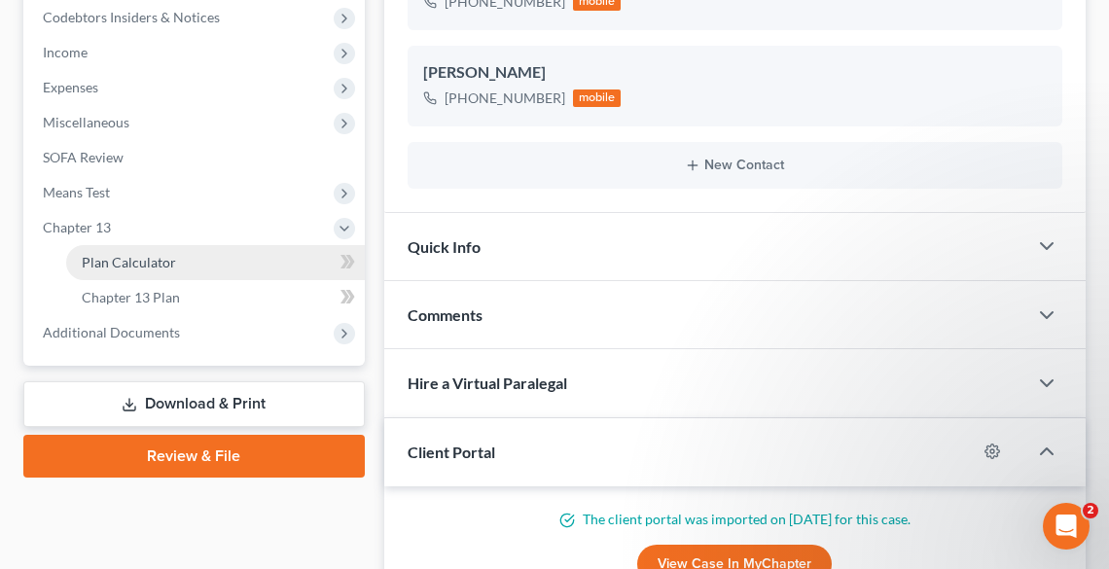
click at [113, 255] on span "Plan Calculator" at bounding box center [129, 262] width 94 height 17
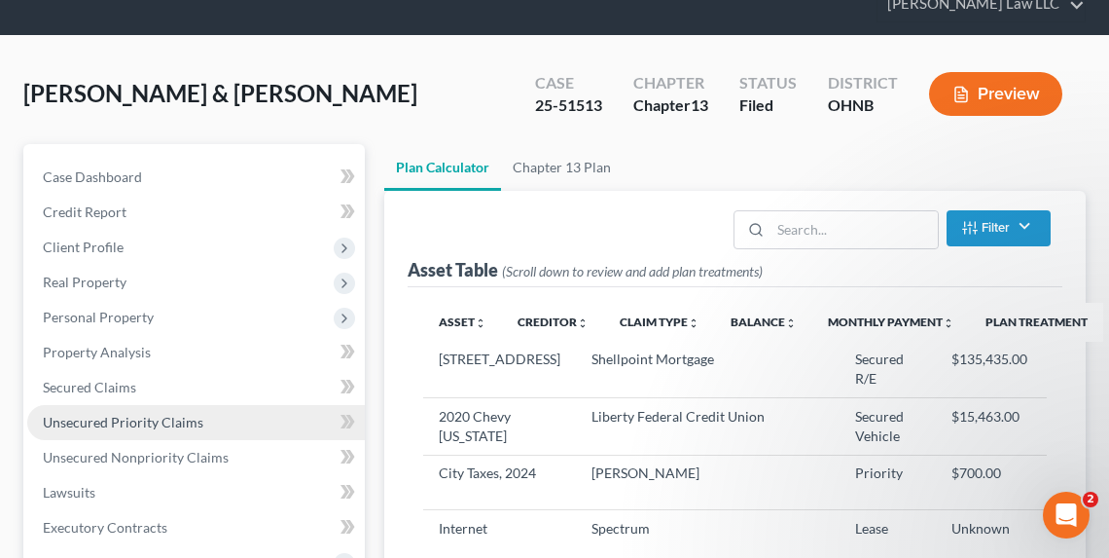
select select "59"
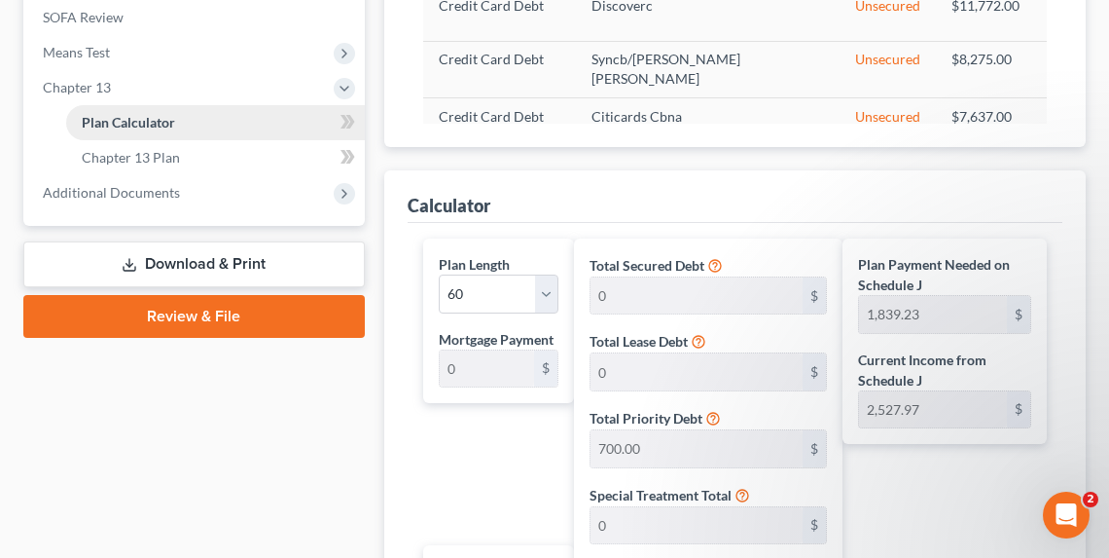
scroll to position [778, 0]
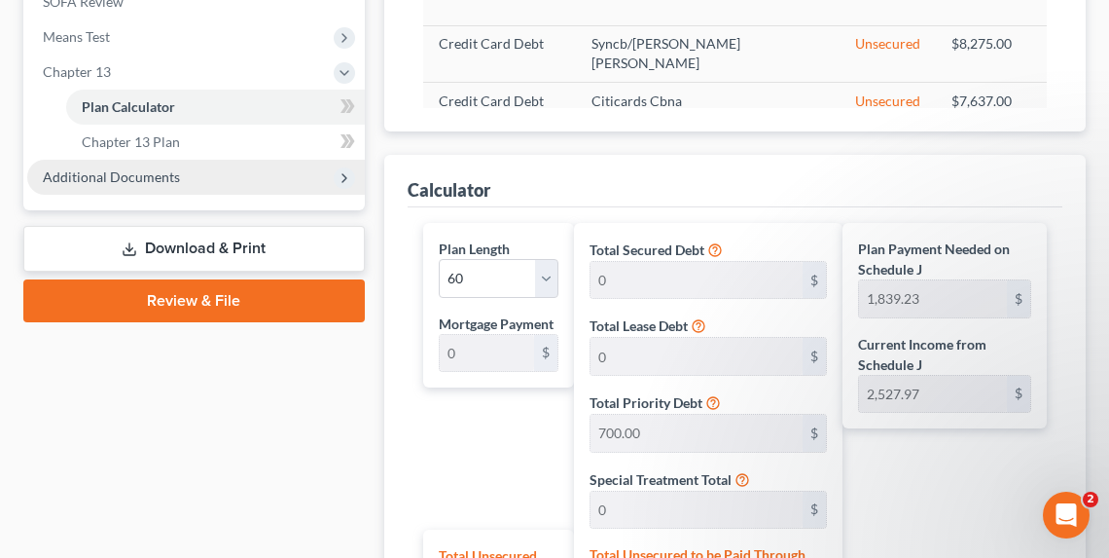
click at [96, 179] on span "Additional Documents" at bounding box center [111, 176] width 137 height 17
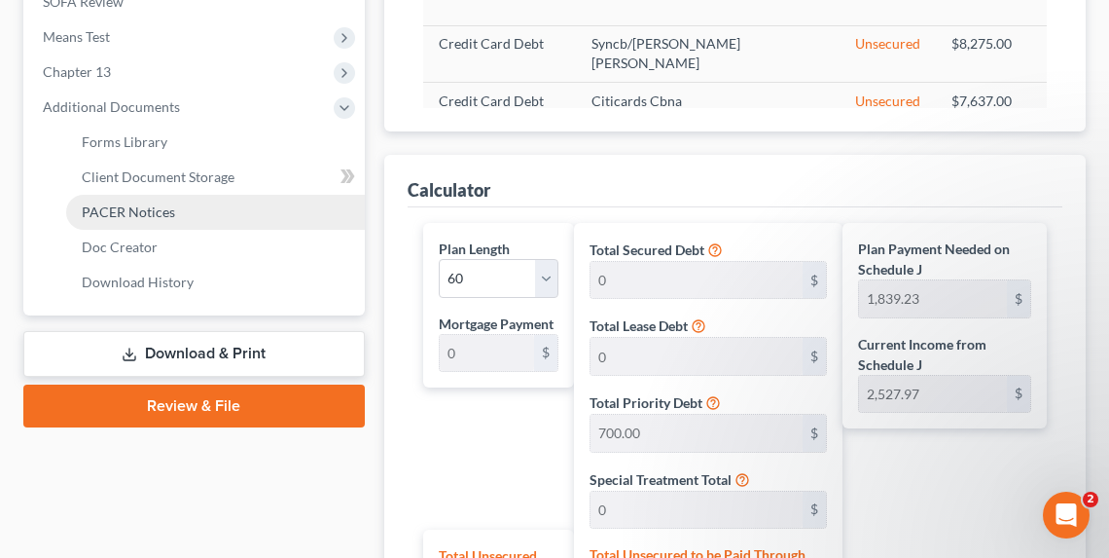
click at [125, 207] on span "PACER Notices" at bounding box center [128, 211] width 93 height 17
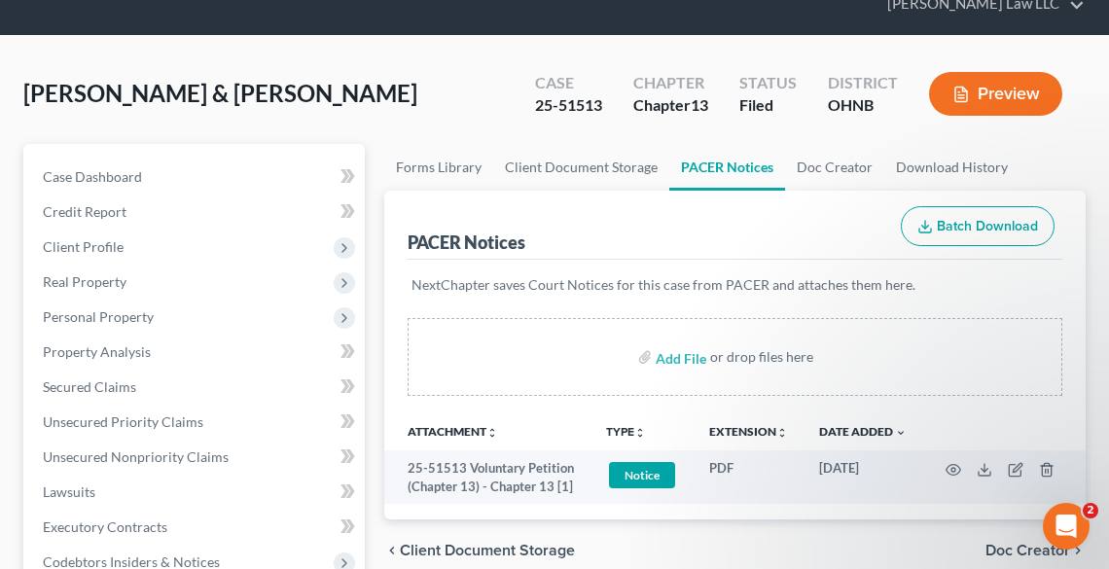
scroll to position [78, 0]
click at [728, 167] on link "PACER Notices" at bounding box center [727, 167] width 116 height 47
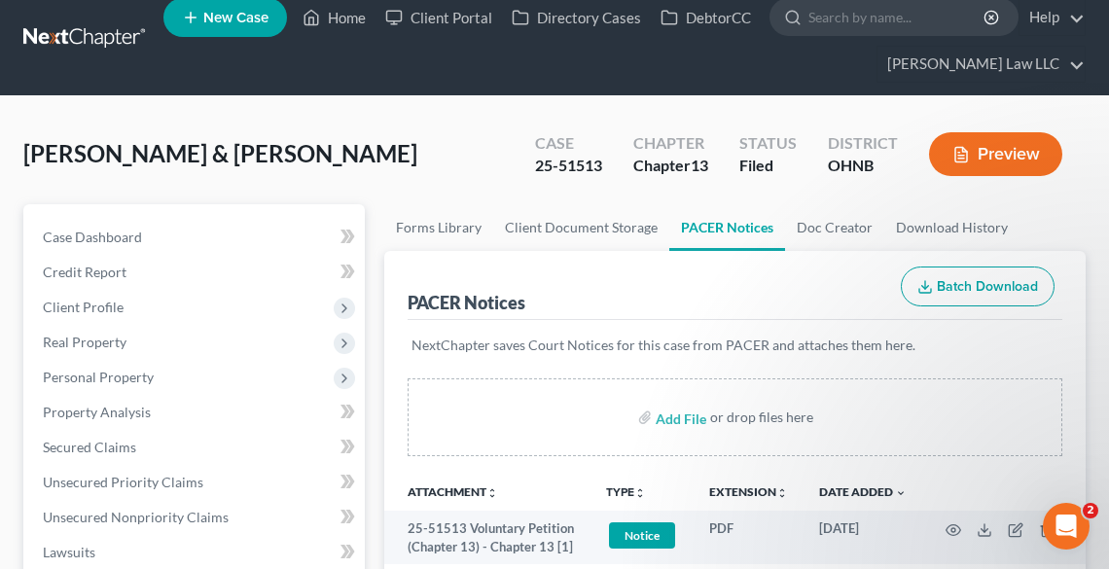
scroll to position [0, 0]
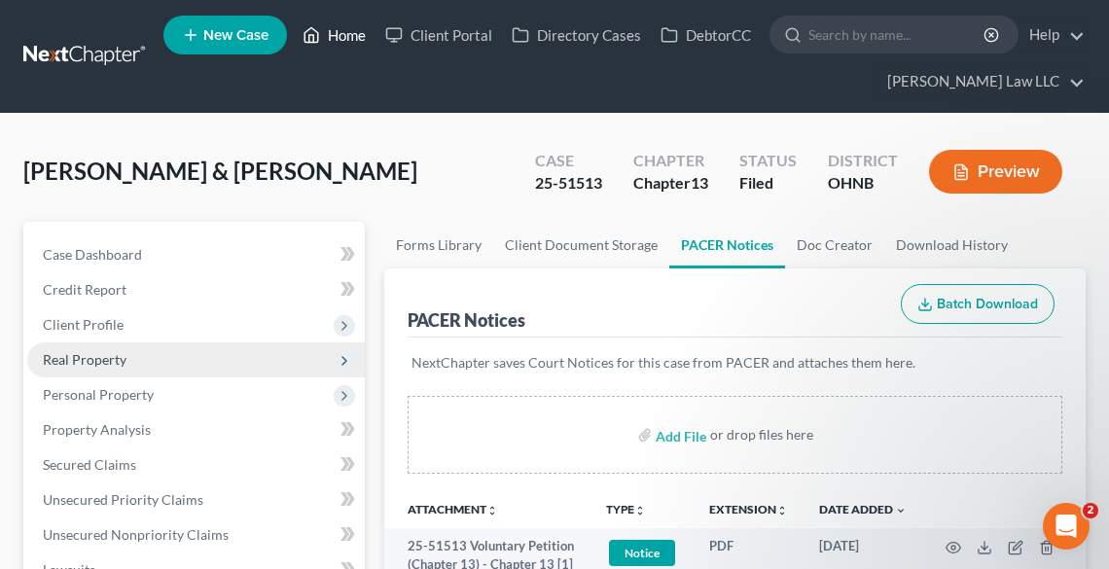
drag, startPoint x: 330, startPoint y: 28, endPoint x: 260, endPoint y: 347, distance: 326.8
click at [331, 28] on link "Home" at bounding box center [334, 35] width 83 height 35
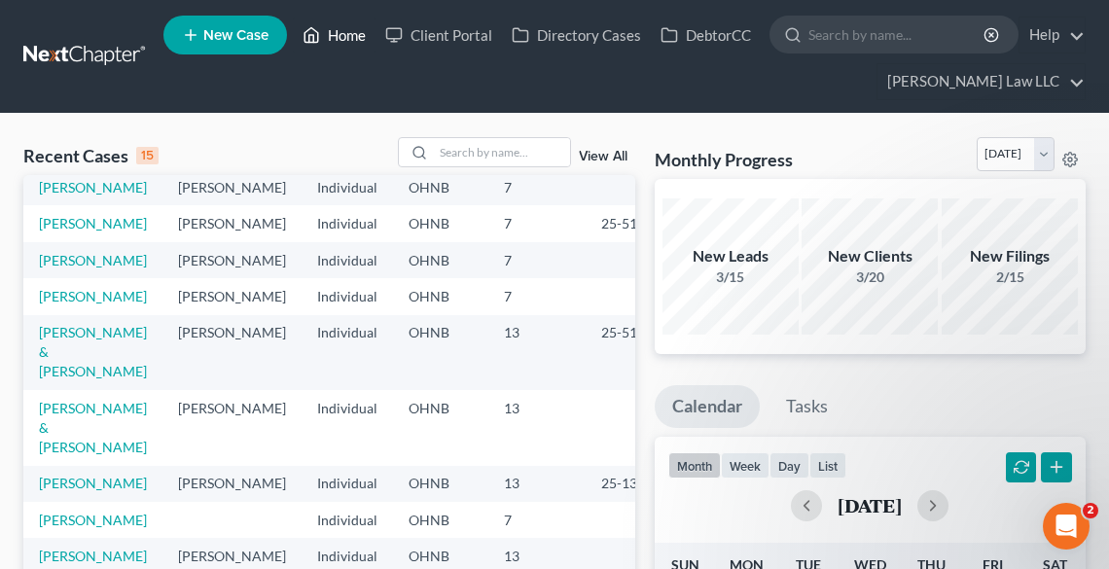
scroll to position [467, 0]
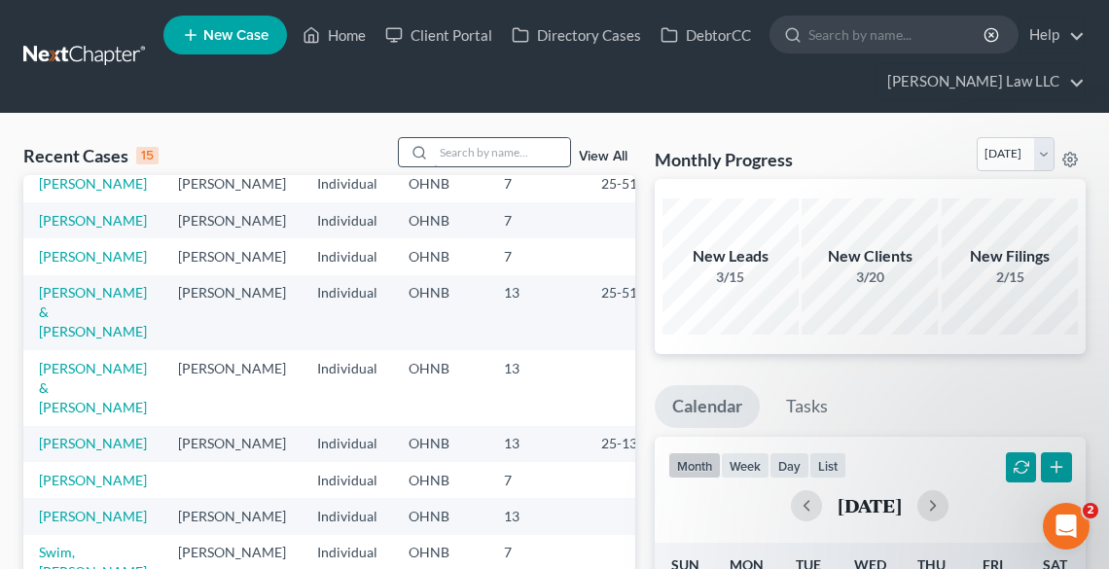
click at [484, 152] on input "search" at bounding box center [502, 152] width 136 height 28
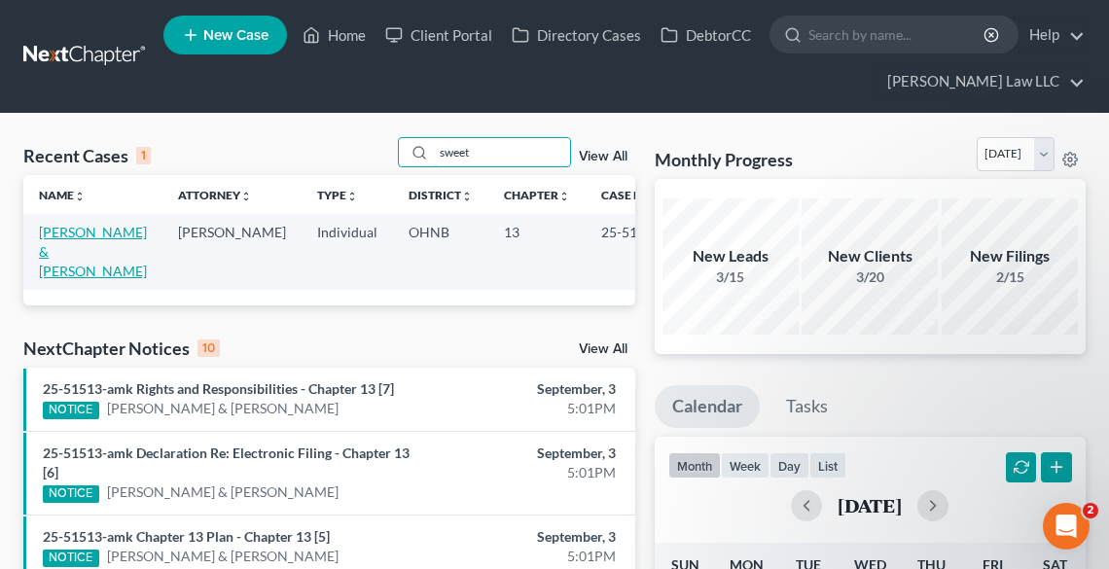
type input "sweet"
click at [82, 237] on link "[PERSON_NAME] & [PERSON_NAME]" at bounding box center [93, 251] width 108 height 55
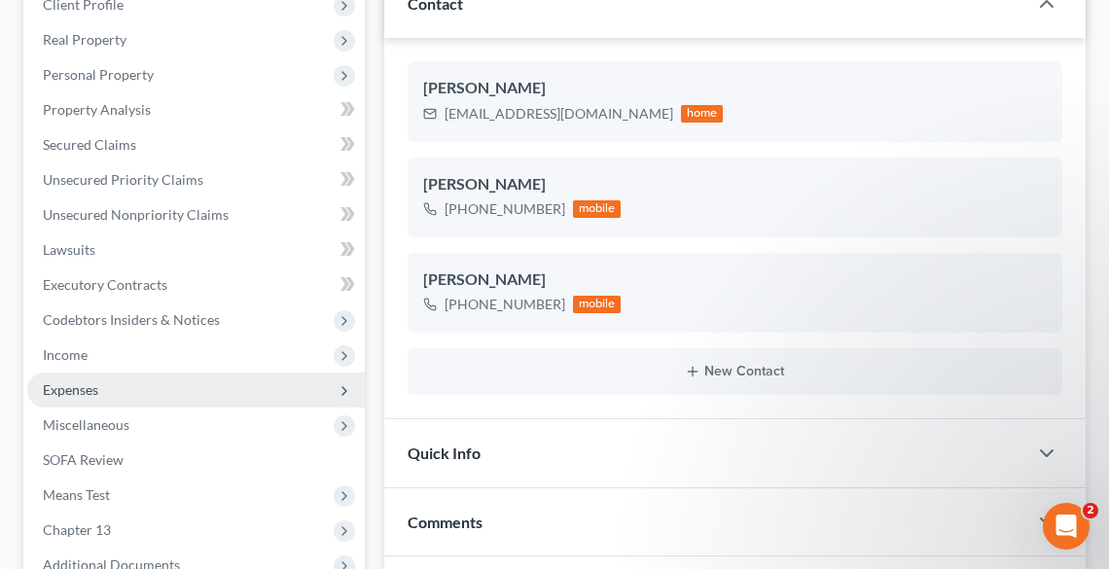
scroll to position [545, 0]
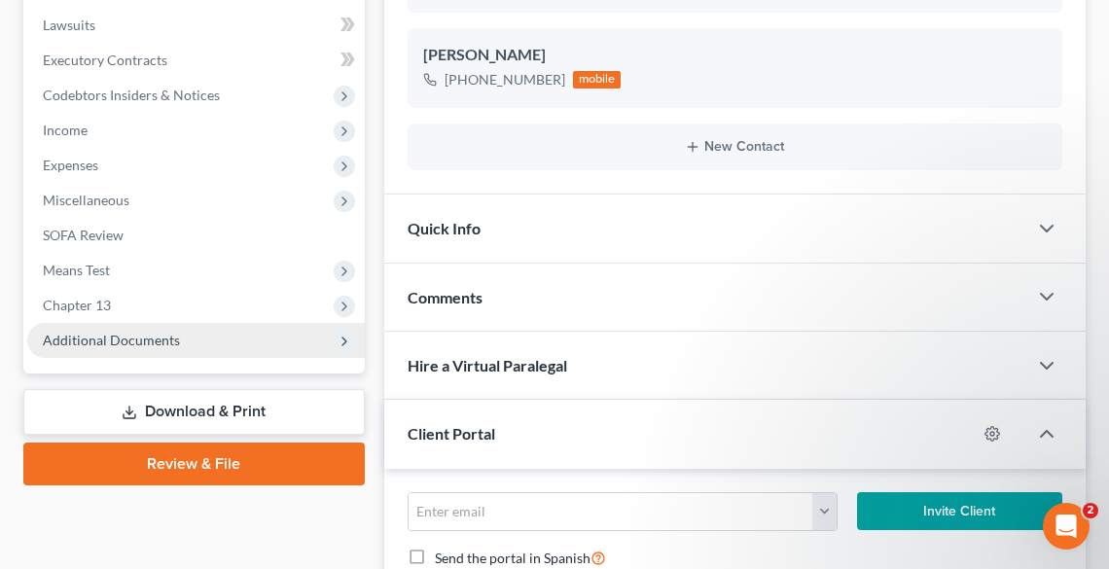
click at [67, 334] on span "Additional Documents" at bounding box center [111, 340] width 137 height 17
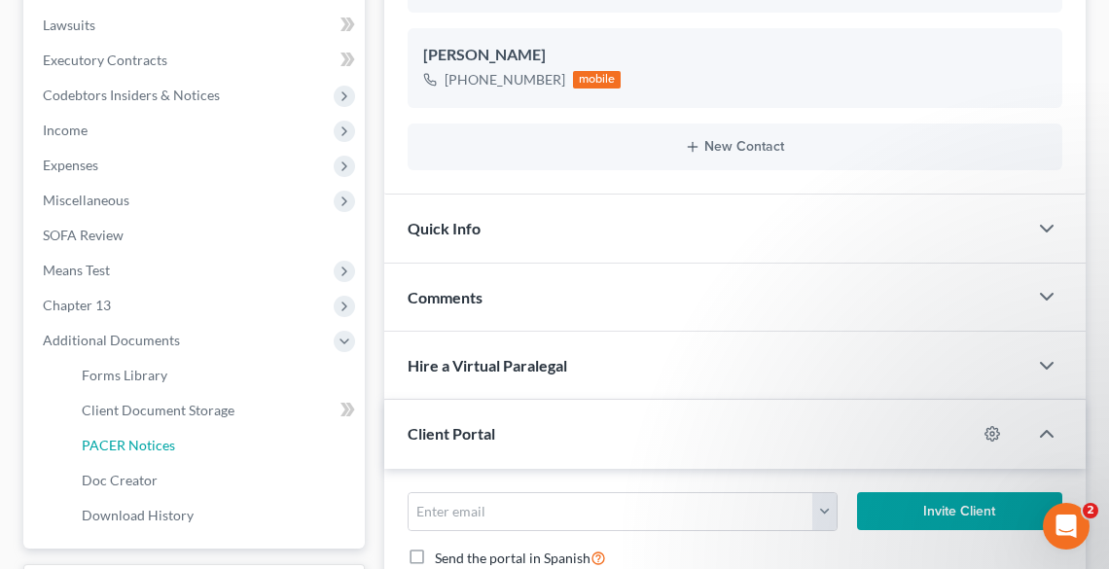
drag, startPoint x: 119, startPoint y: 440, endPoint x: 639, endPoint y: 347, distance: 528.7
click at [120, 440] on span "PACER Notices" at bounding box center [128, 445] width 93 height 17
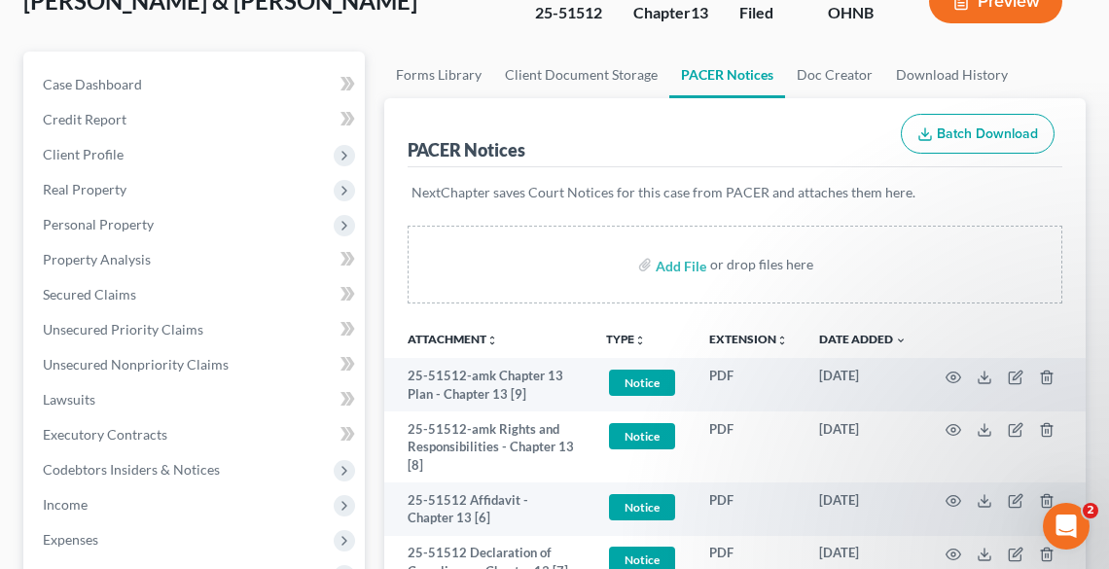
scroll to position [311, 0]
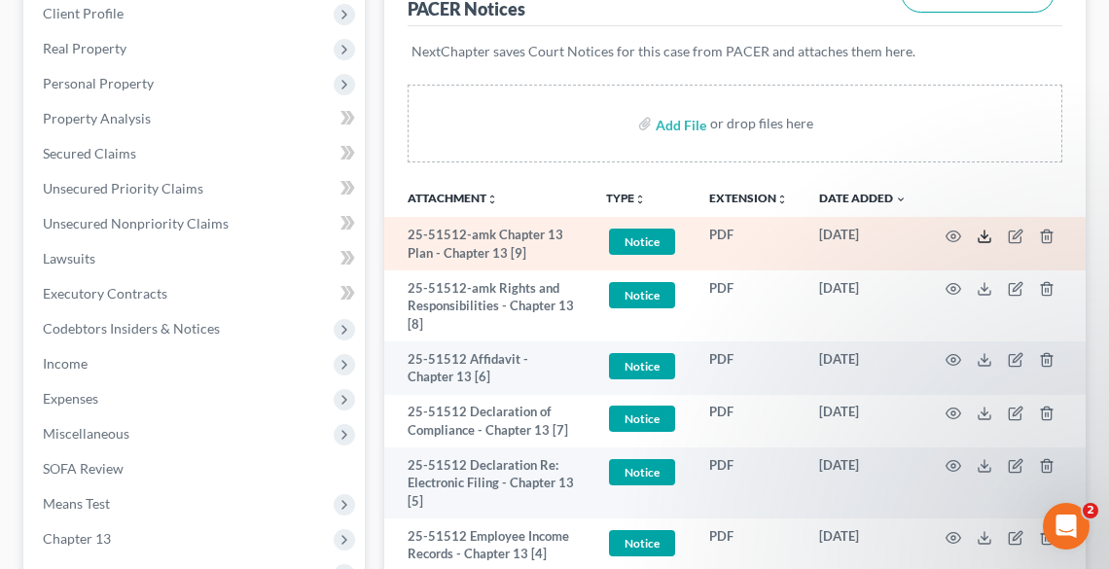
click at [981, 236] on icon at bounding box center [985, 237] width 16 height 16
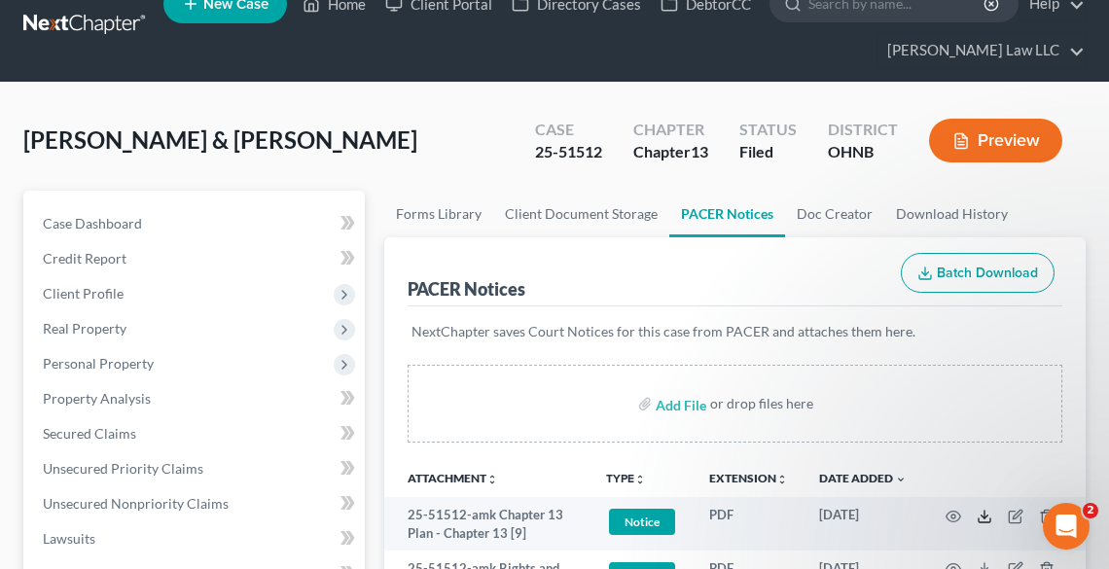
scroll to position [0, 0]
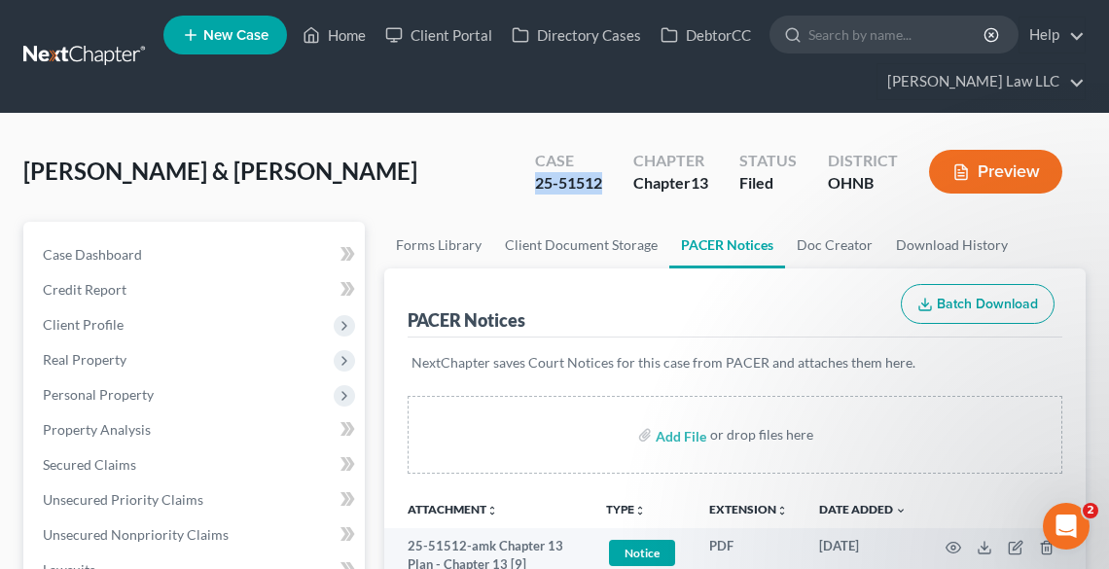
drag, startPoint x: 599, startPoint y: 185, endPoint x: 507, endPoint y: 184, distance: 92.4
click at [507, 184] on div "[PERSON_NAME] & [PERSON_NAME] Upgraded Case 25-51512 Chapter Chapter 13 Status …" at bounding box center [554, 179] width 1063 height 85
copy div "25-51512"
click at [344, 31] on link "Home" at bounding box center [334, 35] width 83 height 35
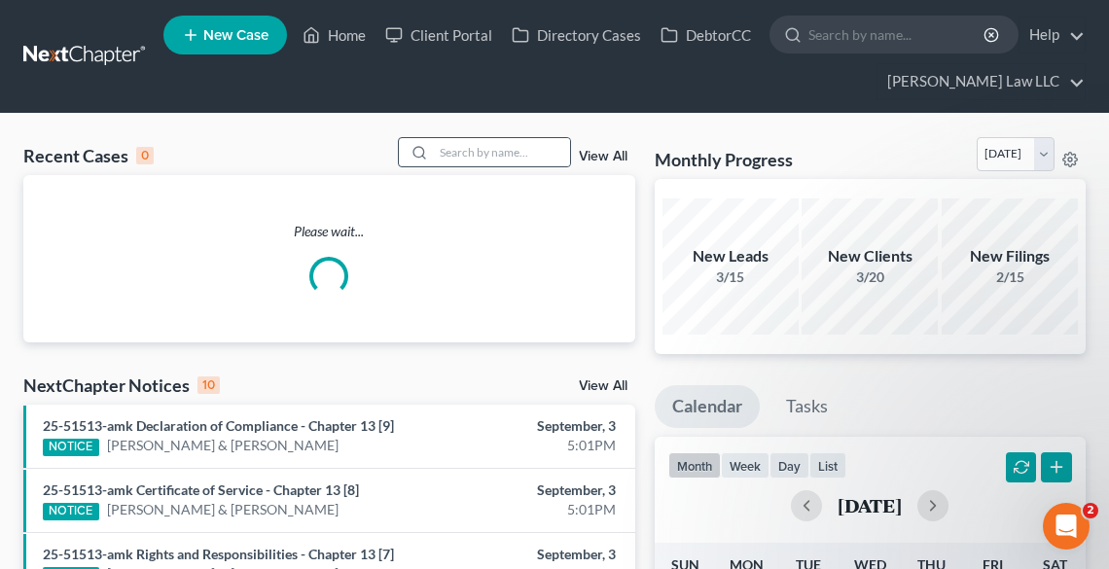
click at [420, 157] on icon at bounding box center [420, 153] width 16 height 16
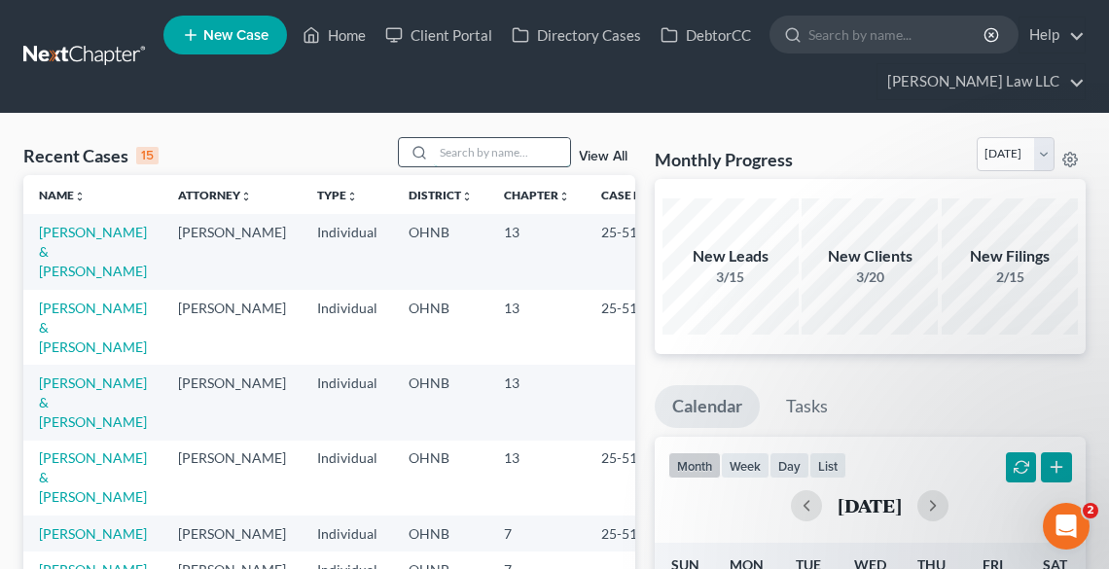
click at [461, 161] on input "search" at bounding box center [502, 152] width 136 height 28
type input "[PERSON_NAME]"
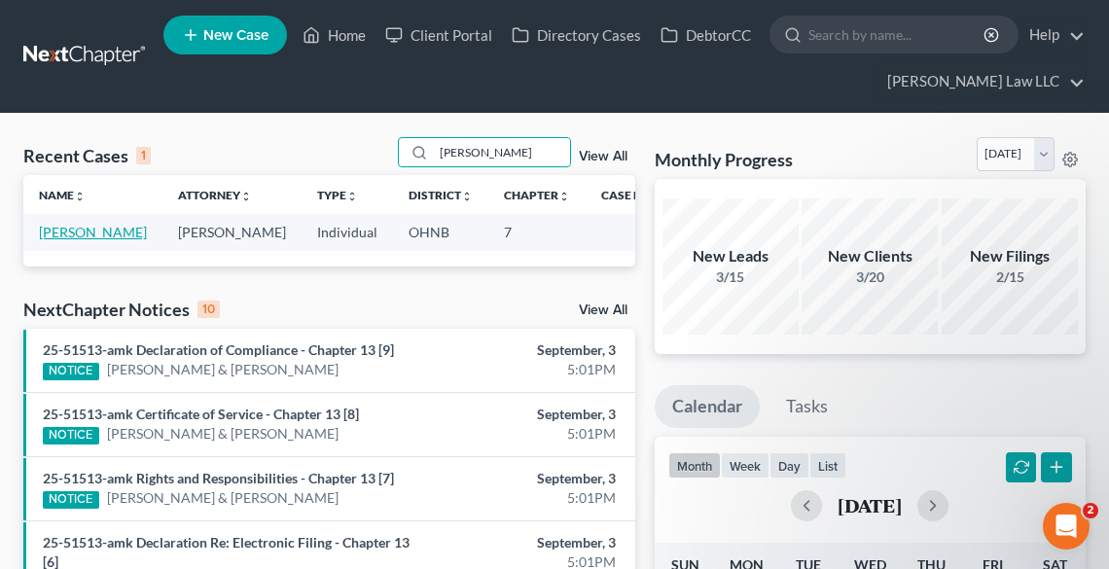
click at [43, 240] on link "[PERSON_NAME]" at bounding box center [93, 232] width 108 height 17
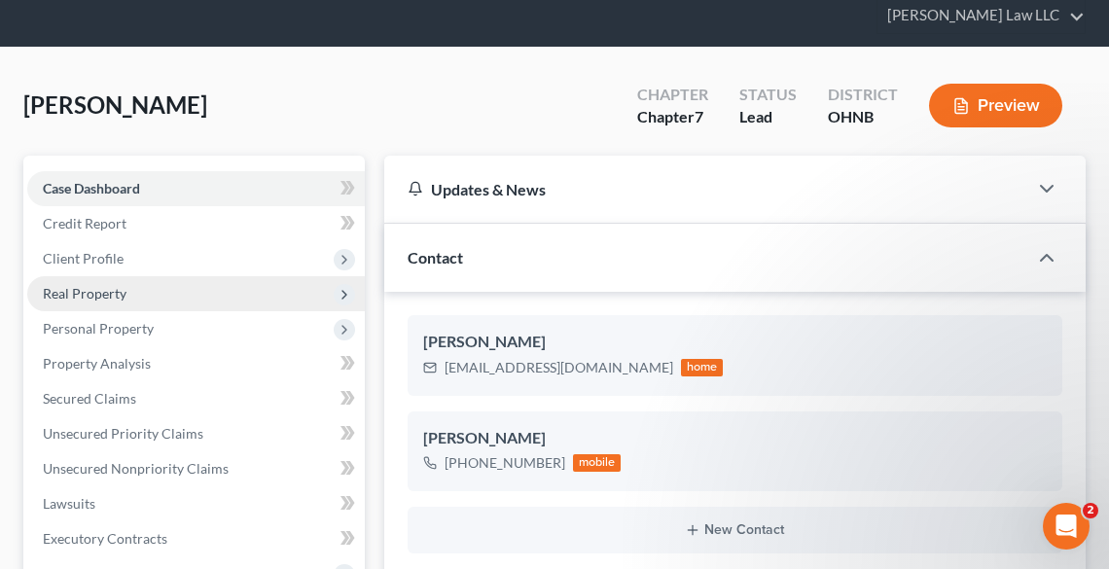
scroll to position [234, 0]
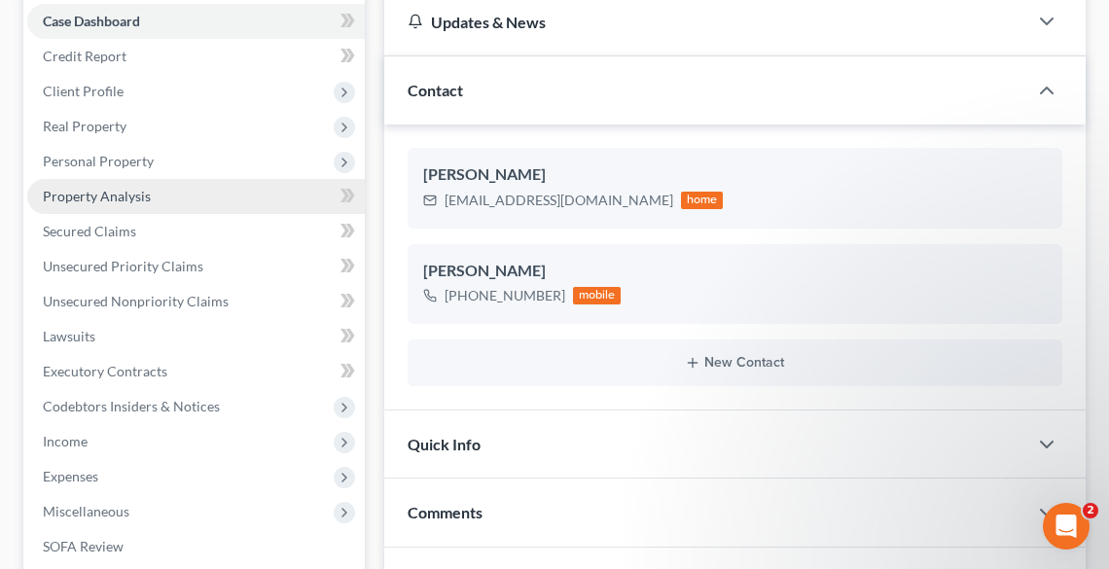
click at [80, 184] on link "Property Analysis" at bounding box center [196, 196] width 338 height 35
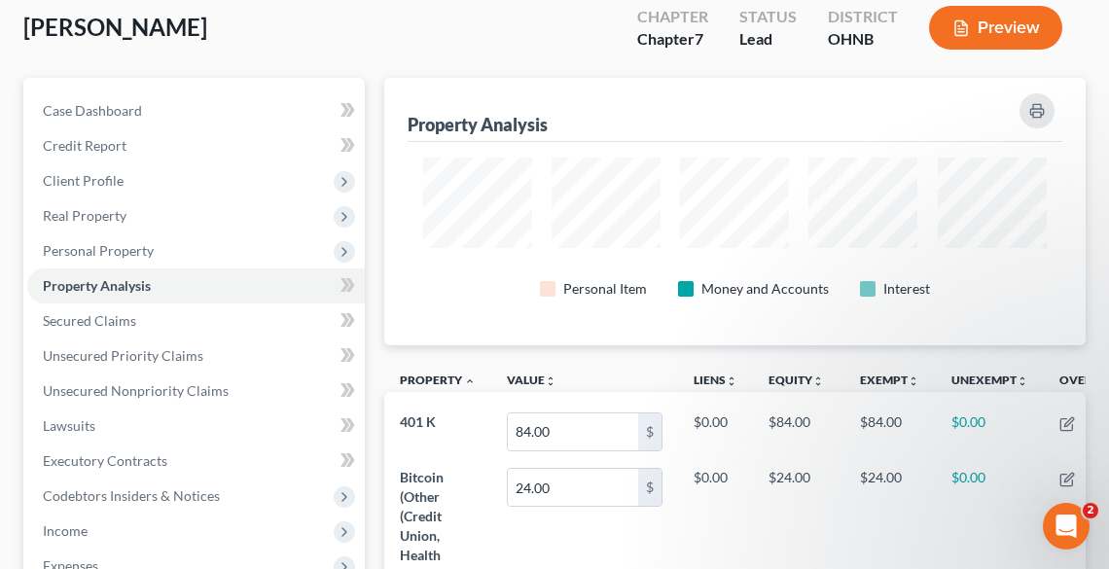
scroll to position [389, 0]
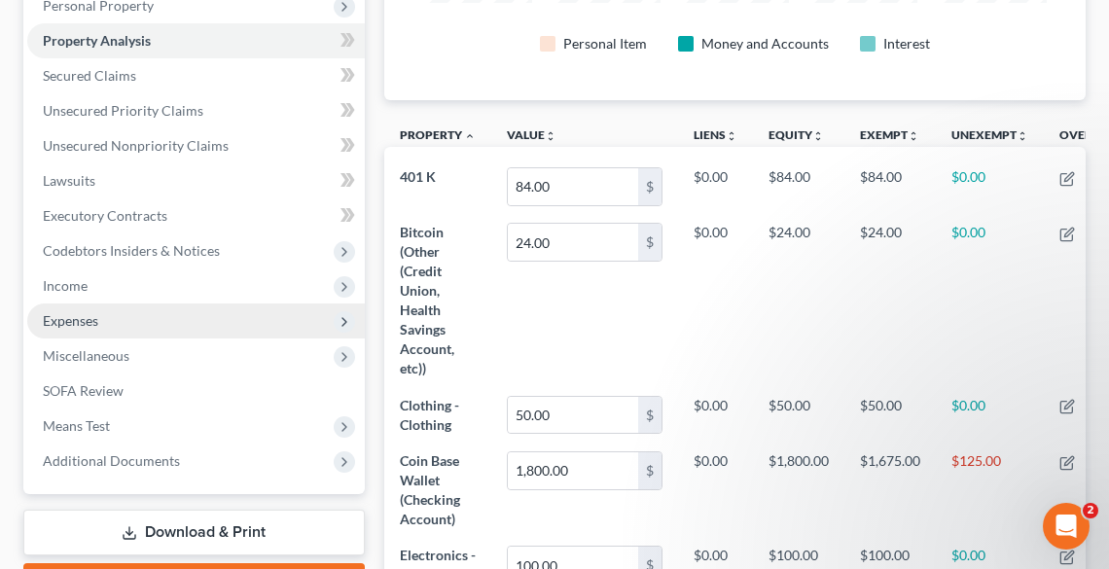
click at [98, 317] on span "Expenses" at bounding box center [196, 321] width 338 height 35
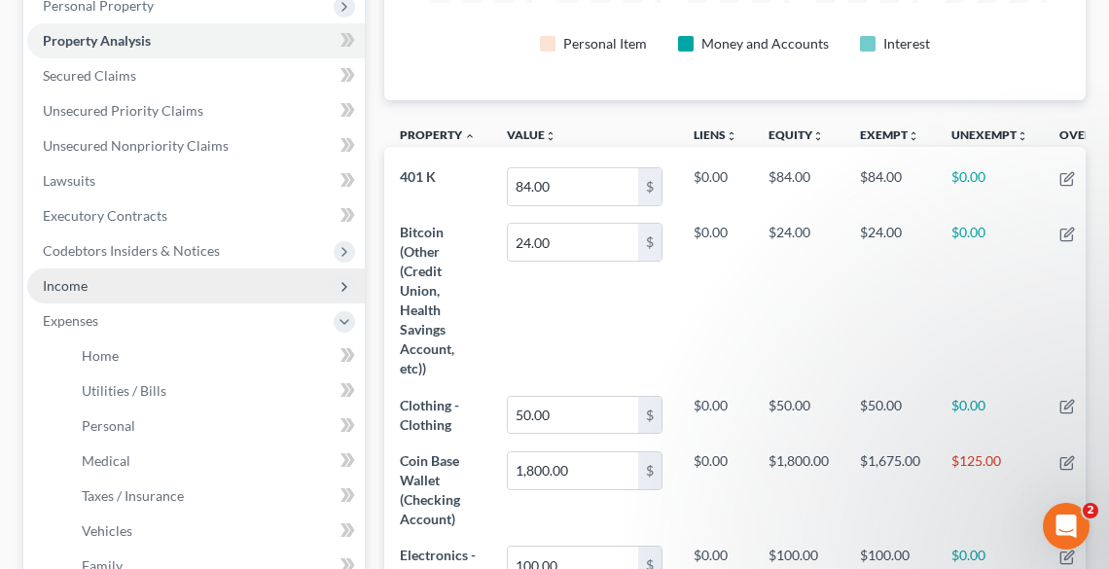
click at [95, 296] on span "Income" at bounding box center [196, 286] width 338 height 35
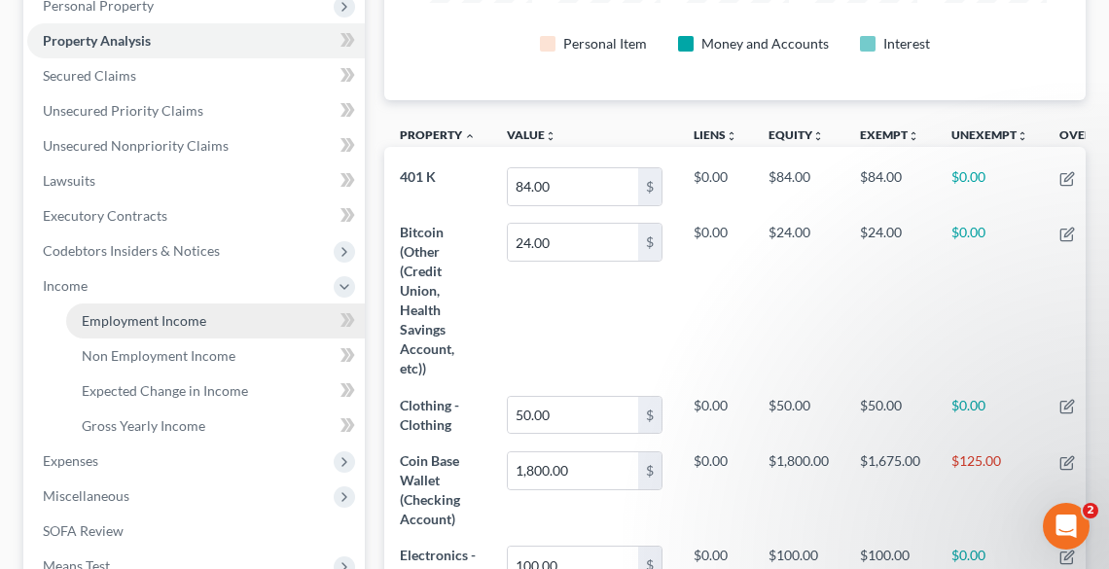
click at [167, 328] on link "Employment Income" at bounding box center [215, 321] width 299 height 35
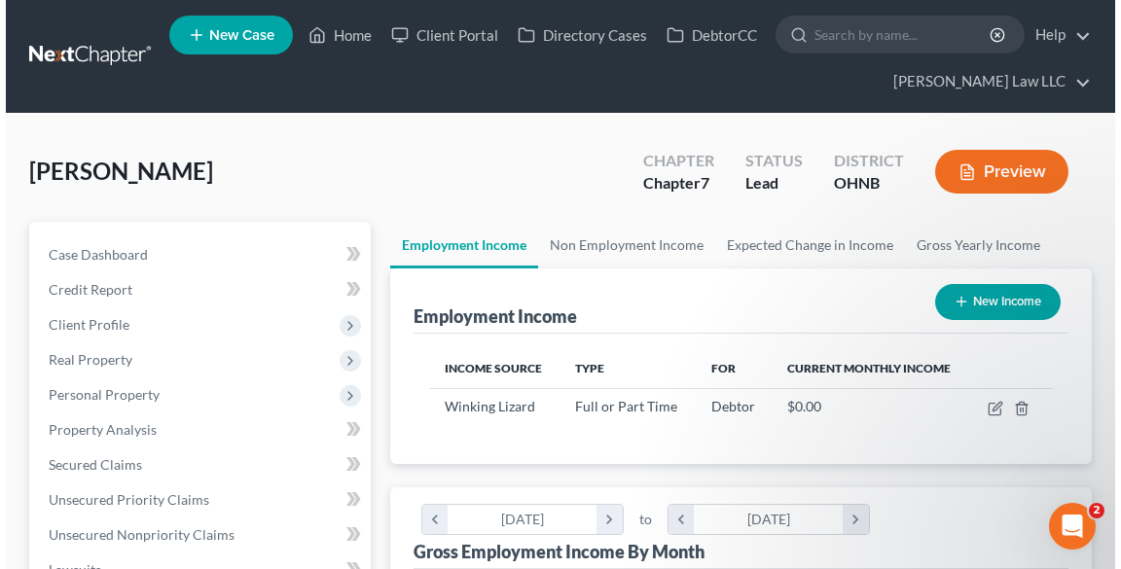
scroll to position [311, 662]
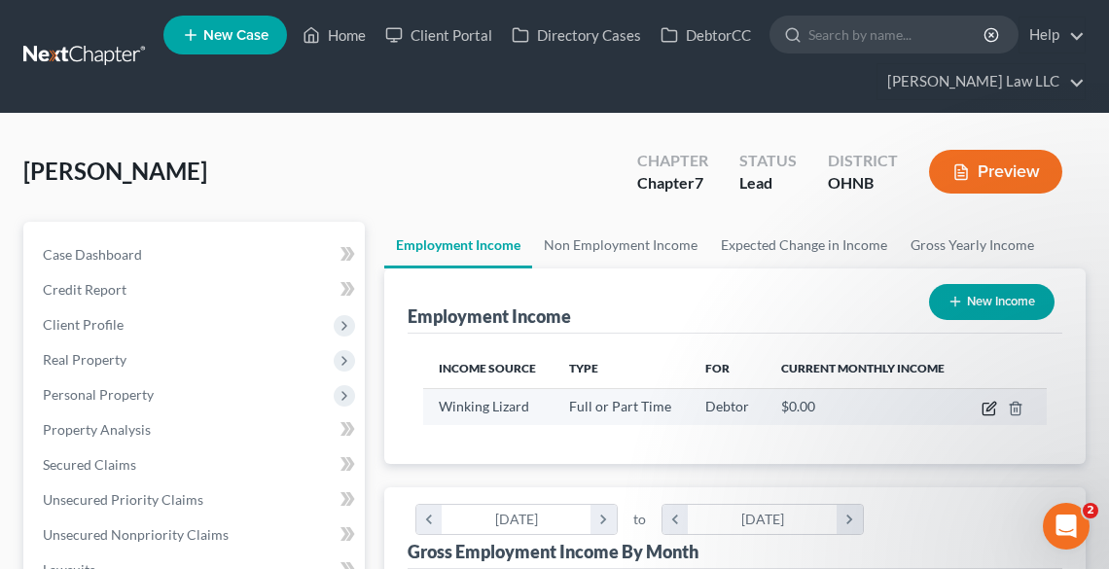
click at [989, 409] on icon "button" at bounding box center [990, 409] width 16 height 16
select select "0"
select select "36"
select select "3"
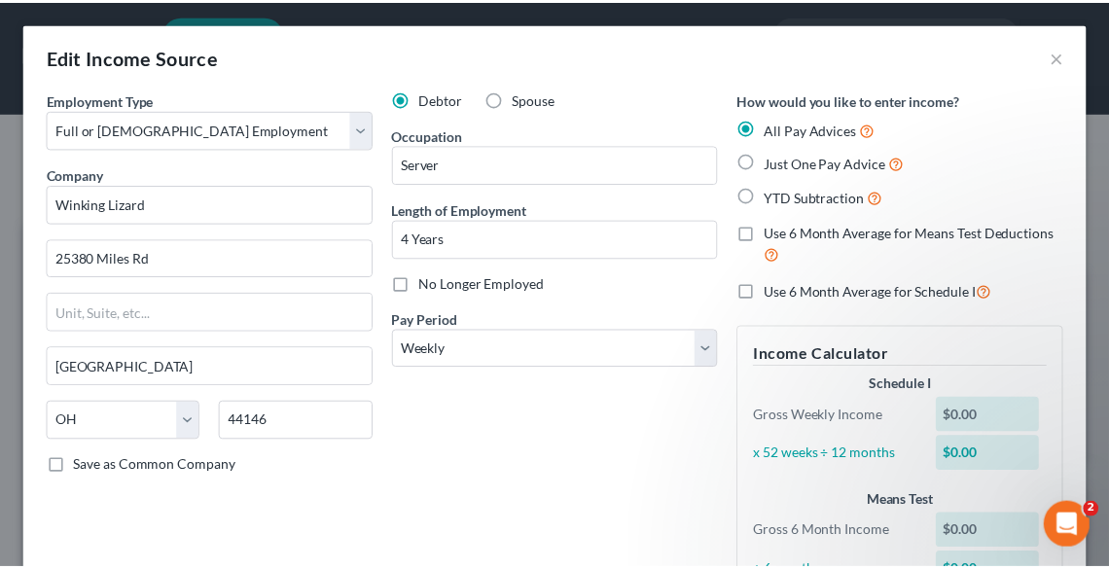
scroll to position [194, 0]
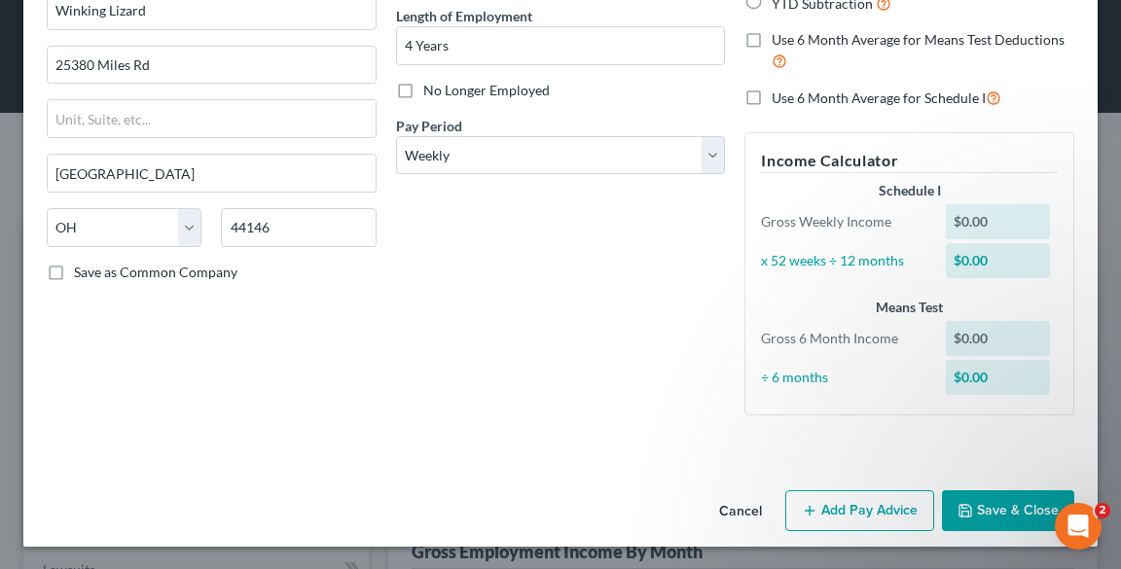
click at [985, 515] on button "Save & Close" at bounding box center [1008, 510] width 132 height 41
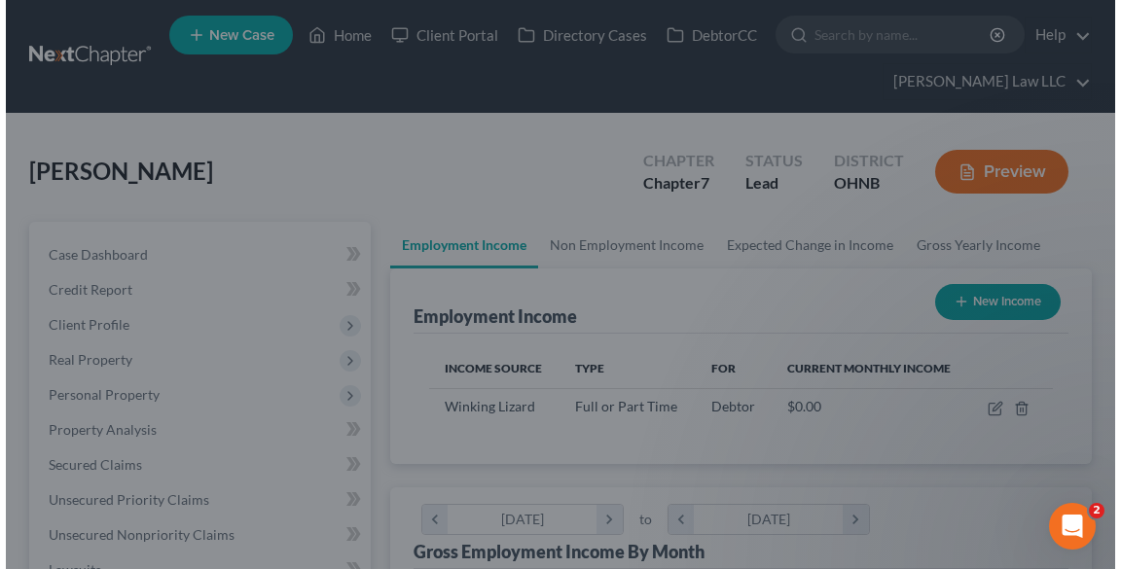
scroll to position [972773, 972421]
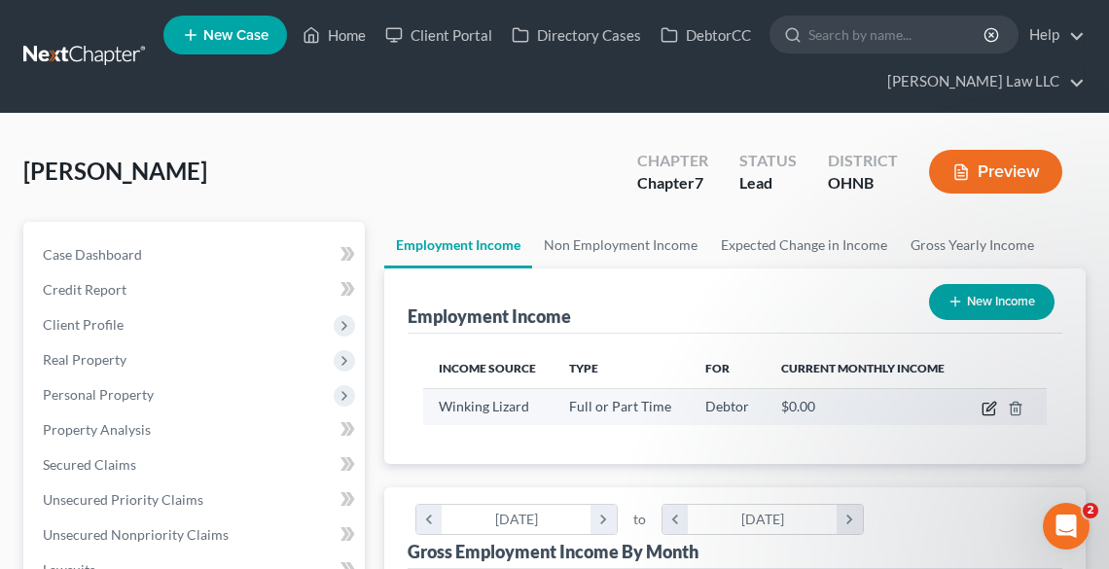
click at [997, 414] on td at bounding box center [1005, 406] width 83 height 37
click at [991, 402] on icon "button" at bounding box center [990, 409] width 16 height 16
select select "0"
select select "36"
select select "3"
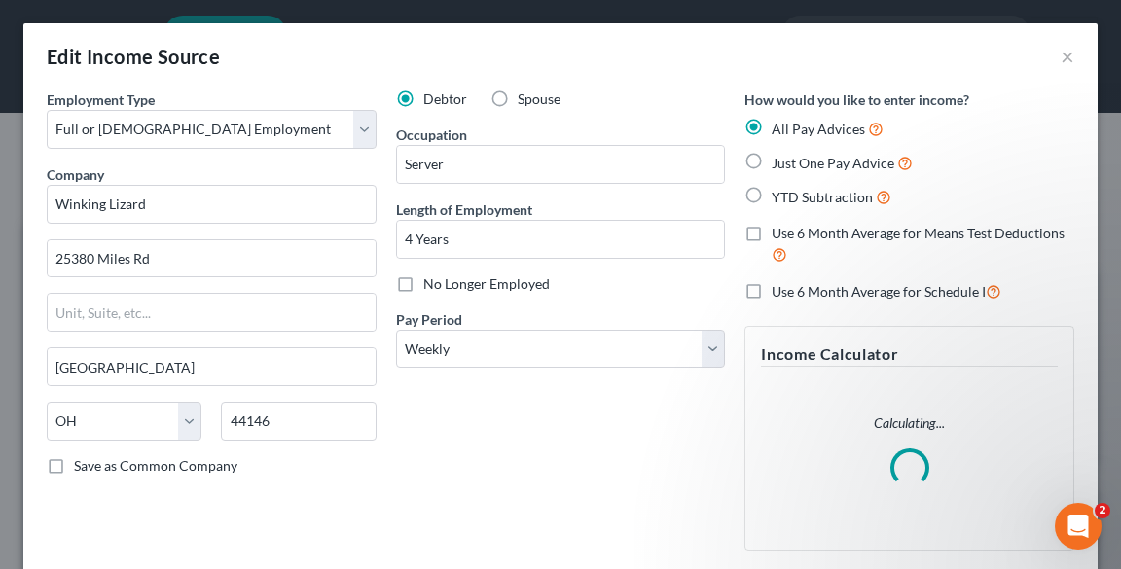
scroll to position [315, 669]
drag, startPoint x: 820, startPoint y: 168, endPoint x: 727, endPoint y: 195, distance: 97.0
click at [821, 168] on span "Just One Pay Advice" at bounding box center [833, 163] width 123 height 17
click at [792, 164] on input "Just One Pay Advice" at bounding box center [785, 158] width 13 height 13
radio input "true"
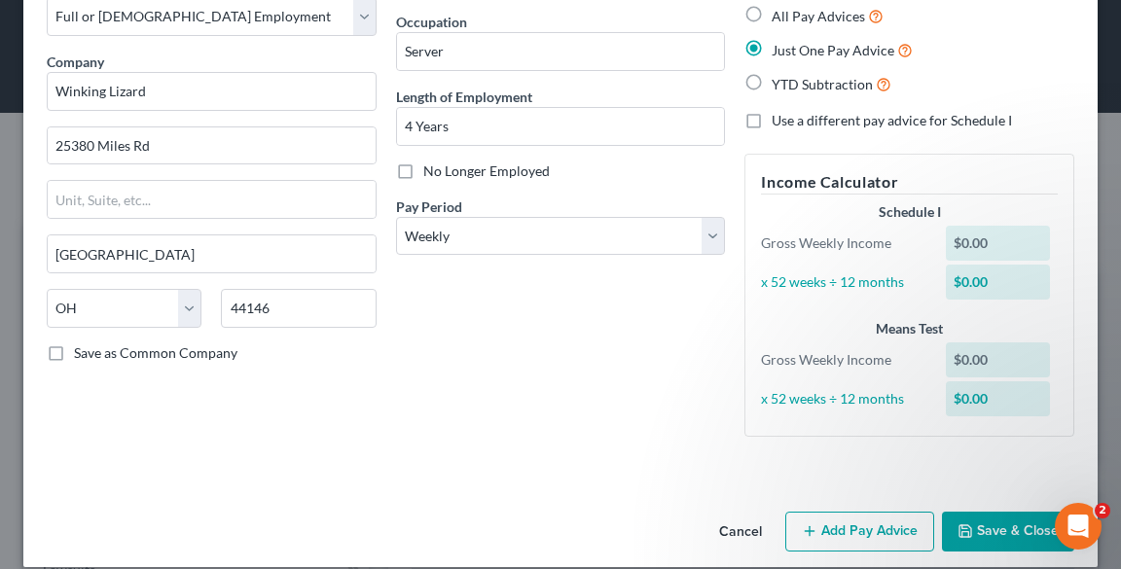
scroll to position [133, 0]
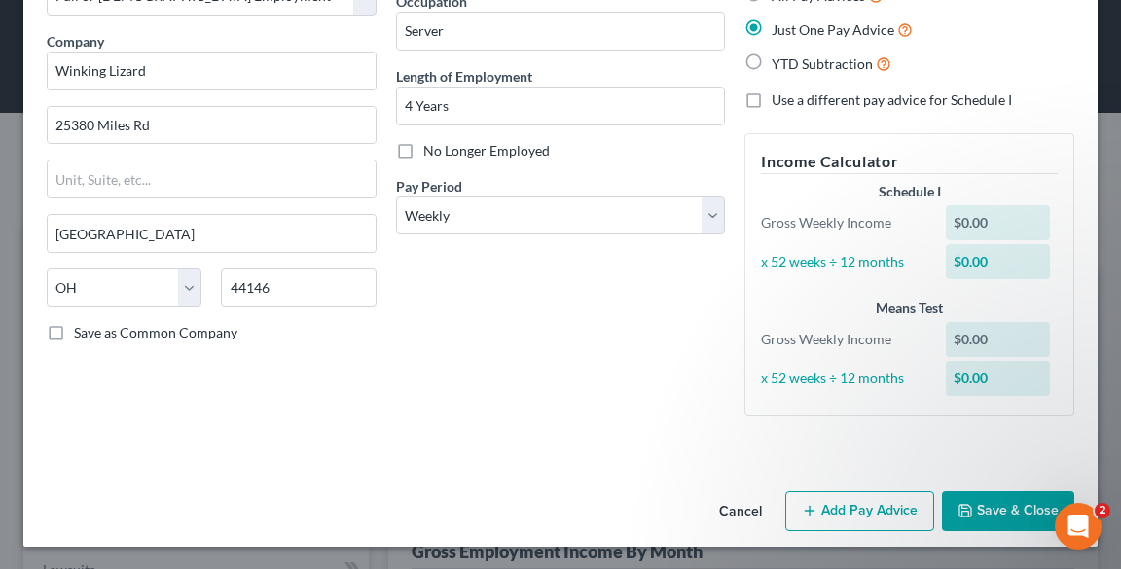
click at [868, 510] on button "Add Pay Advice" at bounding box center [859, 511] width 149 height 41
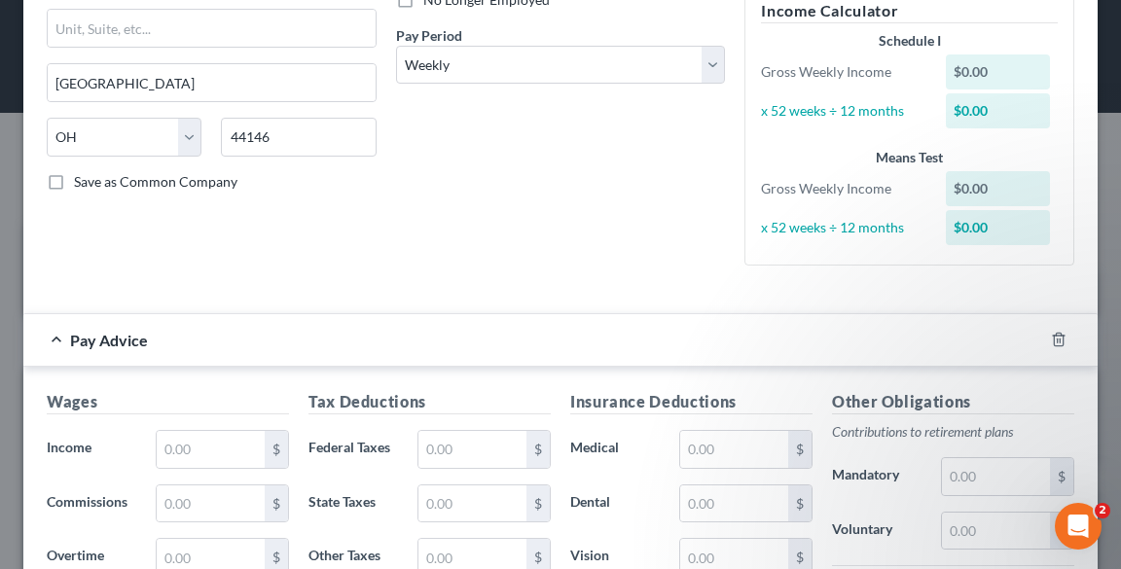
scroll to position [445, 0]
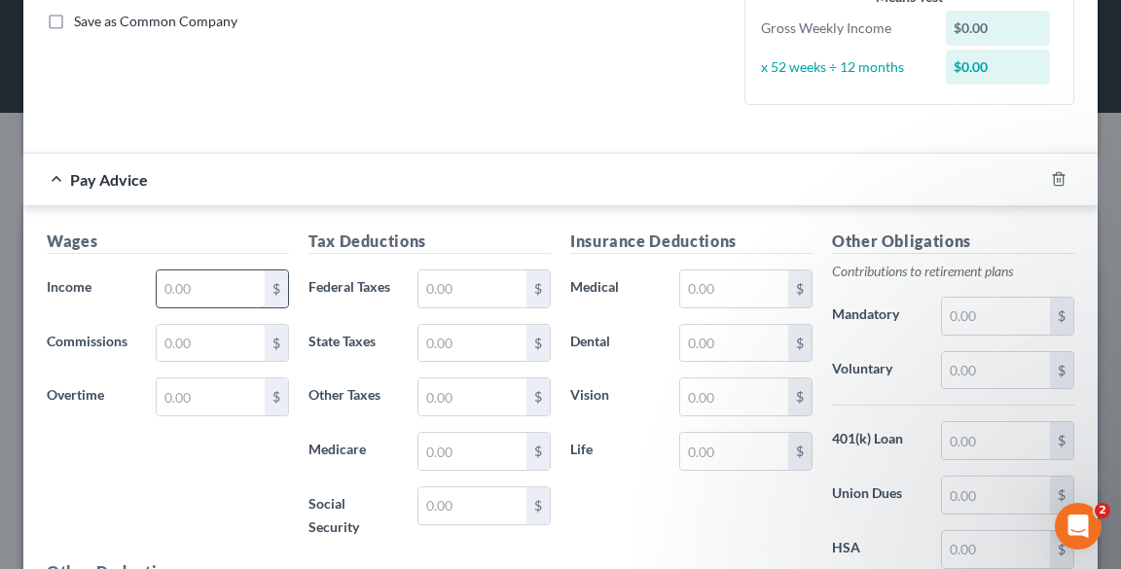
click at [235, 285] on input "text" at bounding box center [211, 289] width 108 height 37
type input "544.07"
click at [973, 374] on input "text" at bounding box center [996, 370] width 108 height 37
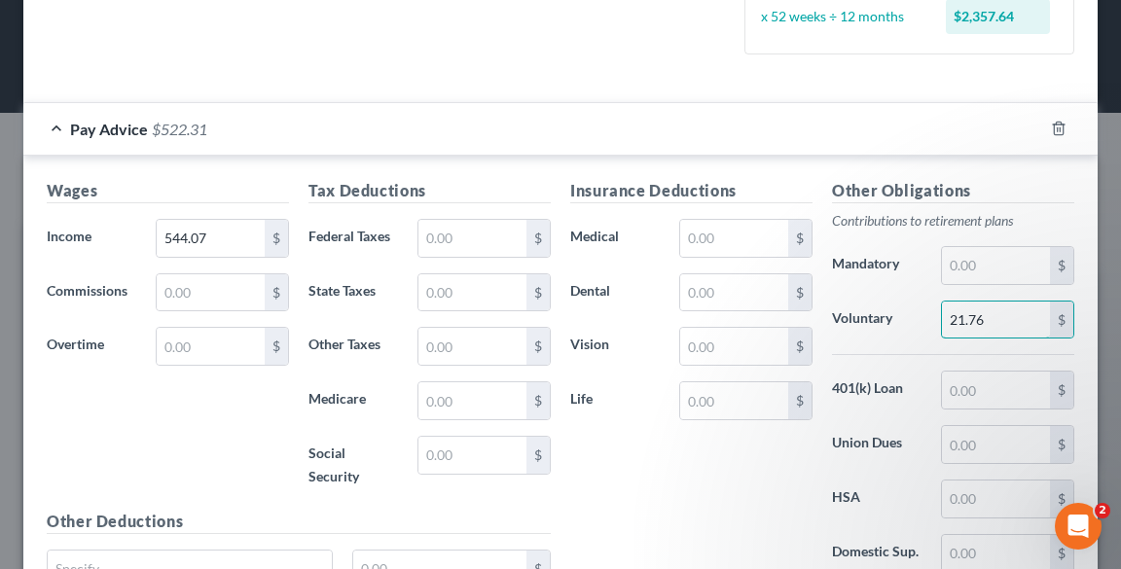
scroll to position [523, 0]
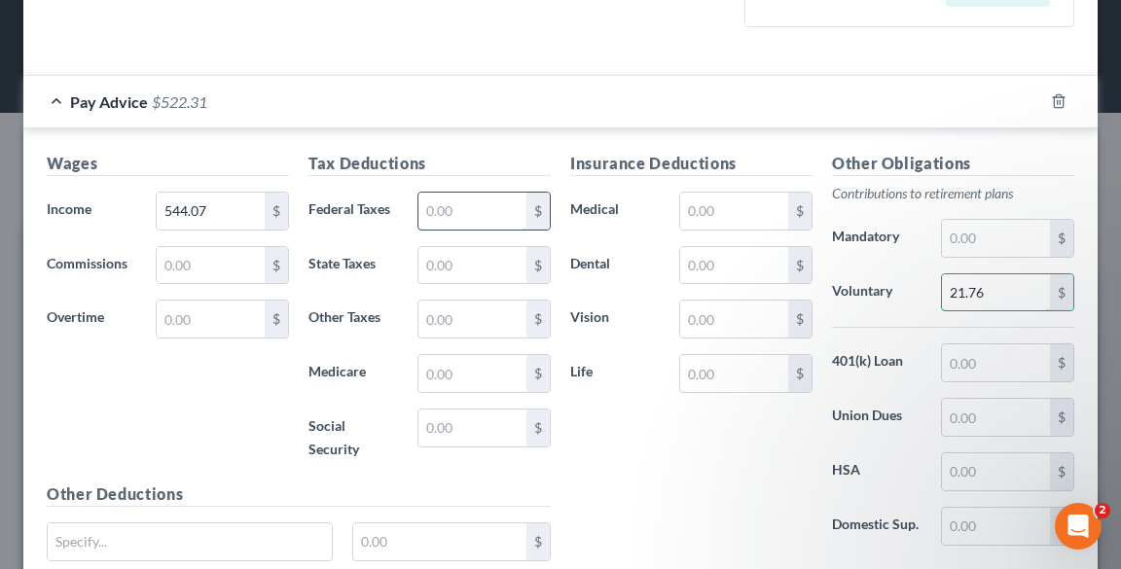
type input "21.76"
click at [438, 209] on input "text" at bounding box center [472, 211] width 108 height 37
type input "23.48"
click at [483, 367] on input "text" at bounding box center [472, 373] width 108 height 37
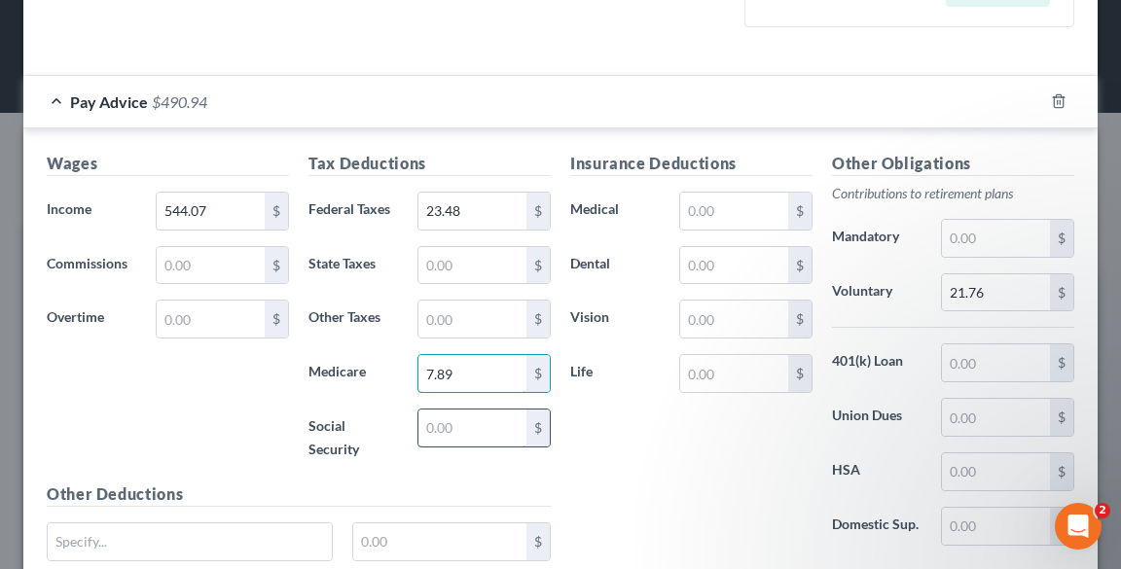
type input "7.89"
click at [483, 443] on input "text" at bounding box center [472, 428] width 108 height 37
type input "33.73"
click at [441, 265] on input "text" at bounding box center [472, 265] width 108 height 37
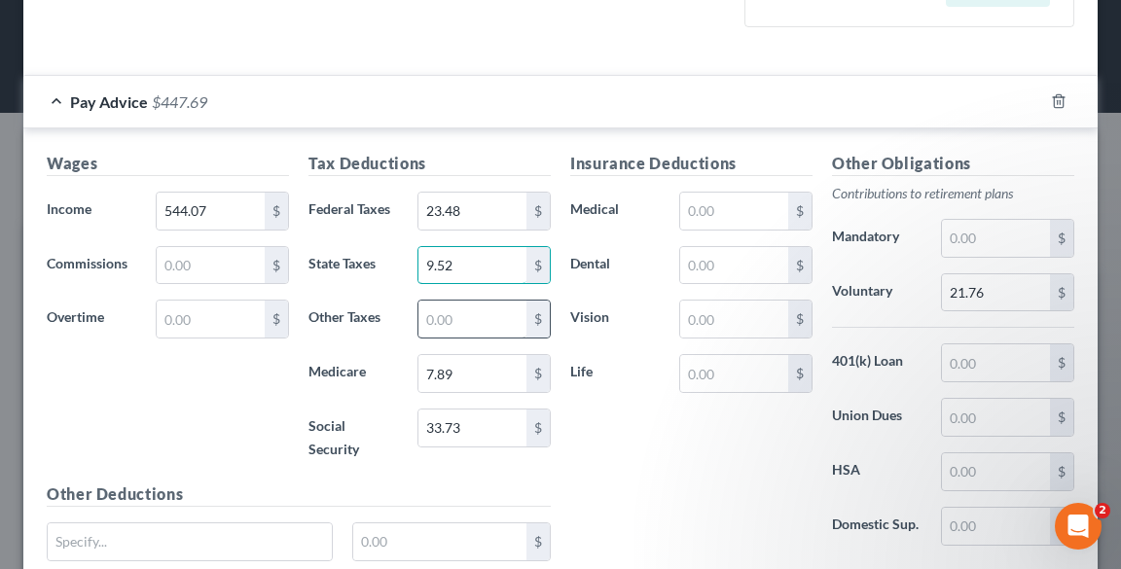
type input "9.52"
click at [471, 311] on input "text" at bounding box center [472, 319] width 108 height 37
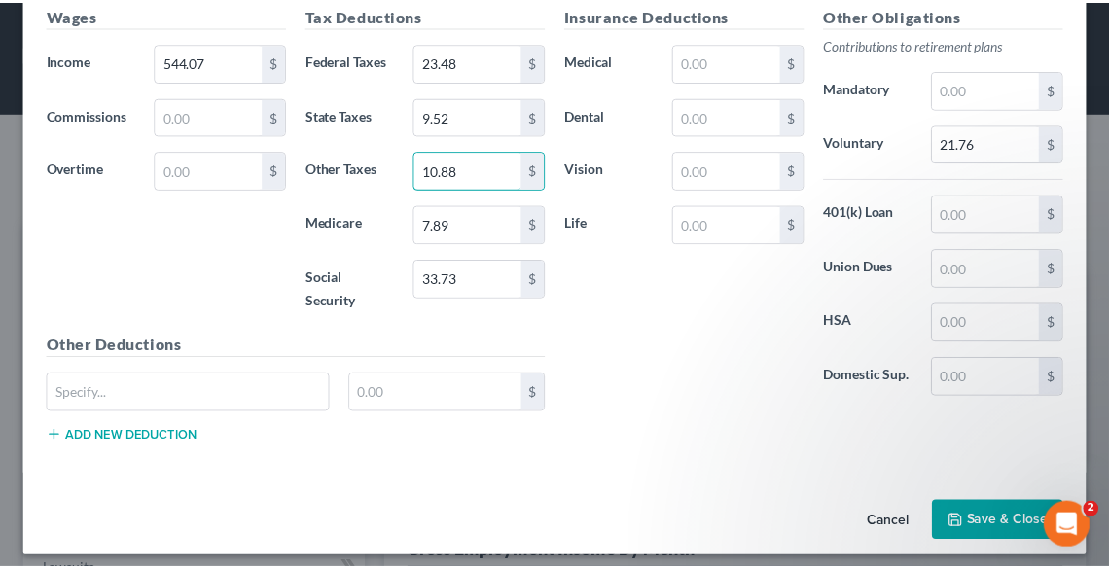
scroll to position [680, 0]
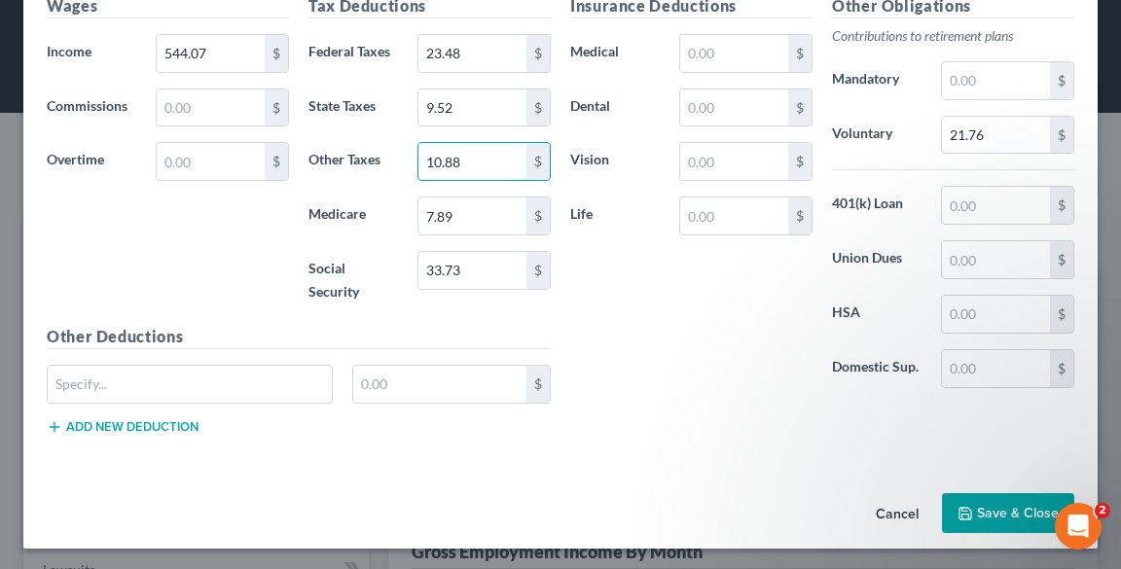
type input "10.88"
click at [996, 511] on button "Save & Close" at bounding box center [1008, 513] width 132 height 41
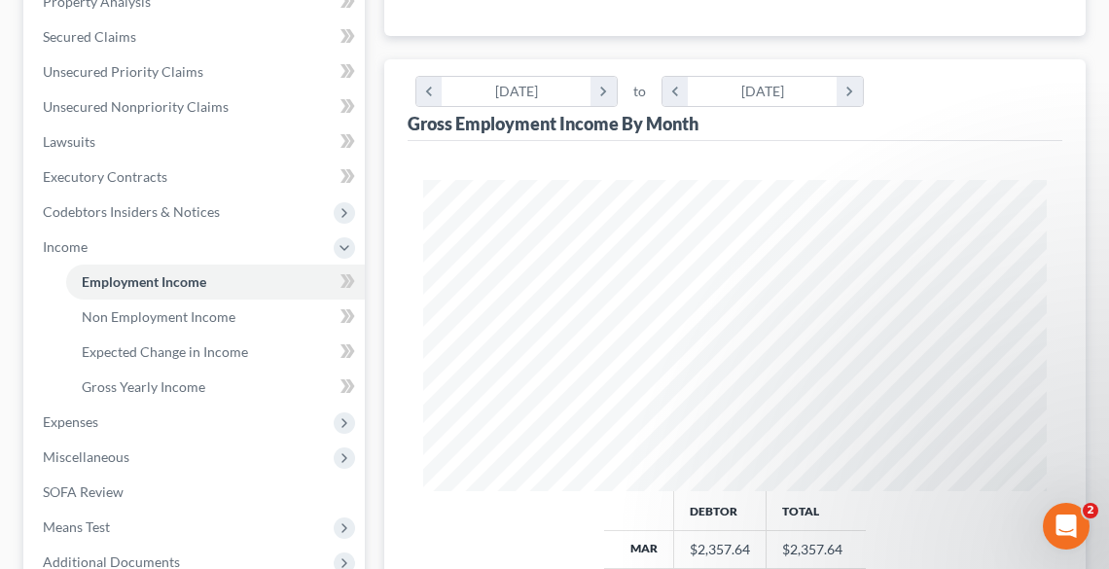
scroll to position [545, 0]
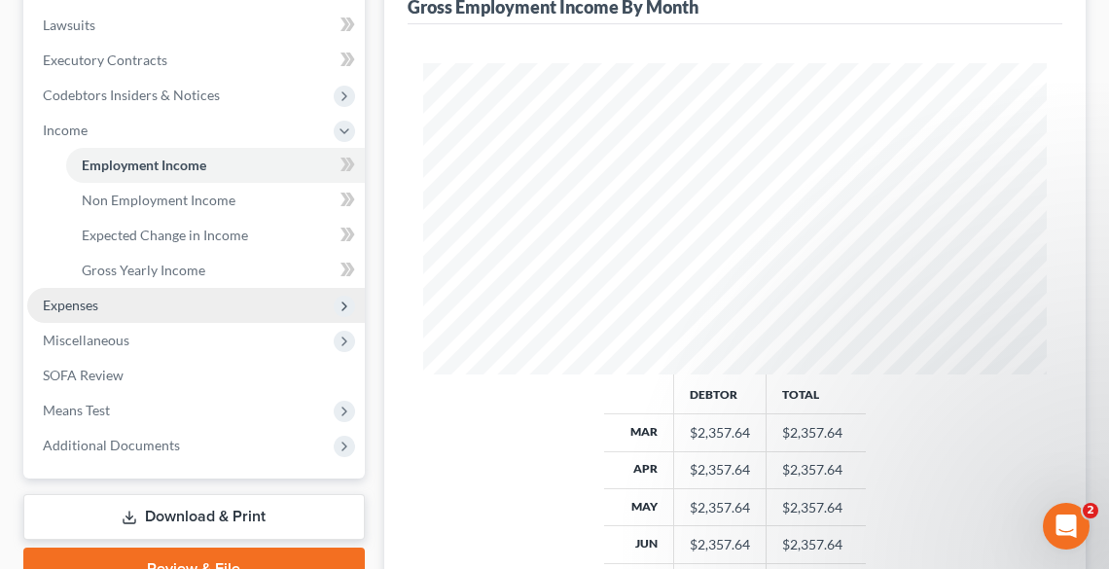
click at [88, 301] on span "Expenses" at bounding box center [70, 305] width 55 height 17
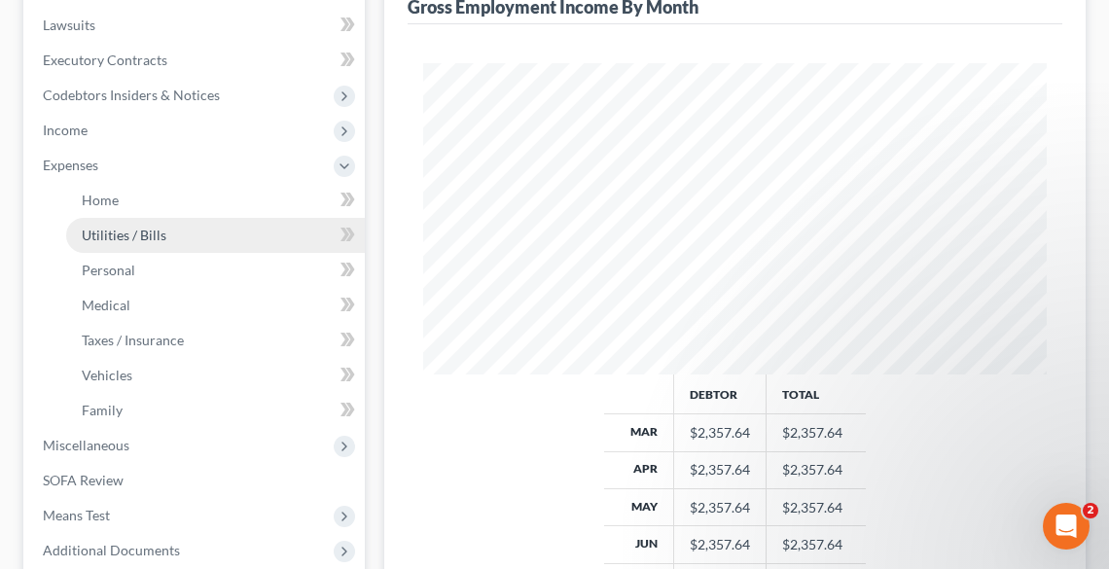
click at [113, 227] on span "Utilities / Bills" at bounding box center [124, 235] width 85 height 17
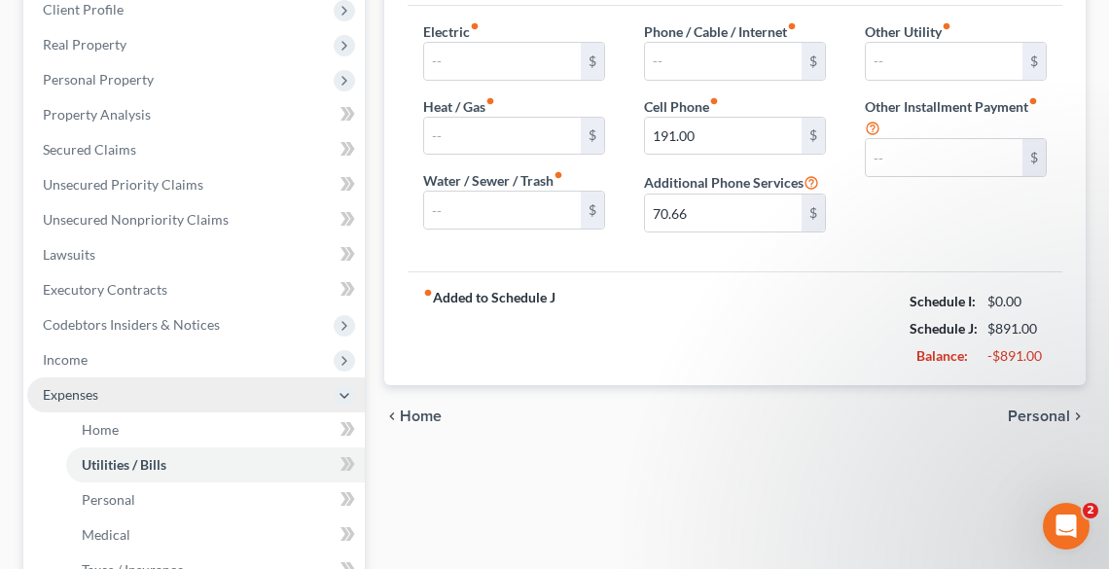
click at [105, 304] on ul "Case Dashboard Payments Invoices Payments Payments Credit Report Client Profile" at bounding box center [196, 360] width 338 height 876
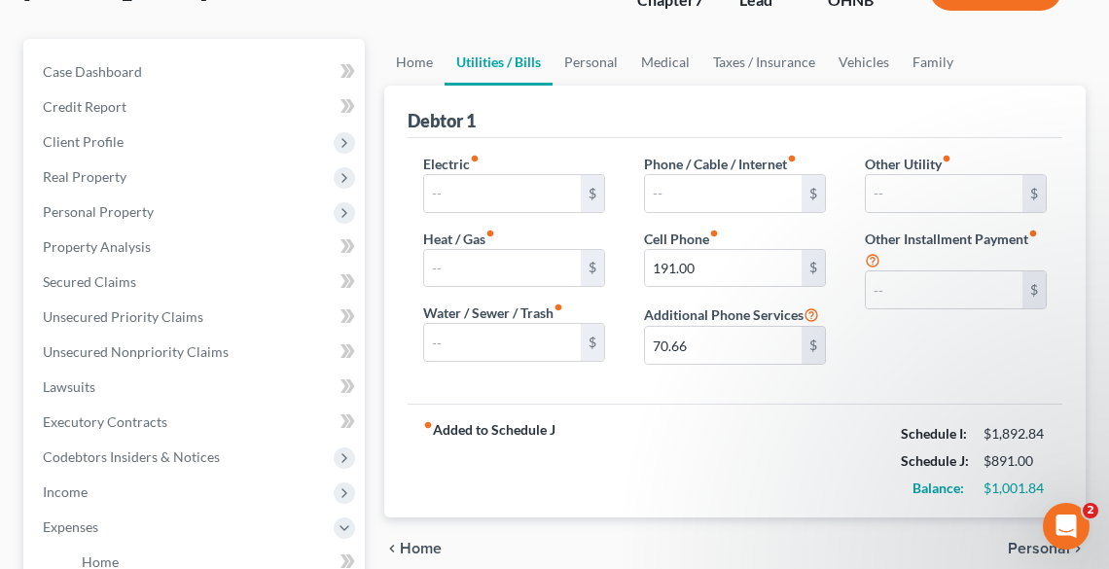
scroll to position [156, 0]
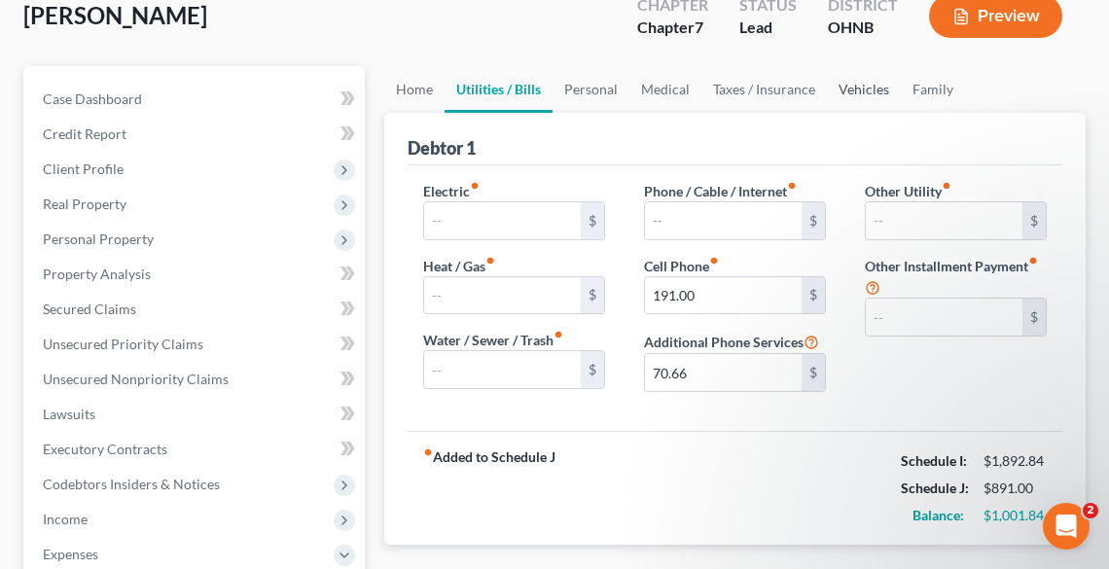
click at [862, 90] on link "Vehicles" at bounding box center [864, 89] width 74 height 47
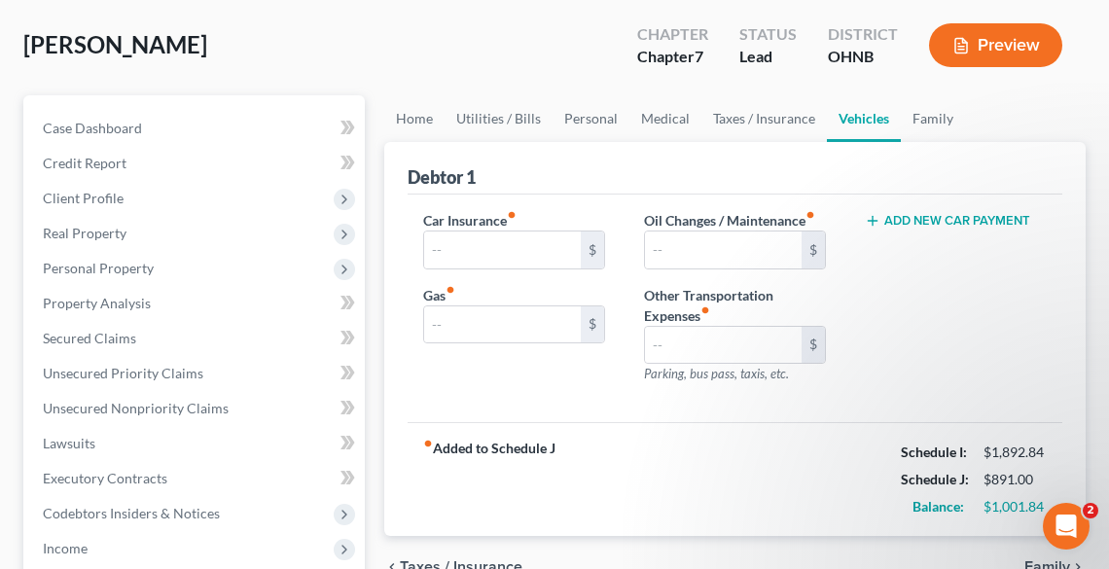
scroll to position [234, 0]
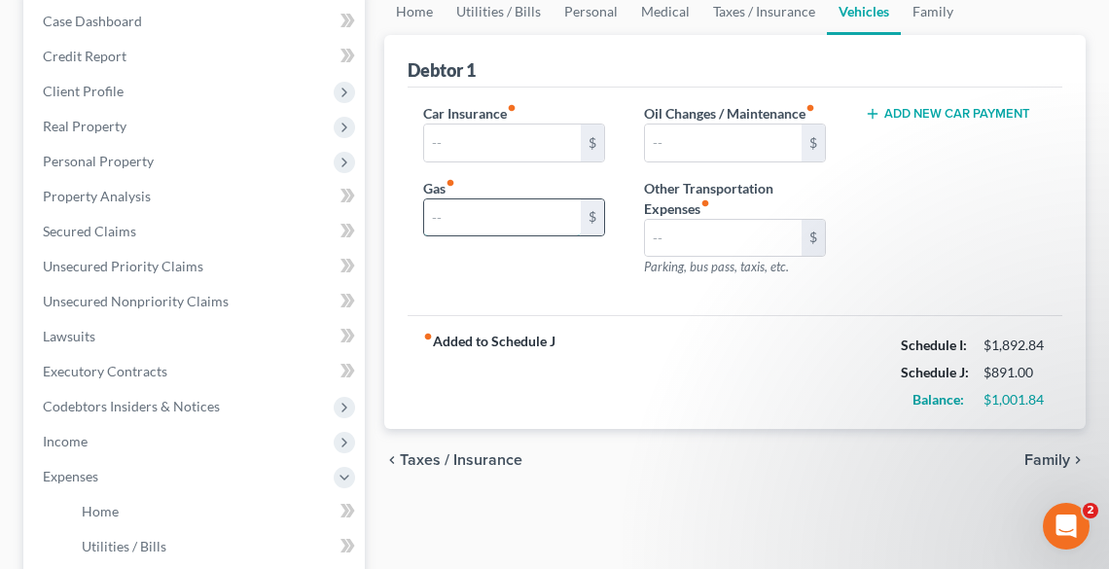
click at [555, 219] on input "text" at bounding box center [502, 217] width 157 height 37
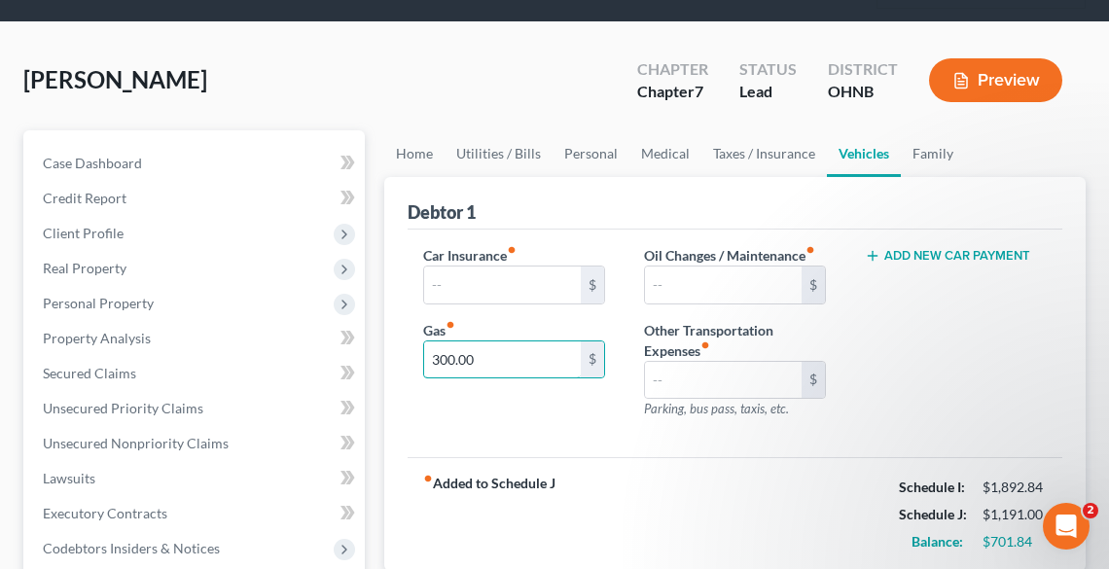
scroll to position [78, 0]
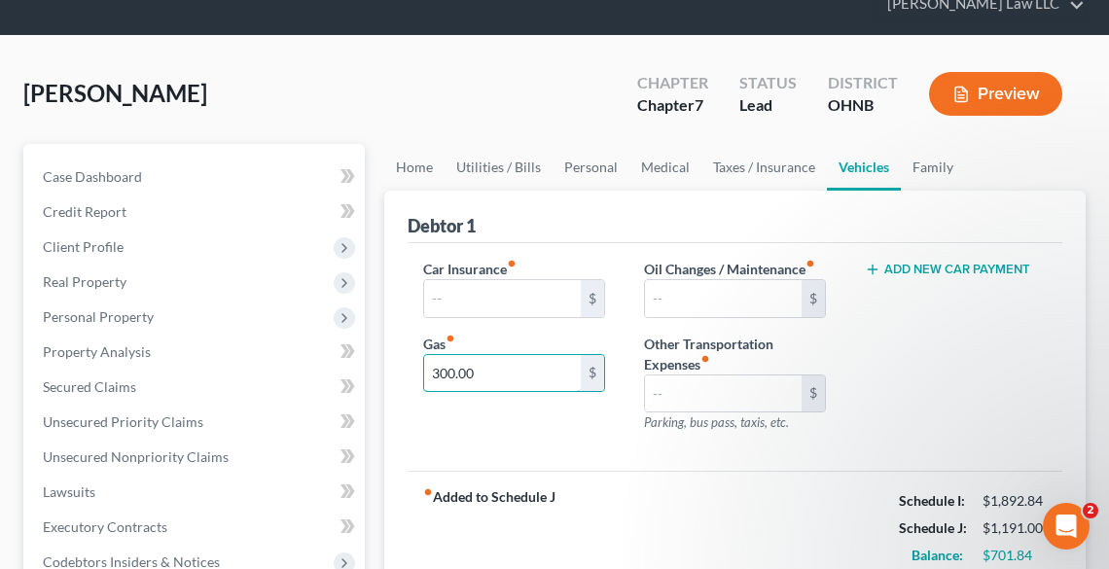
type input "300.00"
click at [389, 167] on link "Home" at bounding box center [414, 167] width 60 height 47
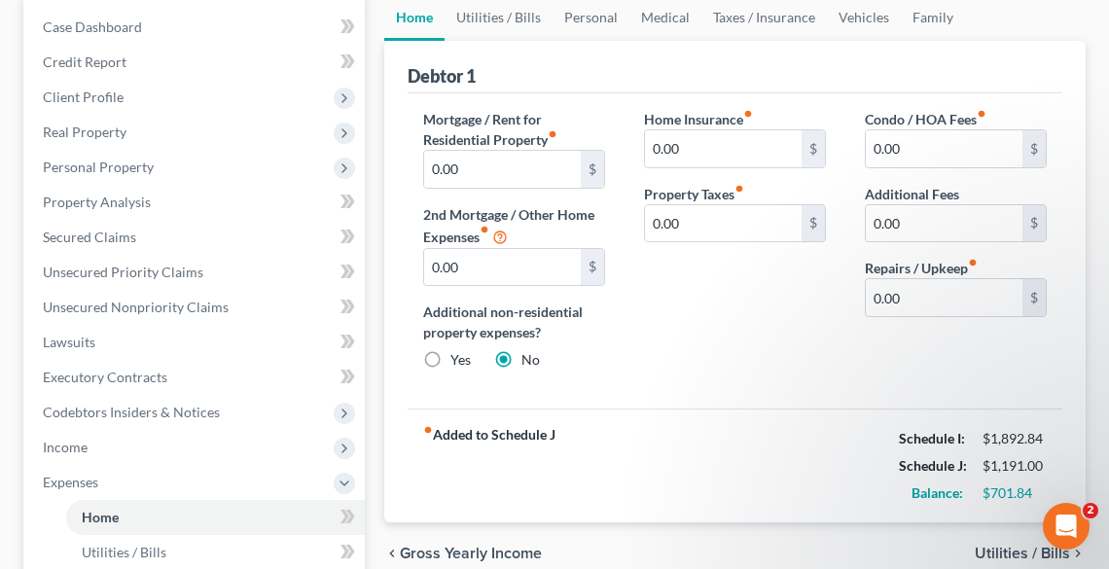
scroll to position [156, 0]
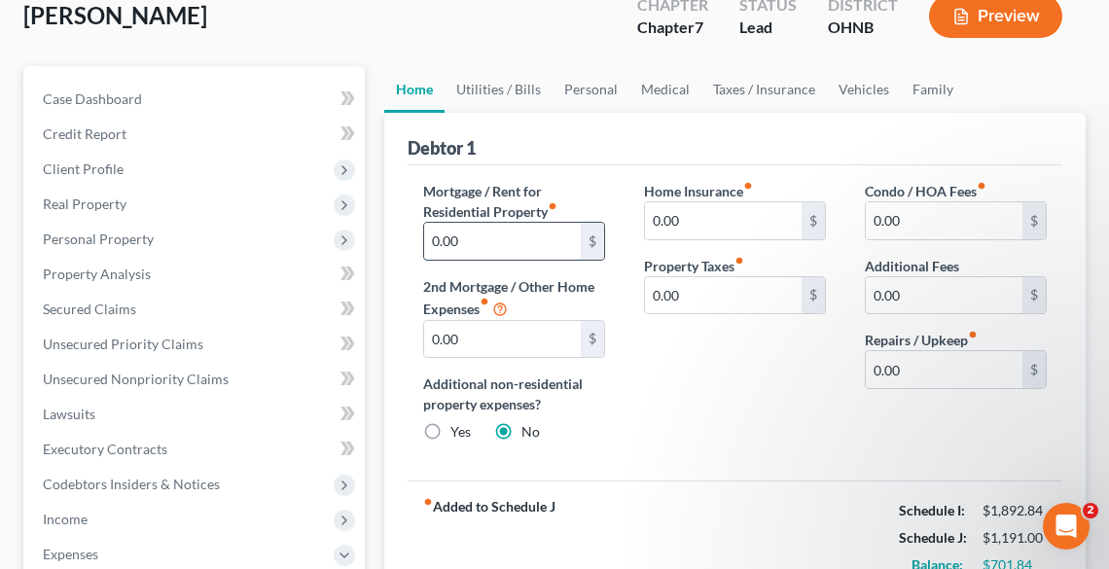
click at [500, 241] on input "0.00" at bounding box center [502, 241] width 157 height 37
type input "400.00"
click at [493, 86] on link "Utilities / Bills" at bounding box center [499, 89] width 108 height 47
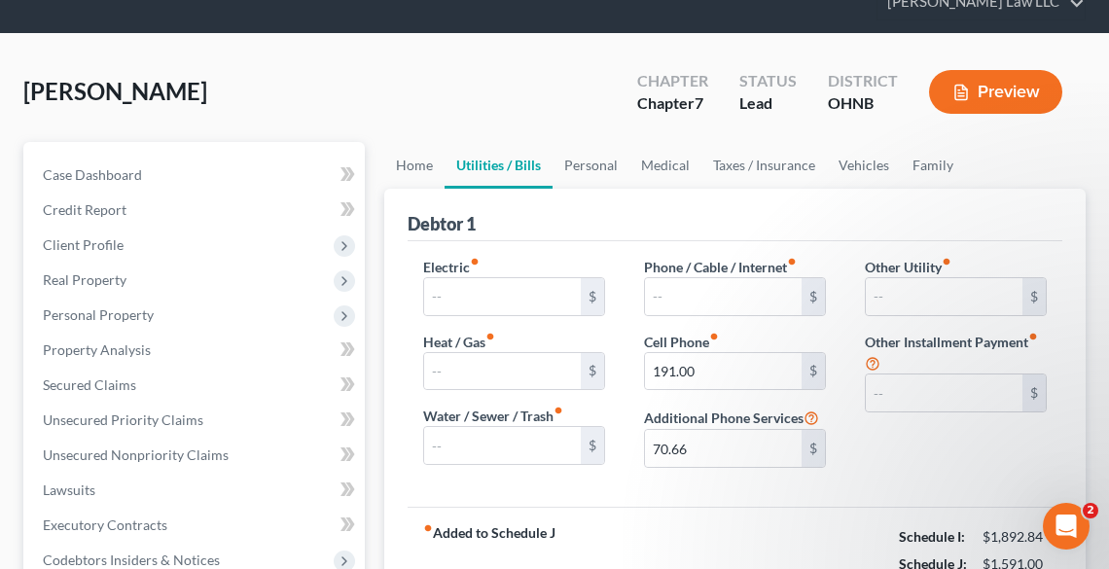
scroll to position [156, 0]
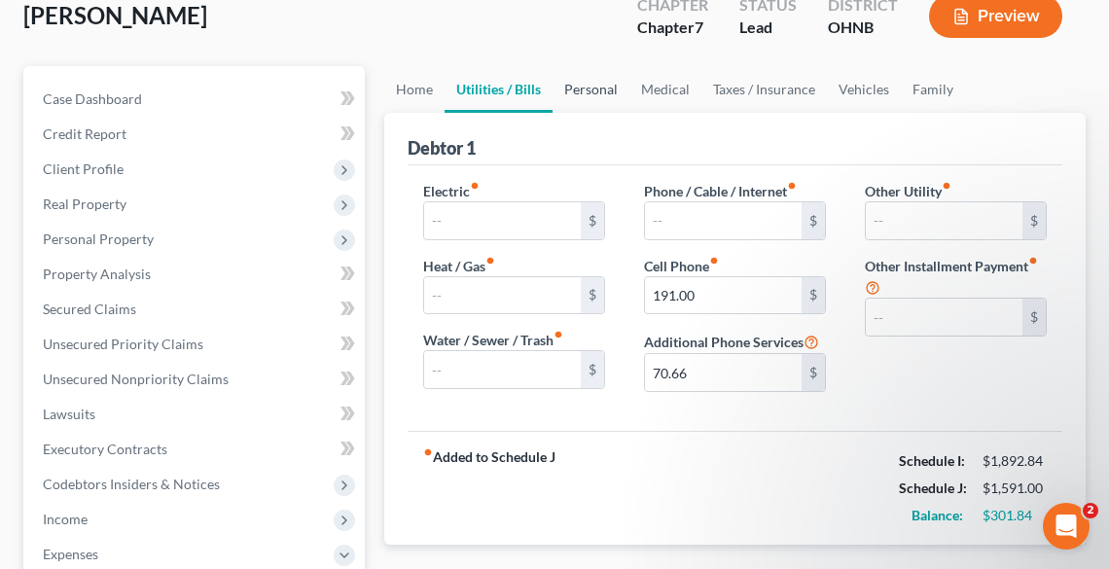
click at [584, 76] on link "Personal" at bounding box center [591, 89] width 77 height 47
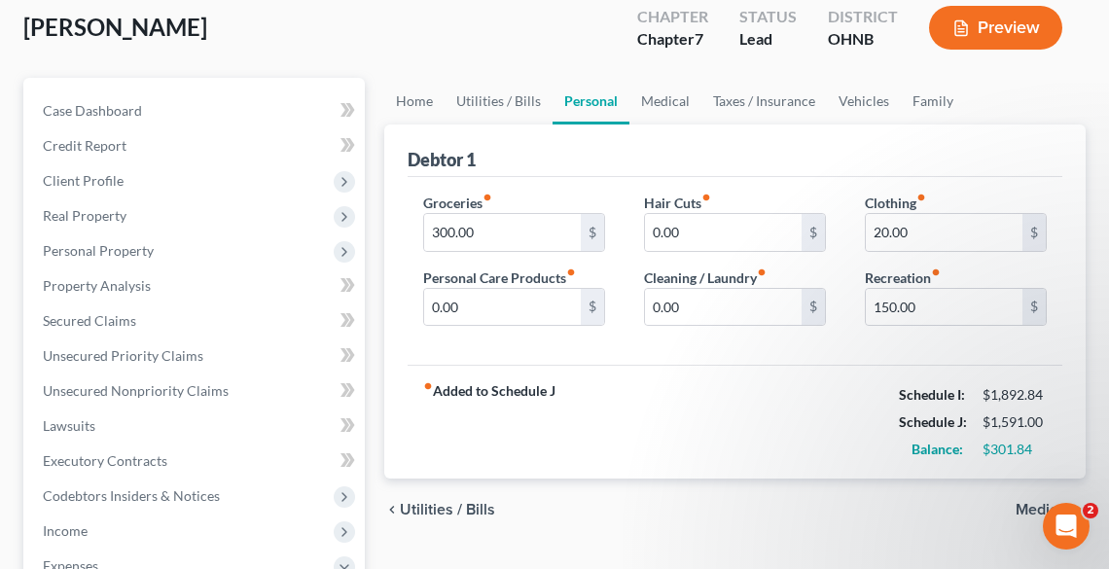
scroll to position [156, 0]
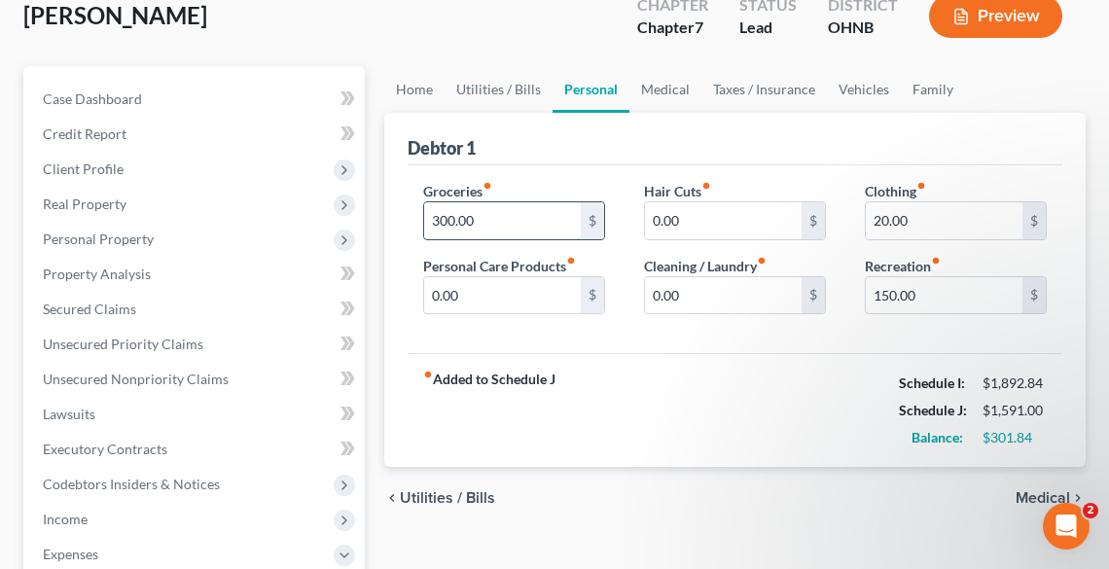
click at [498, 226] on input "300.00" at bounding box center [502, 220] width 157 height 37
type input "400.00"
click at [930, 294] on input "150.00" at bounding box center [944, 295] width 157 height 37
type input "200.00"
click at [651, 84] on link "Medical" at bounding box center [666, 89] width 72 height 47
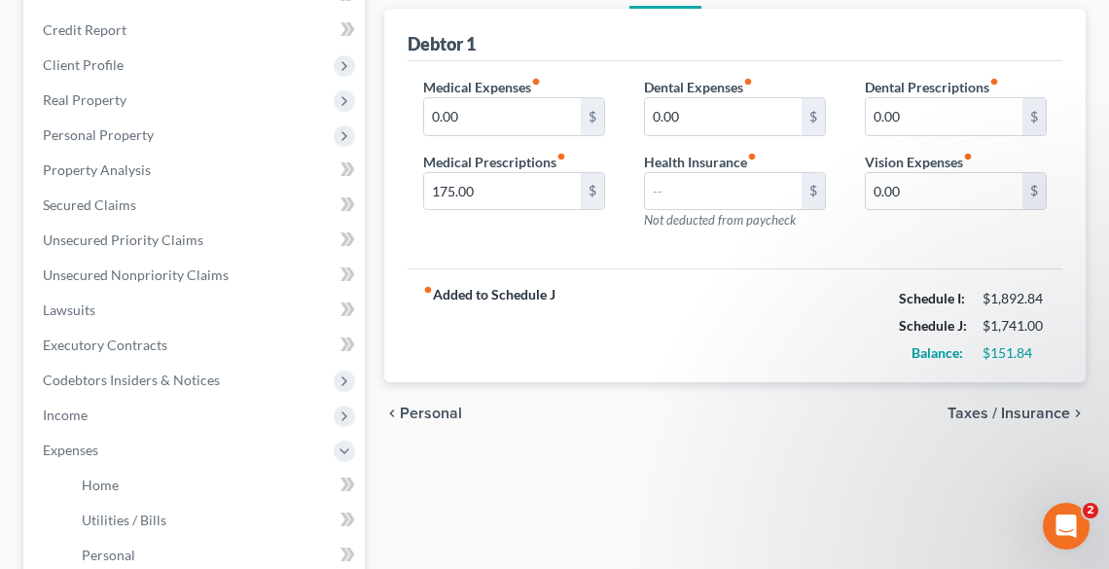
scroll to position [78, 0]
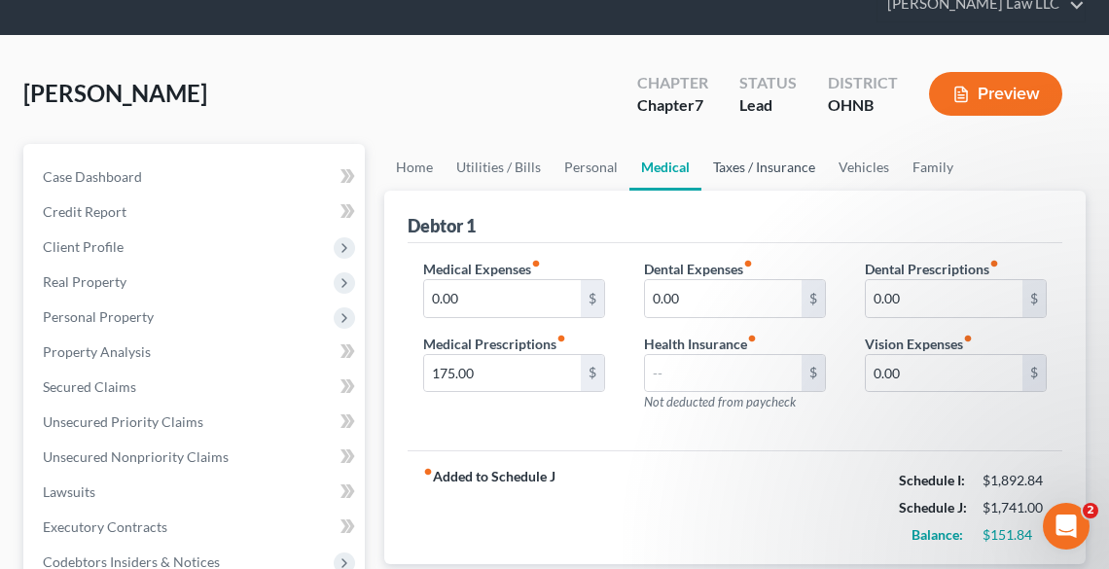
click at [756, 163] on link "Taxes / Insurance" at bounding box center [765, 167] width 126 height 47
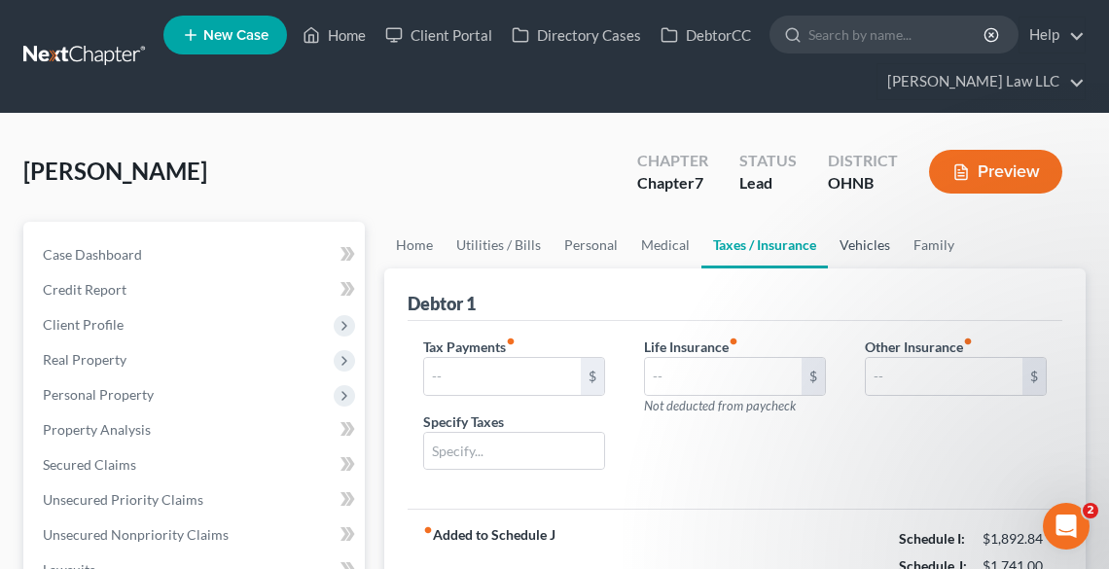
click at [872, 237] on link "Vehicles" at bounding box center [865, 245] width 74 height 47
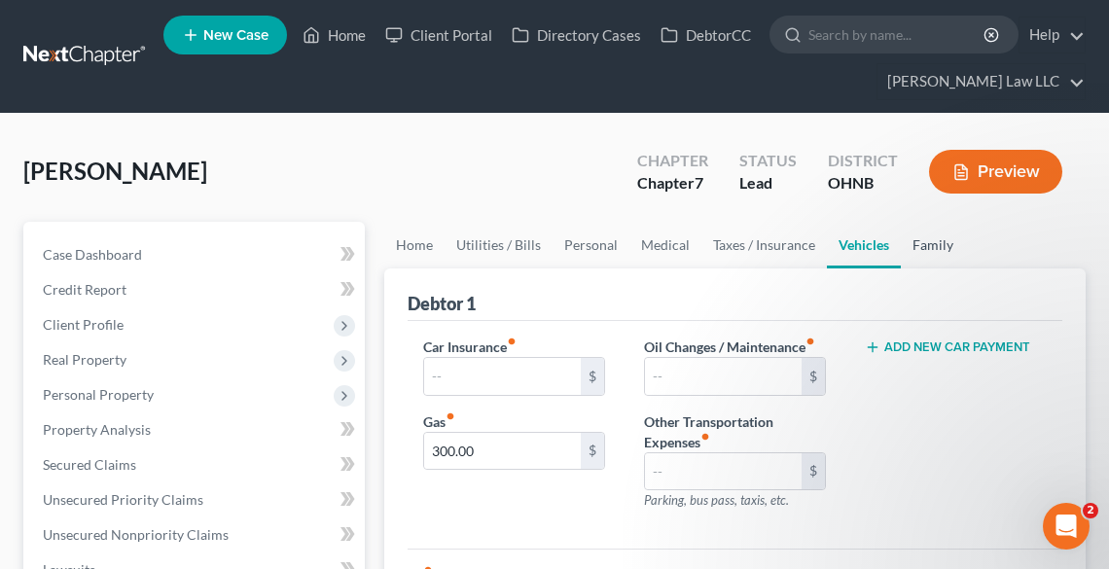
click at [932, 242] on link "Family" at bounding box center [933, 245] width 64 height 47
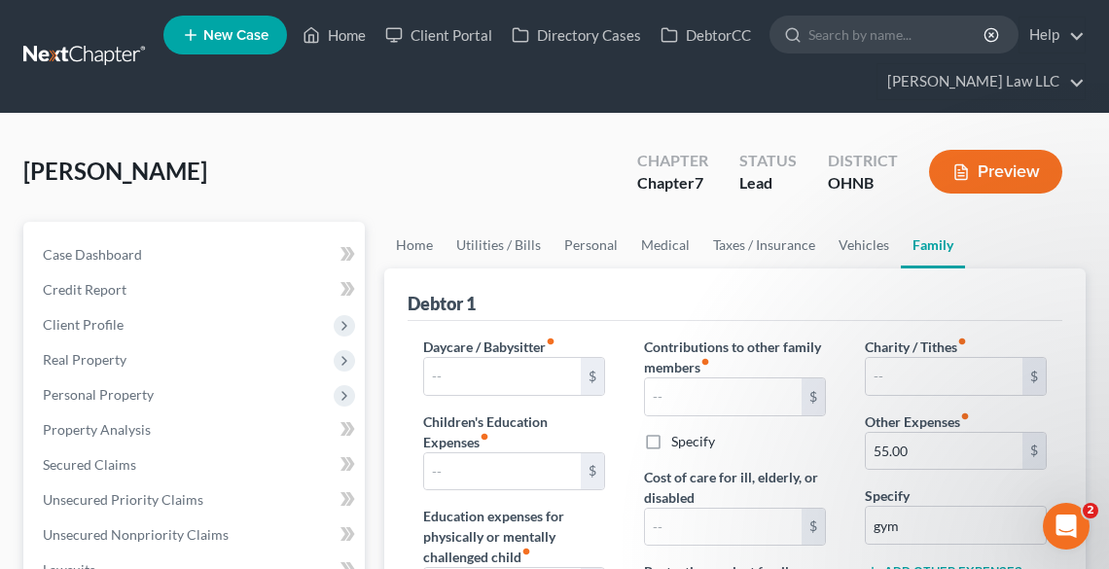
scroll to position [234, 0]
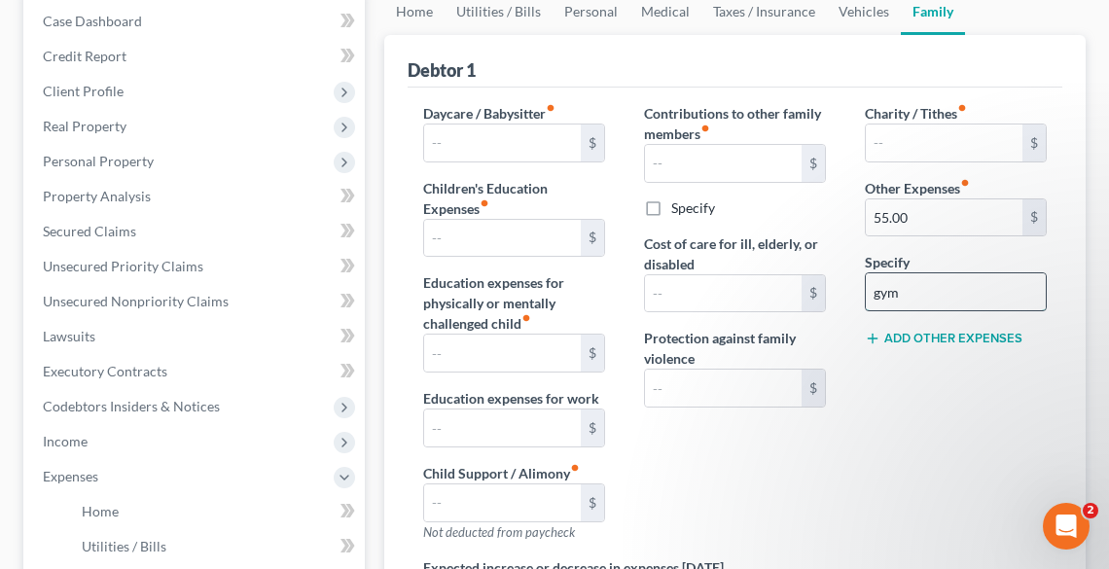
drag, startPoint x: 928, startPoint y: 291, endPoint x: 866, endPoint y: 293, distance: 62.3
click at [866, 293] on input "gym" at bounding box center [956, 291] width 180 height 37
type input "Gym"
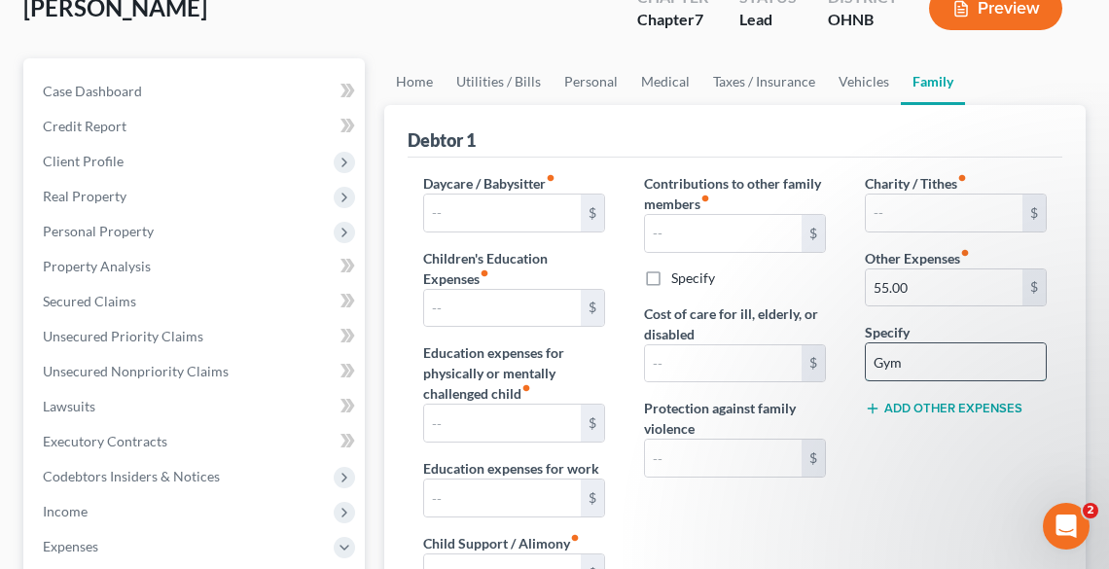
scroll to position [156, 0]
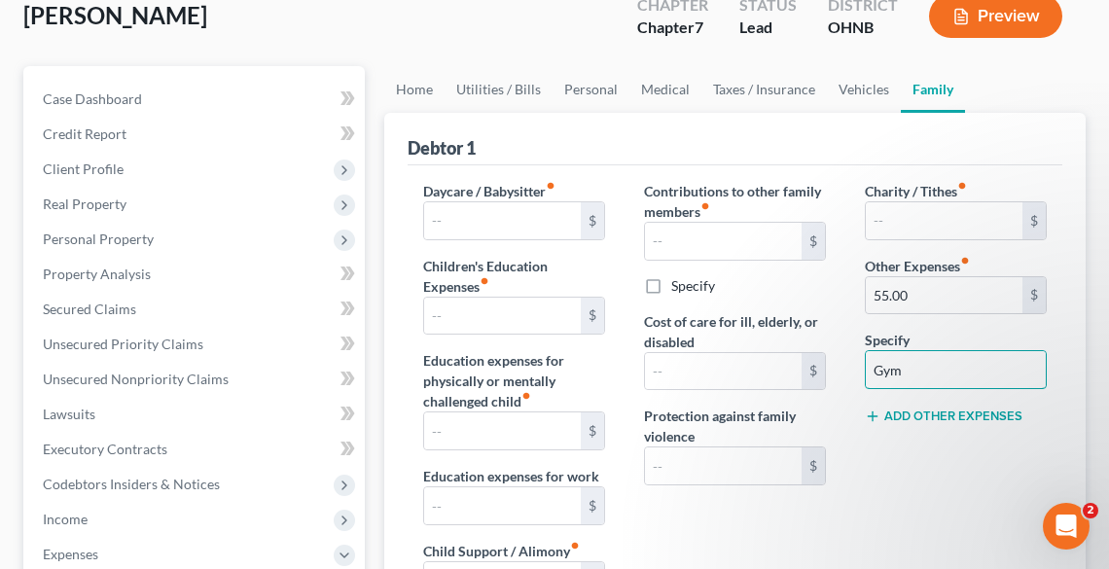
drag, startPoint x: 909, startPoint y: 370, endPoint x: 856, endPoint y: 377, distance: 53.0
click at [856, 377] on div "Charity / Tithes fiber_manual_record $ Other Expenses fiber_manual_record 55.00…" at bounding box center [956, 408] width 221 height 454
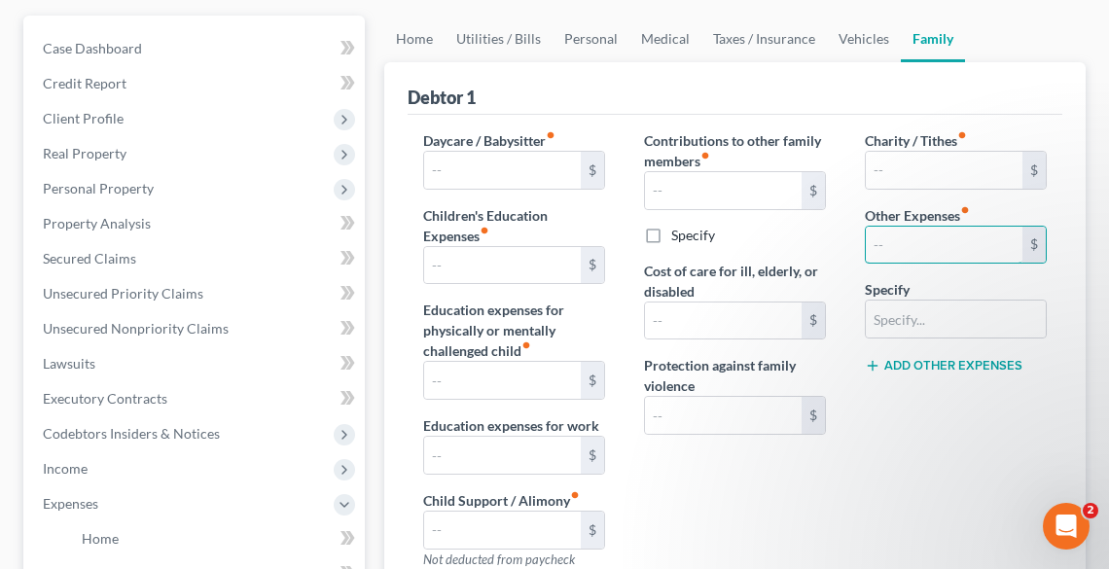
scroll to position [0, 0]
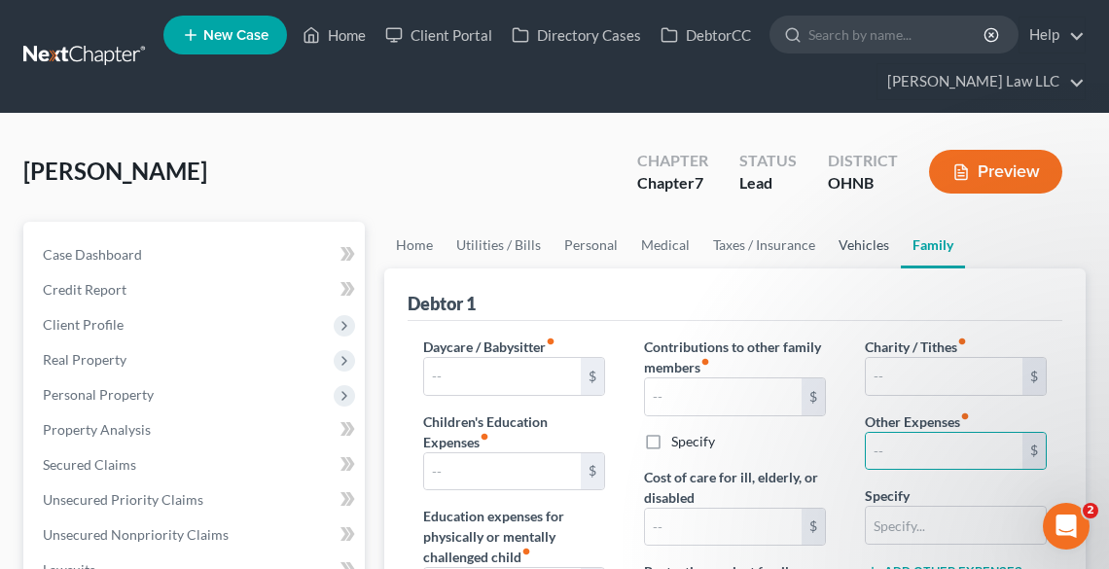
click at [877, 239] on link "Vehicles" at bounding box center [864, 245] width 74 height 47
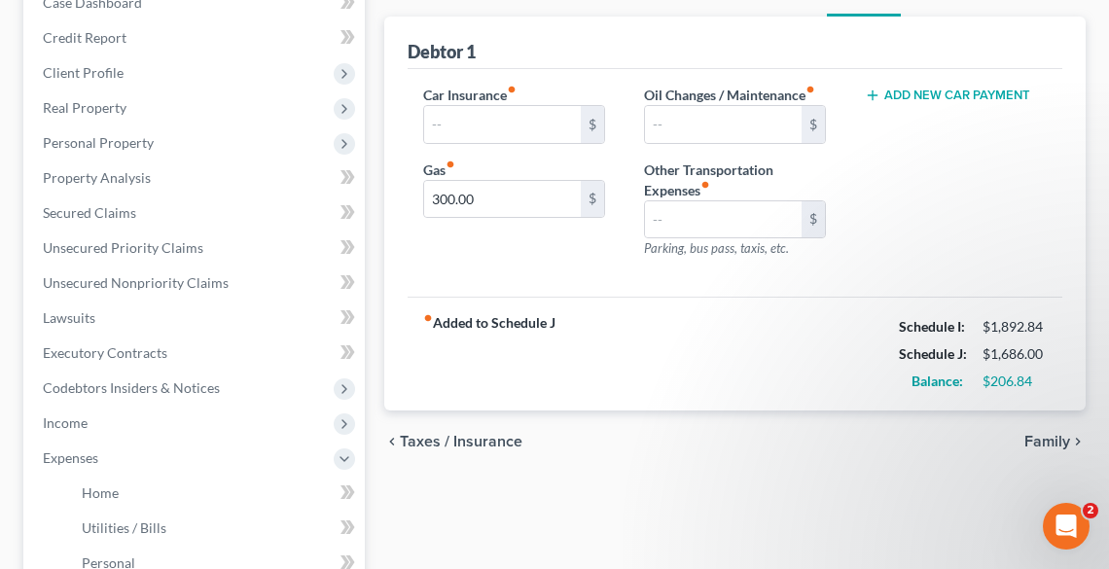
scroll to position [78, 0]
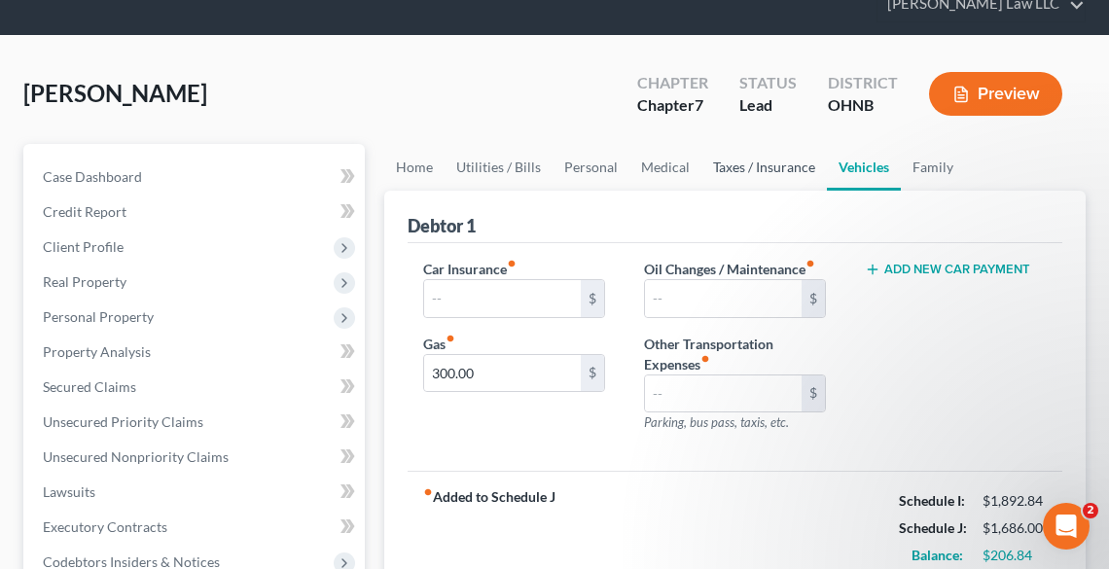
click at [775, 163] on link "Taxes / Insurance" at bounding box center [765, 167] width 126 height 47
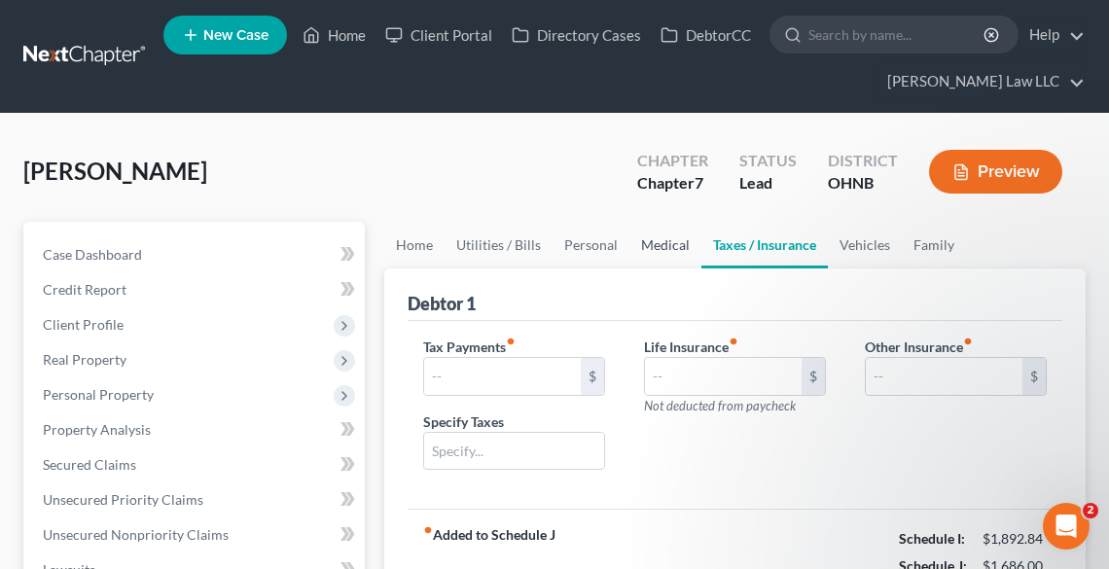
click at [668, 247] on link "Medical" at bounding box center [666, 245] width 72 height 47
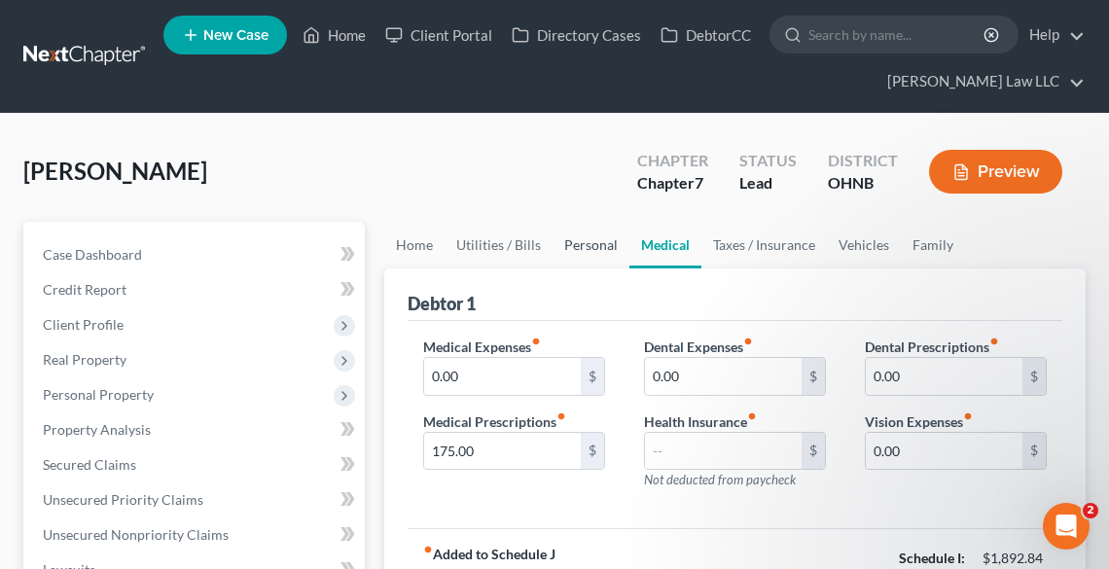
click at [576, 244] on link "Personal" at bounding box center [591, 245] width 77 height 47
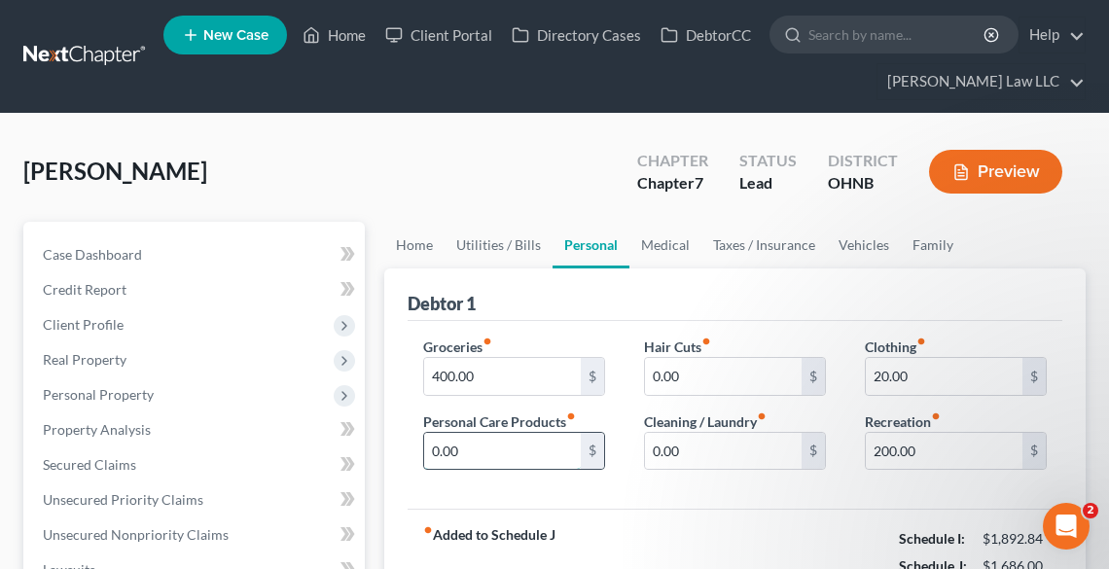
click at [529, 439] on input "0.00" at bounding box center [502, 451] width 157 height 37
type input "30.00"
click at [685, 444] on input "0.00" at bounding box center [723, 451] width 157 height 37
type input "20.00"
drag, startPoint x: 463, startPoint y: 259, endPoint x: 472, endPoint y: 252, distance: 11.1
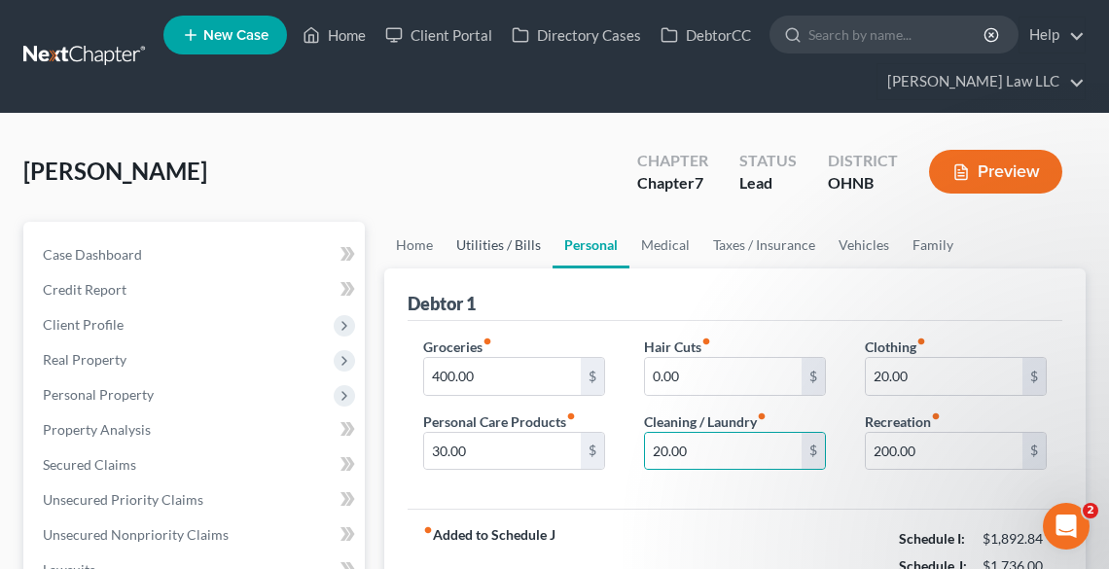
click at [463, 259] on link "Utilities / Bills" at bounding box center [499, 245] width 108 height 47
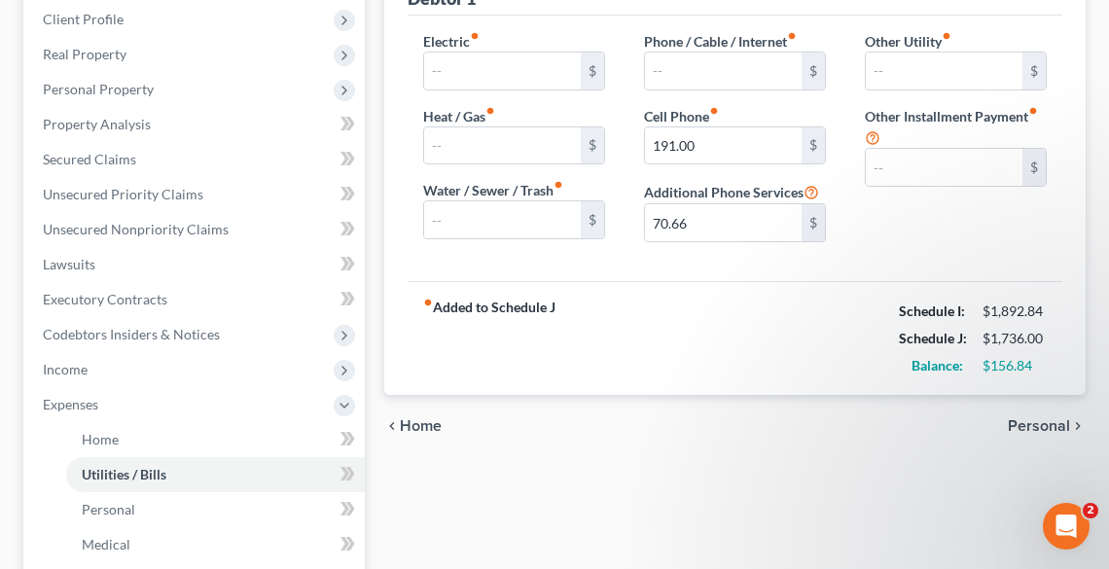
scroll to position [311, 0]
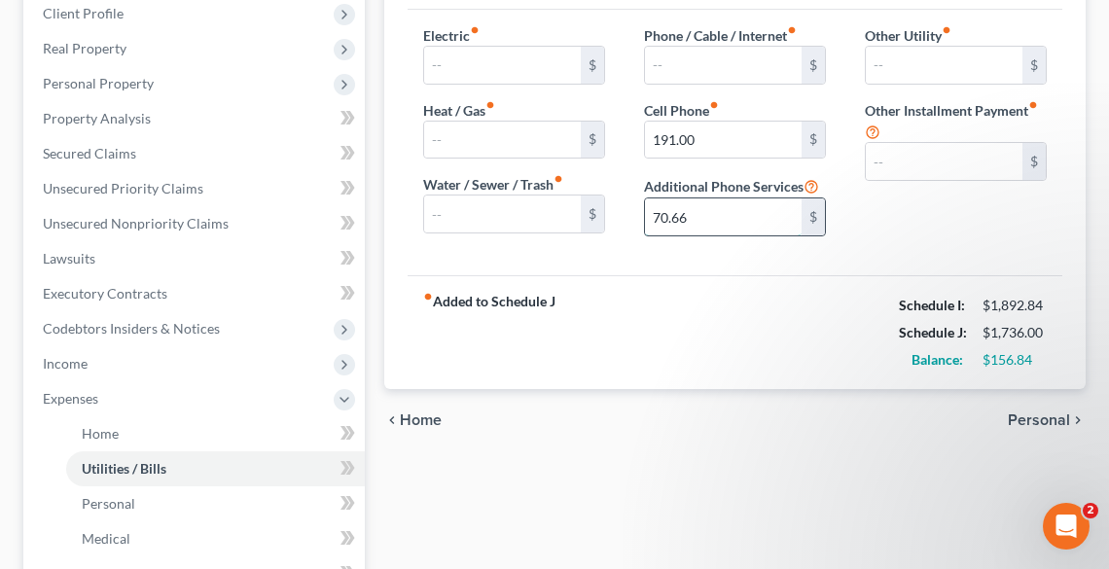
click at [726, 212] on input "70.66" at bounding box center [723, 217] width 157 height 37
click at [920, 58] on input "text" at bounding box center [944, 65] width 157 height 37
paste input "70.66"
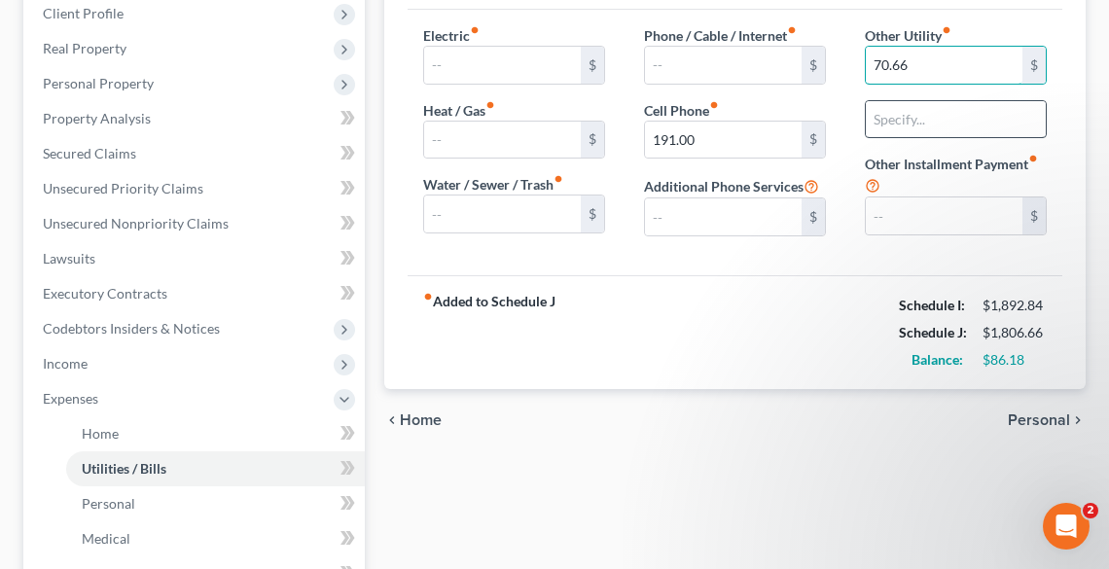
type input "70.66"
click at [929, 123] on input "text" at bounding box center [956, 119] width 180 height 37
type input "Streaming Apps"
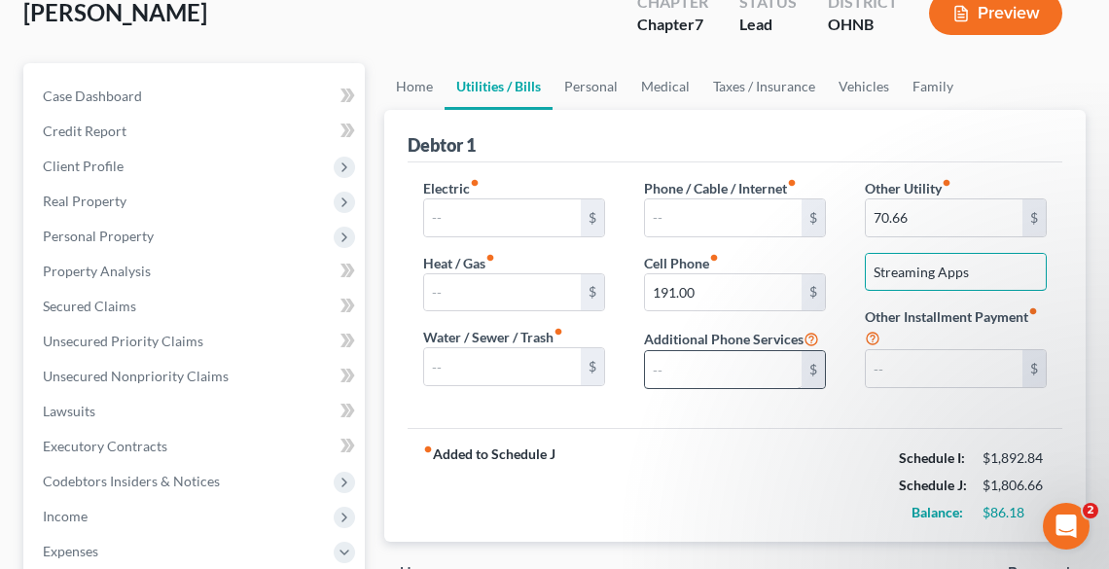
scroll to position [156, 0]
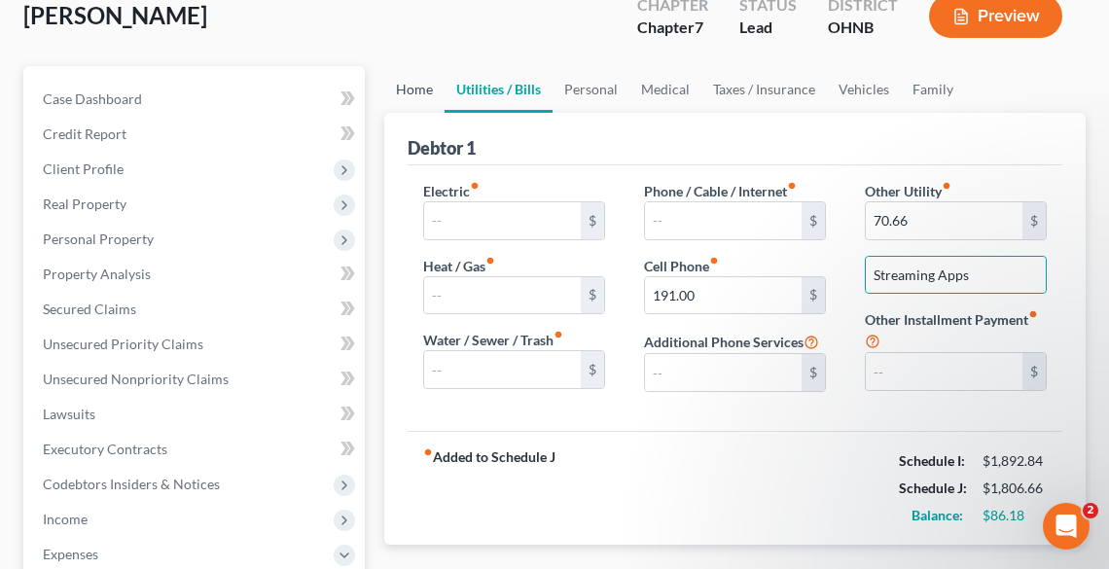
click at [416, 86] on link "Home" at bounding box center [414, 89] width 60 height 47
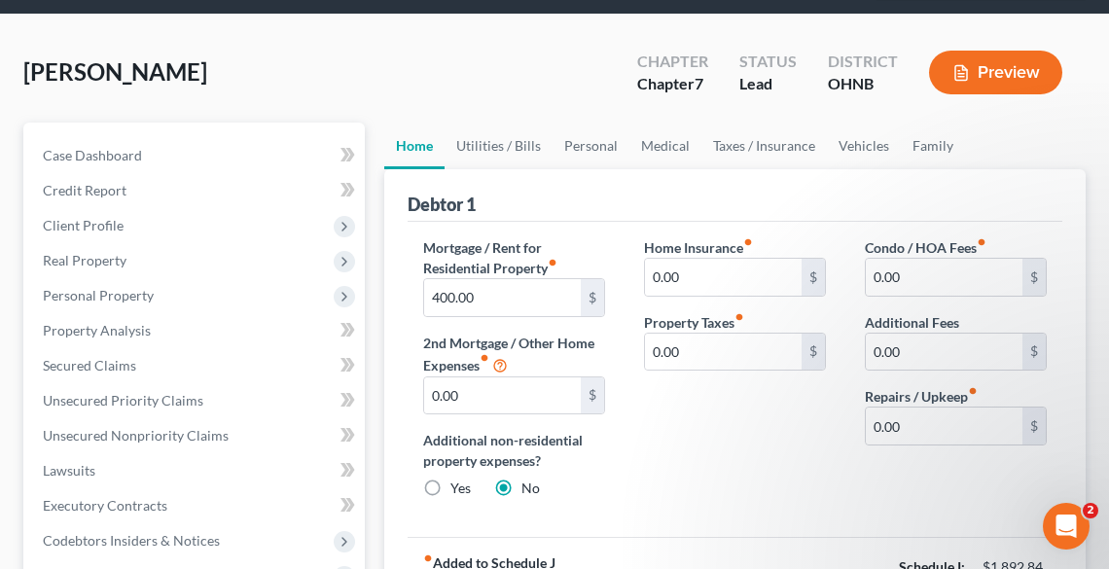
scroll to position [234, 0]
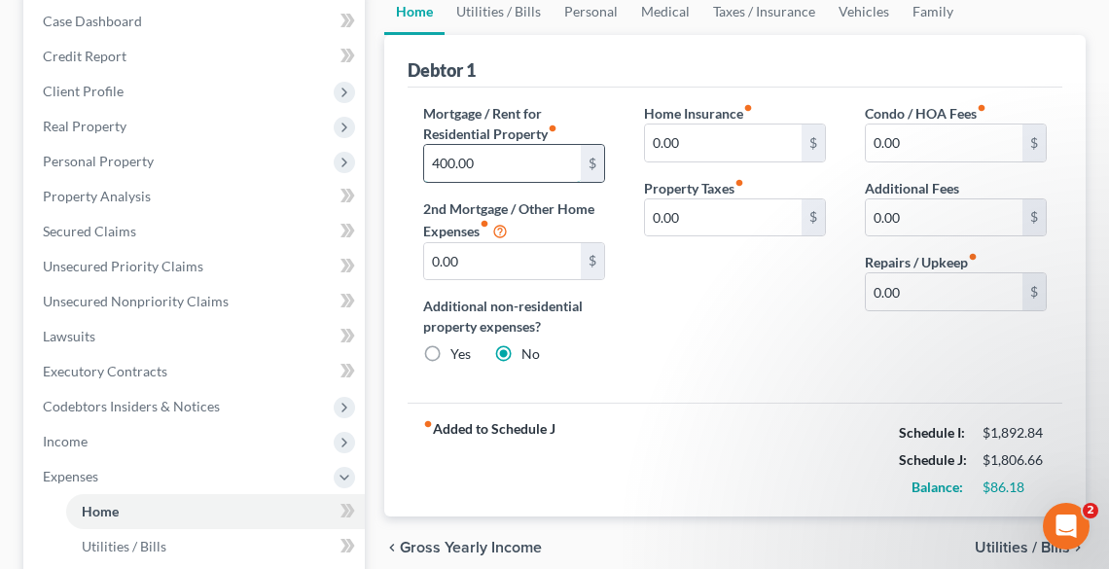
click at [510, 158] on input "400.00" at bounding box center [502, 163] width 157 height 37
type input "450.00"
click at [741, 378] on div "Mortgage / Rent for Residential Property fiber_manual_record 450.00 $ 2nd Mortg…" at bounding box center [735, 246] width 655 height 316
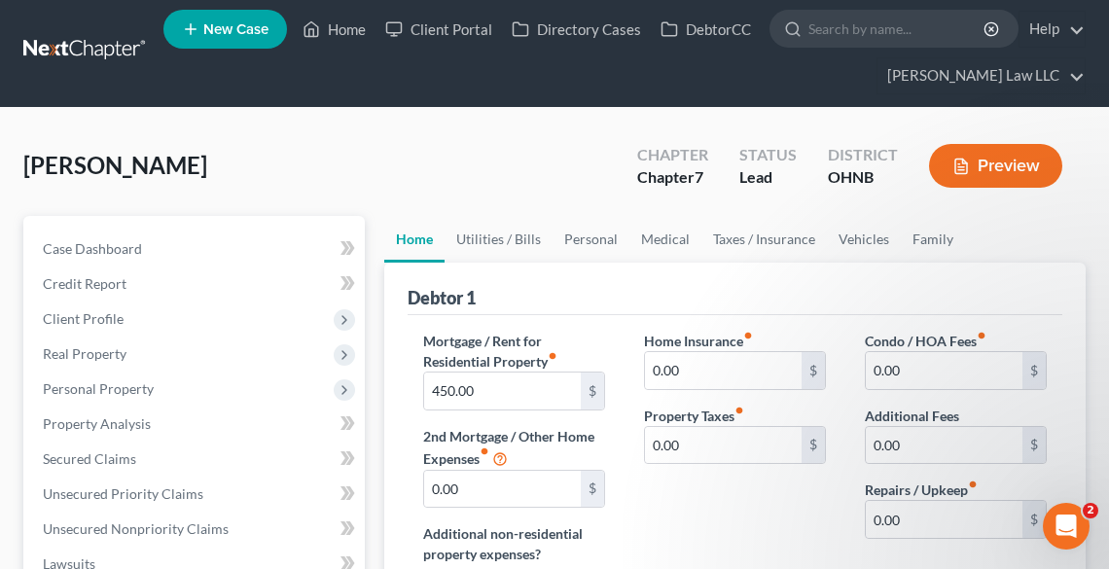
scroll to position [0, 0]
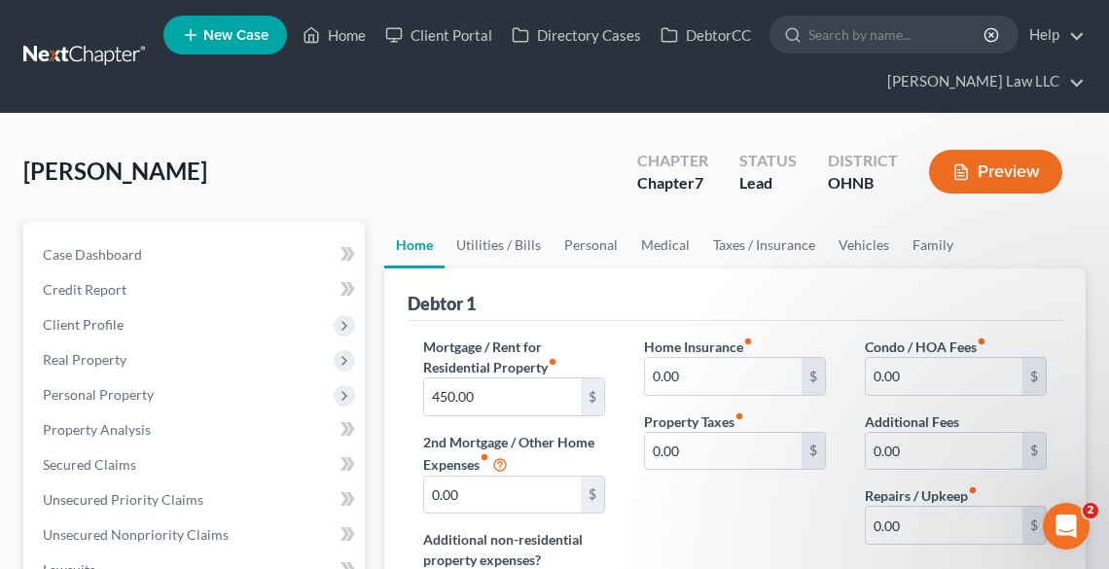
click at [989, 163] on button "Preview" at bounding box center [995, 172] width 133 height 44
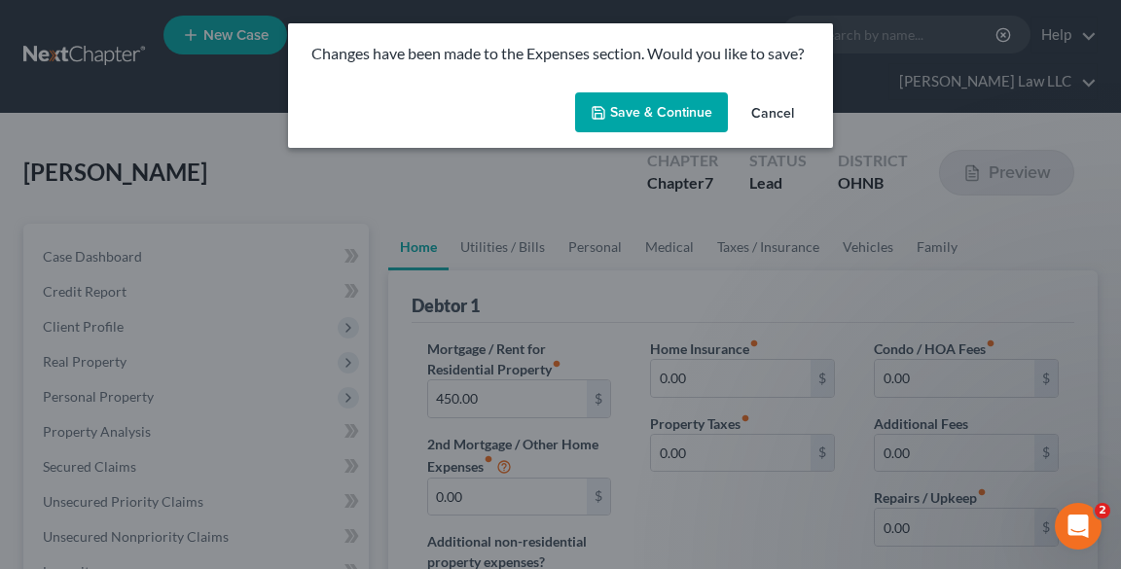
click at [651, 117] on button "Save & Continue" at bounding box center [651, 112] width 153 height 41
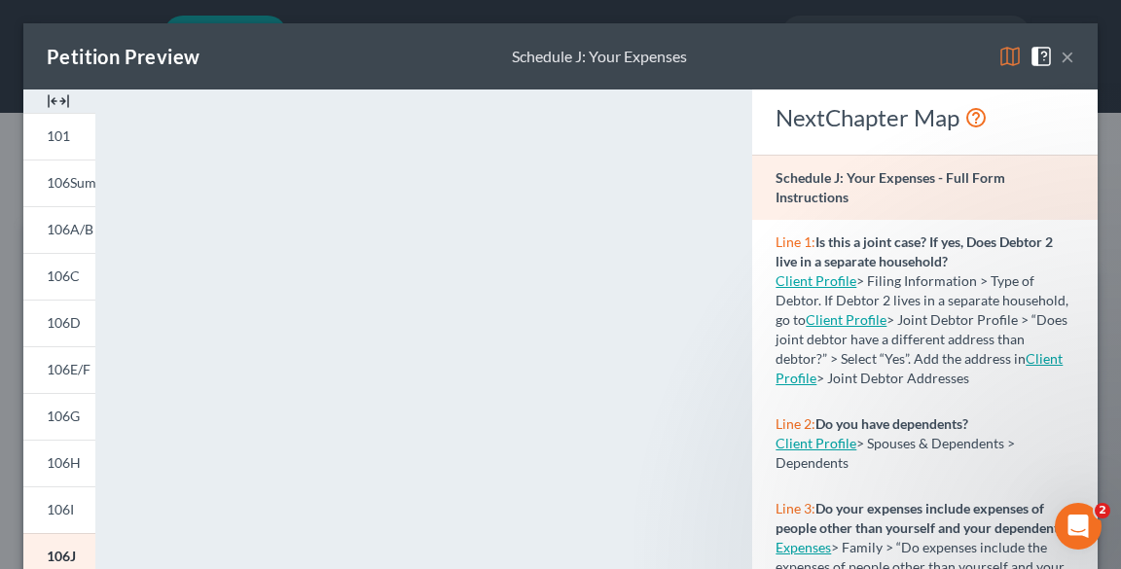
click at [1061, 58] on button "×" at bounding box center [1068, 56] width 14 height 23
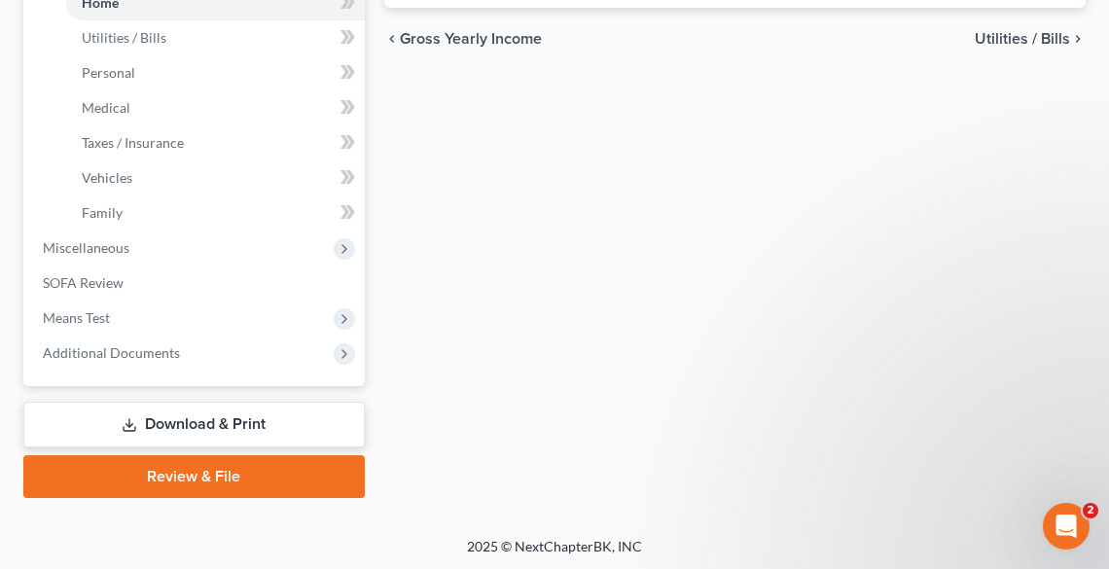
scroll to position [743, 0]
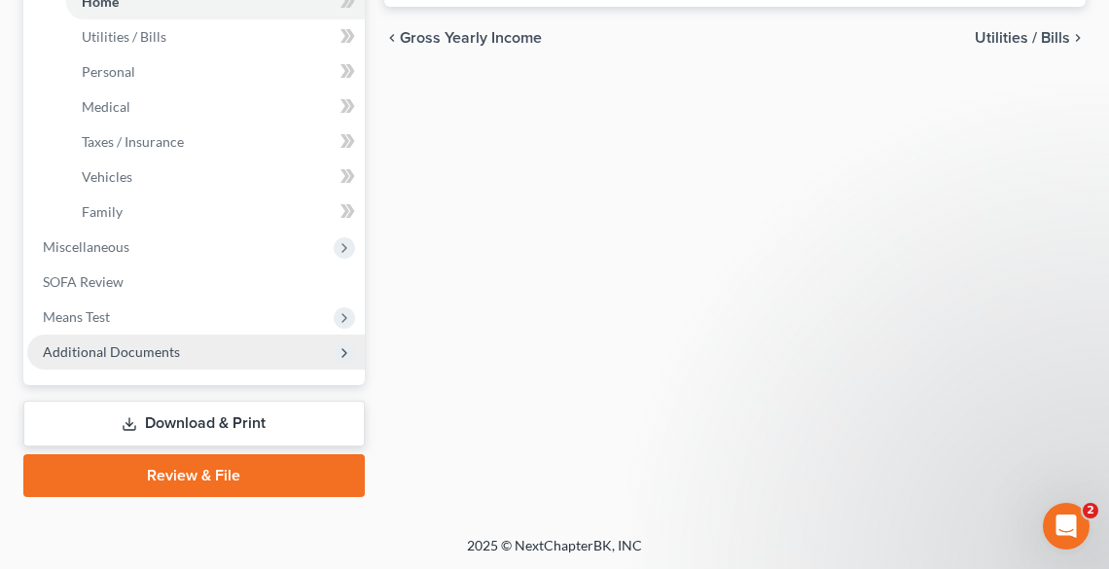
click at [128, 350] on span "Additional Documents" at bounding box center [111, 351] width 137 height 17
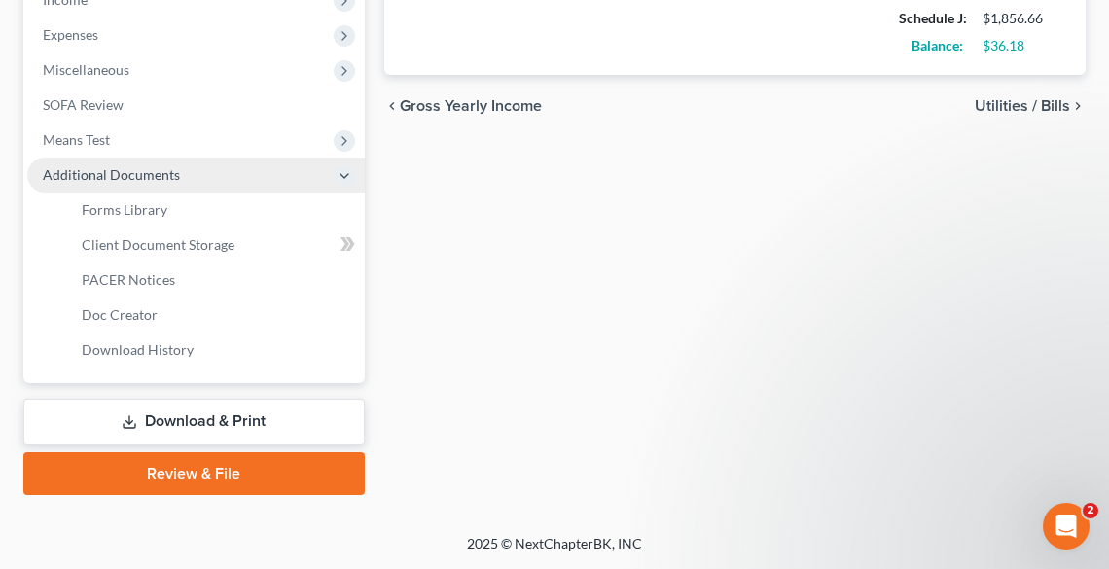
scroll to position [673, 0]
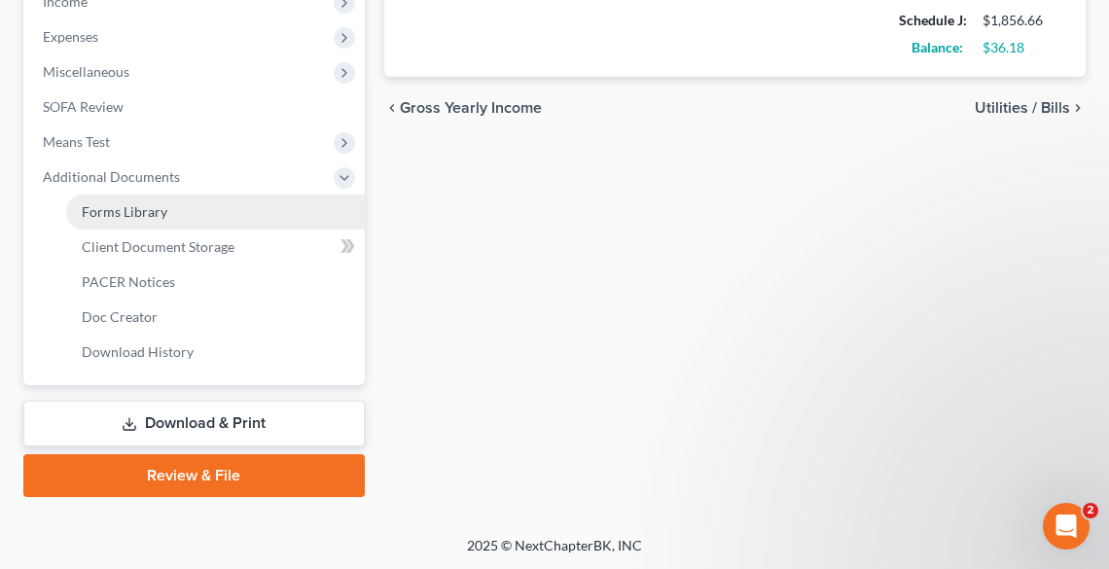
click at [116, 220] on link "Forms Library" at bounding box center [215, 212] width 299 height 35
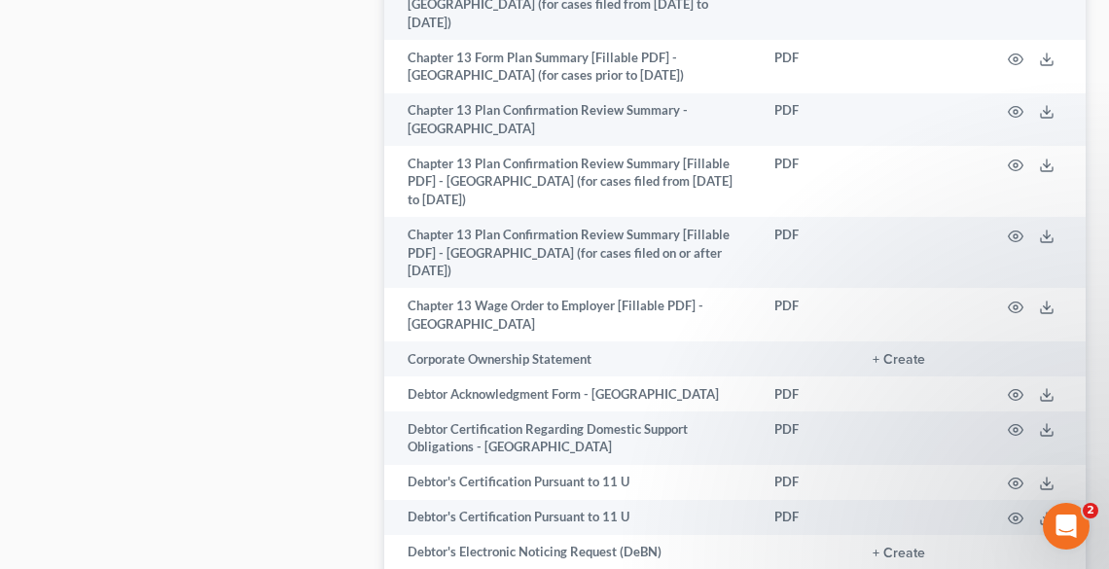
scroll to position [1401, 0]
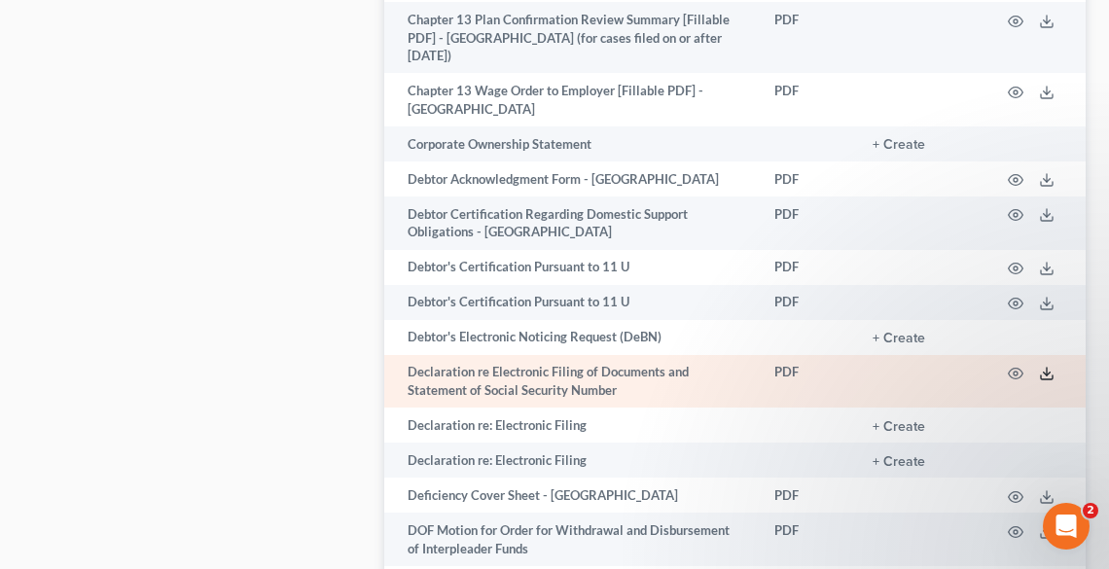
click at [1049, 366] on icon at bounding box center [1047, 374] width 16 height 16
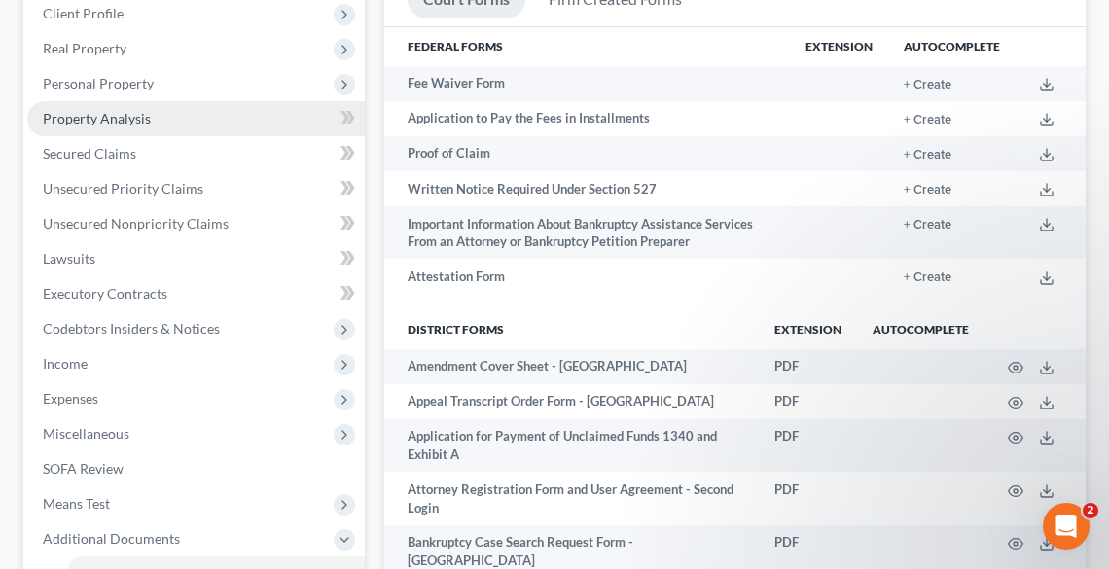
scroll to position [0, 0]
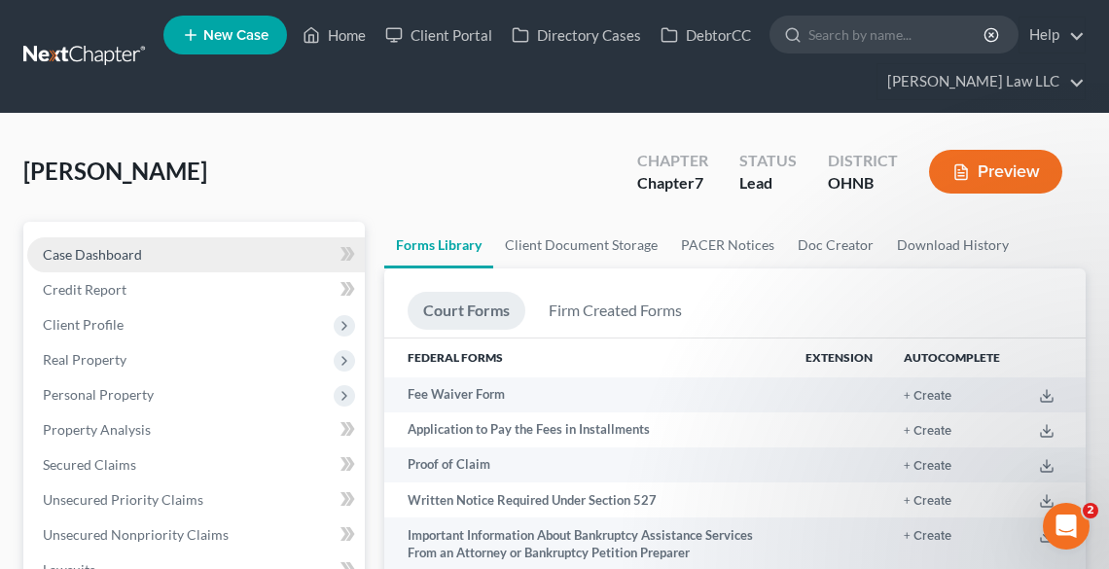
click at [117, 252] on span "Case Dashboard" at bounding box center [92, 254] width 99 height 17
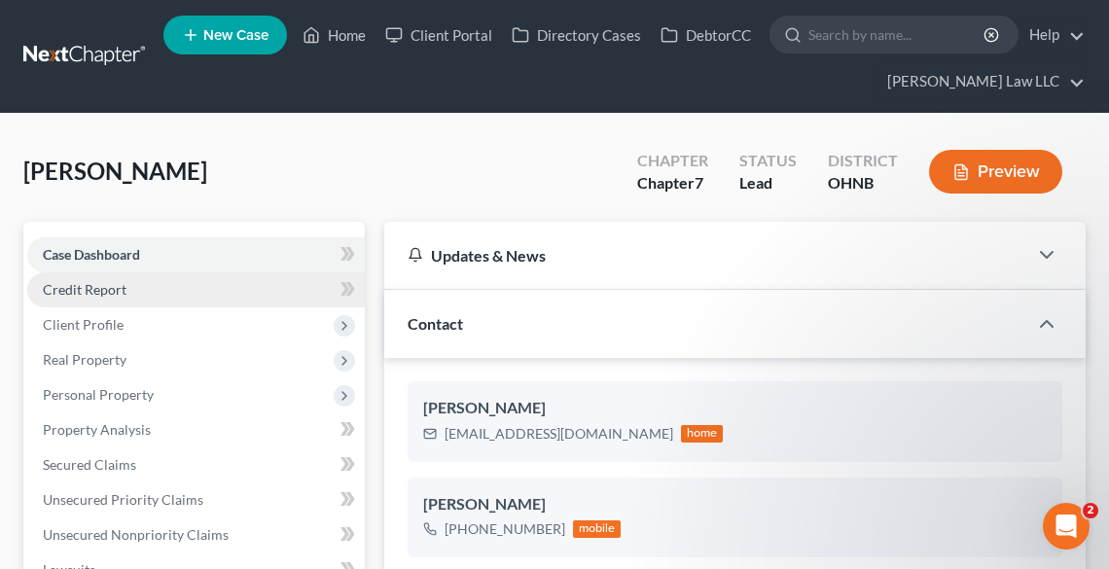
click at [113, 293] on span "Credit Report" at bounding box center [85, 289] width 84 height 17
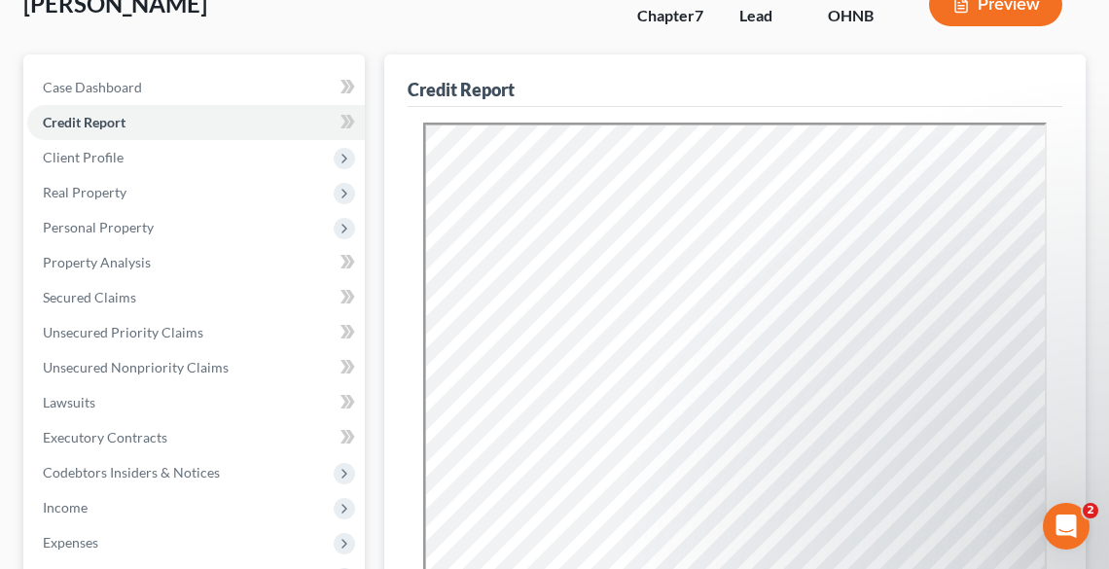
scroll to position [467, 0]
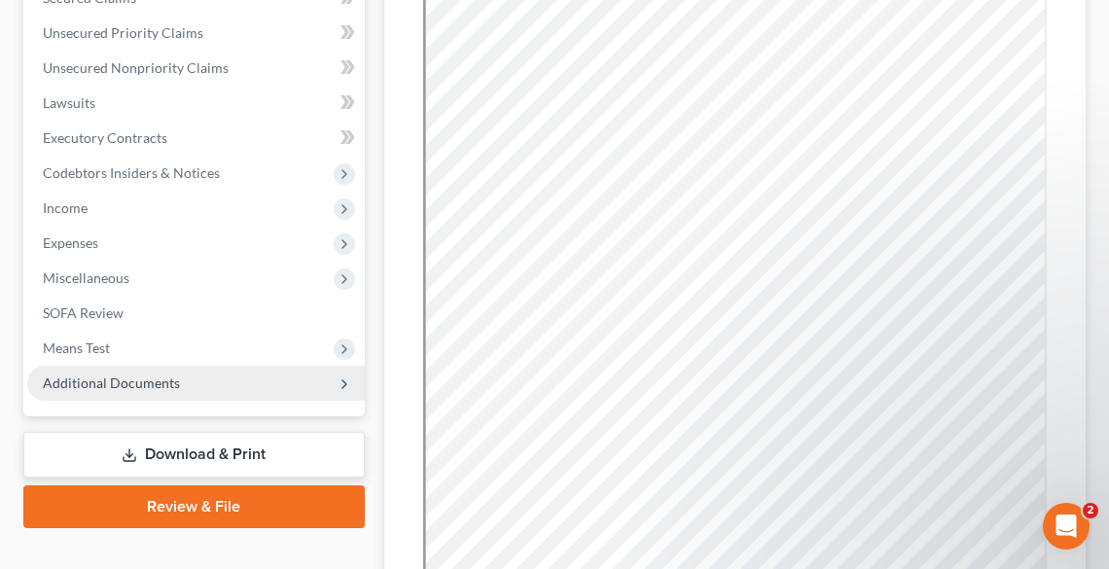
click at [96, 372] on span "Additional Documents" at bounding box center [196, 383] width 338 height 35
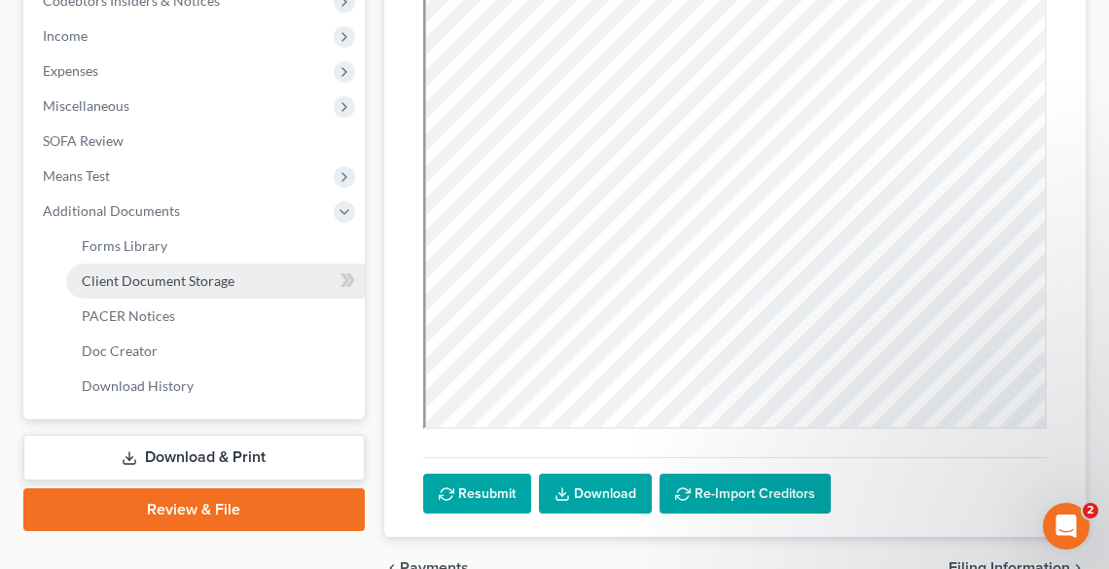
scroll to position [701, 0]
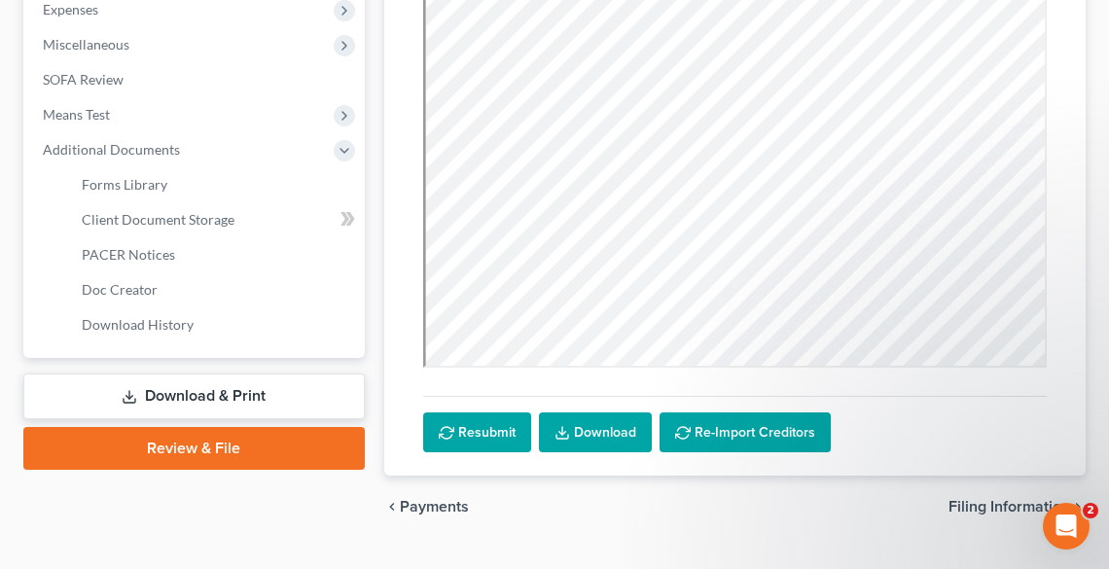
click at [153, 392] on link "Download & Print" at bounding box center [194, 397] width 342 height 46
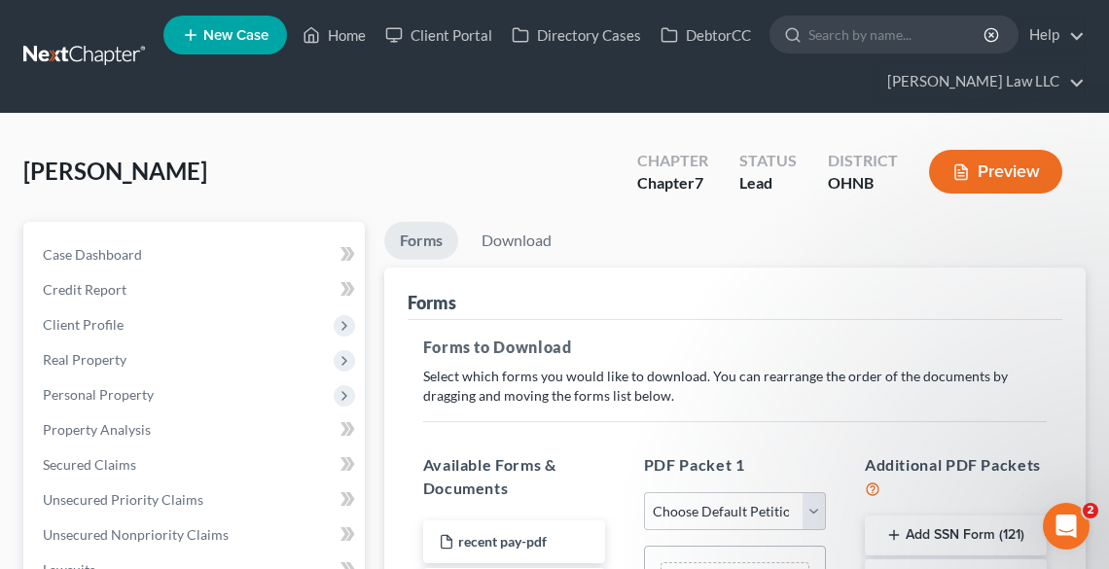
click at [983, 541] on button "Add SSN Form (121)" at bounding box center [956, 536] width 182 height 41
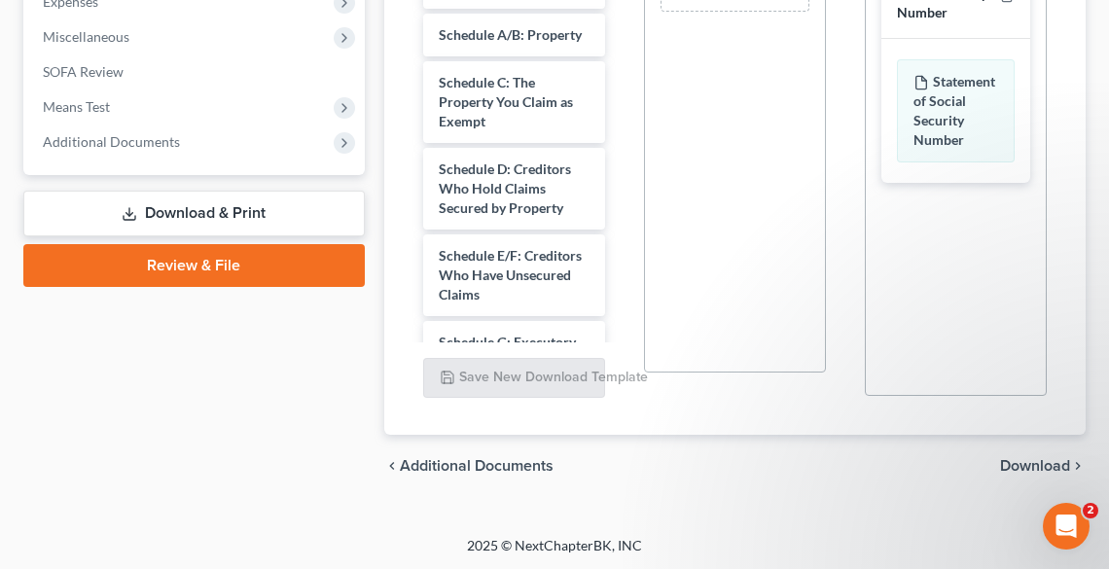
click at [1037, 460] on span "Download" at bounding box center [1035, 466] width 70 height 16
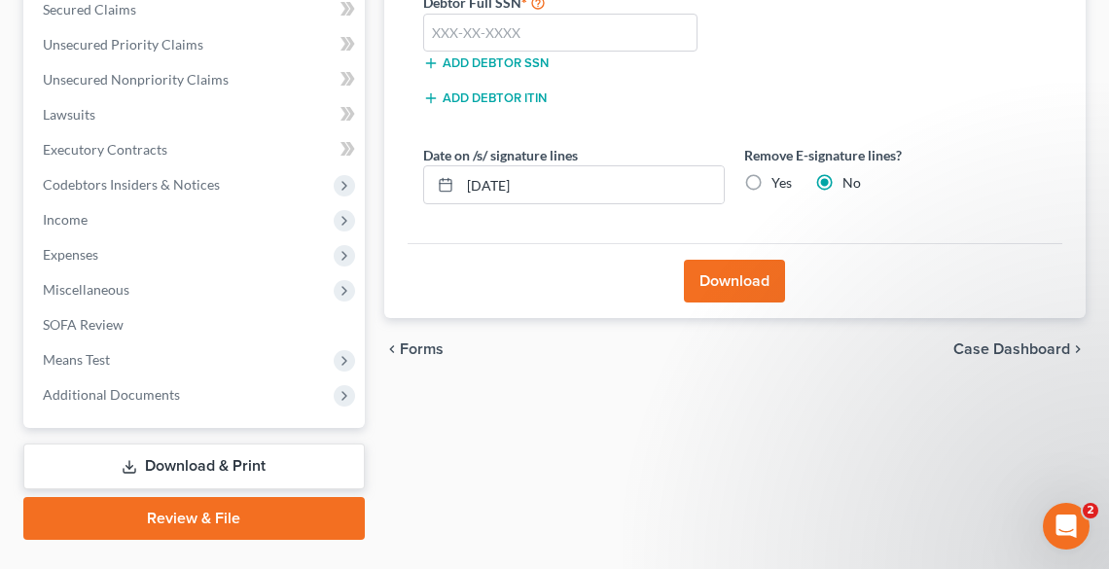
scroll to position [420, 0]
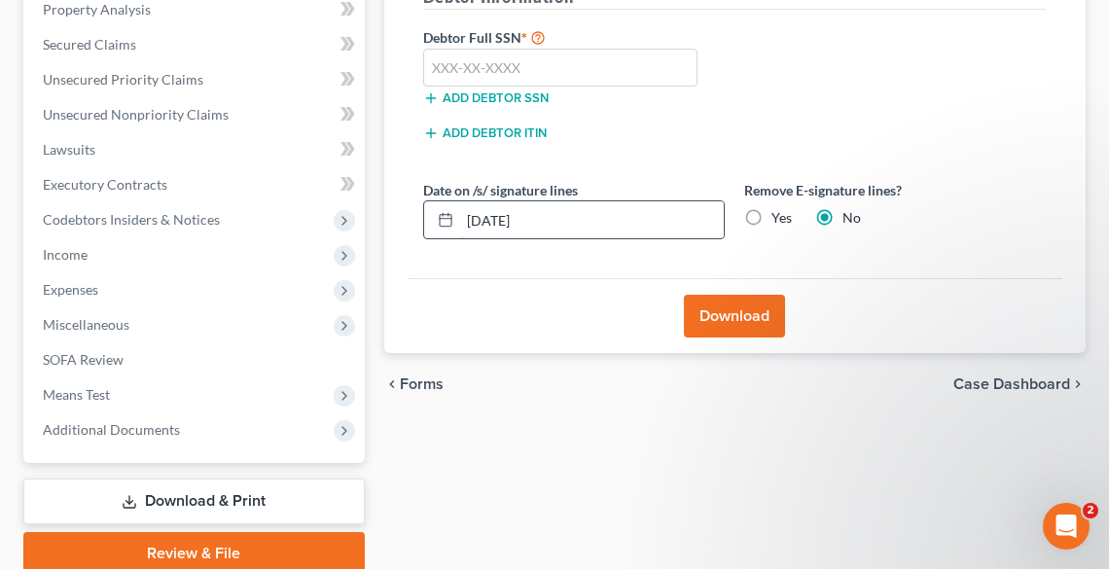
click at [553, 220] on input "[DATE]" at bounding box center [592, 219] width 264 height 37
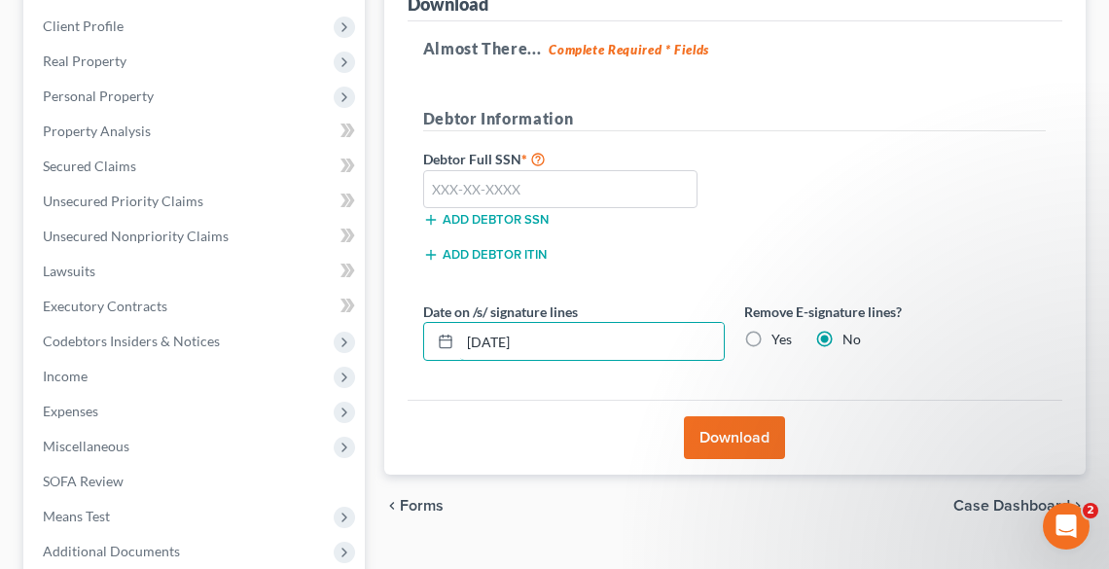
scroll to position [265, 0]
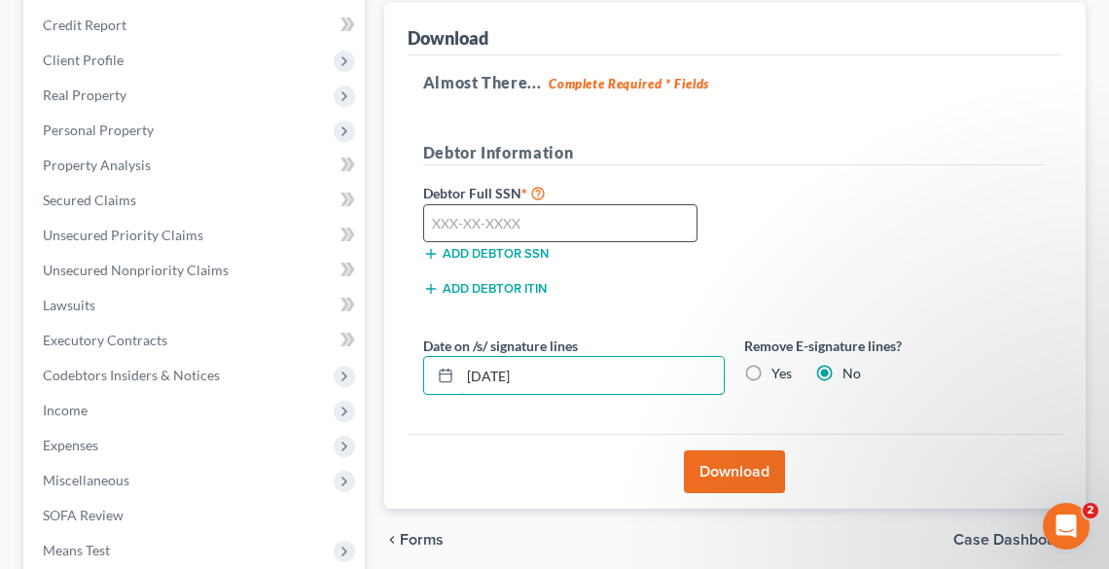
type input "[DATE]"
click at [542, 219] on input "text" at bounding box center [560, 223] width 275 height 39
type input "269-90-9338"
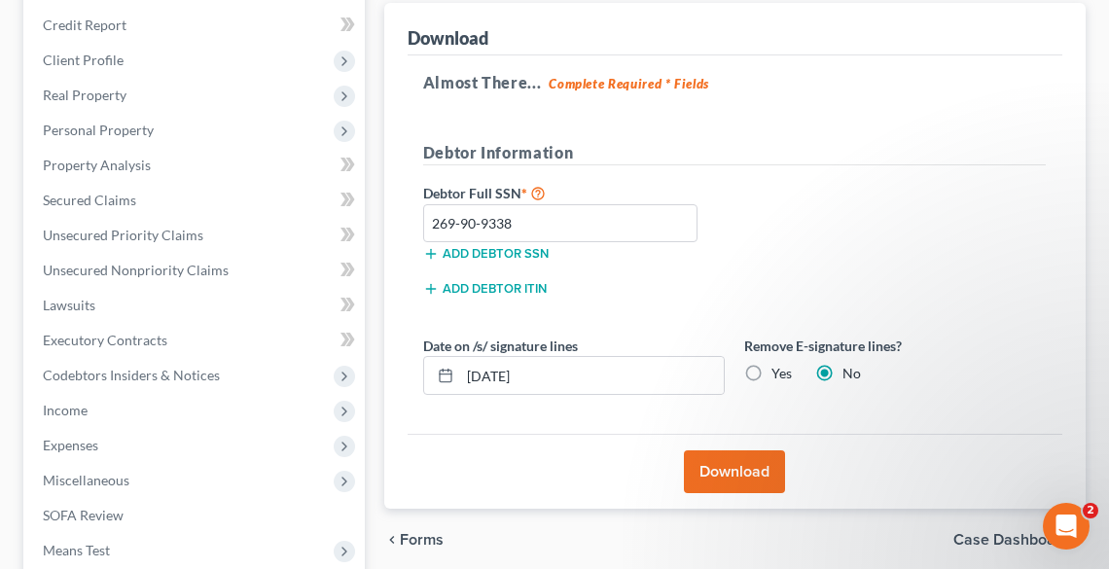
click at [747, 459] on button "Download" at bounding box center [734, 472] width 101 height 43
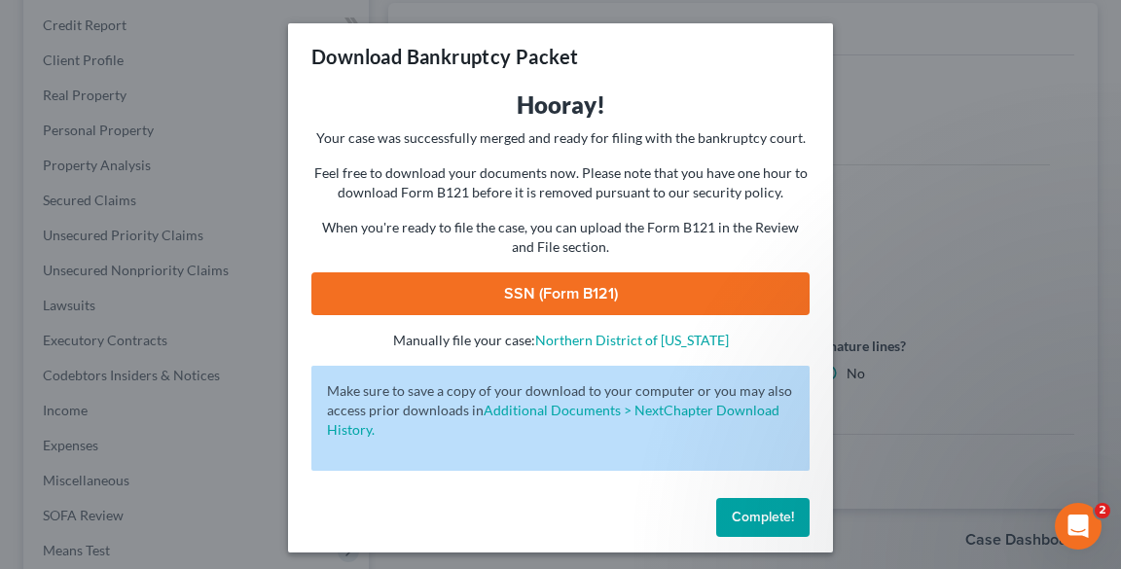
click at [623, 292] on link "SSN (Form B121)" at bounding box center [560, 293] width 498 height 43
click at [748, 515] on span "Complete!" at bounding box center [763, 517] width 62 height 17
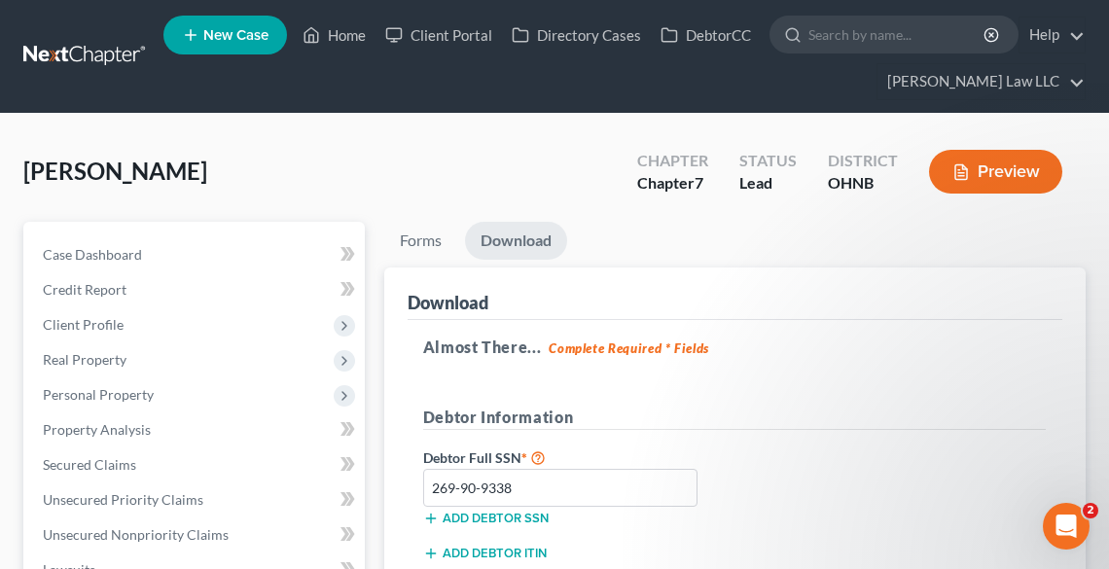
scroll to position [0, 0]
click at [416, 239] on link "Forms" at bounding box center [420, 241] width 73 height 38
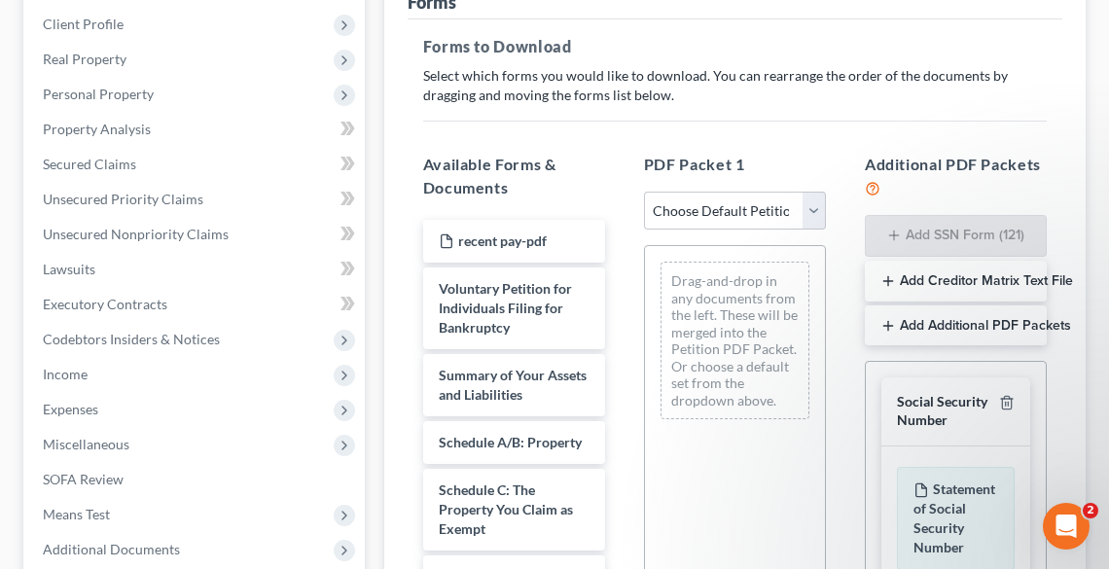
scroll to position [311, 0]
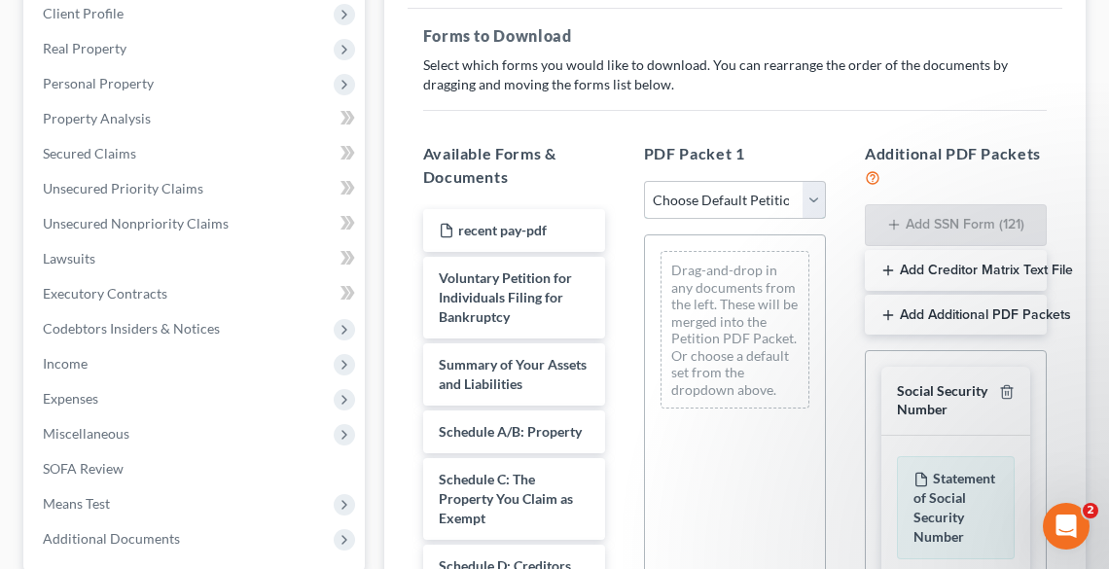
click at [686, 196] on select "Choose Default Petition PDF Packet Complete Bankruptcy Petition (all forms and …" at bounding box center [735, 200] width 182 height 39
select select "0"
click at [644, 181] on select "Choose Default Petition PDF Packet Complete Bankruptcy Petition (all forms and …" at bounding box center [735, 200] width 182 height 39
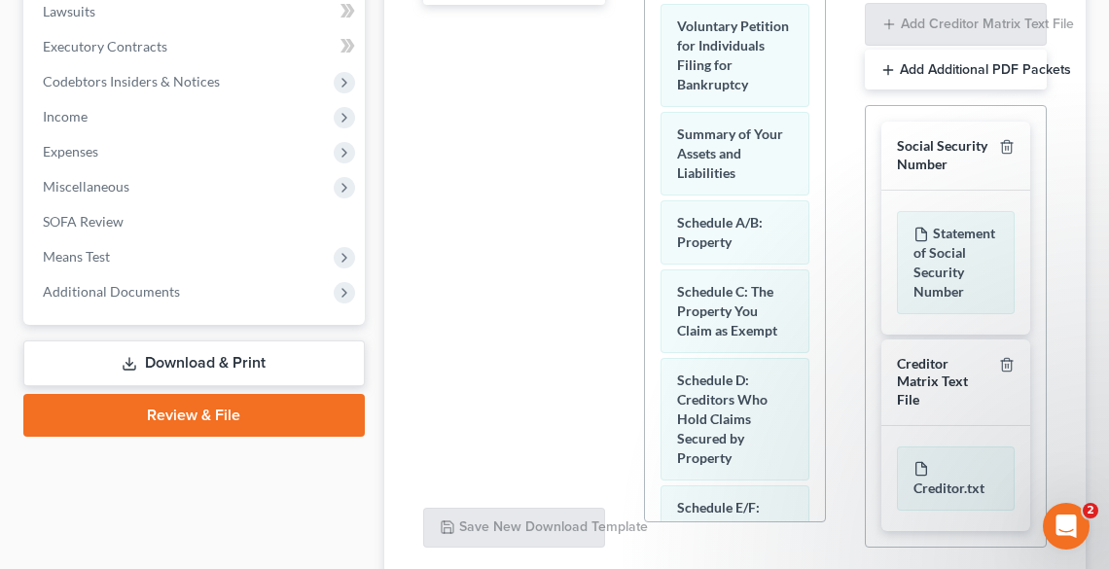
scroll to position [710, 0]
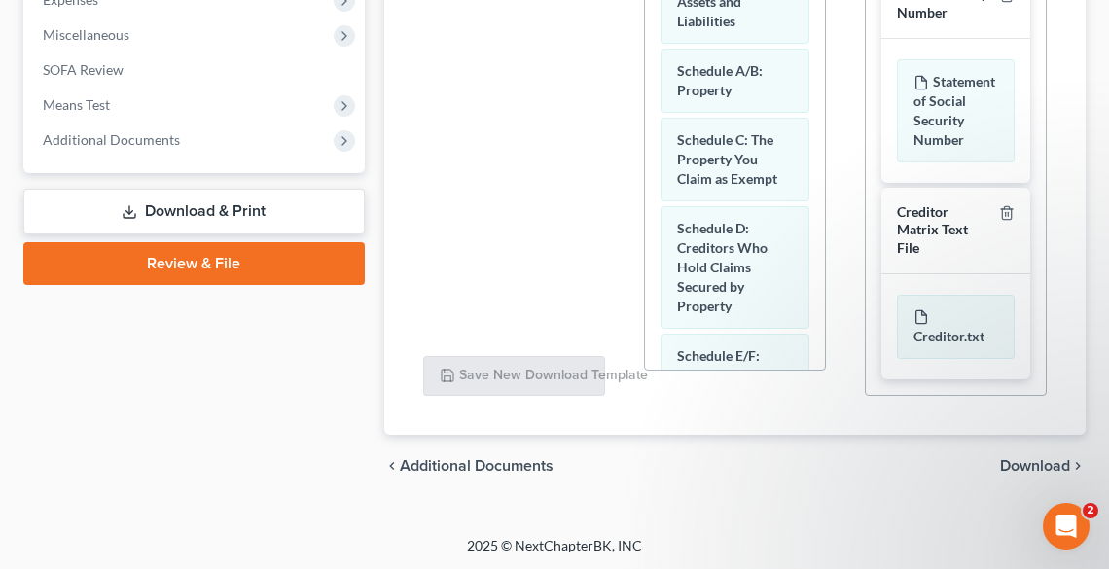
click at [1047, 458] on span "Download" at bounding box center [1035, 466] width 70 height 16
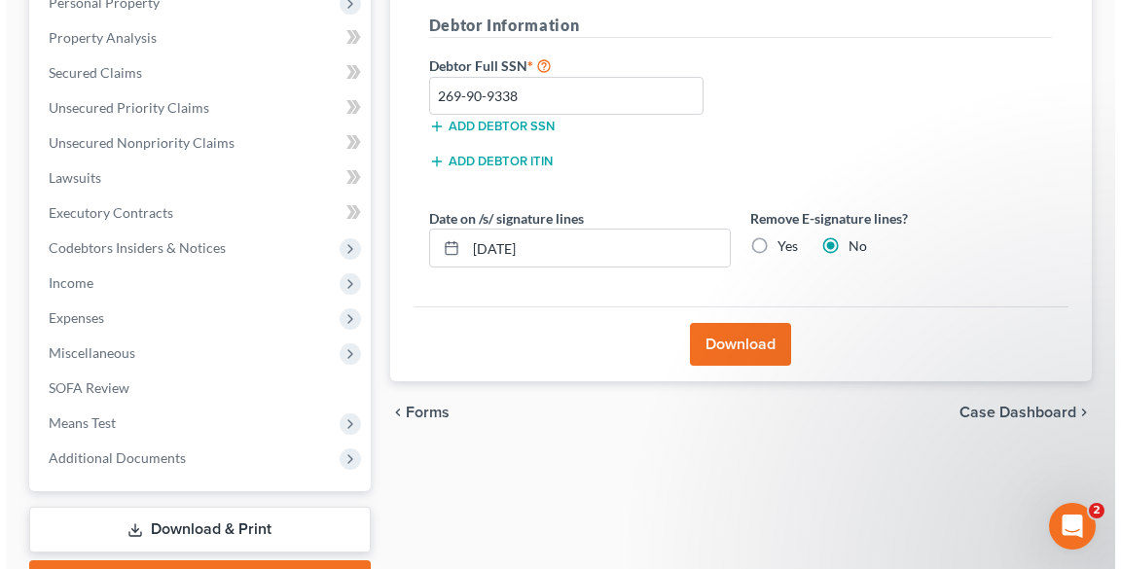
scroll to position [498, 0]
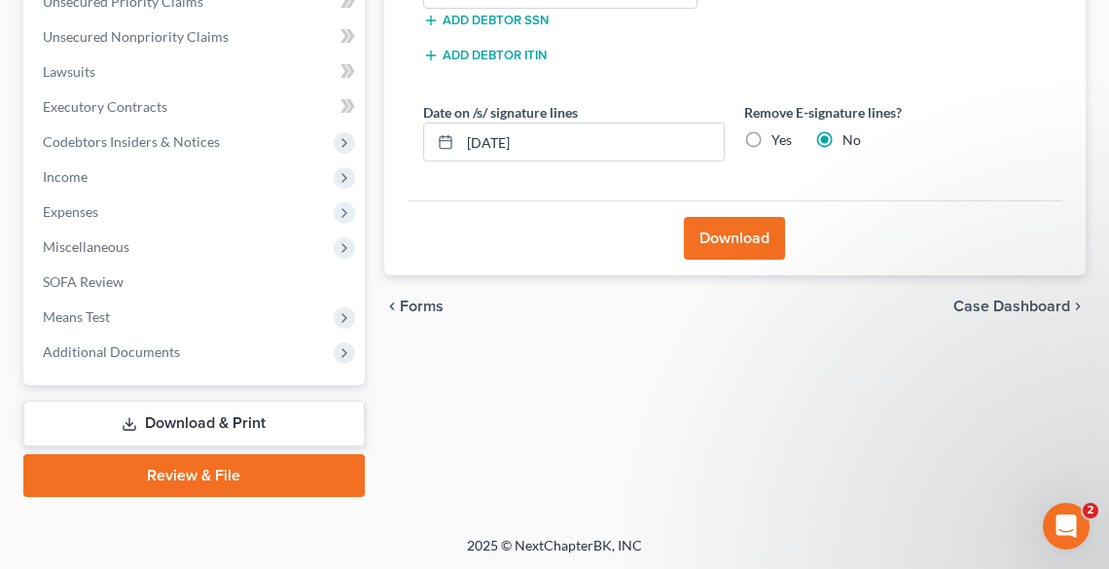
click at [719, 235] on button "Download" at bounding box center [734, 238] width 101 height 43
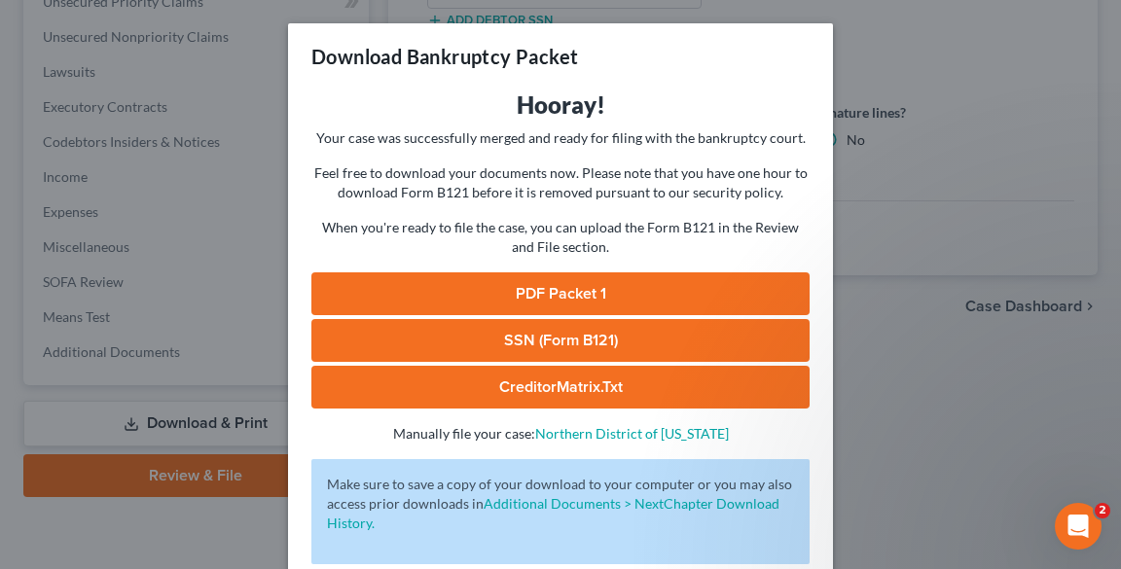
click at [601, 290] on link "PDF Packet 1" at bounding box center [560, 293] width 498 height 43
